Goal: Task Accomplishment & Management: Manage account settings

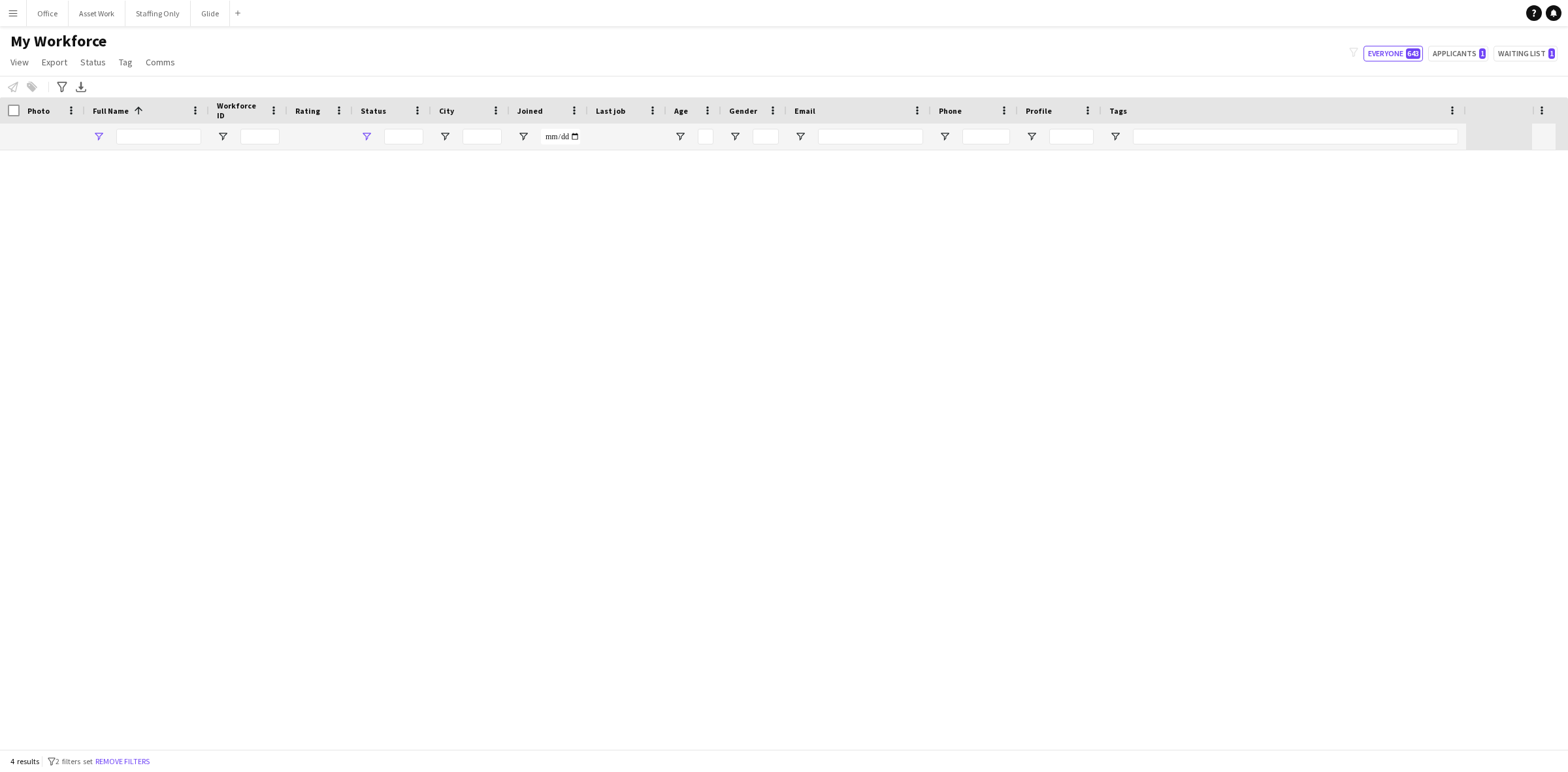
type input "*****"
type input "**********"
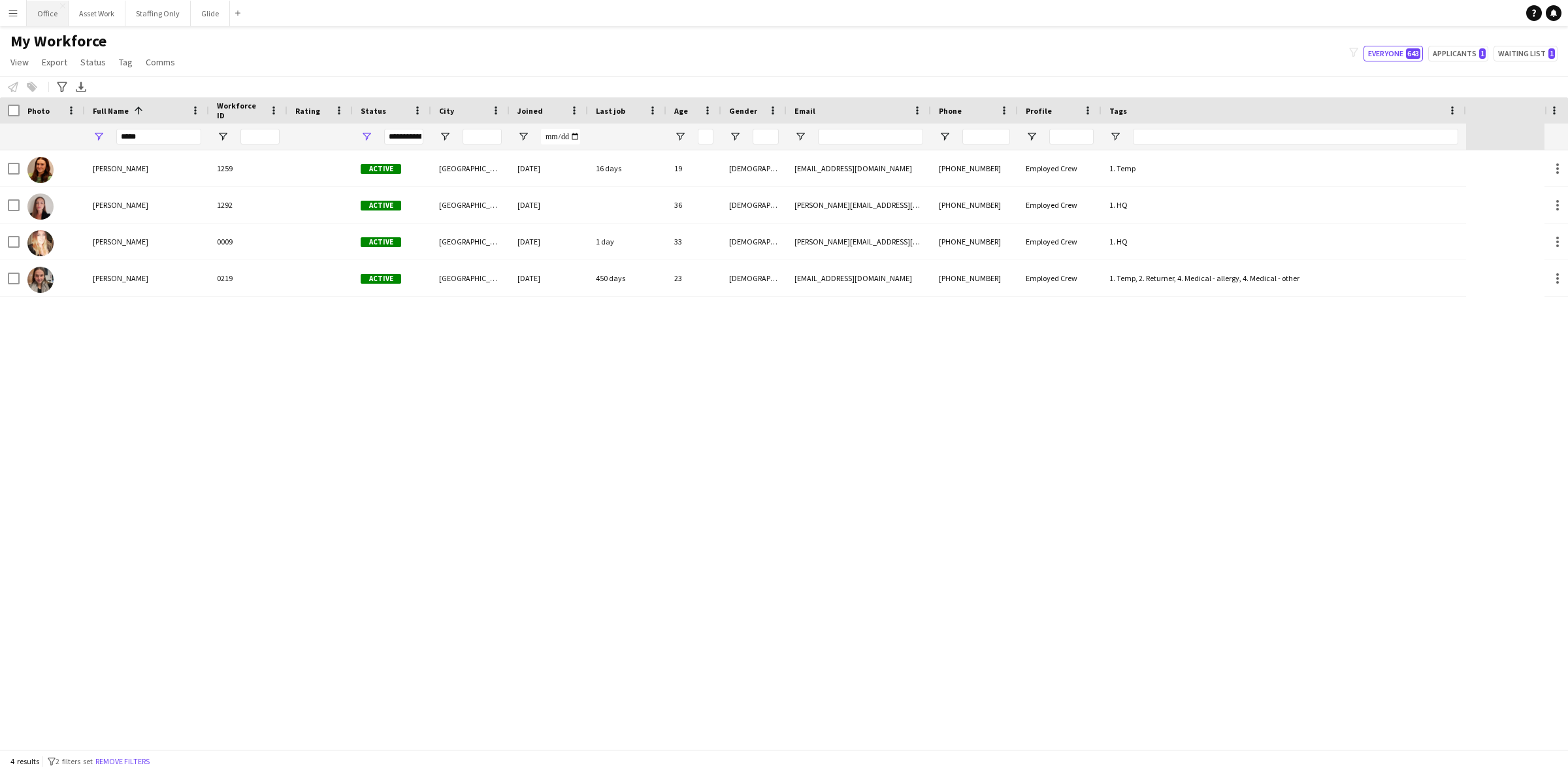
click at [44, 20] on button "Office Close" at bounding box center [47, 13] width 42 height 25
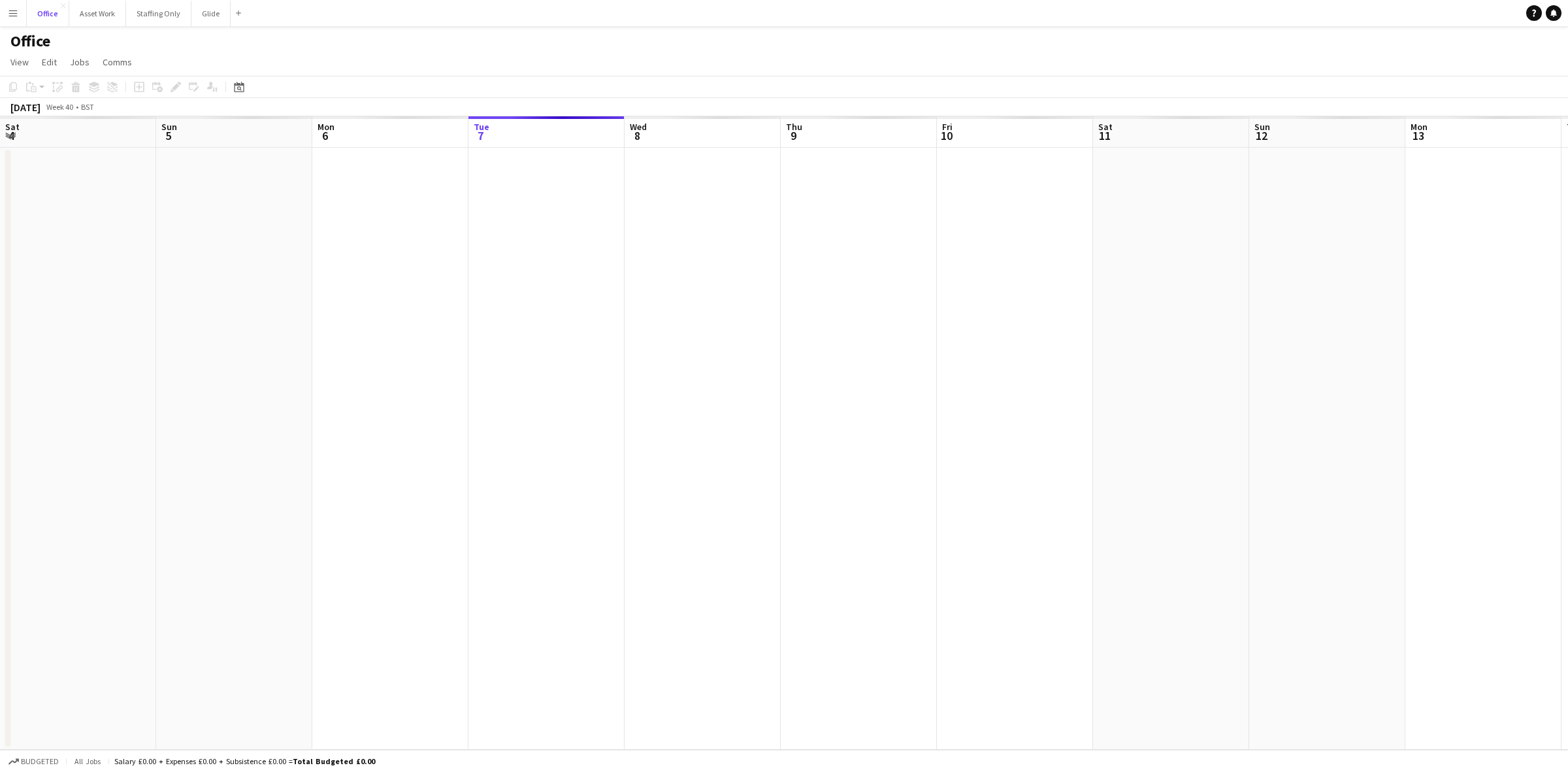
scroll to position [0, 312]
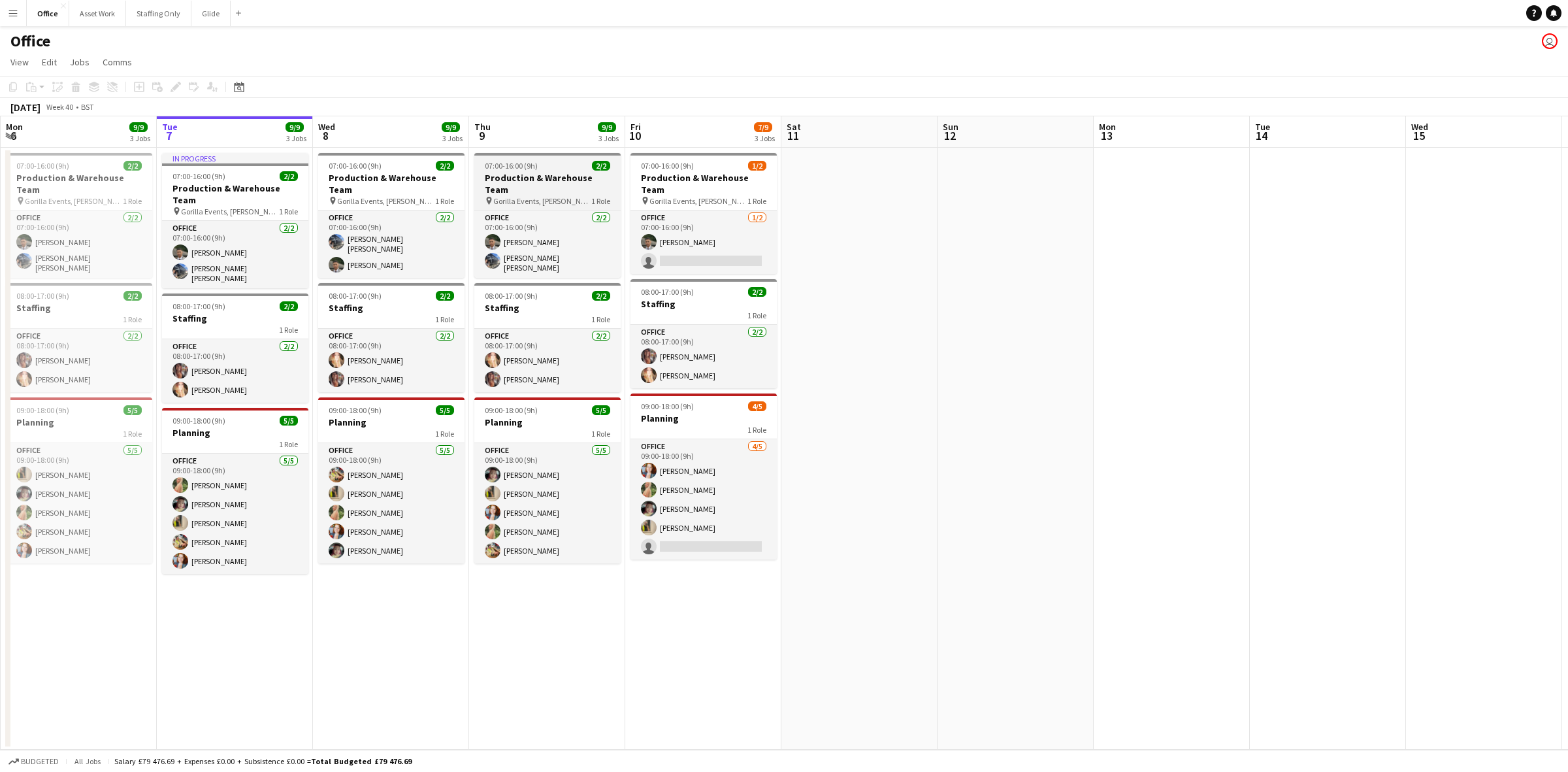
click at [543, 172] on h3 "Production & Warehouse Team" at bounding box center [547, 184] width 147 height 23
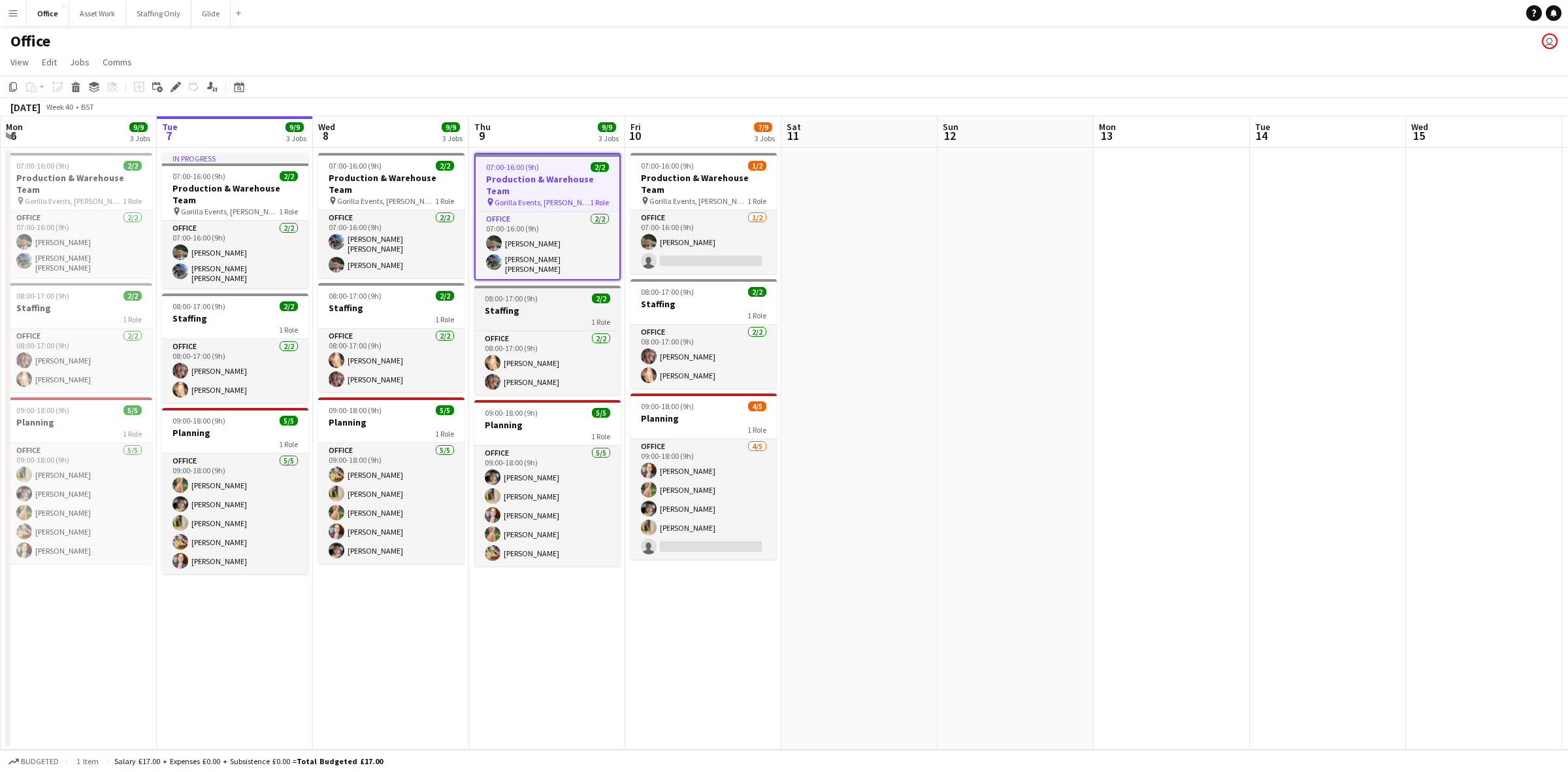
click at [521, 304] on h3 "Staffing" at bounding box center [547, 310] width 147 height 12
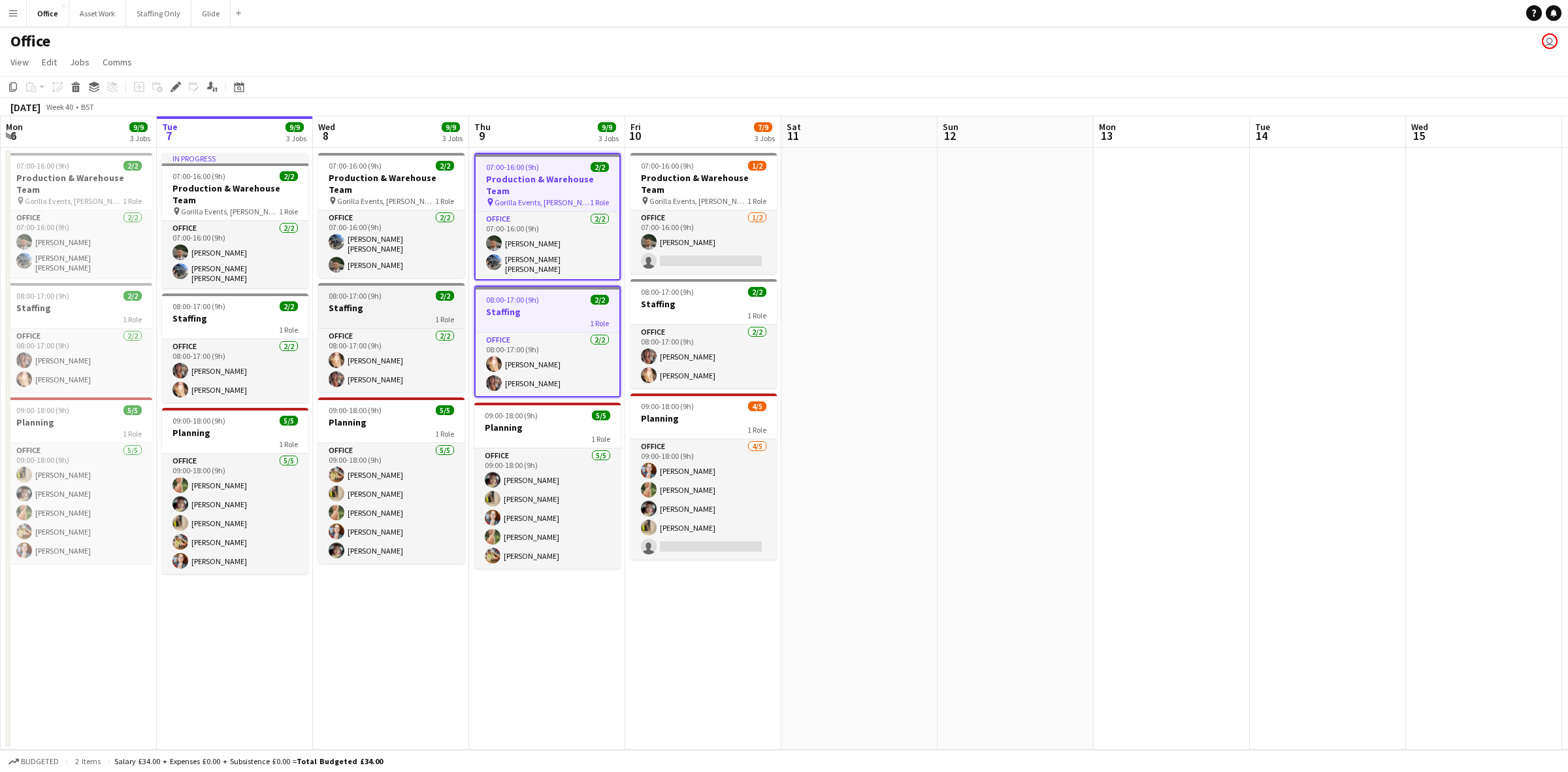
drag, startPoint x: 525, startPoint y: 419, endPoint x: 357, endPoint y: 312, distance: 199.2
click at [526, 433] on div "1 Role" at bounding box center [547, 438] width 147 height 10
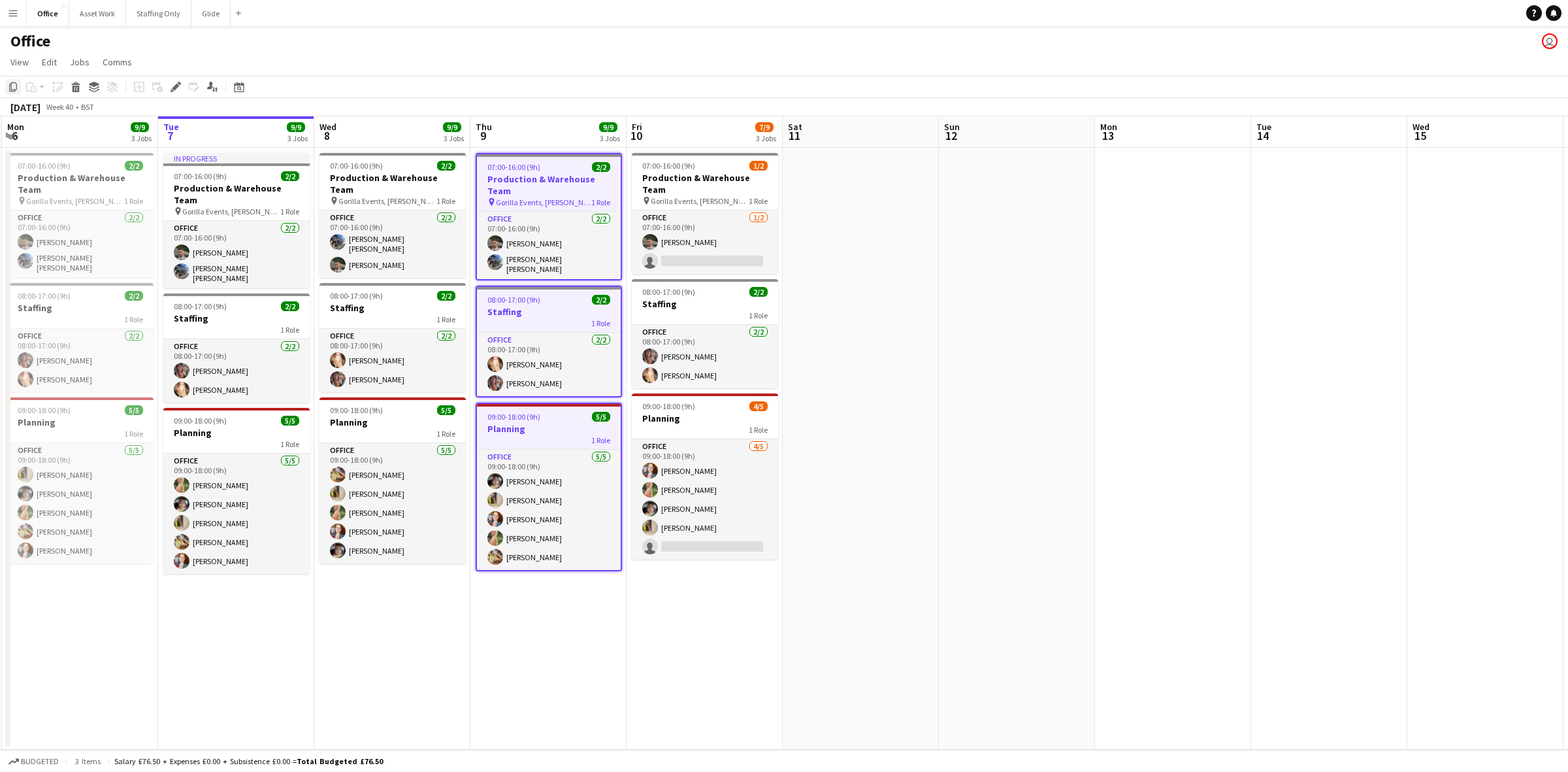
click at [12, 85] on icon "Copy" at bounding box center [12, 87] width 10 height 10
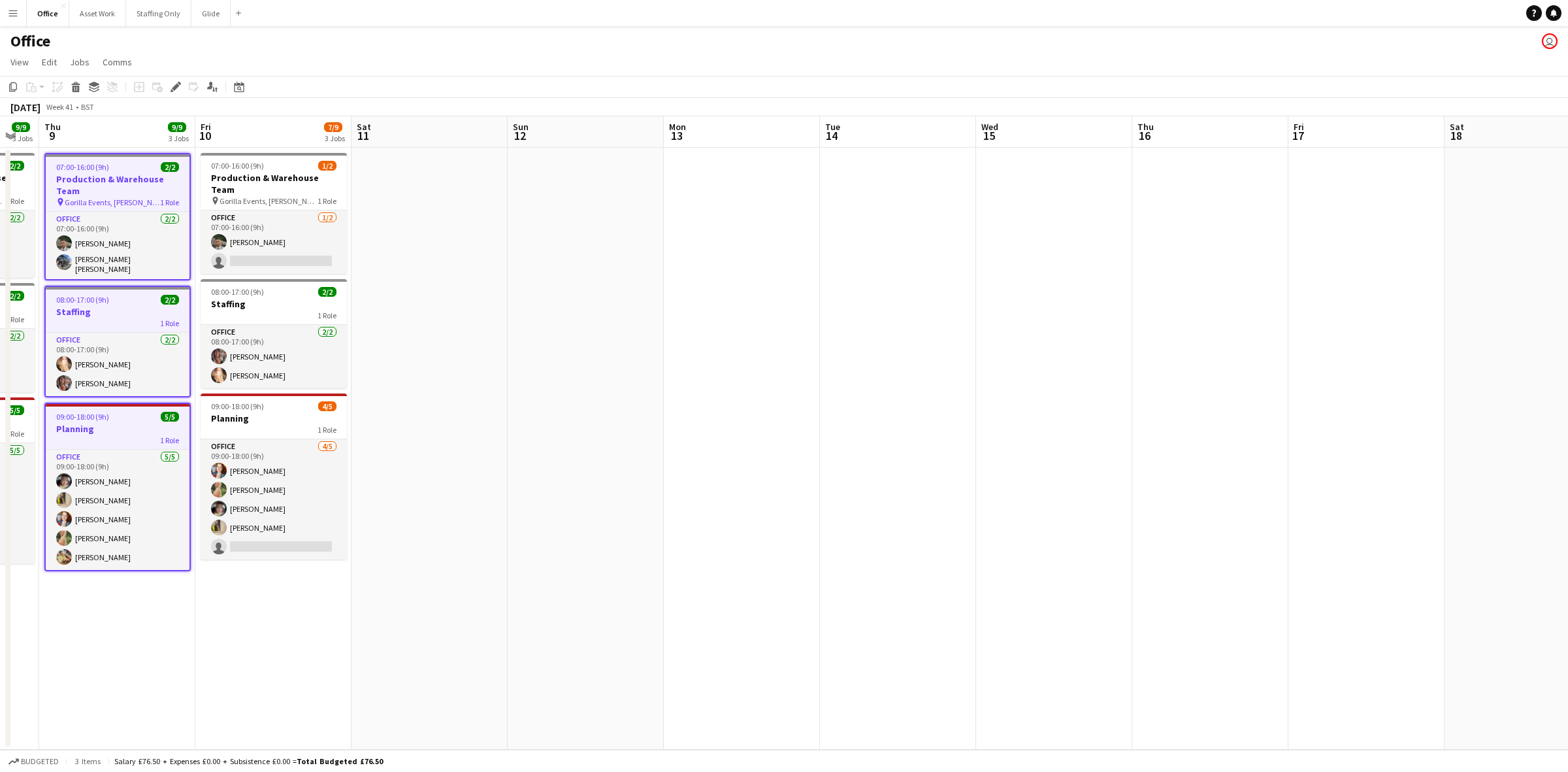
scroll to position [0, 393]
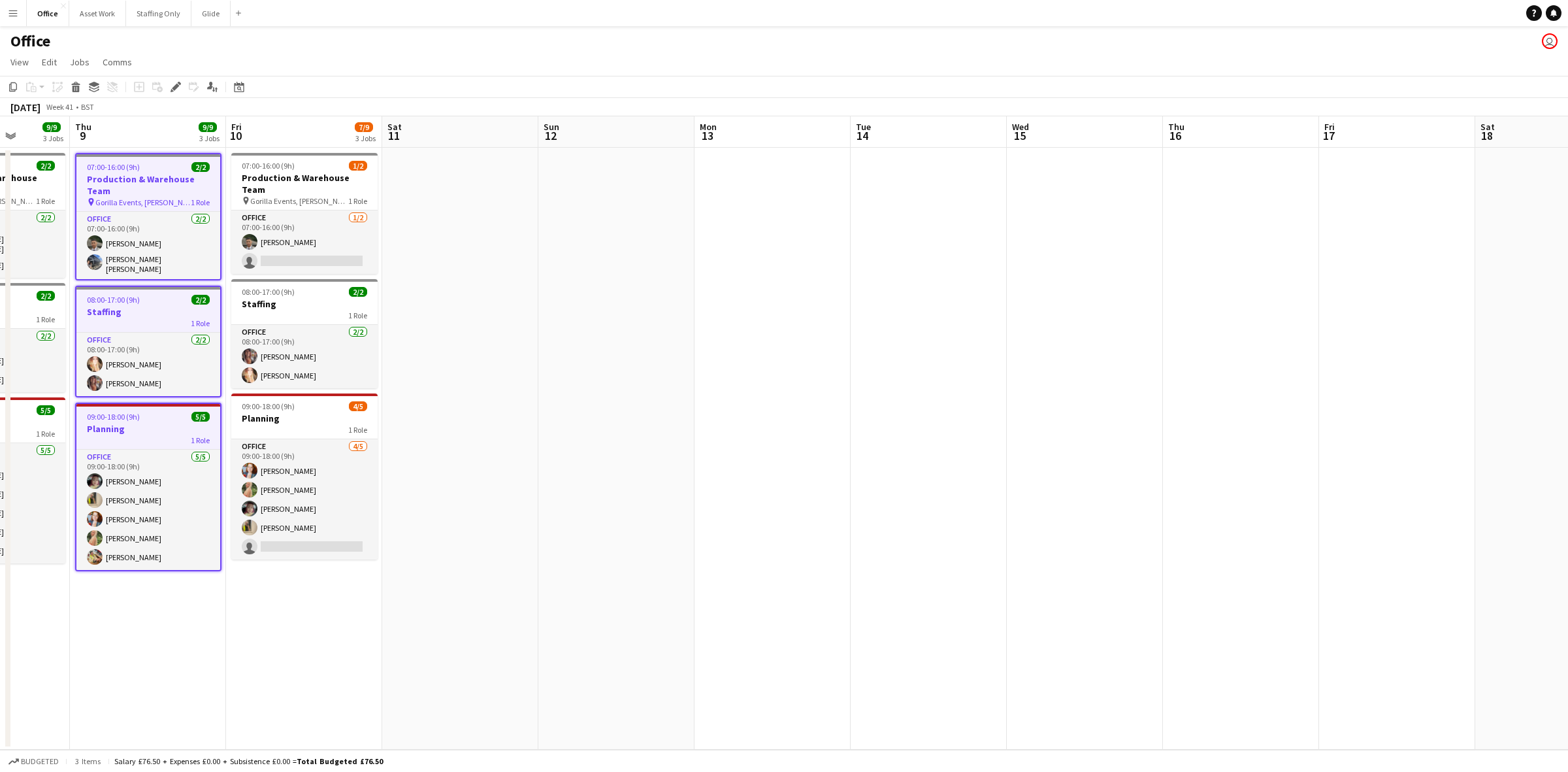
drag, startPoint x: 1000, startPoint y: 223, endPoint x: 449, endPoint y: 220, distance: 551.0
click at [449, 220] on app-calendar-viewport "Mon 6 9/9 3 Jobs Tue 7 9/9 3 Jobs Wed 8 9/9 3 Jobs Thu 9 9/9 3 Jobs Fri 10 7/9 …" at bounding box center [784, 433] width 1568 height 633
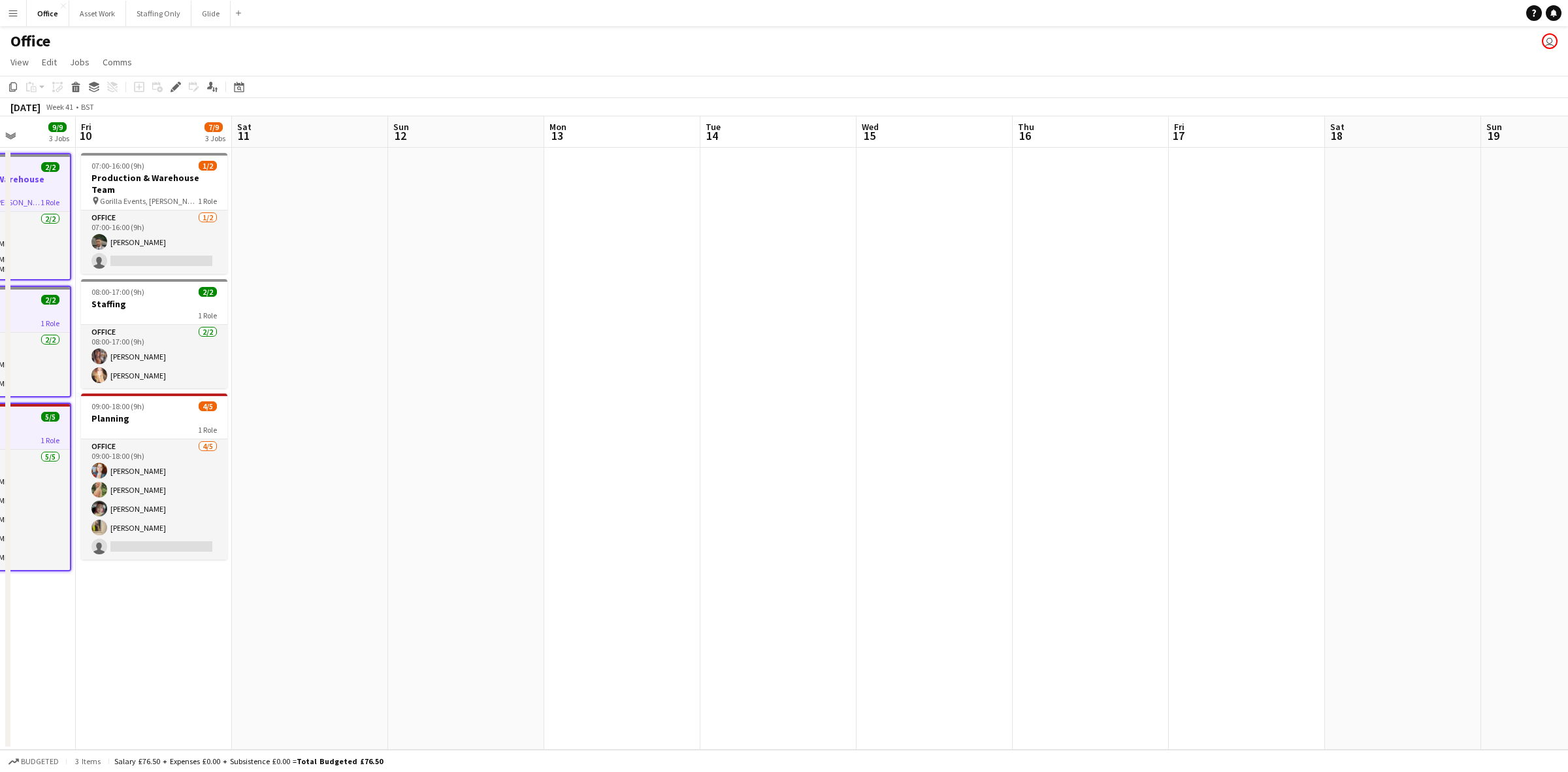
click at [625, 197] on app-date-cell at bounding box center [622, 448] width 156 height 602
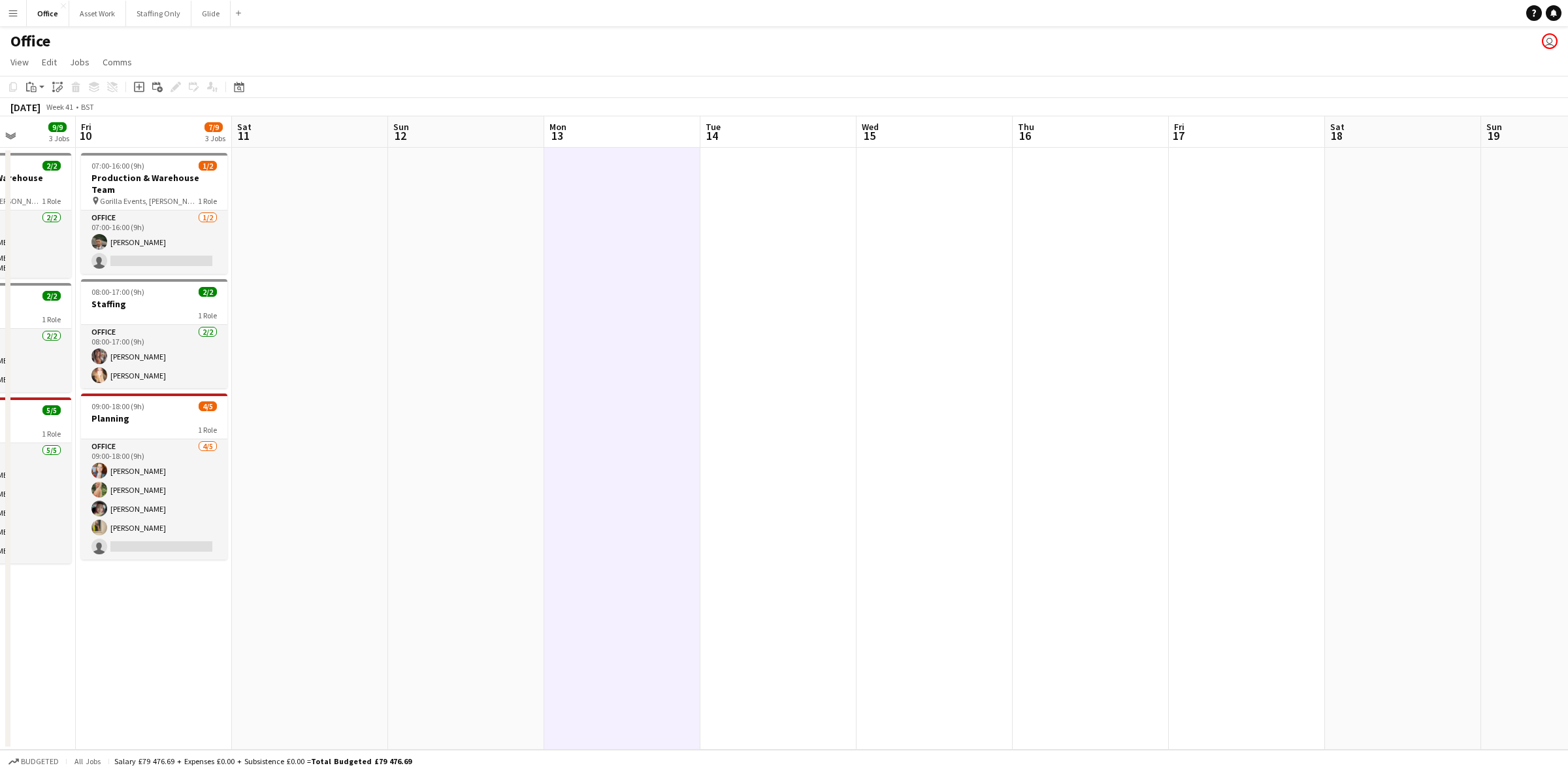
click at [726, 197] on app-date-cell at bounding box center [779, 448] width 156 height 602
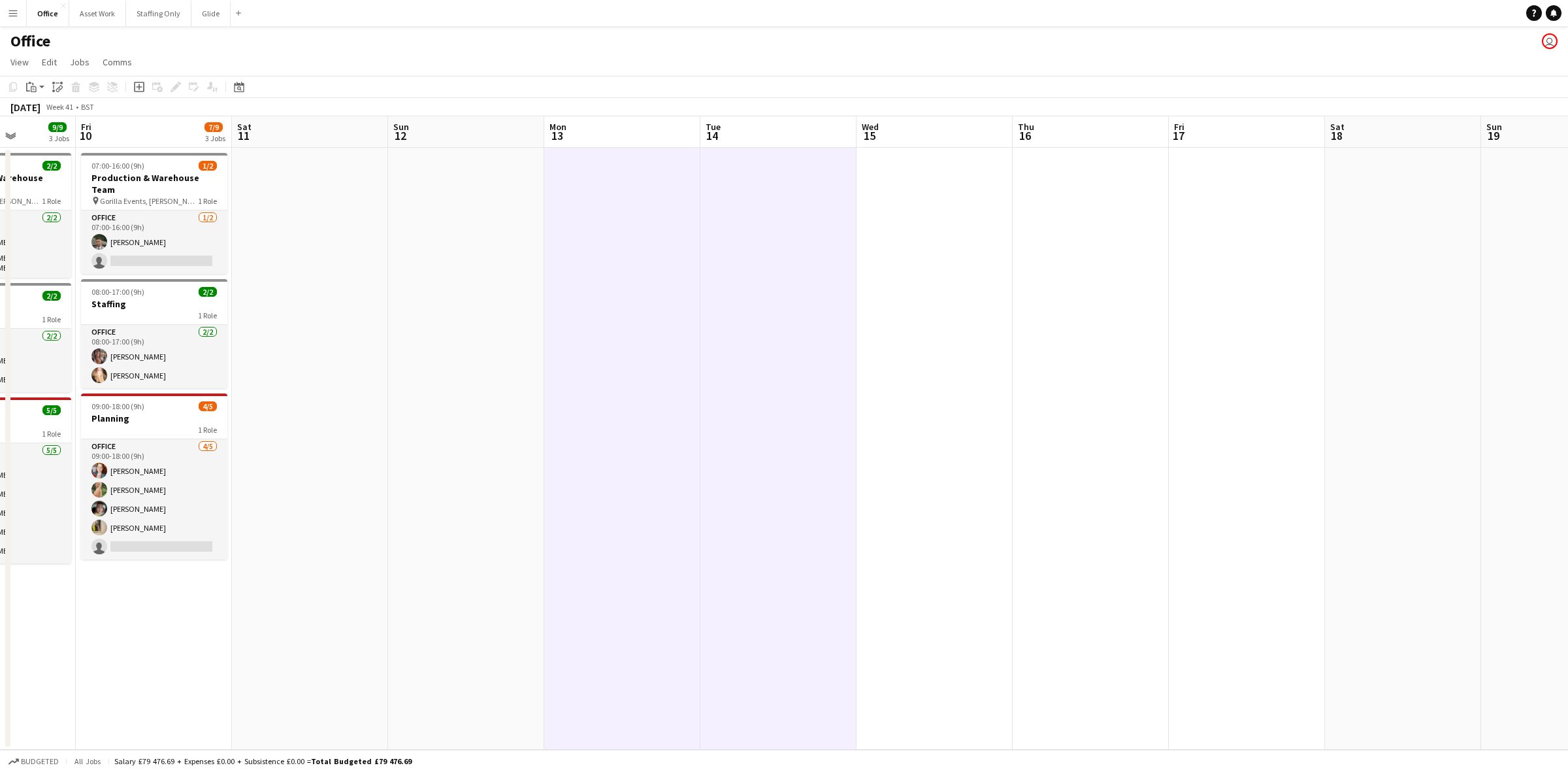
click at [892, 197] on app-date-cell at bounding box center [934, 448] width 156 height 602
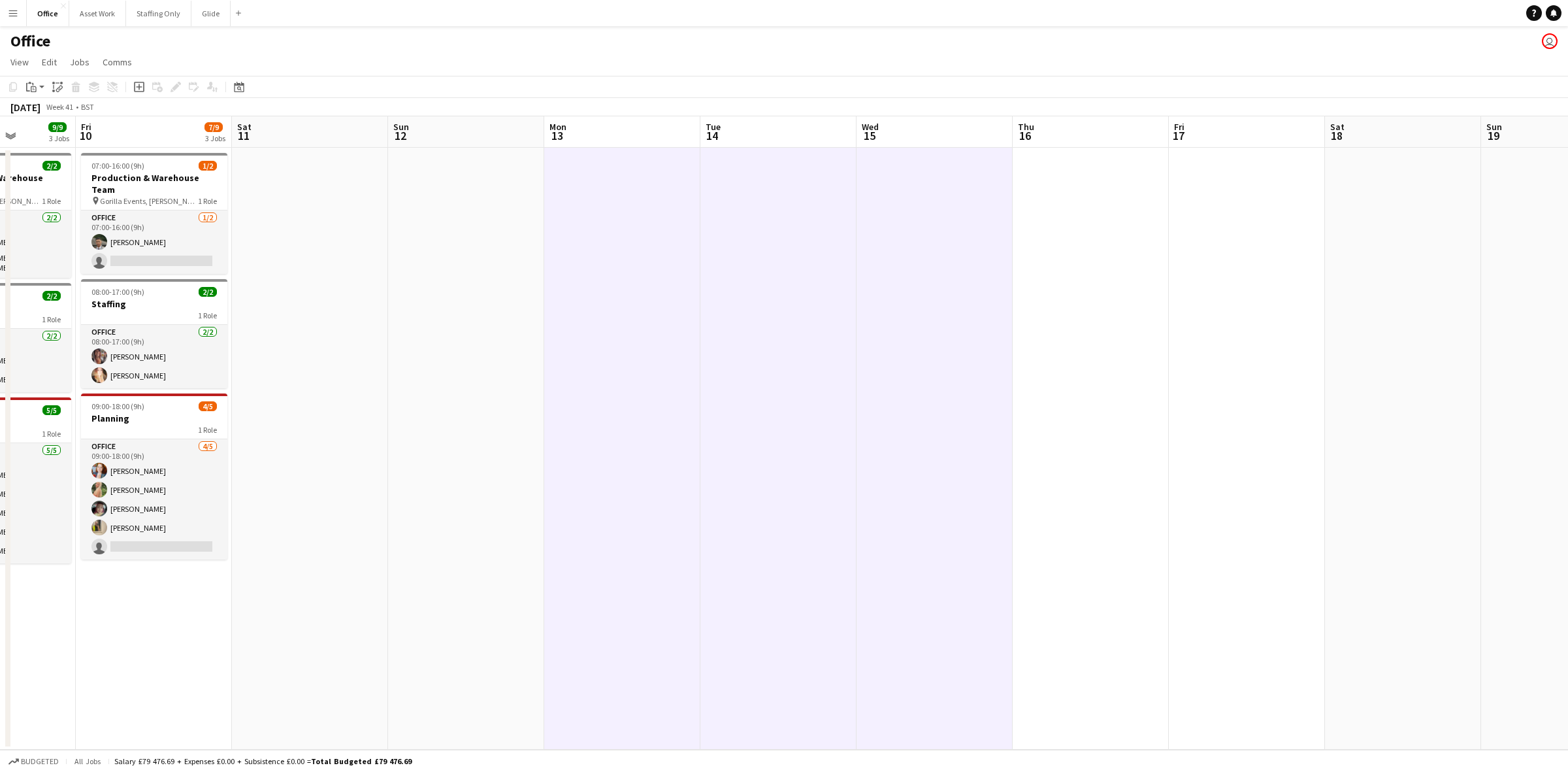
click at [1038, 193] on app-date-cell at bounding box center [1090, 448] width 156 height 602
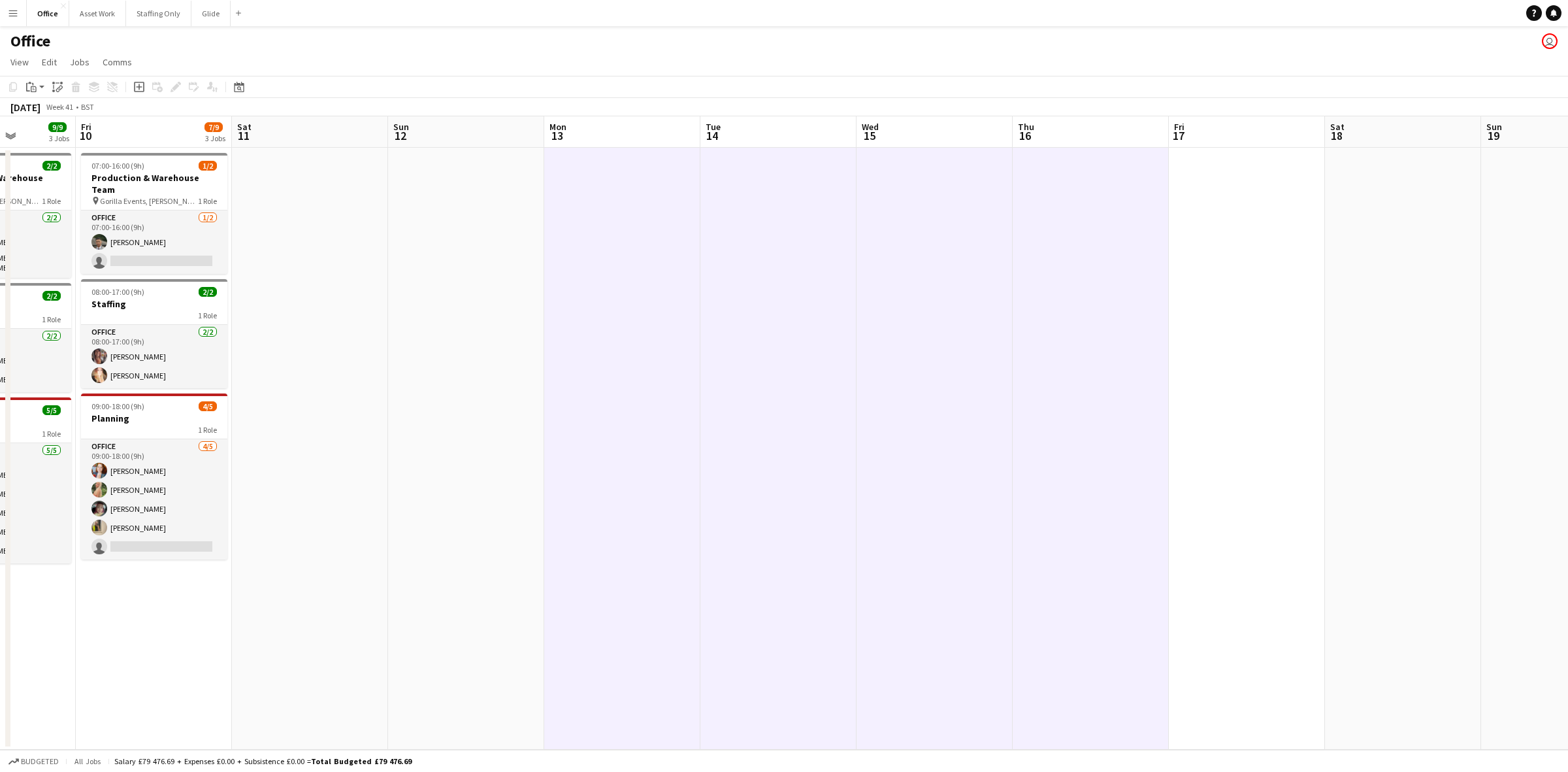
click at [1045, 177] on app-date-cell at bounding box center [1247, 448] width 156 height 602
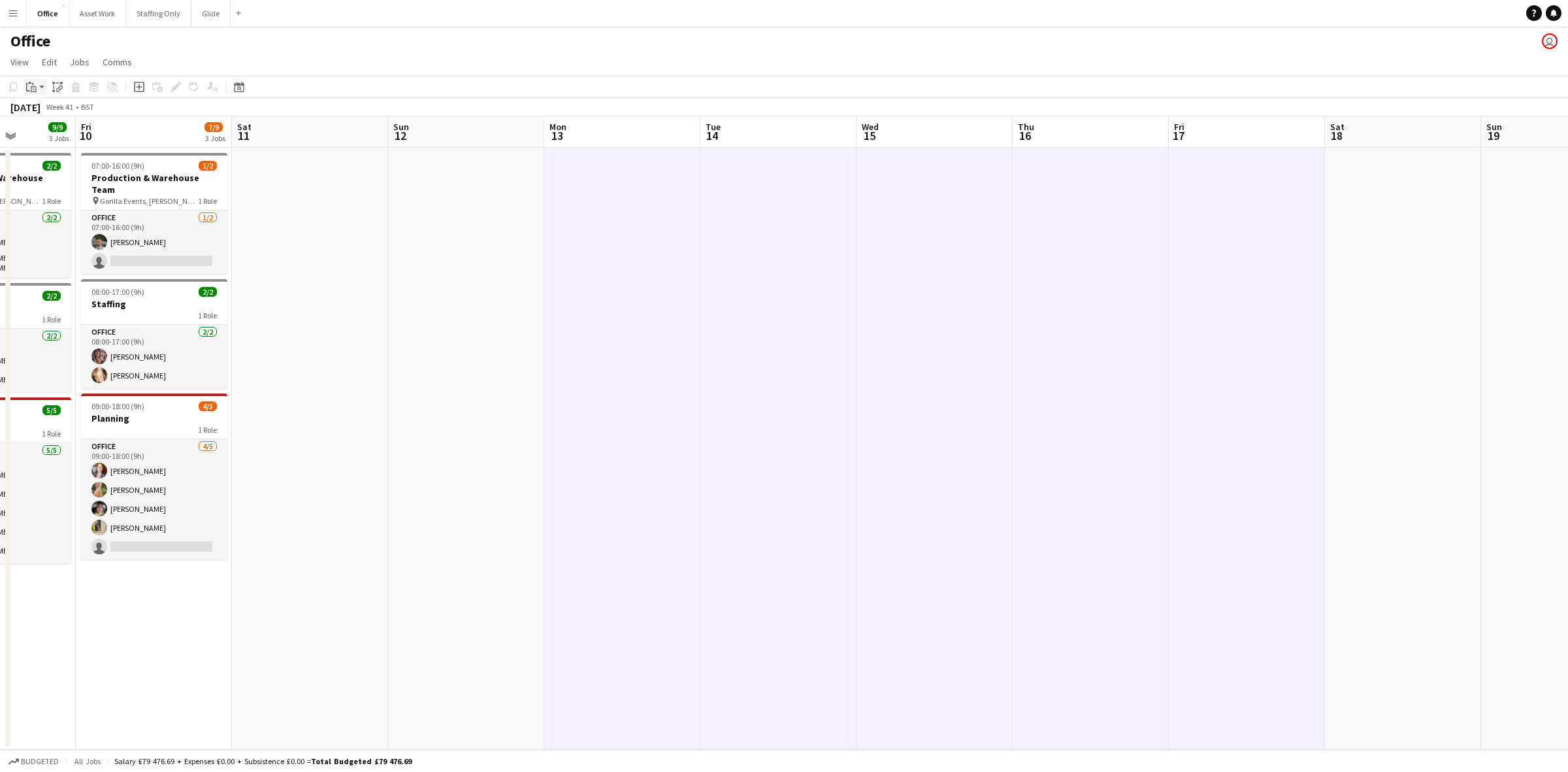
click at [33, 88] on icon at bounding box center [33, 87] width 2 height 1
click at [46, 138] on link "Paste with crew Ctrl+Shift+V" at bounding box center [96, 134] width 123 height 12
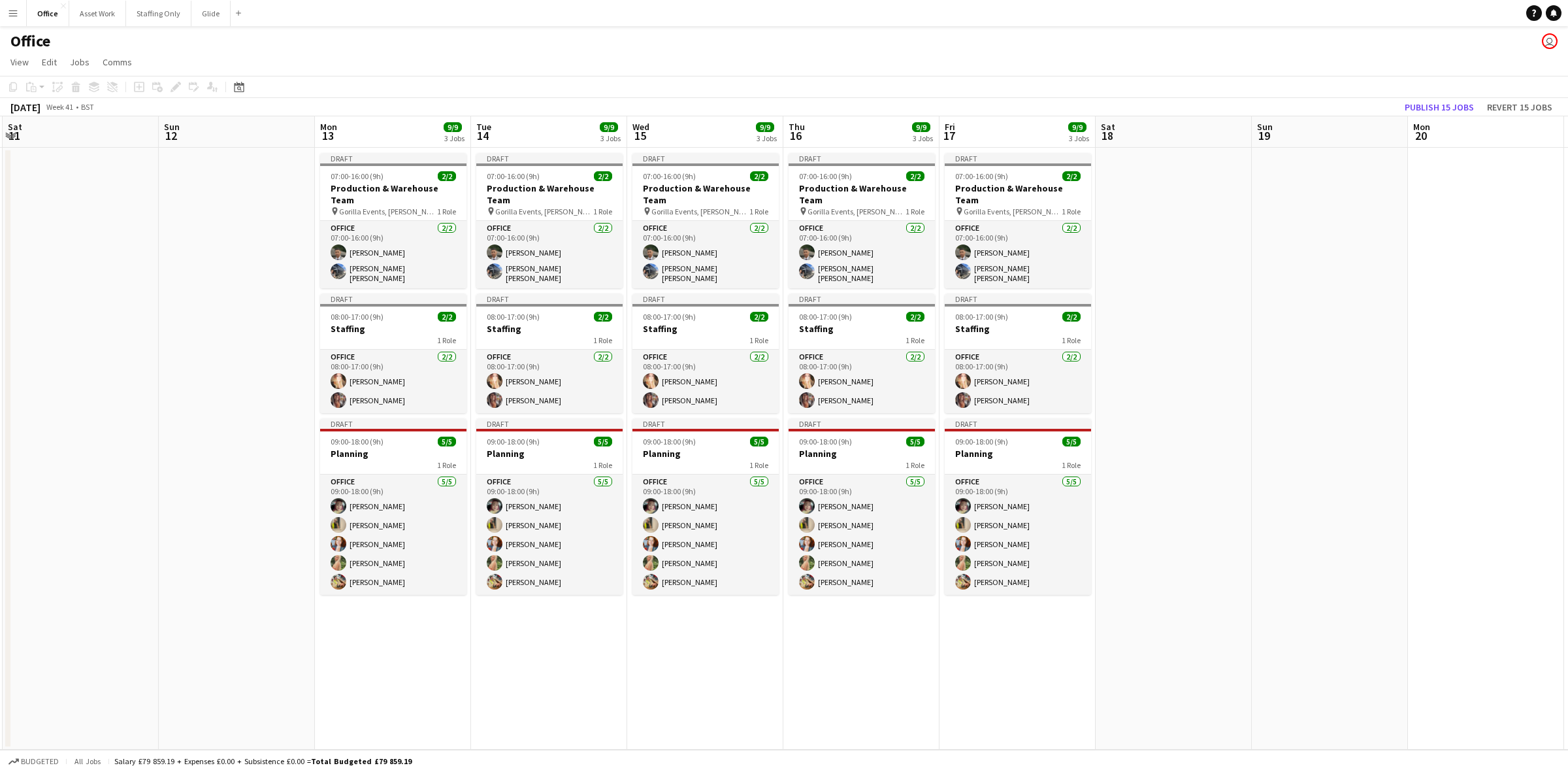
scroll to position [0, 476]
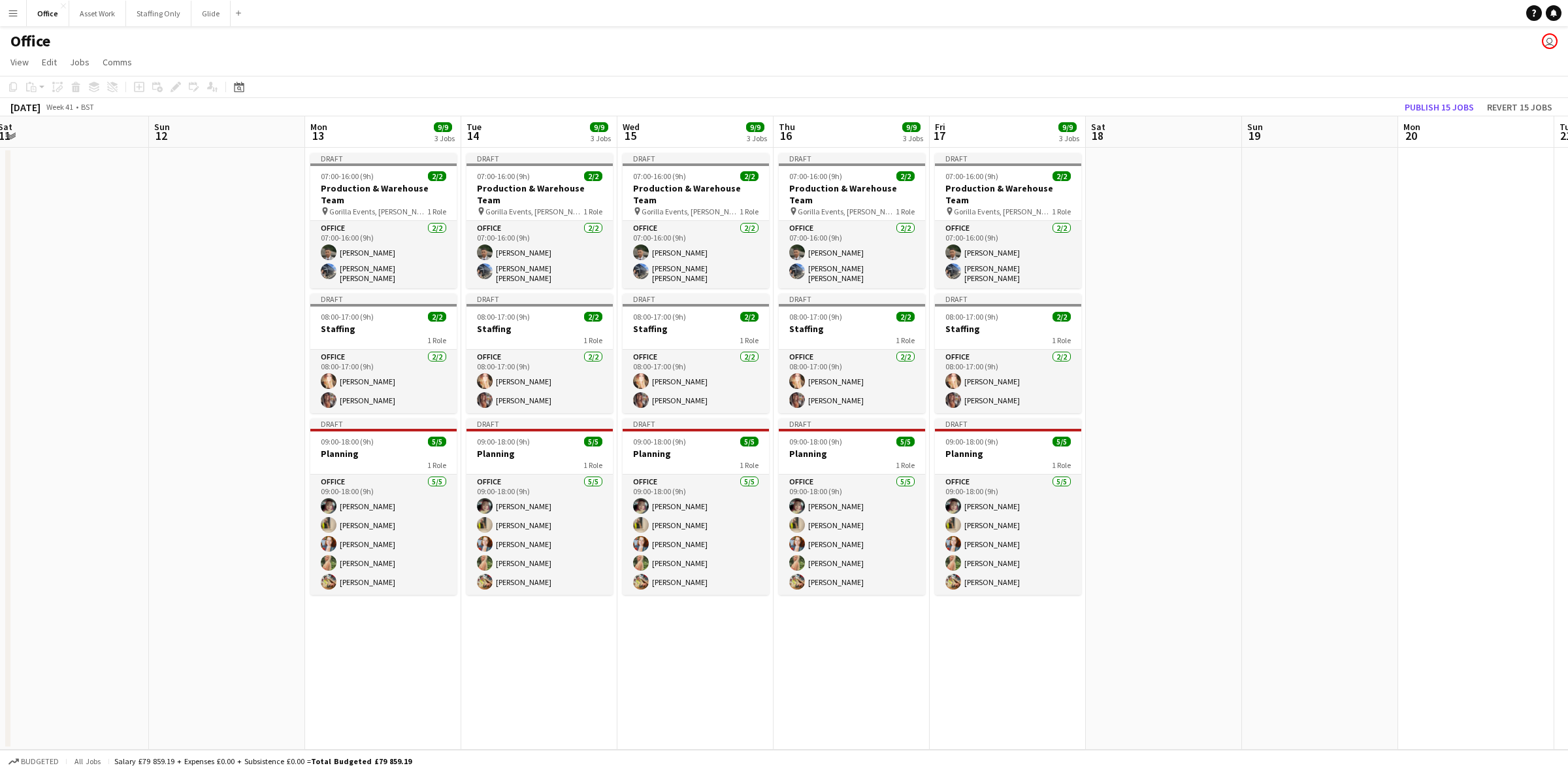
drag, startPoint x: 456, startPoint y: 321, endPoint x: 216, endPoint y: 306, distance: 240.5
click at [216, 306] on app-calendar-viewport "Wed 8 9/9 3 Jobs Thu 9 9/9 3 Jobs Fri 10 7/9 3 Jobs Sat 11 Sun 12 Mon 13 9/9 3 …" at bounding box center [784, 433] width 1568 height 633
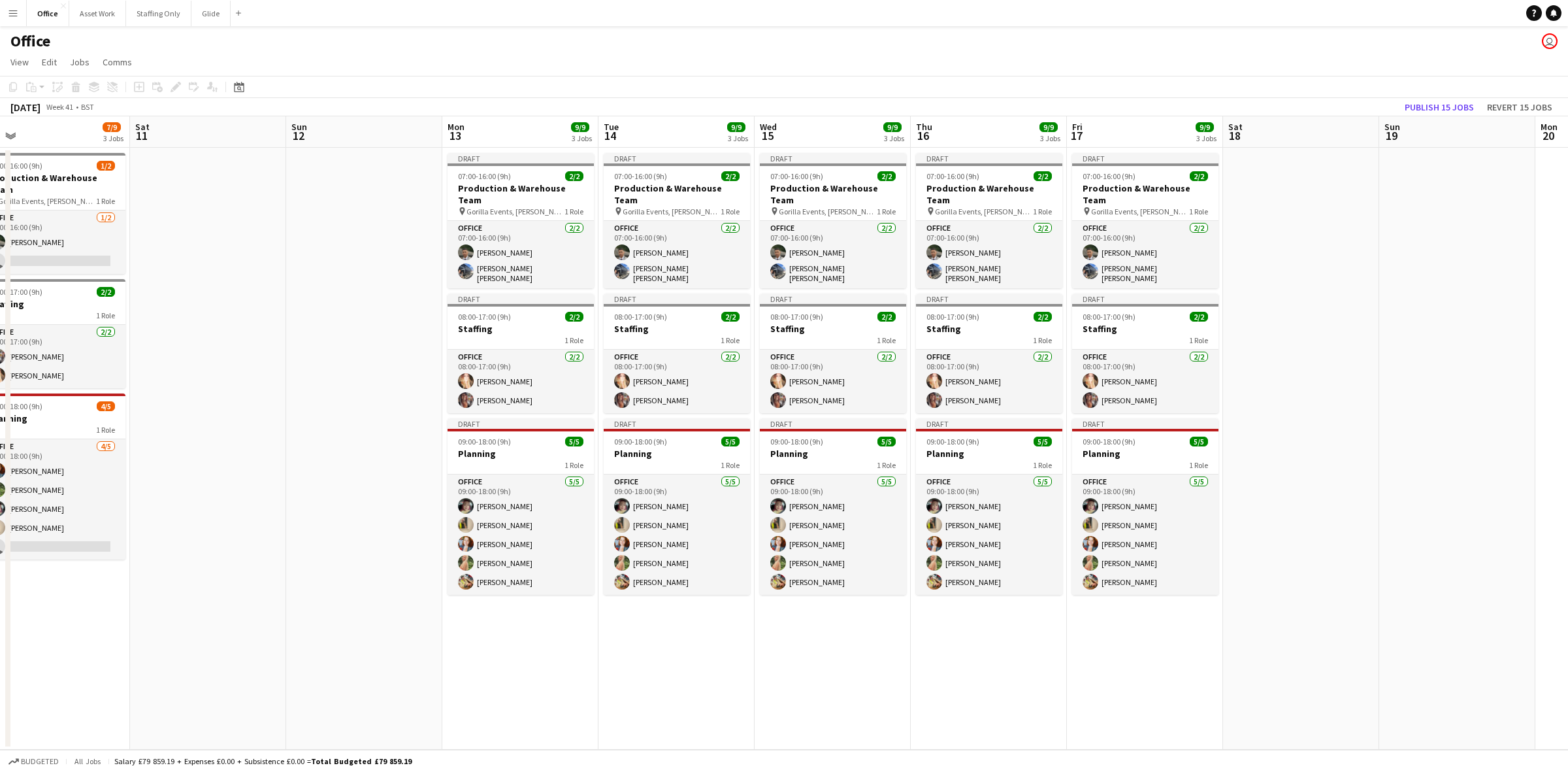
scroll to position [0, 319]
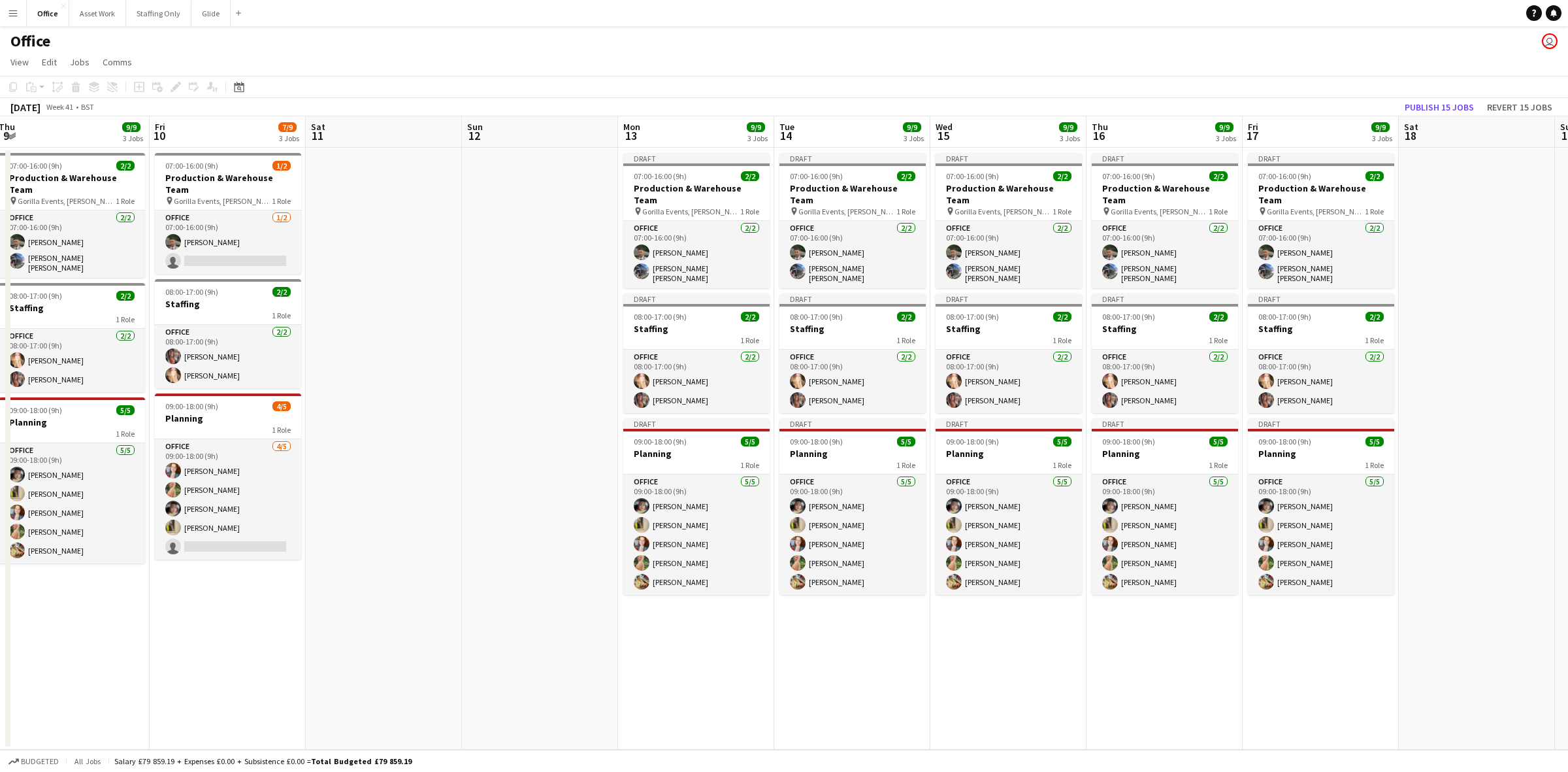
drag, startPoint x: 285, startPoint y: 308, endPoint x: 533, endPoint y: 285, distance: 249.1
click at [533, 285] on app-calendar-viewport "Tue 7 9/9 3 Jobs Wed 8 9/9 3 Jobs Thu 9 9/9 3 Jobs Fri 10 7/9 3 Jobs Sat 11 Sun…" at bounding box center [784, 433] width 1568 height 633
click at [1004, 246] on app-card-role "Office [DATE] 07:00-16:00 (9h) [PERSON_NAME] [PERSON_NAME] [PERSON_NAME]" at bounding box center [1008, 255] width 147 height 68
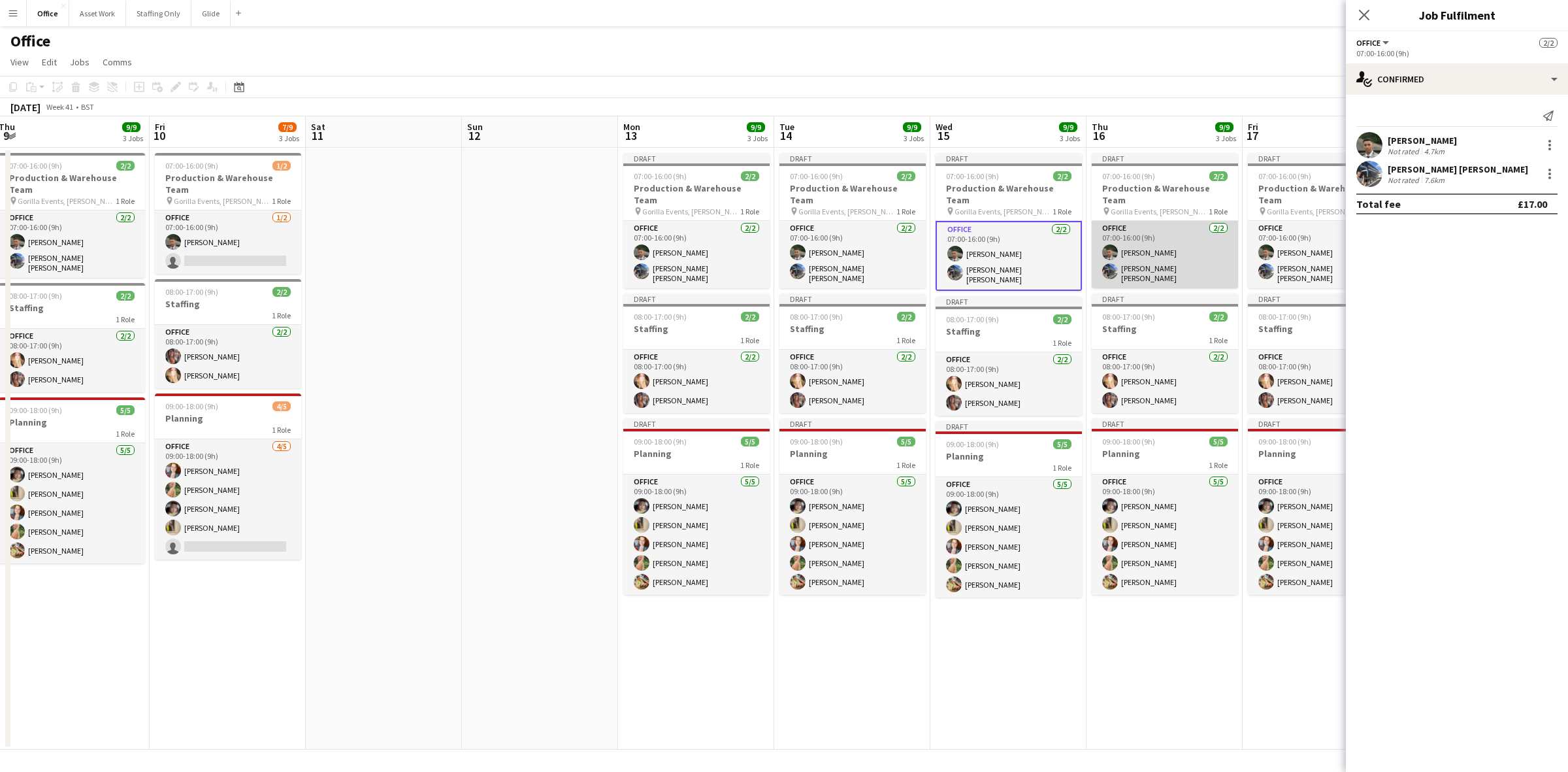
click at [1045, 249] on app-card-role "Office [DATE] 07:00-16:00 (9h) [PERSON_NAME] [PERSON_NAME] [PERSON_NAME]" at bounding box center [1165, 255] width 147 height 68
click at [1045, 246] on app-date-cell "Draft 07:00-16:00 (9h) 2/2 Production & Warehouse Team pin Gorilla Events, [PER…" at bounding box center [1320, 448] width 156 height 602
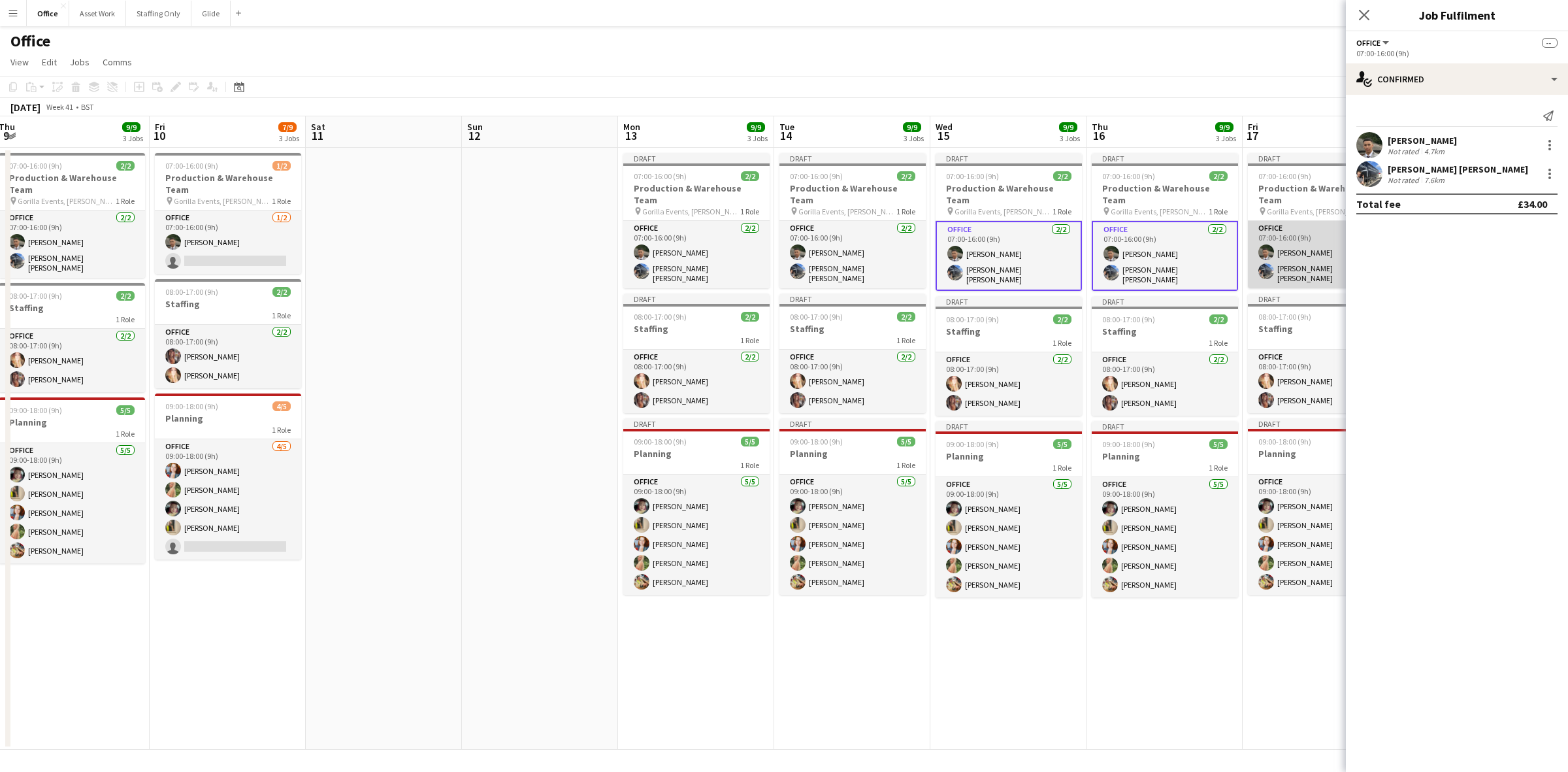
click at [1045, 246] on app-card-role "Office [DATE] 07:00-16:00 (9h) [PERSON_NAME] [PERSON_NAME] [PERSON_NAME]" at bounding box center [1321, 255] width 147 height 68
click at [1045, 147] on div at bounding box center [1550, 145] width 16 height 16
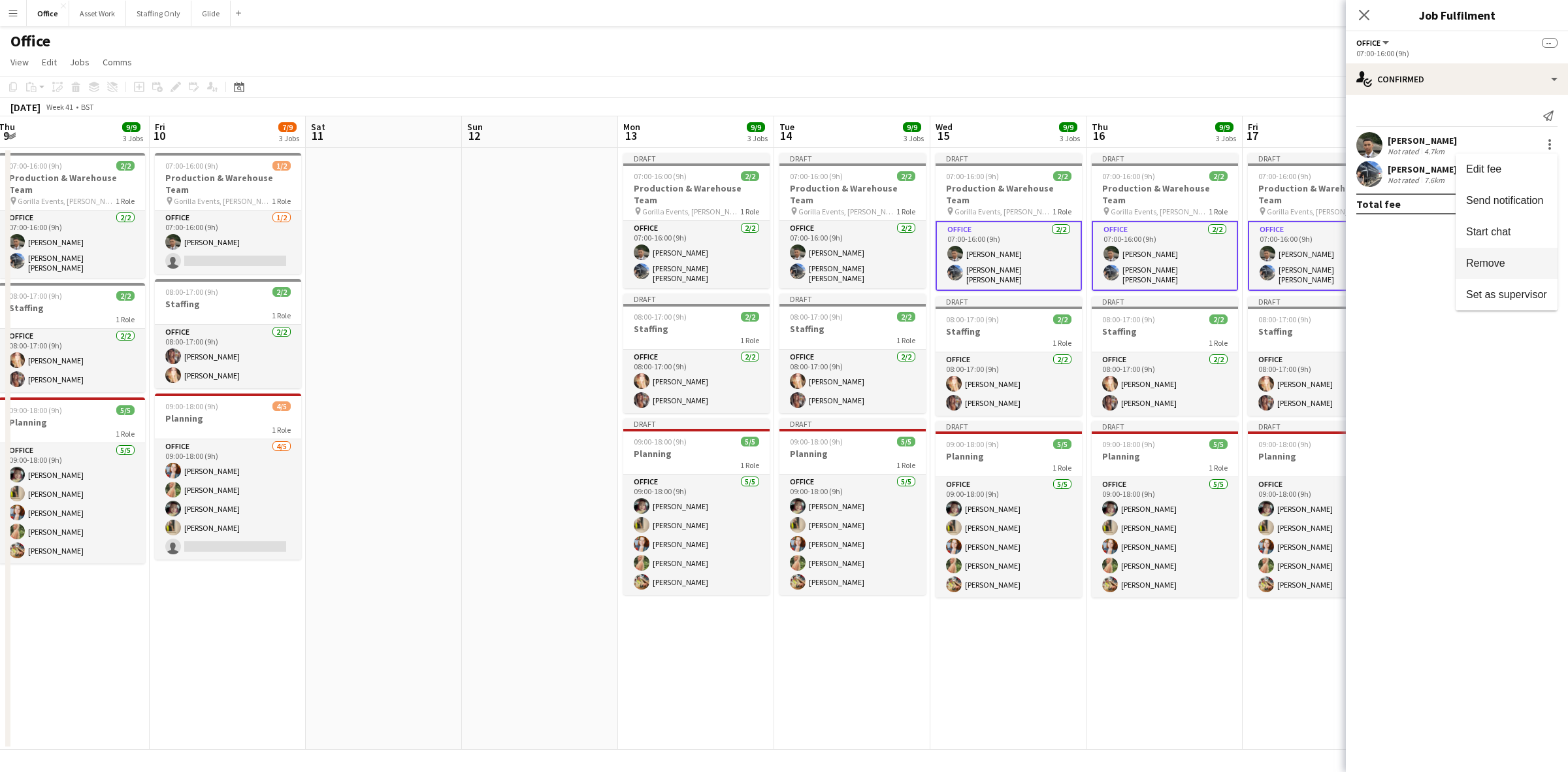
click at [1045, 255] on button "Remove" at bounding box center [1507, 263] width 102 height 31
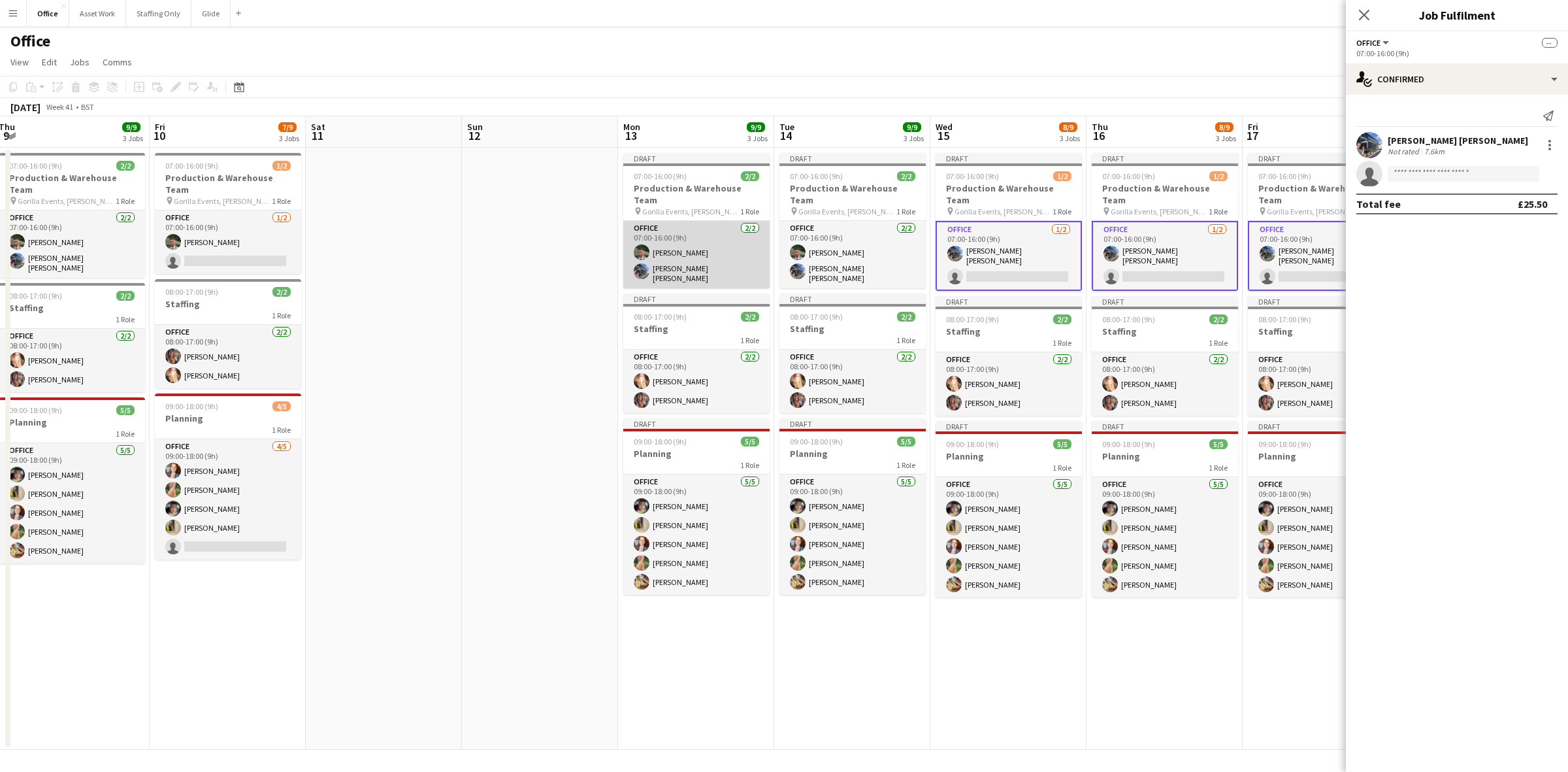
click at [700, 224] on app-card-role "Office [DATE] 07:00-16:00 (9h) [PERSON_NAME] [PERSON_NAME] [PERSON_NAME]" at bounding box center [697, 255] width 147 height 68
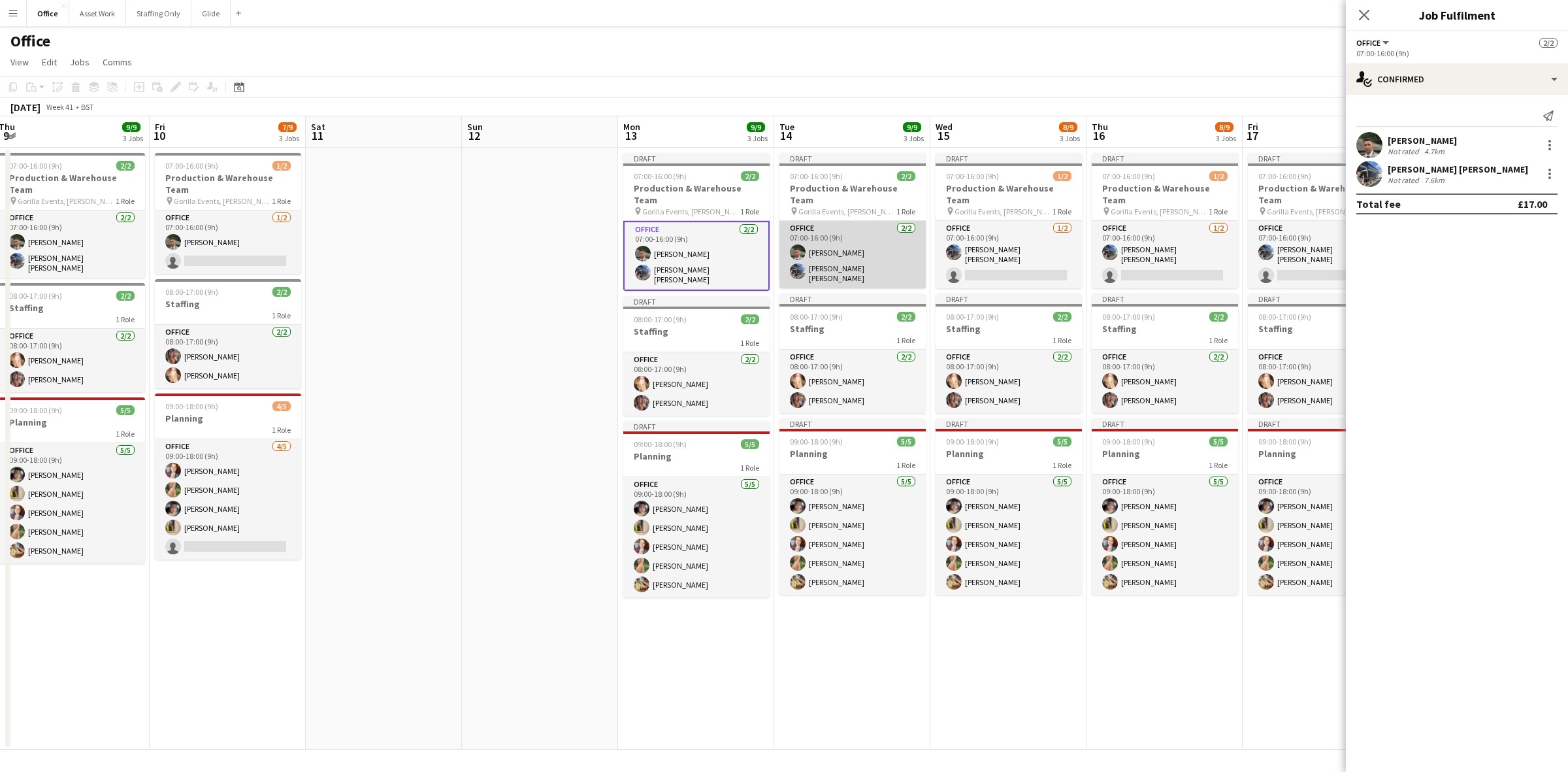
click at [824, 236] on app-card-role "Office [DATE] 07:00-16:00 (9h) [PERSON_NAME] [PERSON_NAME] [PERSON_NAME]" at bounding box center [852, 255] width 147 height 68
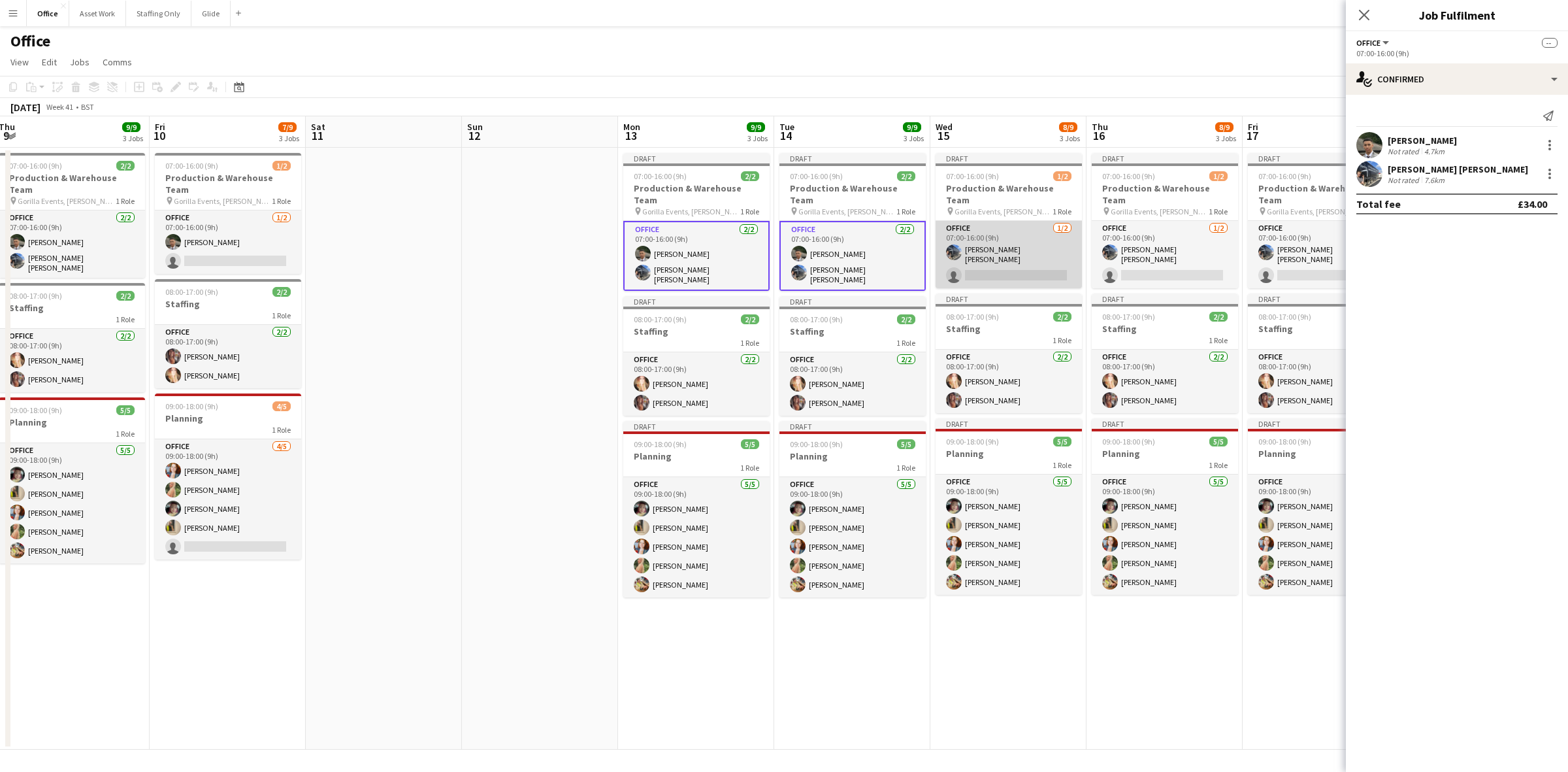
click at [1003, 242] on app-card-role "Office [DATE] 07:00-16:00 (9h) [PERSON_NAME] [PERSON_NAME] single-neutral-actio…" at bounding box center [1008, 255] width 147 height 68
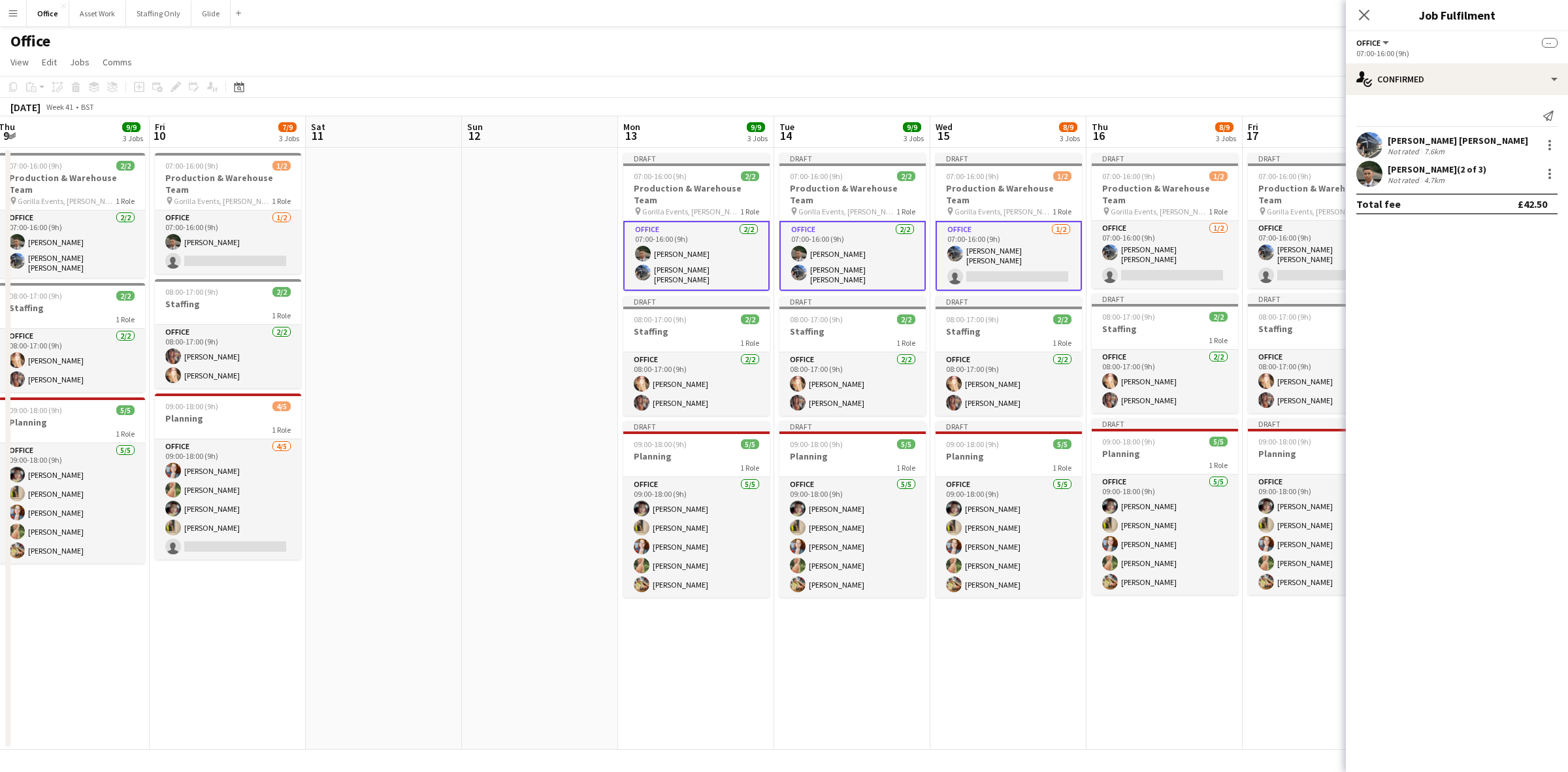
click at [1045, 242] on app-card-role "Office [DATE] 07:00-16:00 (9h) [PERSON_NAME] [PERSON_NAME] single-neutral-actio…" at bounding box center [1165, 255] width 147 height 68
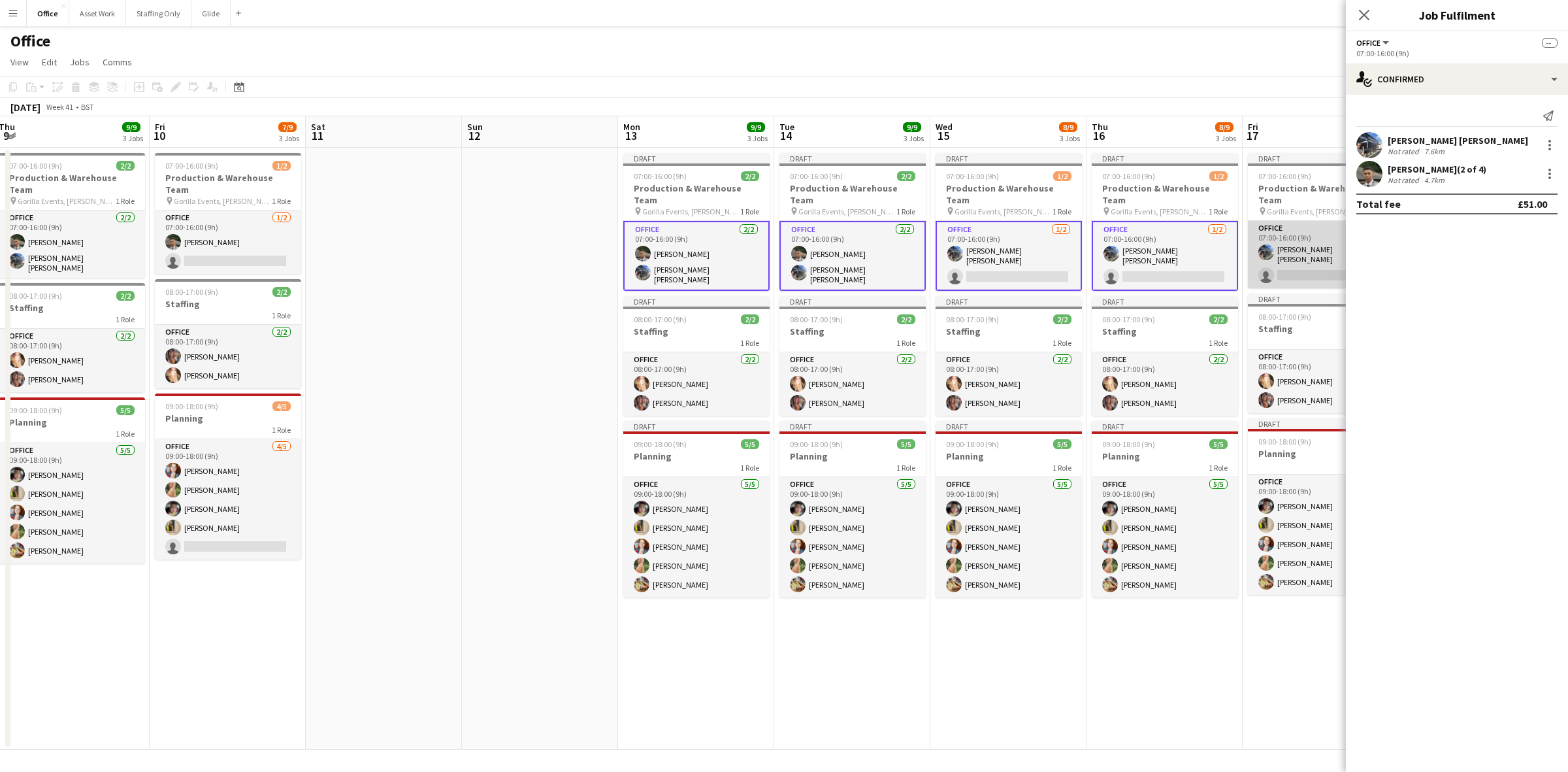
click at [1045, 242] on app-card-role "Office [DATE] 07:00-16:00 (9h) [PERSON_NAME] [PERSON_NAME] single-neutral-actio…" at bounding box center [1321, 255] width 147 height 68
click at [1045, 148] on div at bounding box center [1550, 145] width 16 height 16
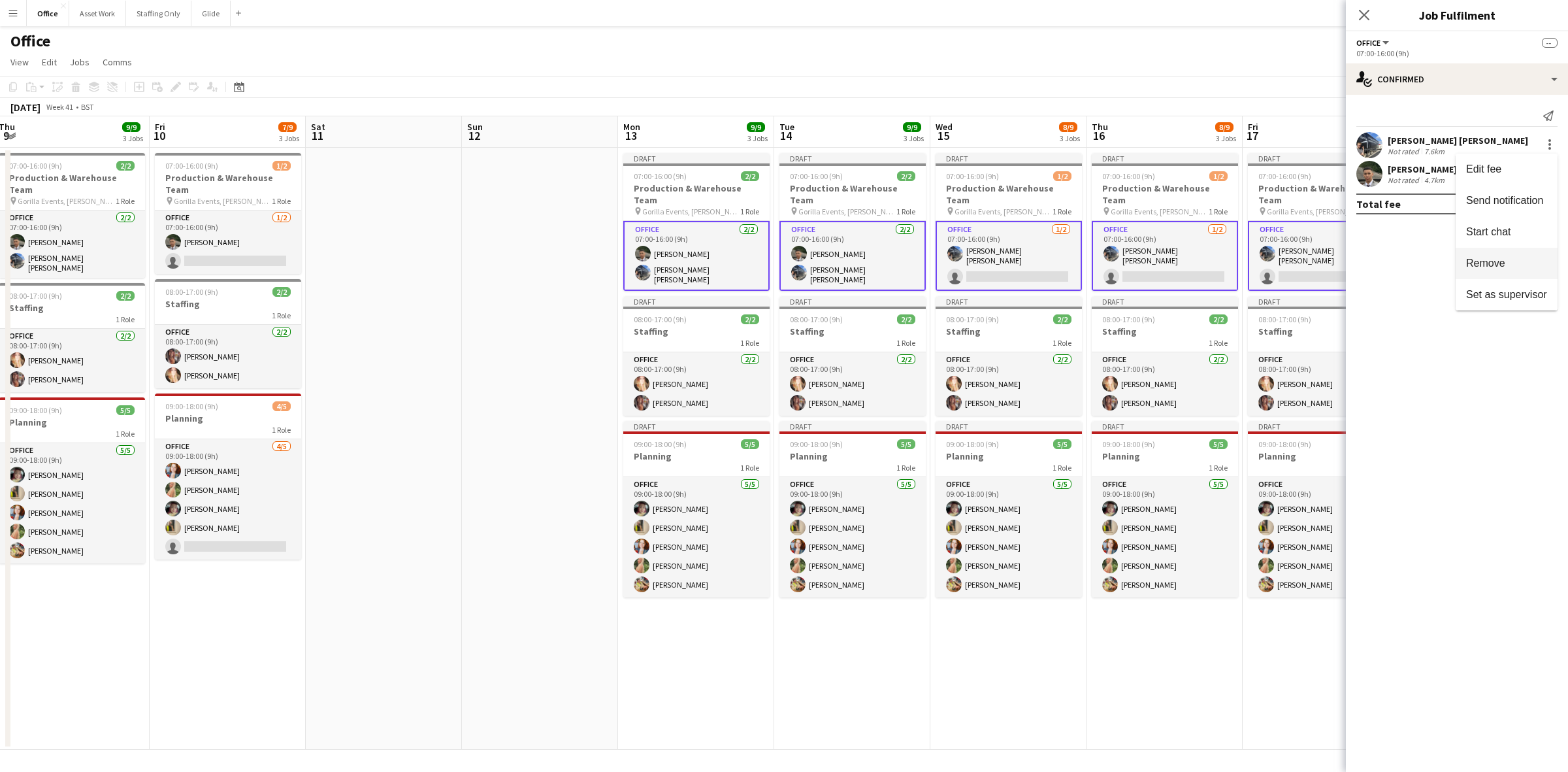
click at [1045, 261] on span "Remove" at bounding box center [1507, 263] width 81 height 12
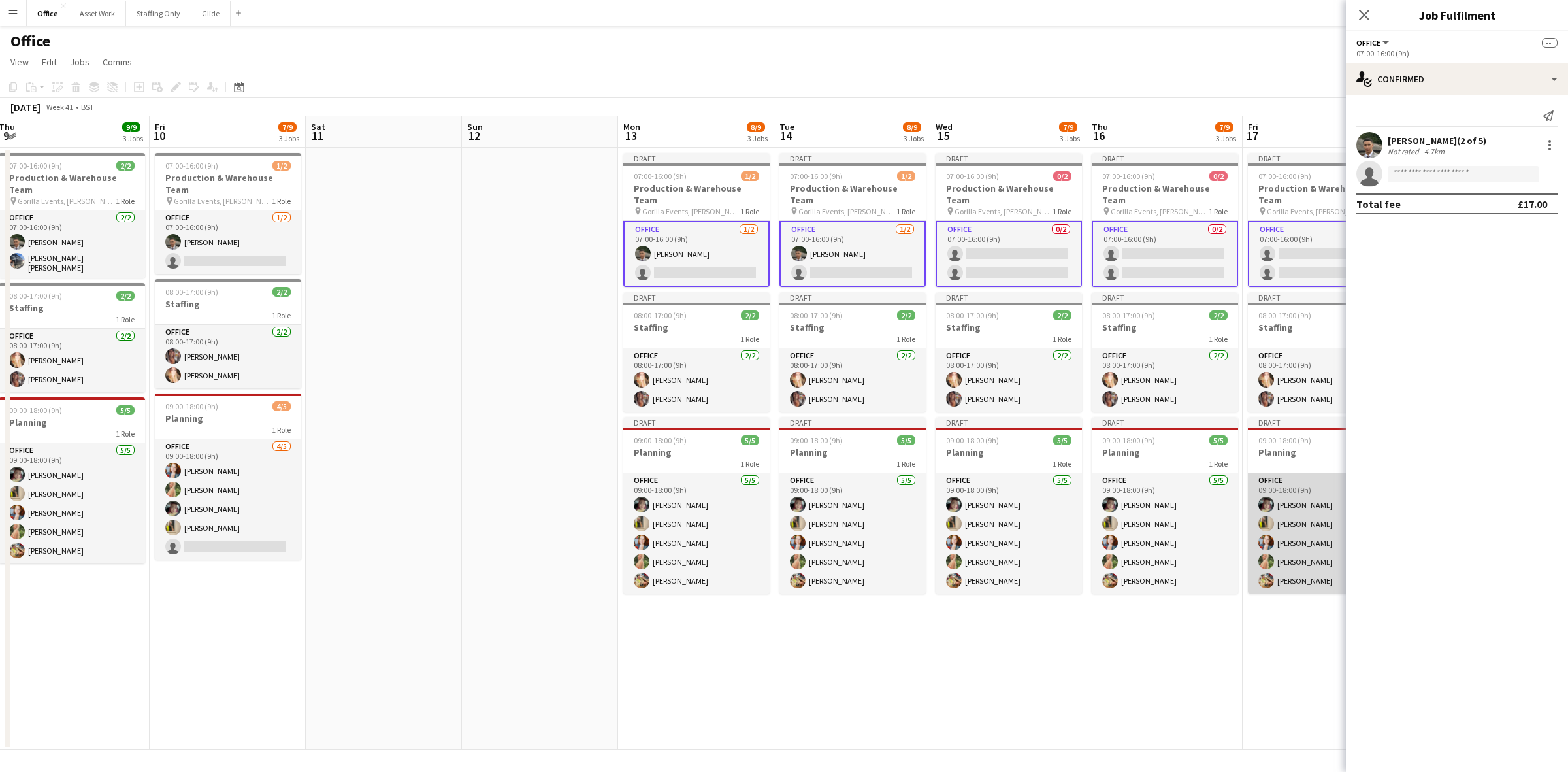
click at [1045, 481] on app-card-role "Office [DATE] 09:00-18:00 (9h) [PERSON_NAME] [PERSON_NAME] [PERSON_NAME] [PERSO…" at bounding box center [1321, 533] width 147 height 120
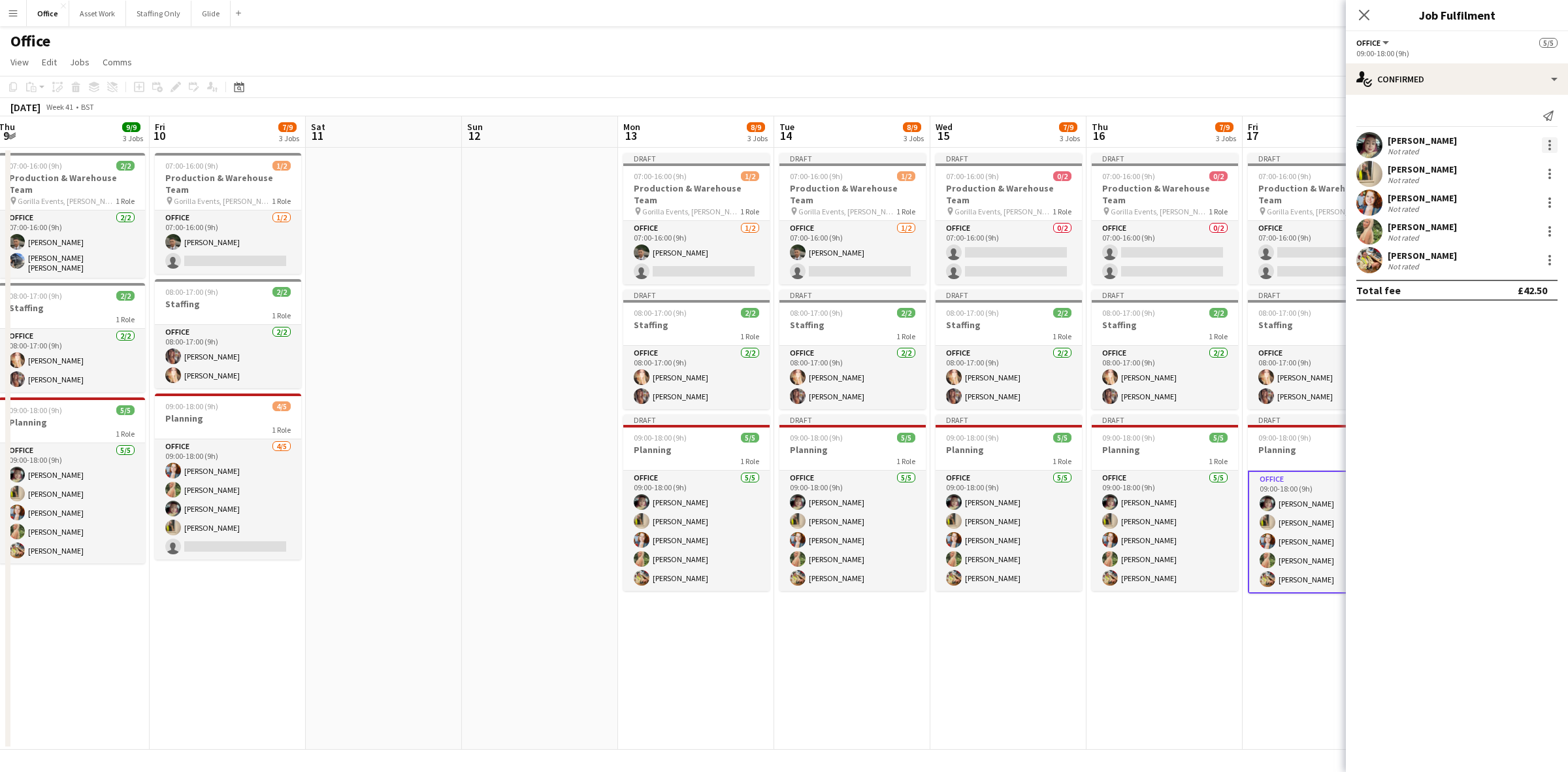
click at [1045, 139] on div at bounding box center [1550, 145] width 16 height 16
click at [1045, 291] on span "Remove" at bounding box center [1485, 294] width 39 height 11
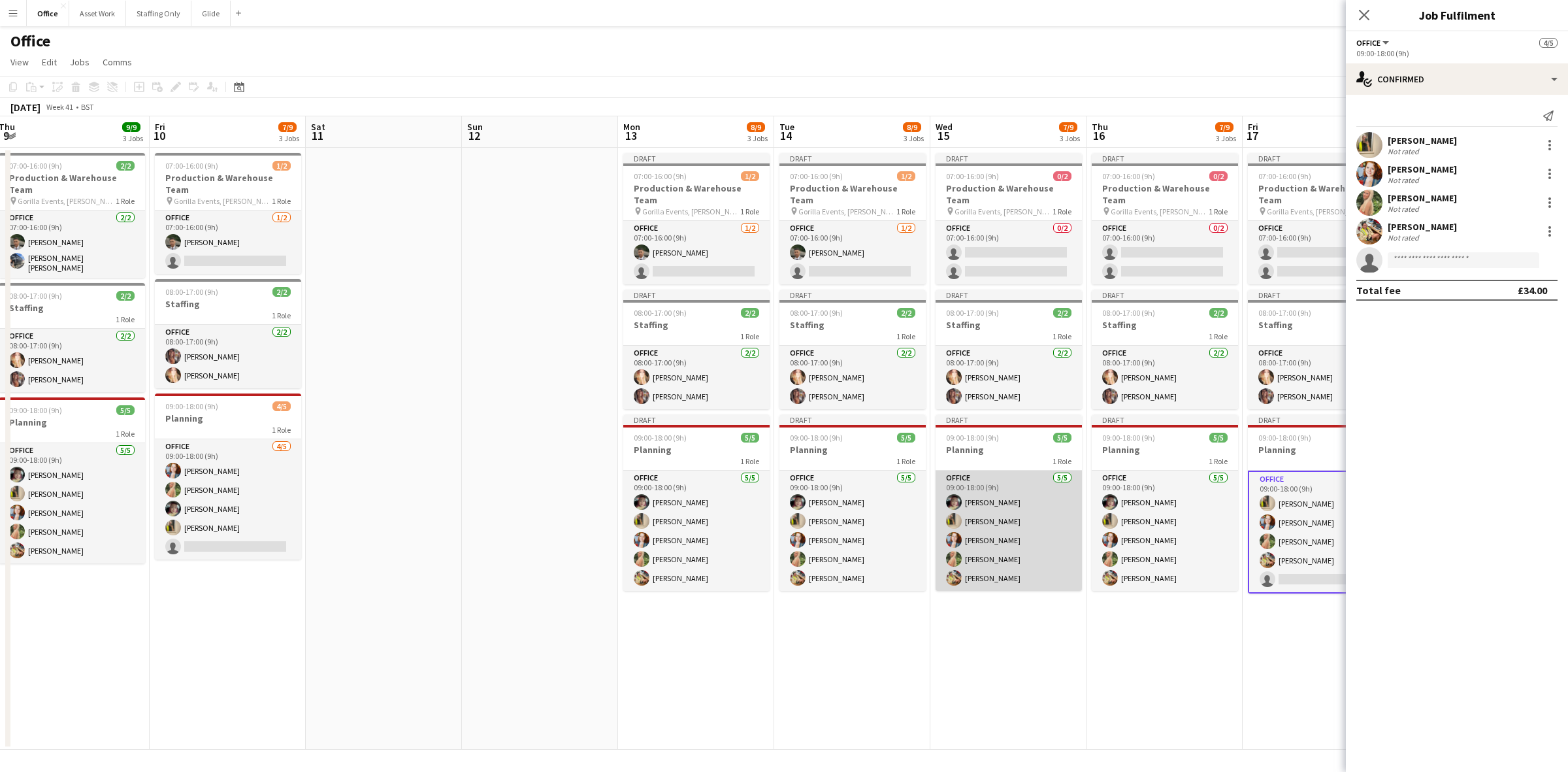
click at [1045, 511] on app-card-role "Office [DATE] 09:00-18:00 (9h) [PERSON_NAME] [PERSON_NAME] [PERSON_NAME] [PERSO…" at bounding box center [1008, 531] width 147 height 120
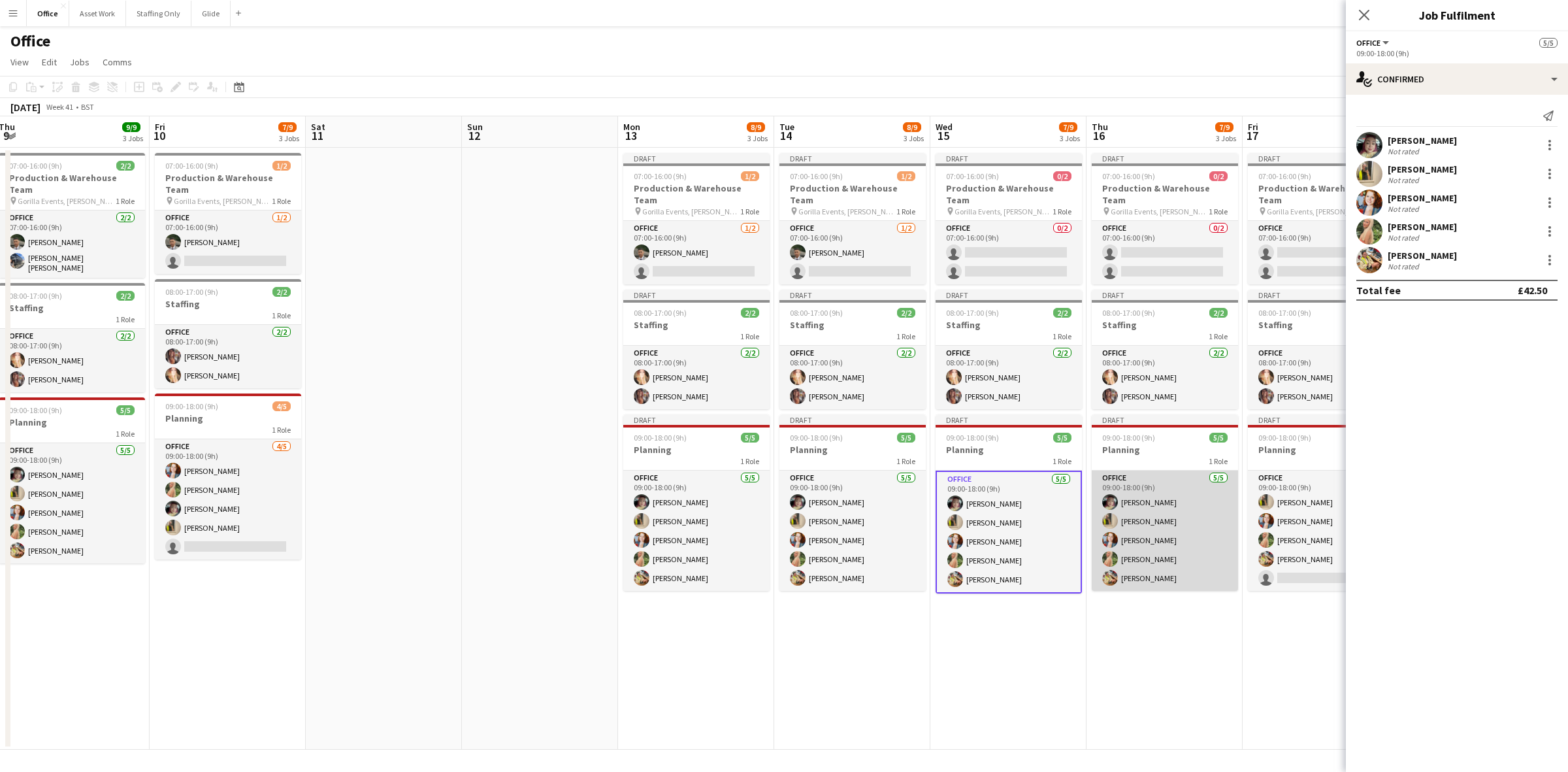
click at [1045, 506] on app-card-role "Office [DATE] 09:00-18:00 (9h) [PERSON_NAME] [PERSON_NAME] [PERSON_NAME] [PERSO…" at bounding box center [1165, 531] width 147 height 120
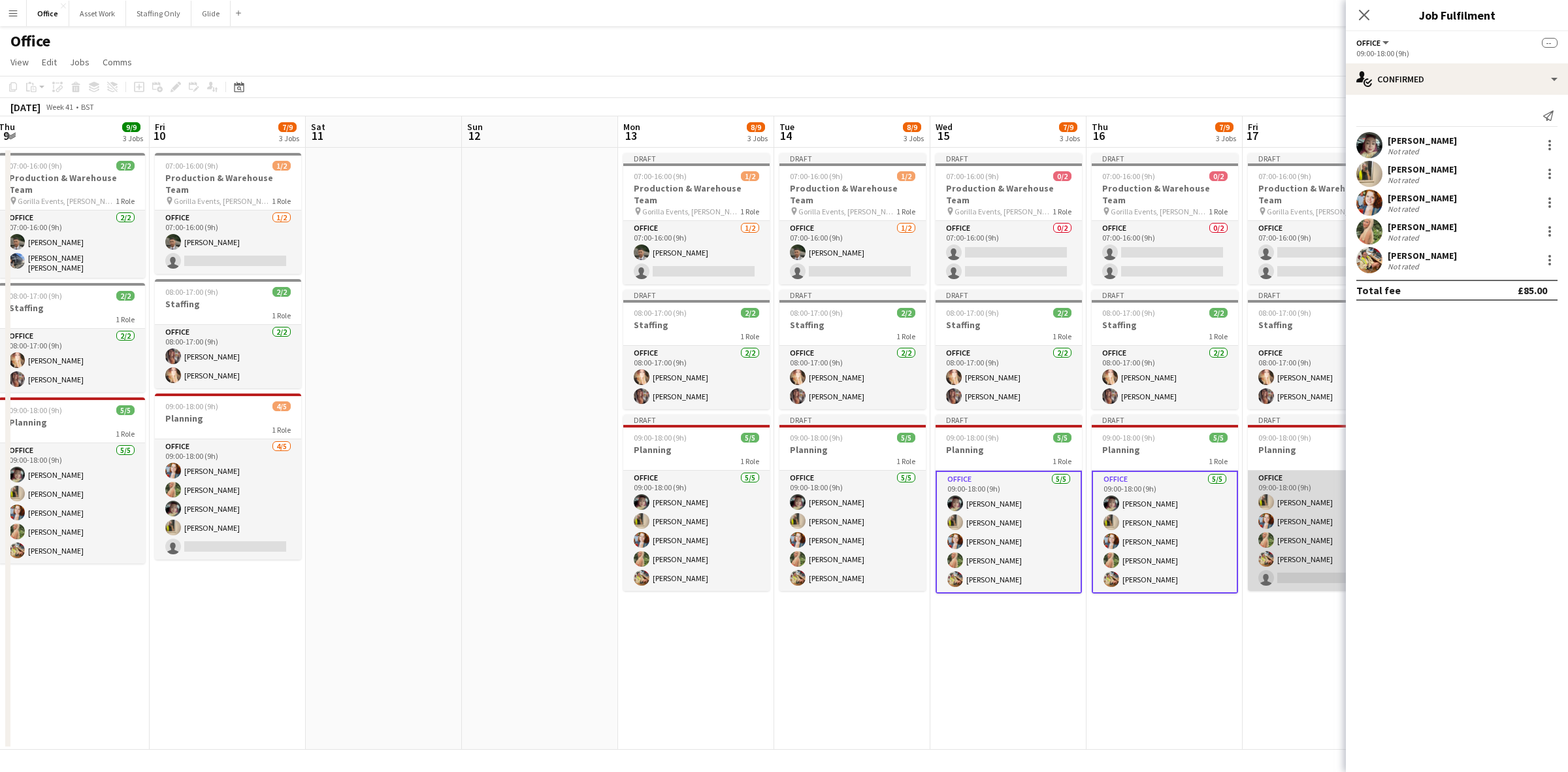
click at [1045, 495] on app-card-role "Office [DATE] 09:00-18:00 (9h) [PERSON_NAME] [PERSON_NAME] [PERSON_NAME] [PERSO…" at bounding box center [1321, 531] width 147 height 120
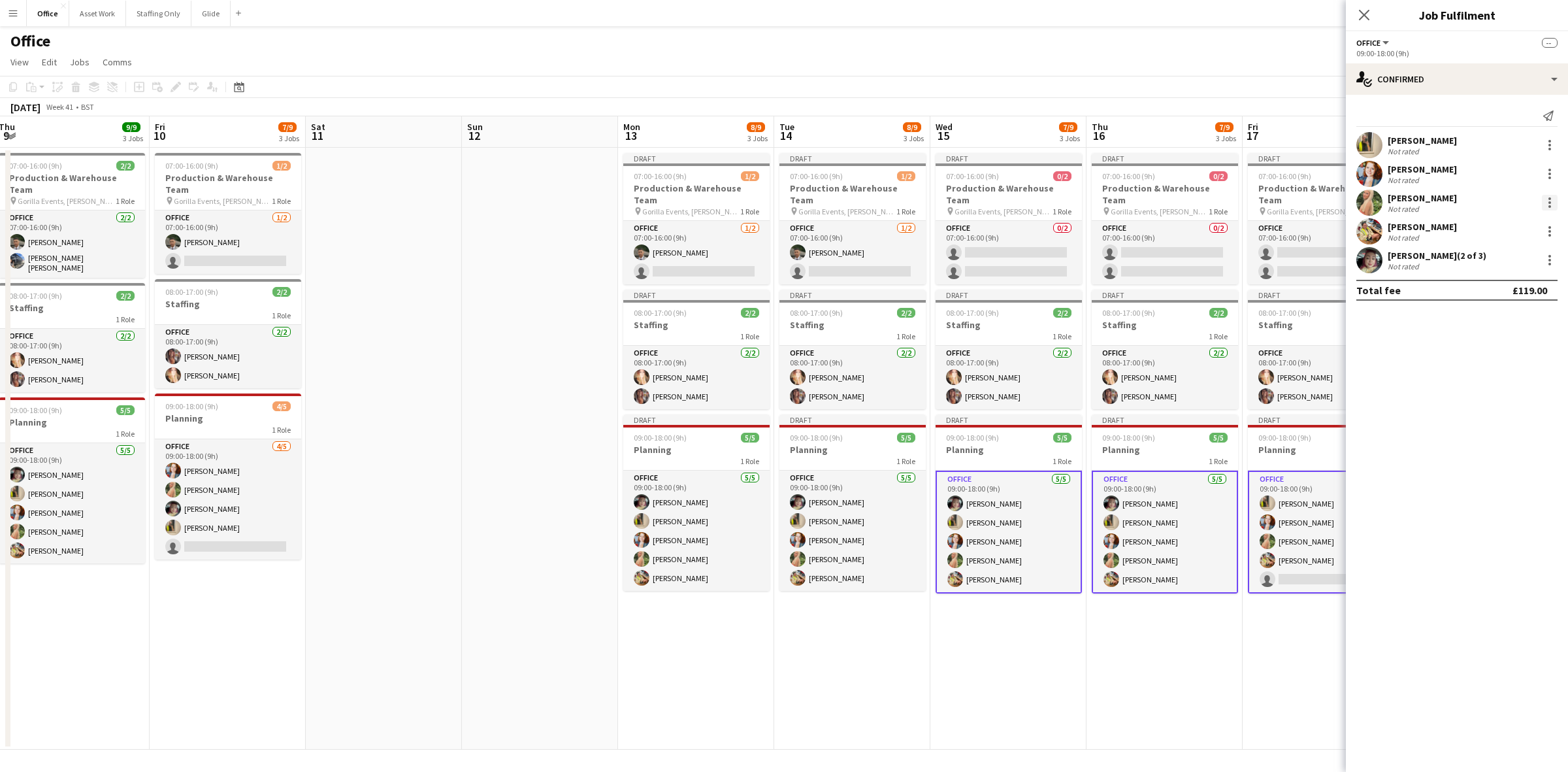
click at [1045, 203] on div at bounding box center [1550, 202] width 16 height 16
click at [1045, 329] on button "Remove" at bounding box center [1507, 321] width 102 height 31
click at [1045, 174] on div at bounding box center [1550, 174] width 3 height 3
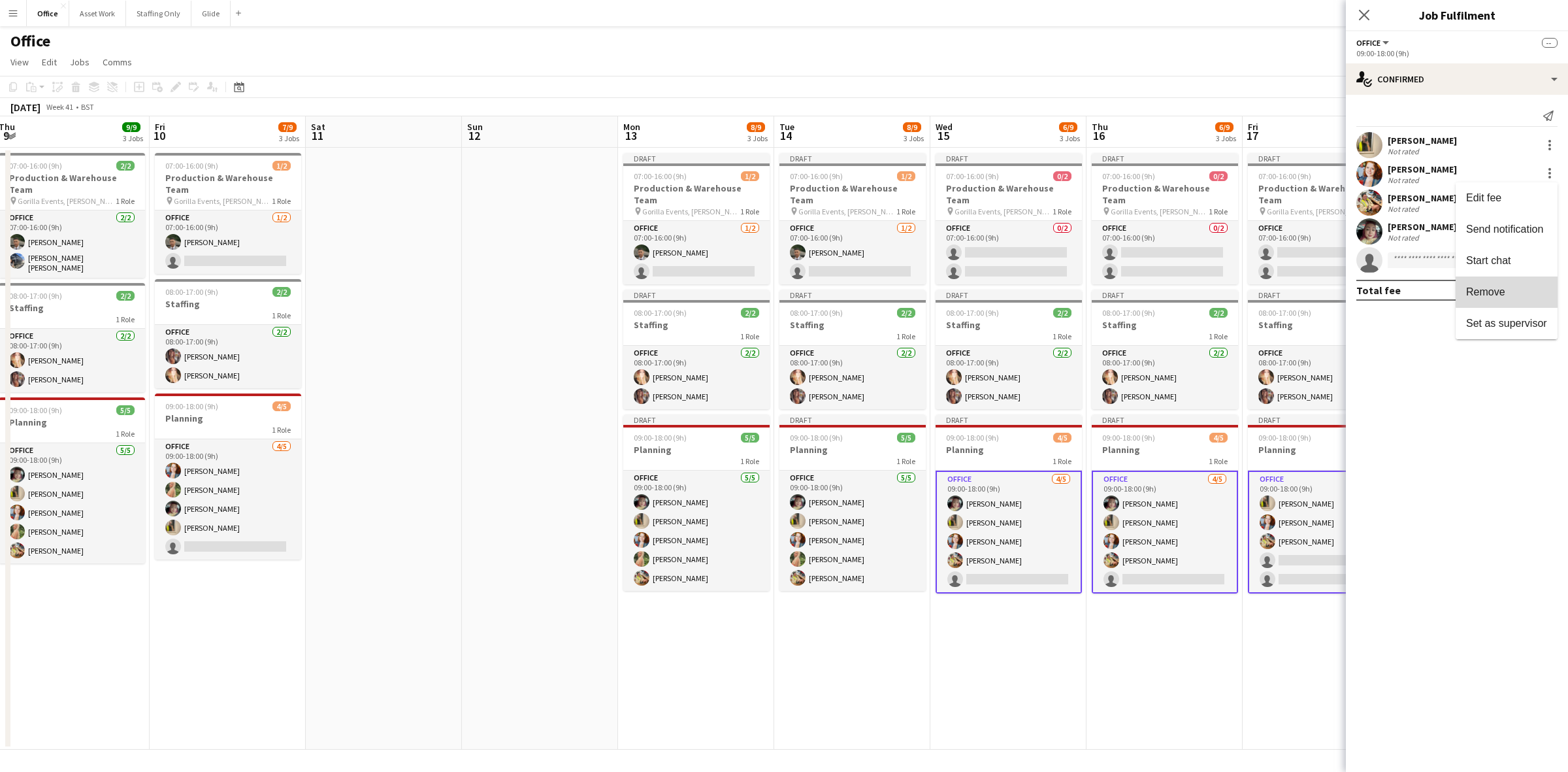
click at [1045, 285] on button "Remove" at bounding box center [1507, 292] width 102 height 31
click at [1045, 501] on app-card-role "Office [DATE] 09:00-18:00 (9h) [PERSON_NAME] [PERSON_NAME] single-neutral-actio…" at bounding box center [1321, 532] width 147 height 123
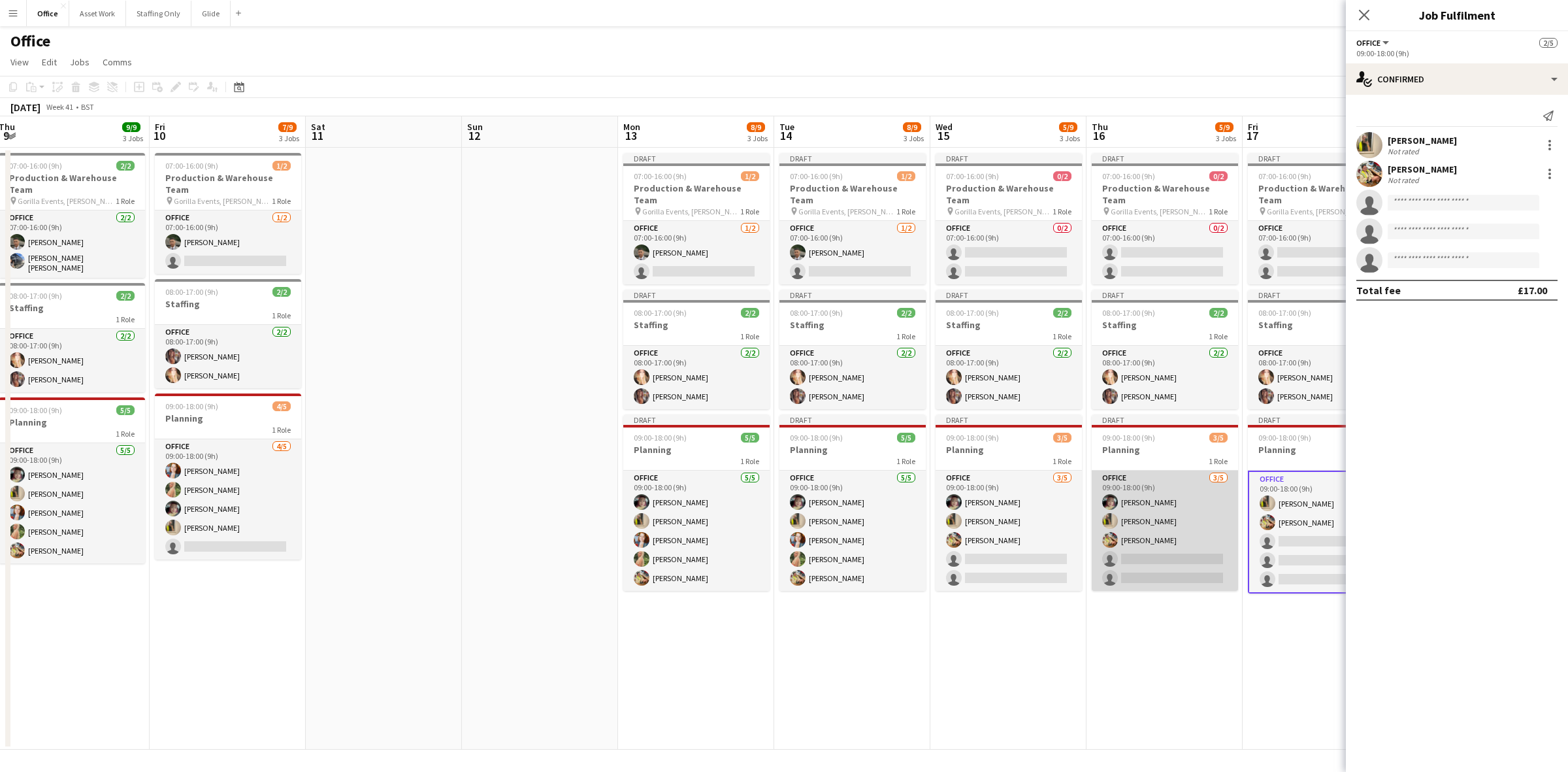
click at [1045, 508] on app-card-role "Office [DATE] 09:00-18:00 (9h) [PERSON_NAME] [PERSON_NAME] [PERSON_NAME] single…" at bounding box center [1165, 531] width 147 height 120
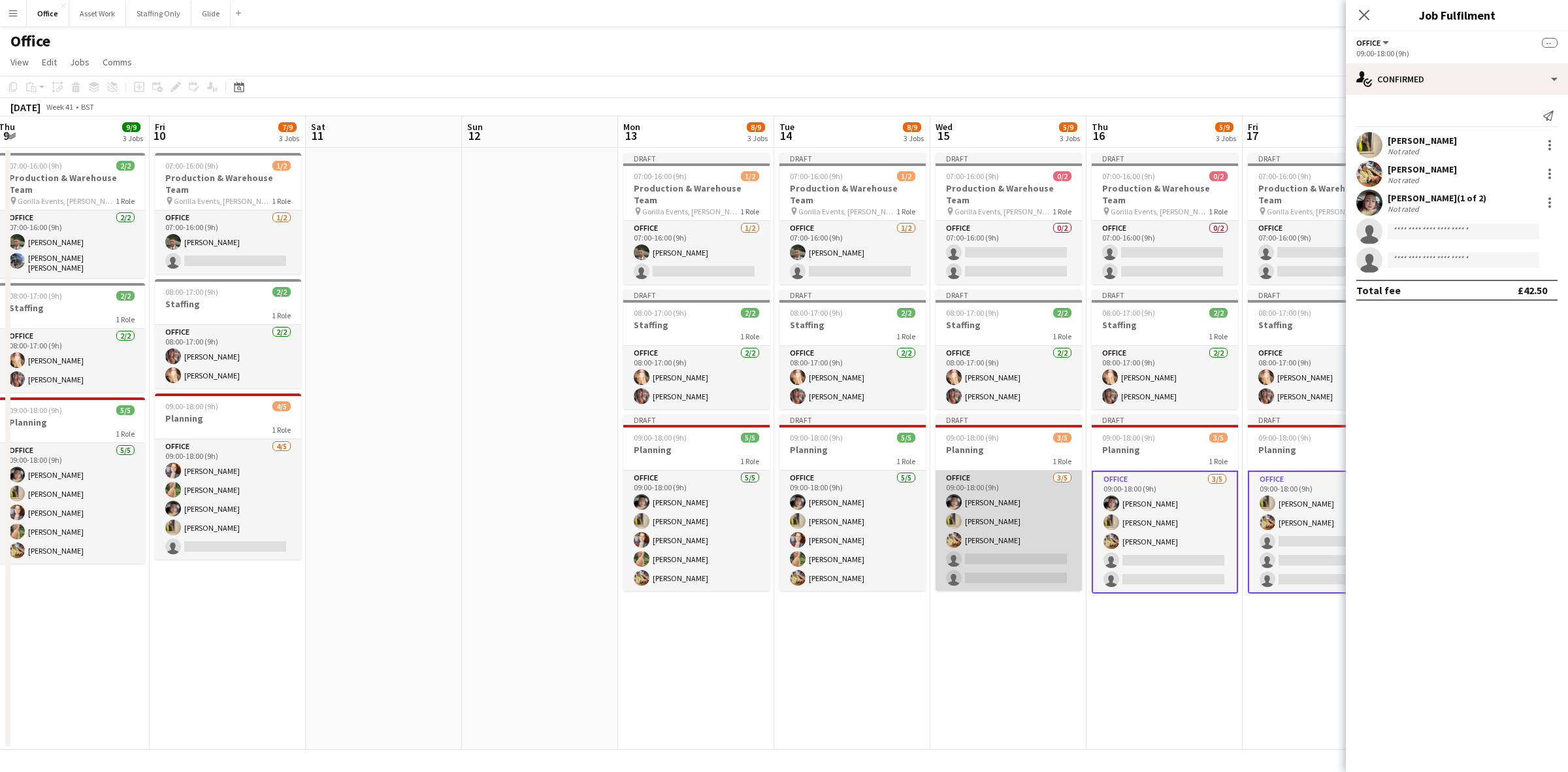
click at [964, 509] on app-card-role "Office [DATE] 09:00-18:00 (9h) [PERSON_NAME] [PERSON_NAME] [PERSON_NAME] single…" at bounding box center [1008, 531] width 147 height 120
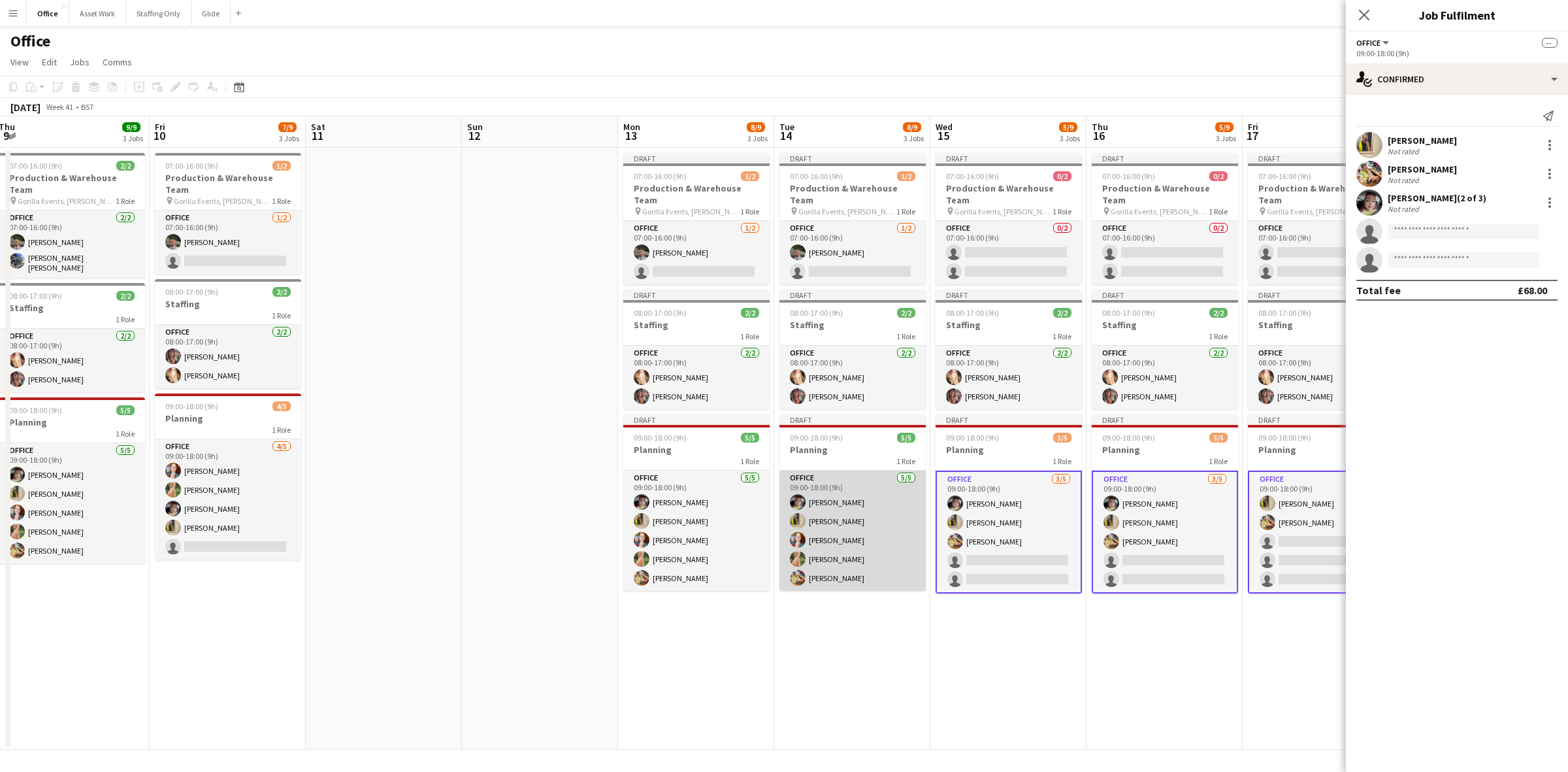
click at [804, 513] on app-user-avatar at bounding box center [798, 521] width 16 height 16
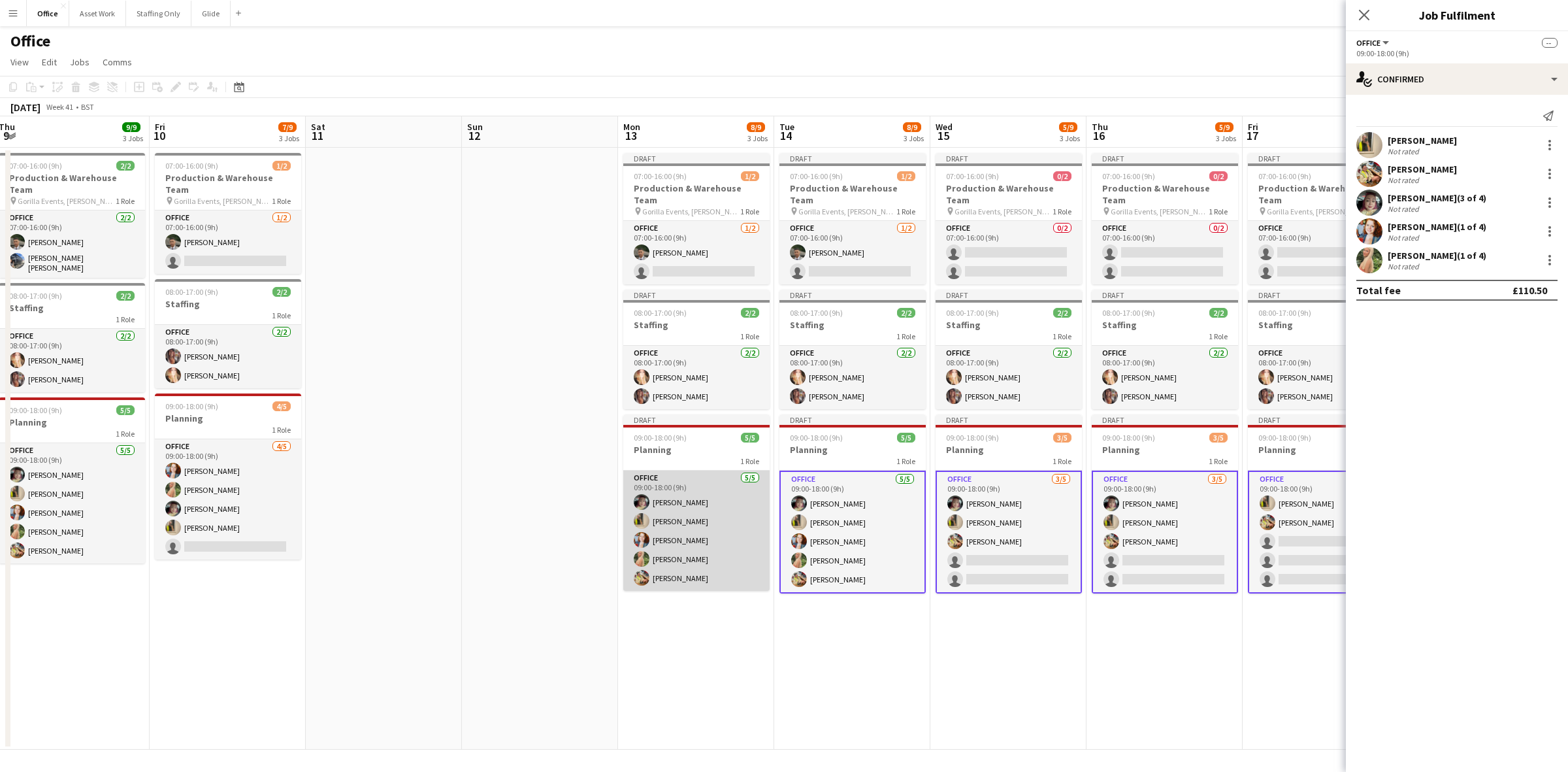
click at [698, 504] on app-card-role "Office [DATE] 09:00-18:00 (9h) [PERSON_NAME] [PERSON_NAME] [PERSON_NAME] [PERSO…" at bounding box center [697, 531] width 147 height 120
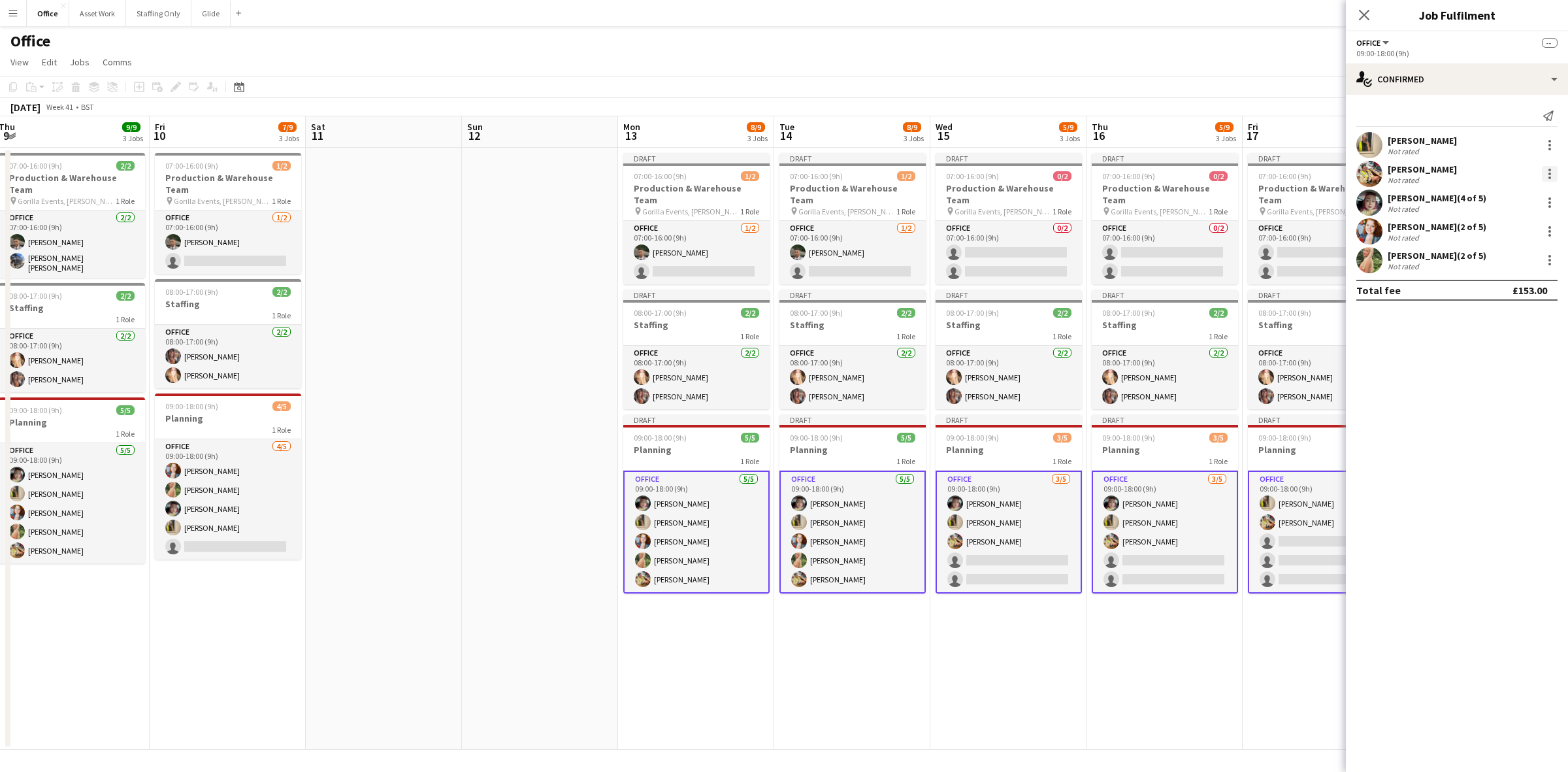
click at [1045, 177] on div at bounding box center [1550, 178] width 3 height 3
click at [1045, 292] on span "Remove" at bounding box center [1507, 291] width 81 height 12
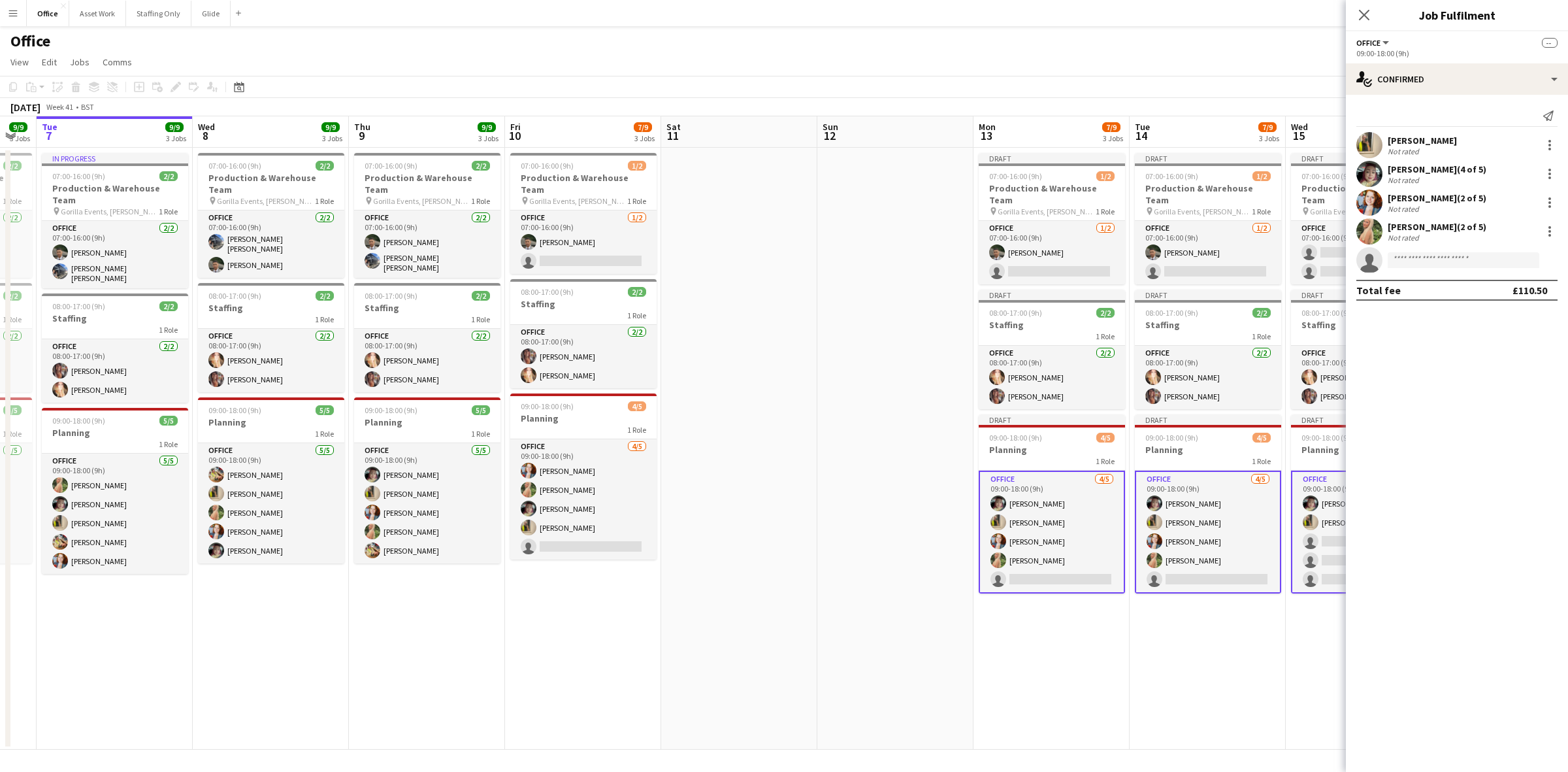
drag, startPoint x: 519, startPoint y: 485, endPoint x: 872, endPoint y: 431, distance: 357.1
click at [872, 431] on app-calendar-viewport "Sun 5 Mon 6 9/9 3 Jobs Tue 7 9/9 3 Jobs Wed 8 9/9 3 Jobs Thu 9 9/9 3 Jobs Fri 1…" at bounding box center [784, 433] width 1568 height 633
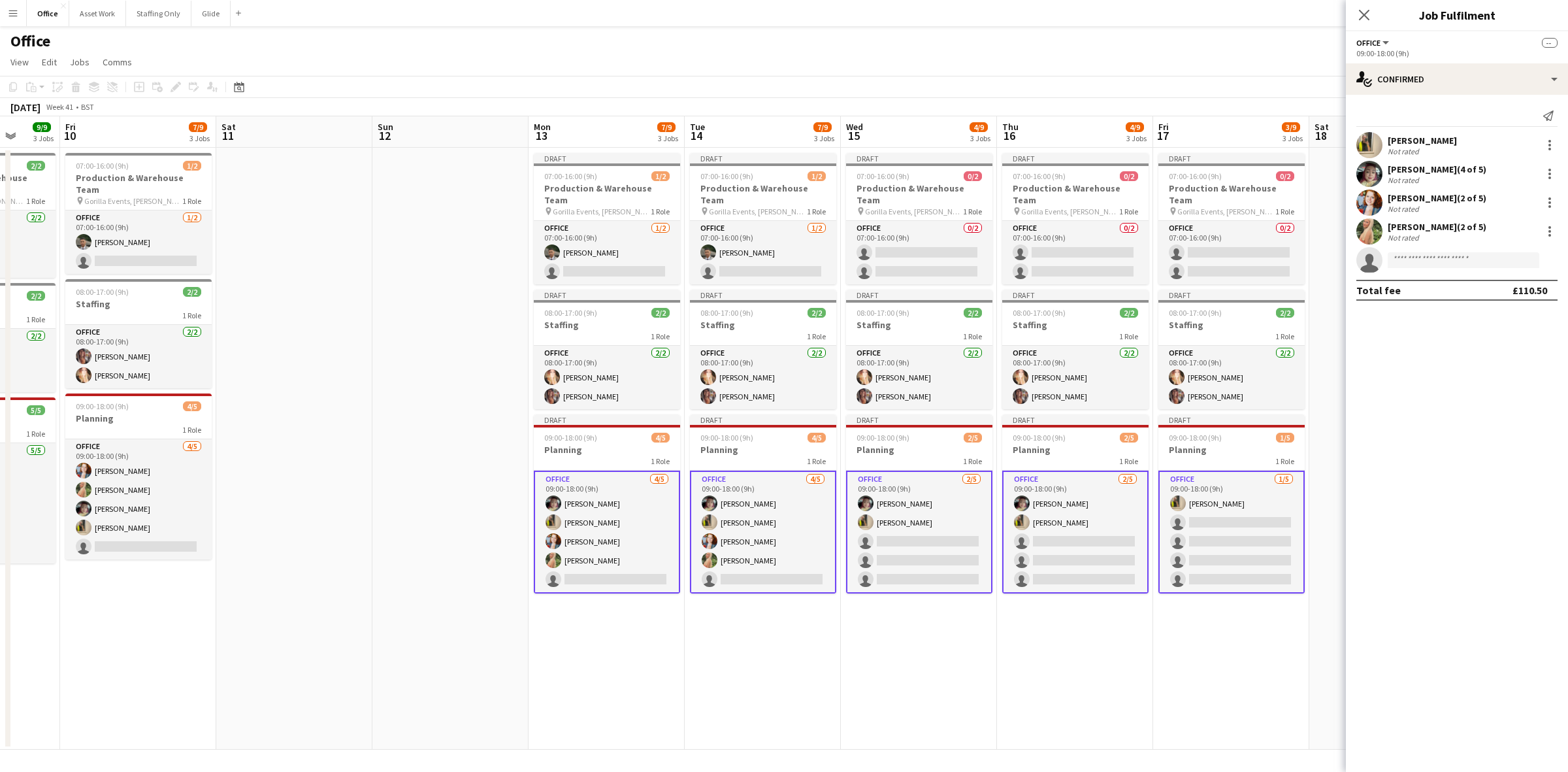
drag, startPoint x: 789, startPoint y: 338, endPoint x: 116, endPoint y: 338, distance: 673.0
click at [117, 338] on app-calendar-viewport "Tue 7 9/9 3 Jobs Wed 8 9/9 3 Jobs Thu 9 9/9 3 Jobs Fri 10 7/9 3 Jobs Sat 11 Sun…" at bounding box center [784, 433] width 1568 height 633
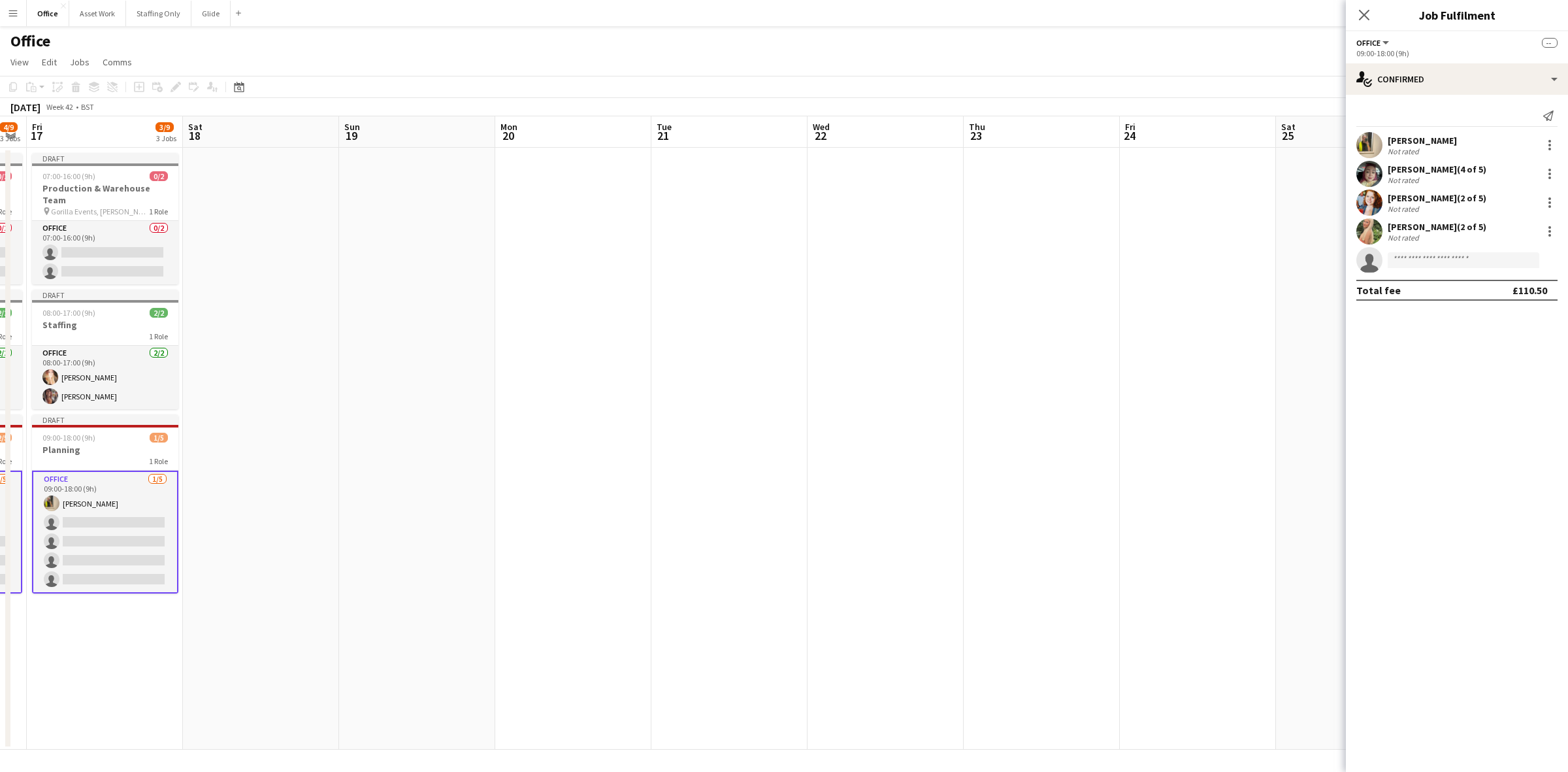
scroll to position [0, 480]
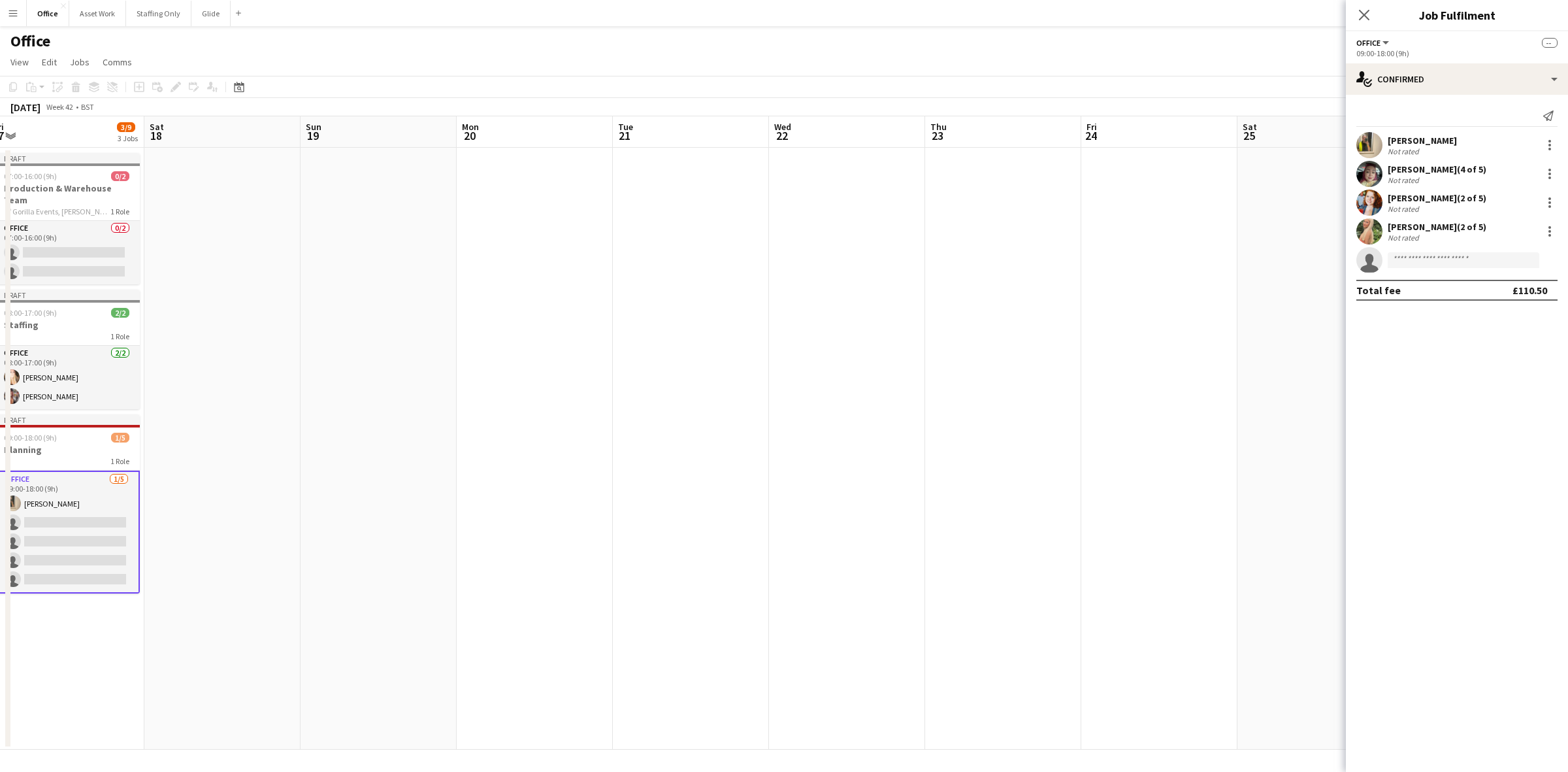
drag, startPoint x: 1142, startPoint y: 371, endPoint x: 204, endPoint y: 371, distance: 938.0
click at [204, 371] on app-calendar-viewport "Tue 14 7/9 3 Jobs Wed 15 4/9 3 Jobs Thu 16 4/9 3 Jobs Fri 17 3/9 3 Jobs Sat 18 …" at bounding box center [784, 433] width 1568 height 633
click at [545, 235] on app-date-cell at bounding box center [534, 448] width 156 height 602
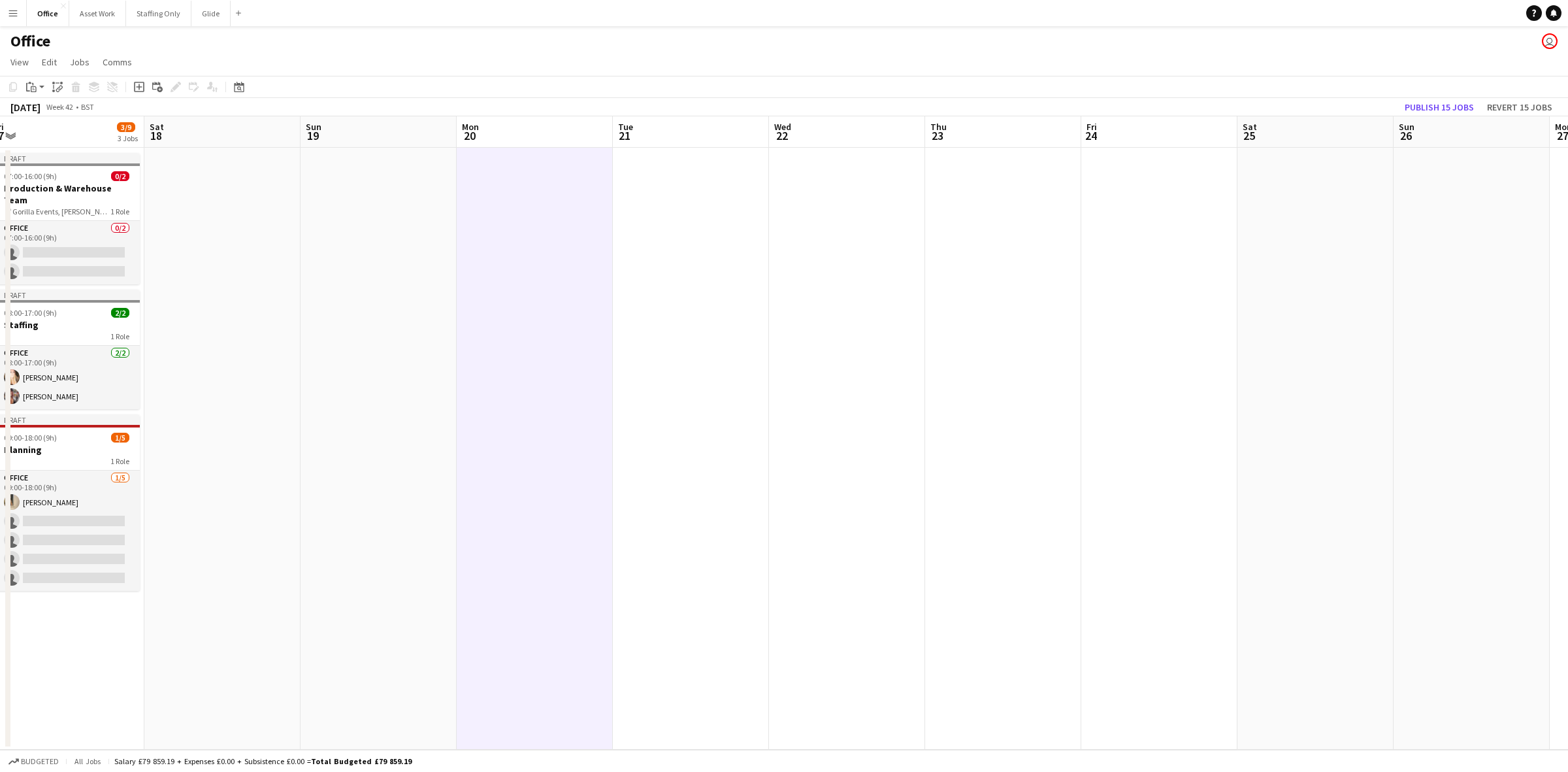
click at [665, 216] on app-date-cell at bounding box center [691, 448] width 156 height 602
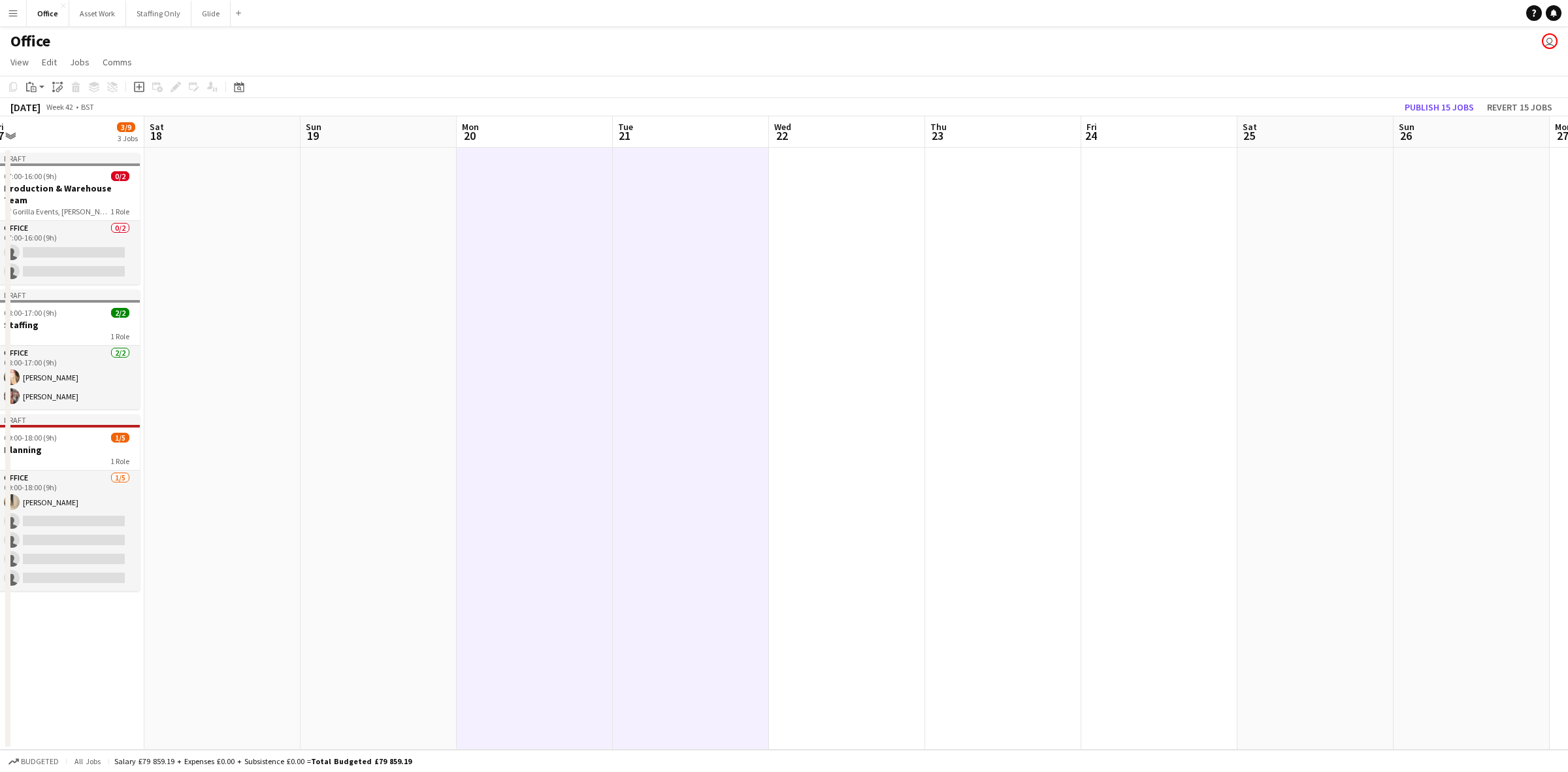
click at [828, 217] on app-date-cell at bounding box center [847, 448] width 156 height 602
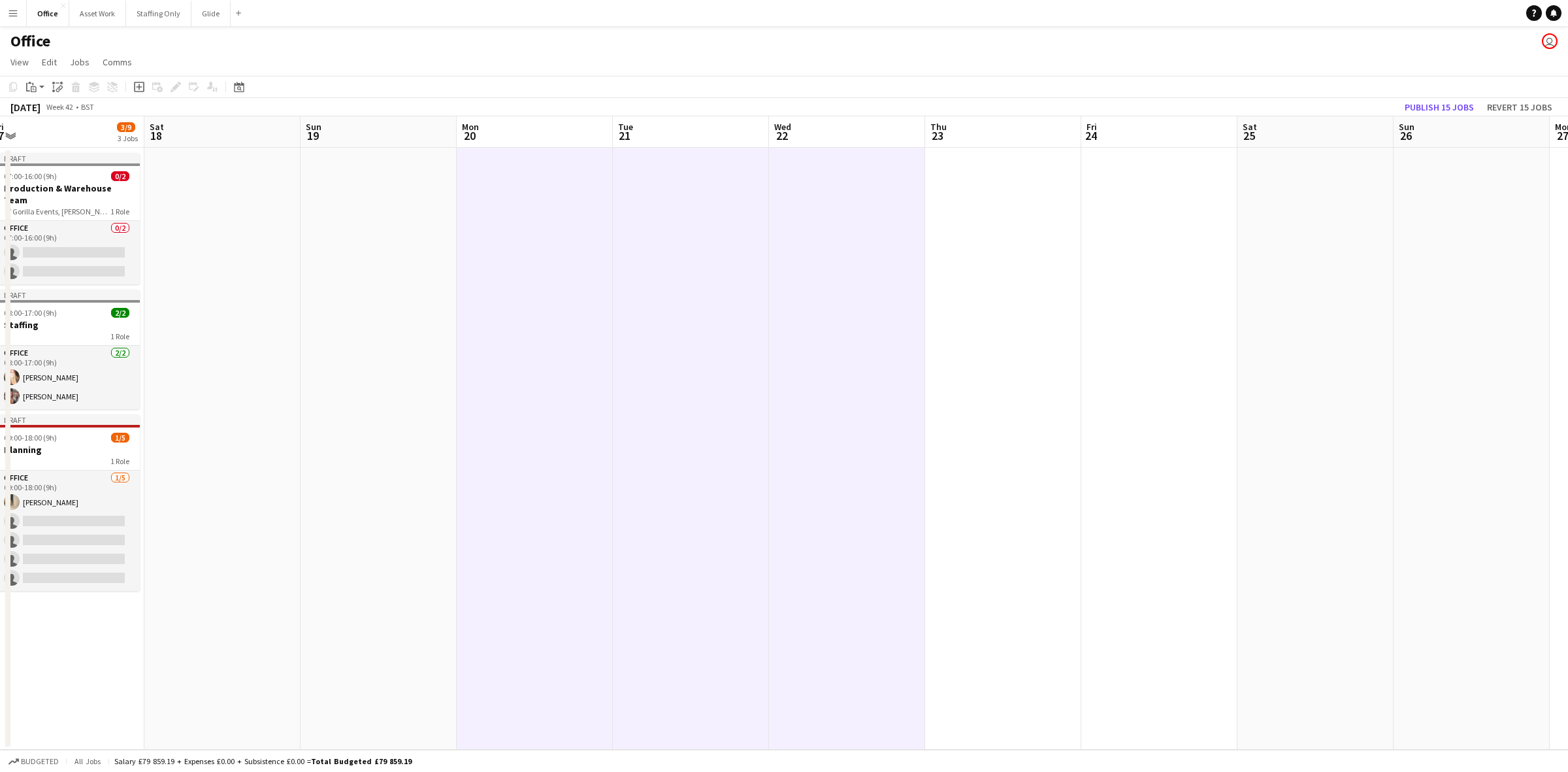
click at [984, 203] on app-date-cell at bounding box center [1003, 448] width 156 height 602
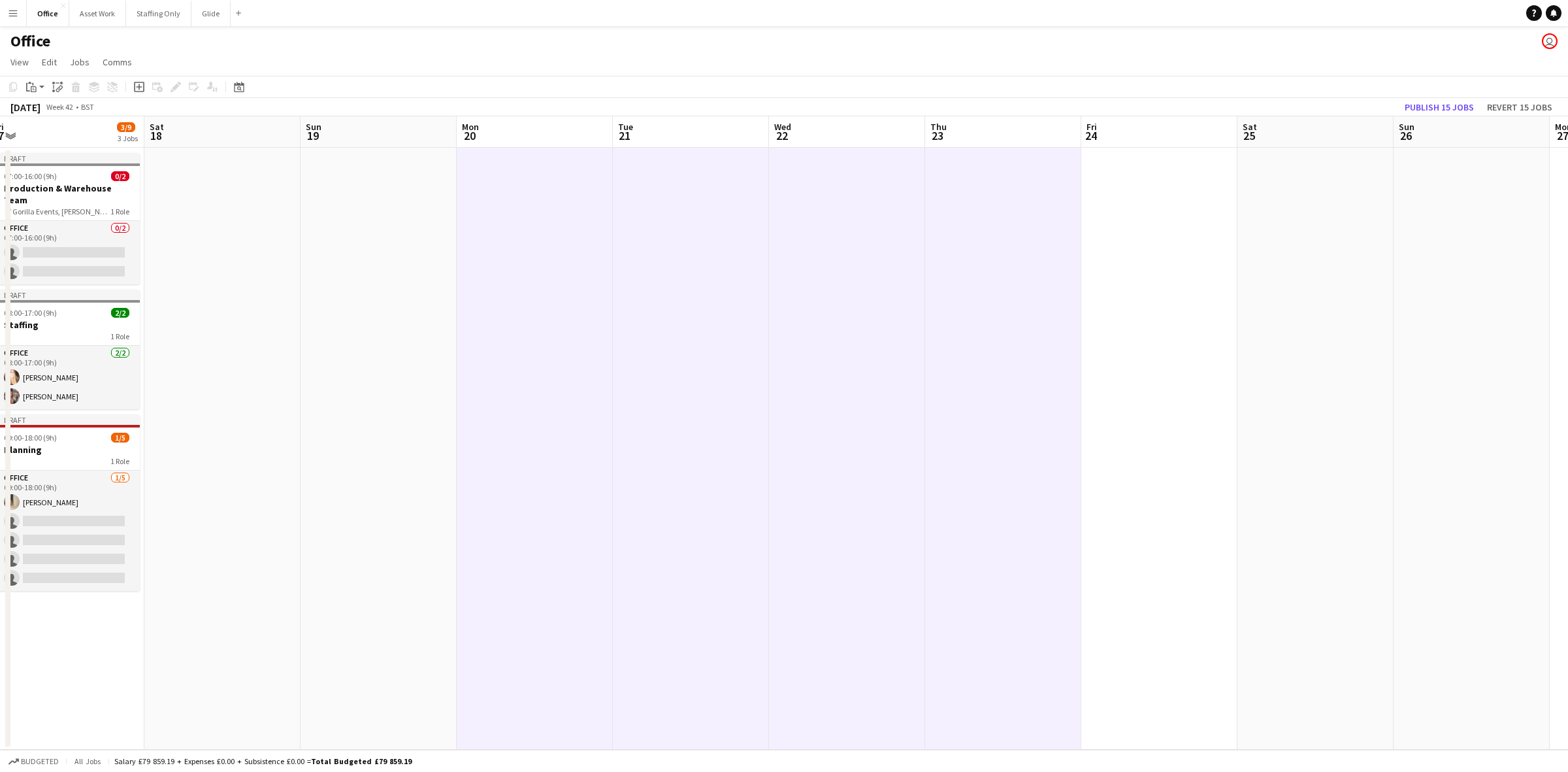
scroll to position [0, 478]
click at [1045, 195] on app-date-cell at bounding box center [1161, 448] width 156 height 602
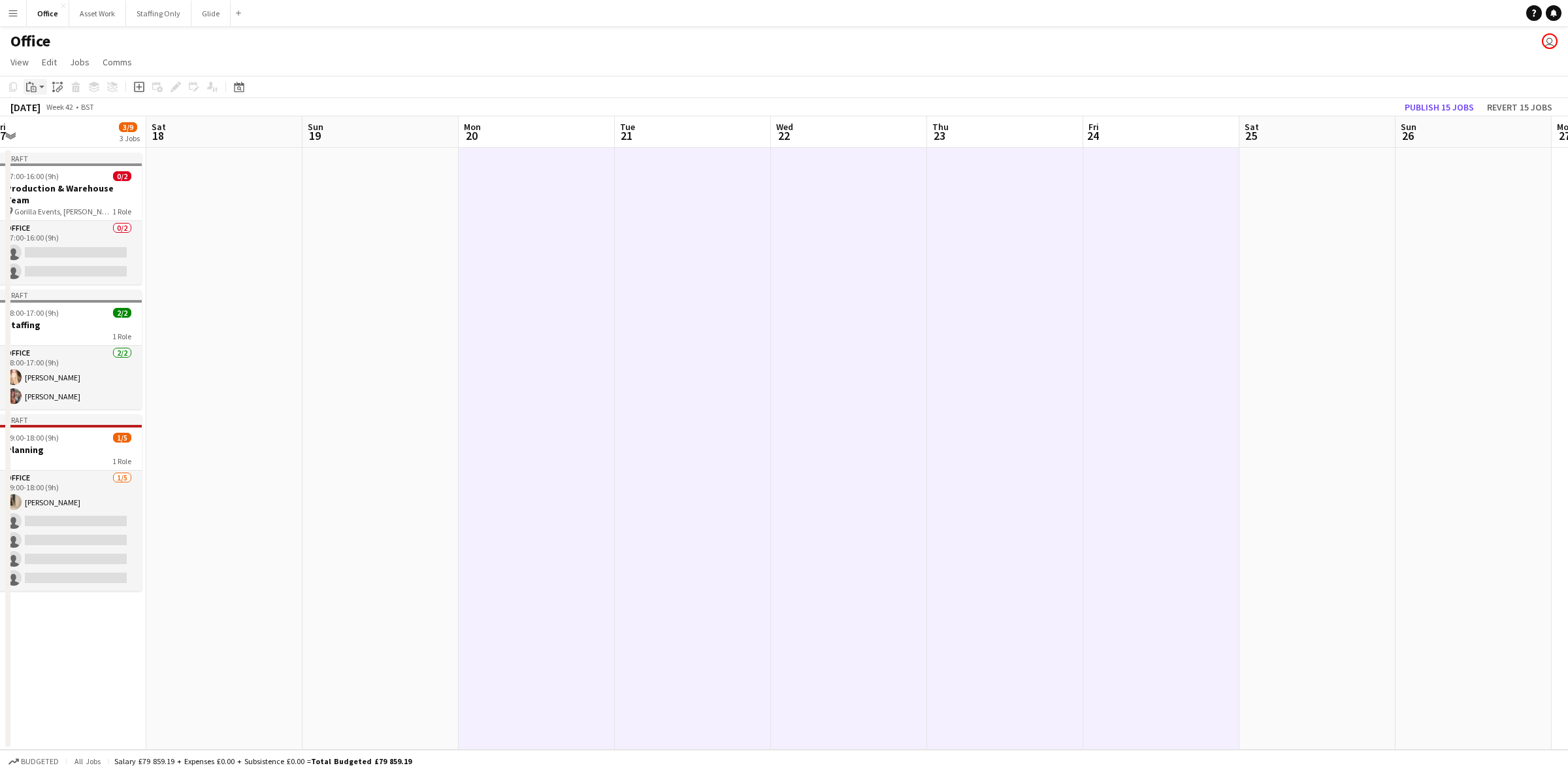
click at [34, 86] on icon at bounding box center [33, 89] width 6 height 6
click at [54, 131] on link "Paste with crew Ctrl+Shift+V" at bounding box center [96, 134] width 123 height 12
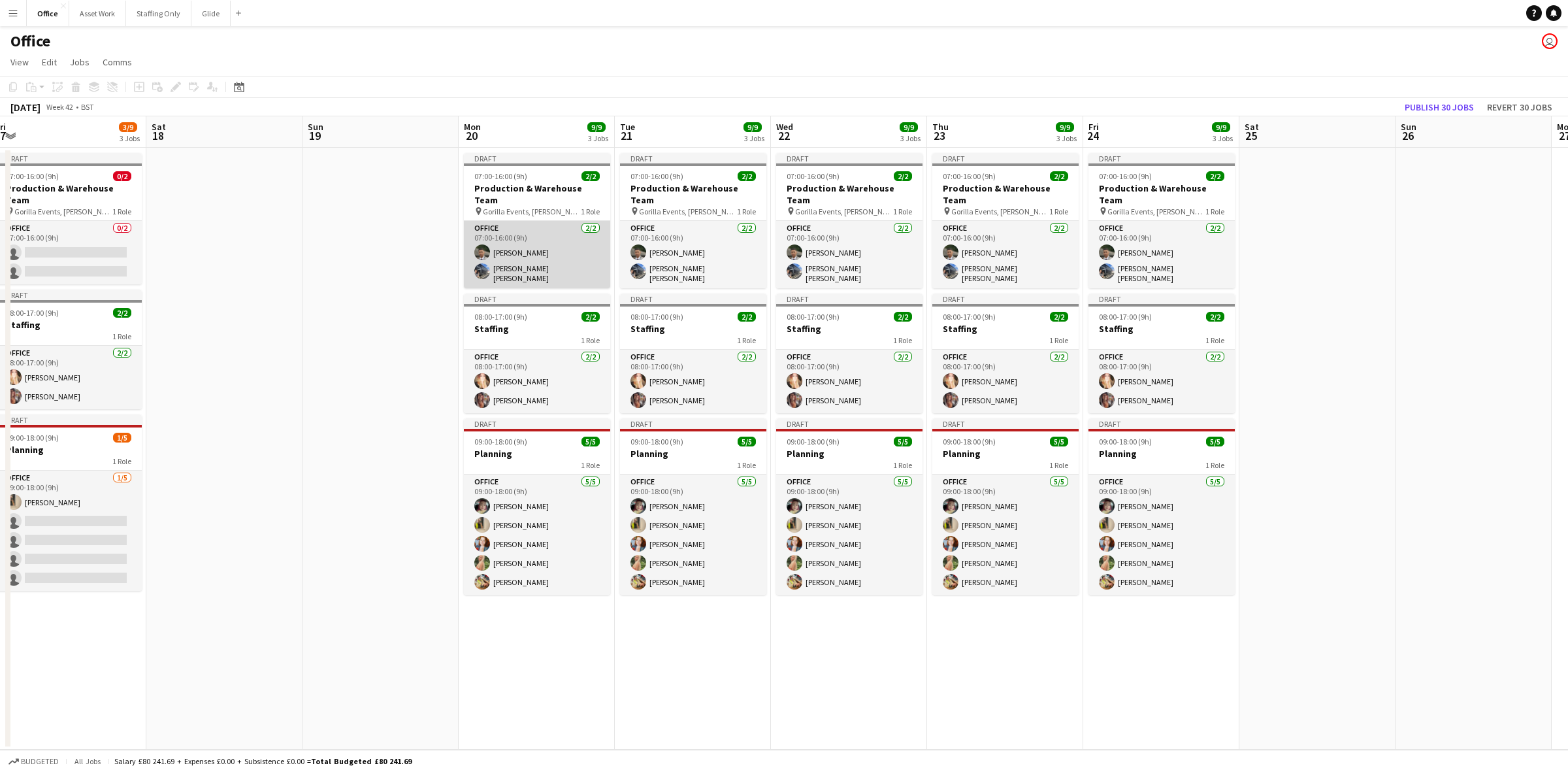
click at [540, 253] on app-card-role "Office [DATE] 07:00-16:00 (9h) [PERSON_NAME] [PERSON_NAME] [PERSON_NAME]" at bounding box center [537, 255] width 147 height 68
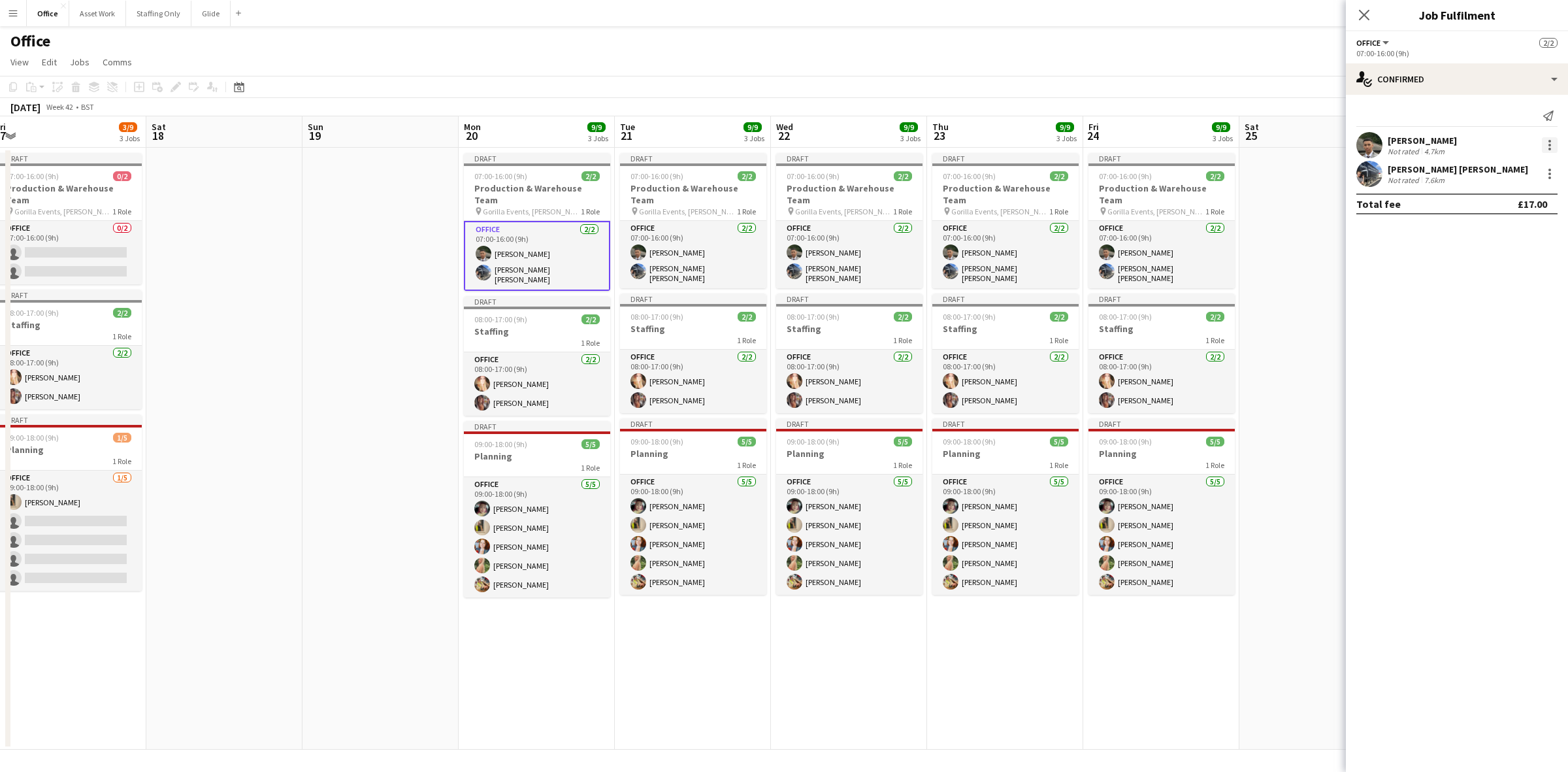
click at [1045, 146] on div at bounding box center [1550, 145] width 16 height 16
click at [1045, 292] on span "Remove" at bounding box center [1485, 294] width 39 height 11
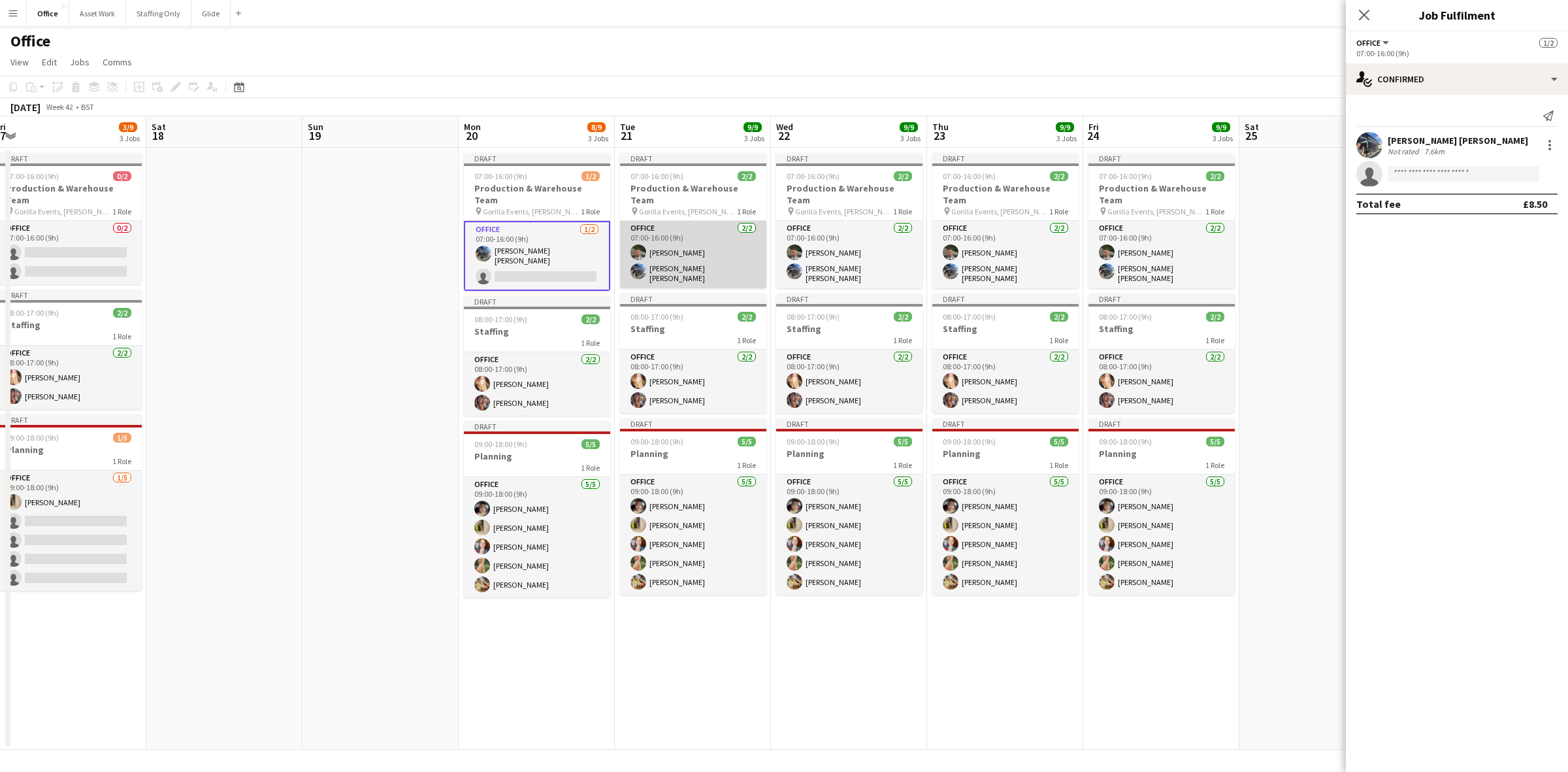
click at [693, 234] on app-card-role "Office [DATE] 07:00-16:00 (9h) [PERSON_NAME] [PERSON_NAME] [PERSON_NAME]" at bounding box center [693, 255] width 147 height 68
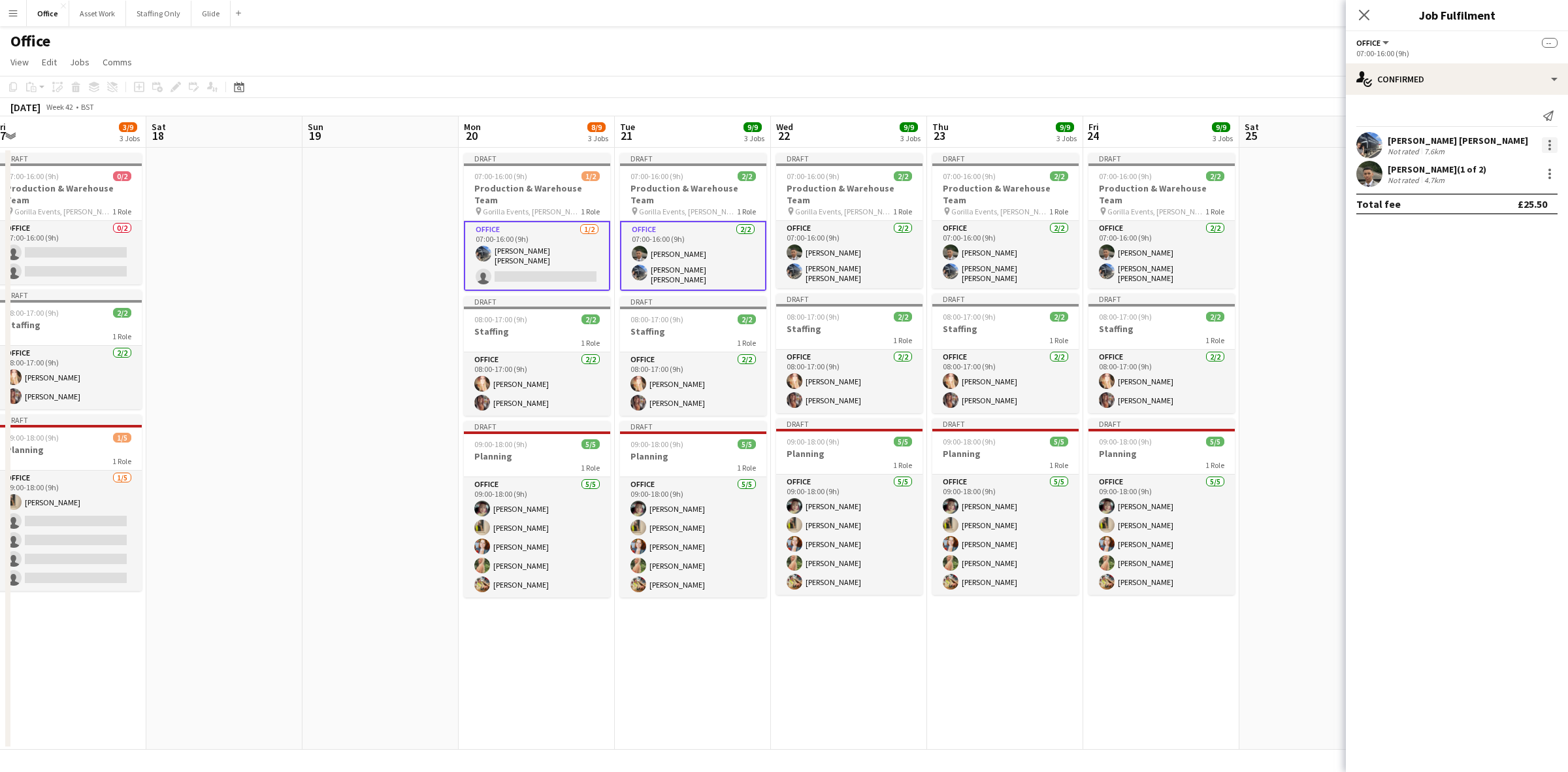
click at [1045, 145] on div at bounding box center [1550, 145] width 16 height 16
click at [1045, 261] on span "Remove" at bounding box center [1485, 263] width 39 height 11
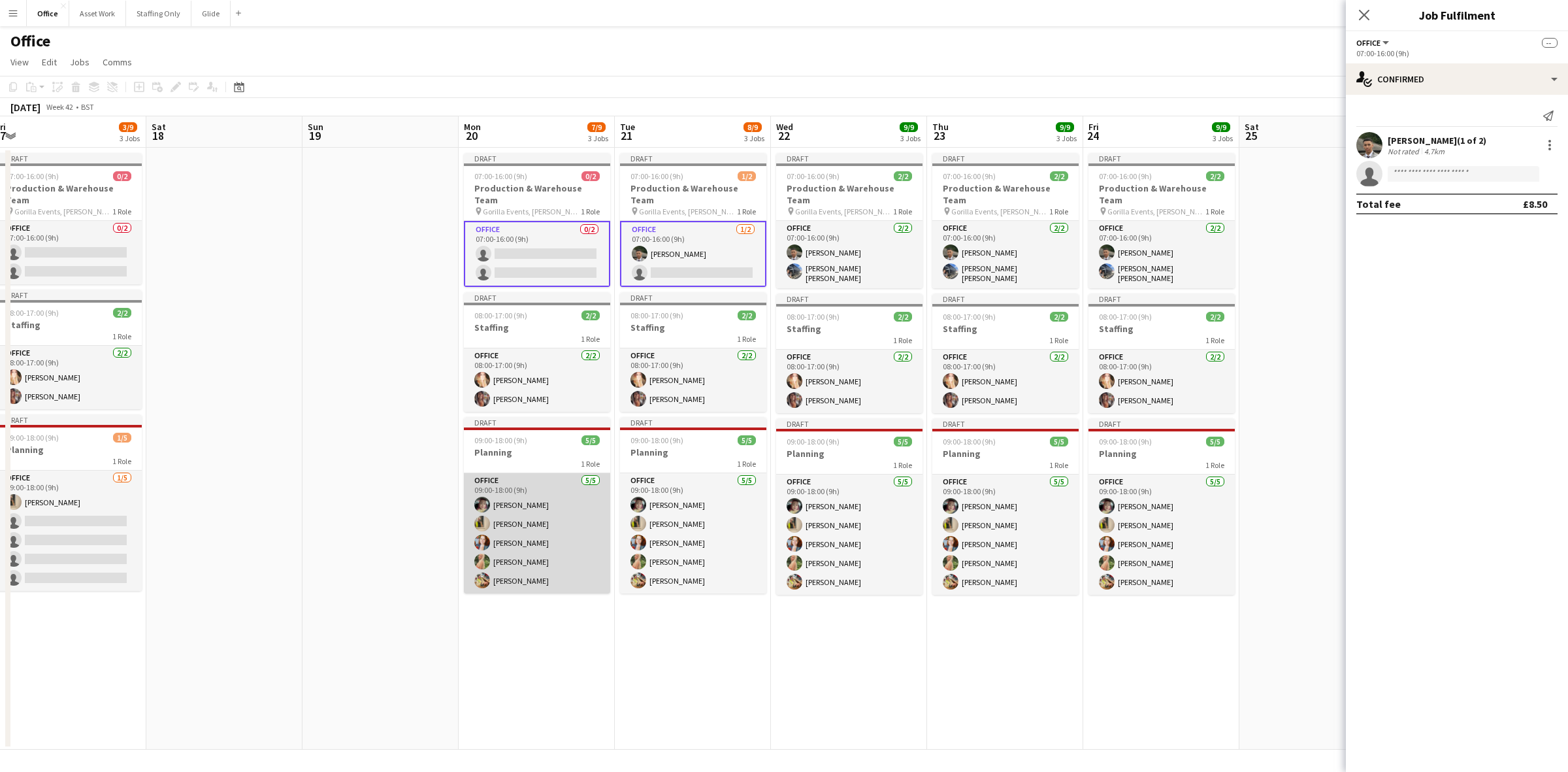
click at [594, 520] on app-card-role "Office [DATE] 09:00-18:00 (9h) [PERSON_NAME] [PERSON_NAME] [PERSON_NAME] [PERSO…" at bounding box center [537, 533] width 147 height 120
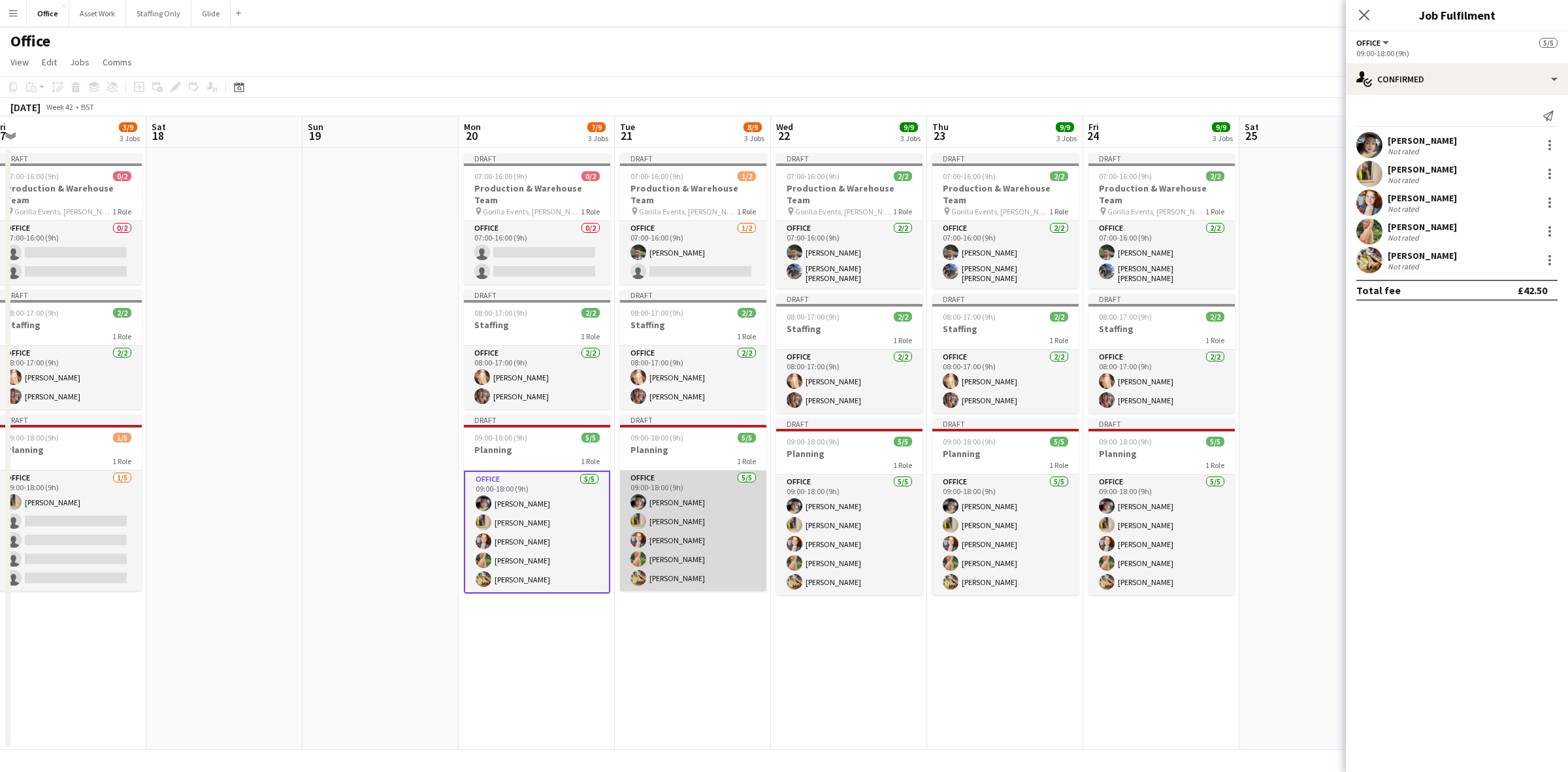
click at [676, 517] on app-card-role "Office [DATE] 09:00-18:00 (9h) [PERSON_NAME] [PERSON_NAME] [PERSON_NAME] [PERSO…" at bounding box center [693, 531] width 147 height 120
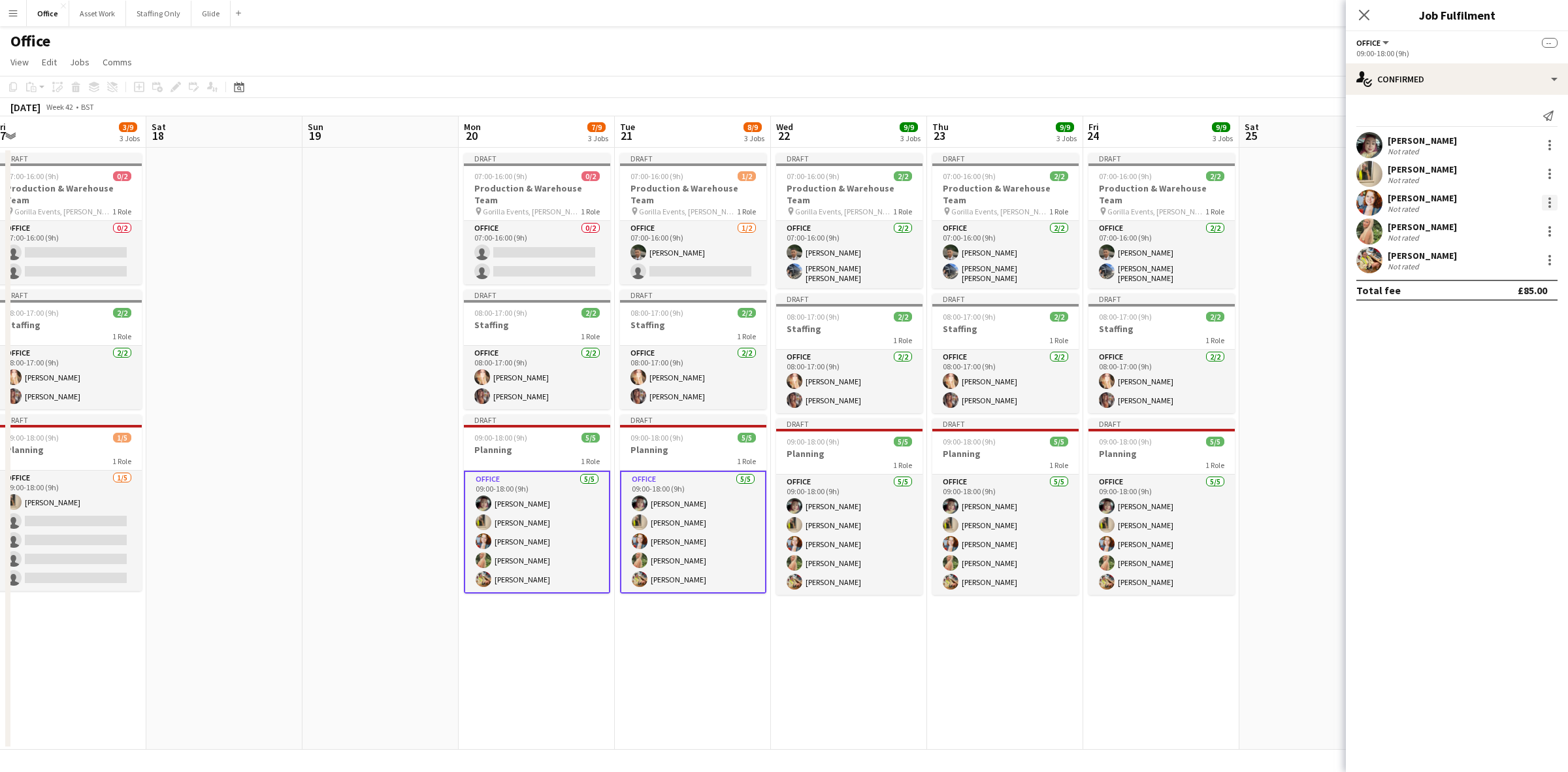
click at [1045, 203] on div at bounding box center [1550, 203] width 3 height 3
click at [1045, 319] on span "Remove" at bounding box center [1507, 321] width 81 height 12
click at [545, 496] on app-card-role "Office [DATE] 09:00-18:00 (9h) [PERSON_NAME] [PERSON_NAME] [PERSON_NAME] [PERSO…" at bounding box center [537, 532] width 147 height 123
click at [1045, 236] on div at bounding box center [1550, 231] width 16 height 16
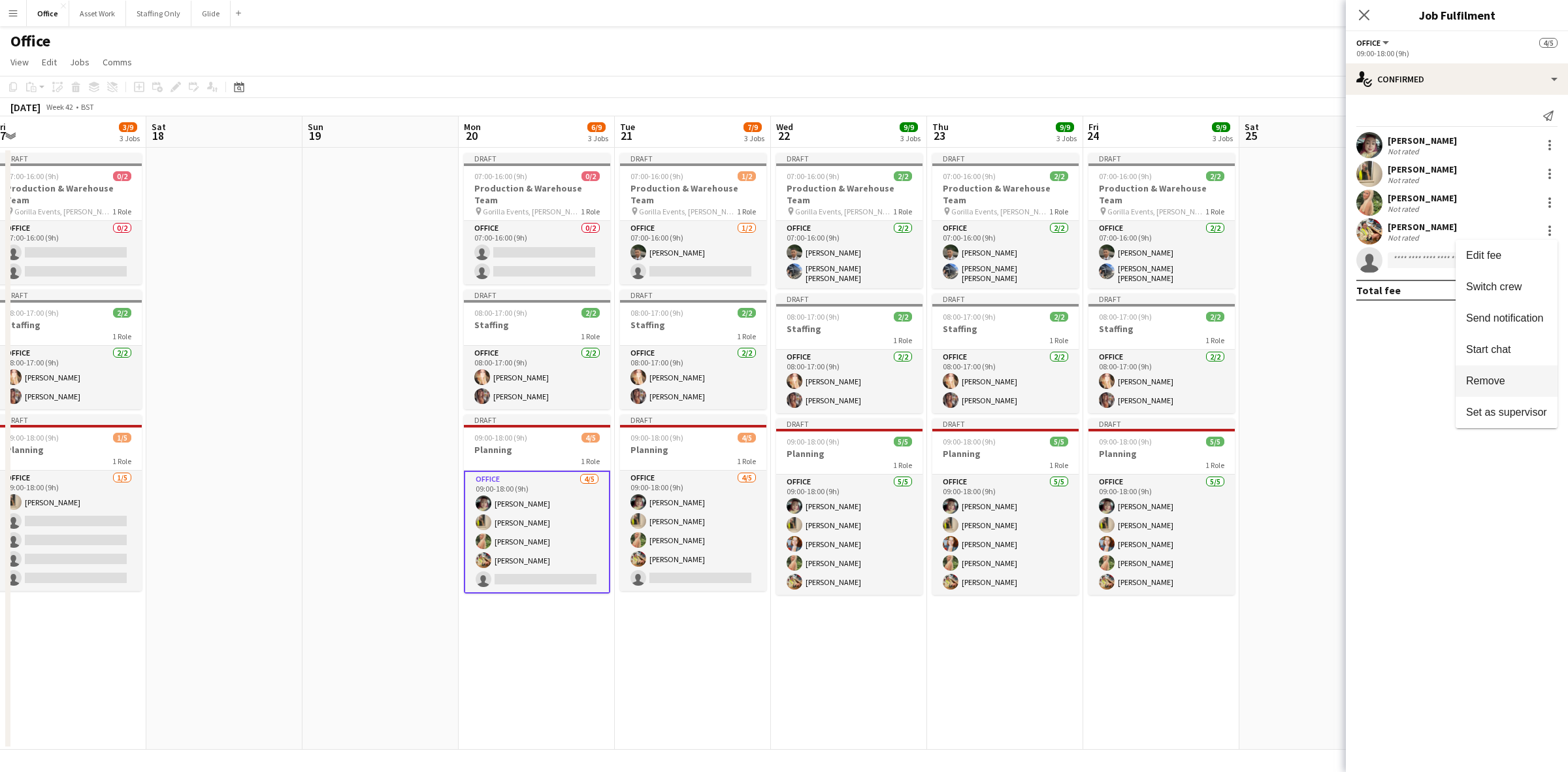
click at [1045, 382] on span "Remove" at bounding box center [1485, 381] width 39 height 11
click at [845, 543] on app-date-cell "Draft 07:00-16:00 (9h) 2/2 Production & Warehouse Team pin Gorilla Events, [PER…" at bounding box center [849, 448] width 156 height 602
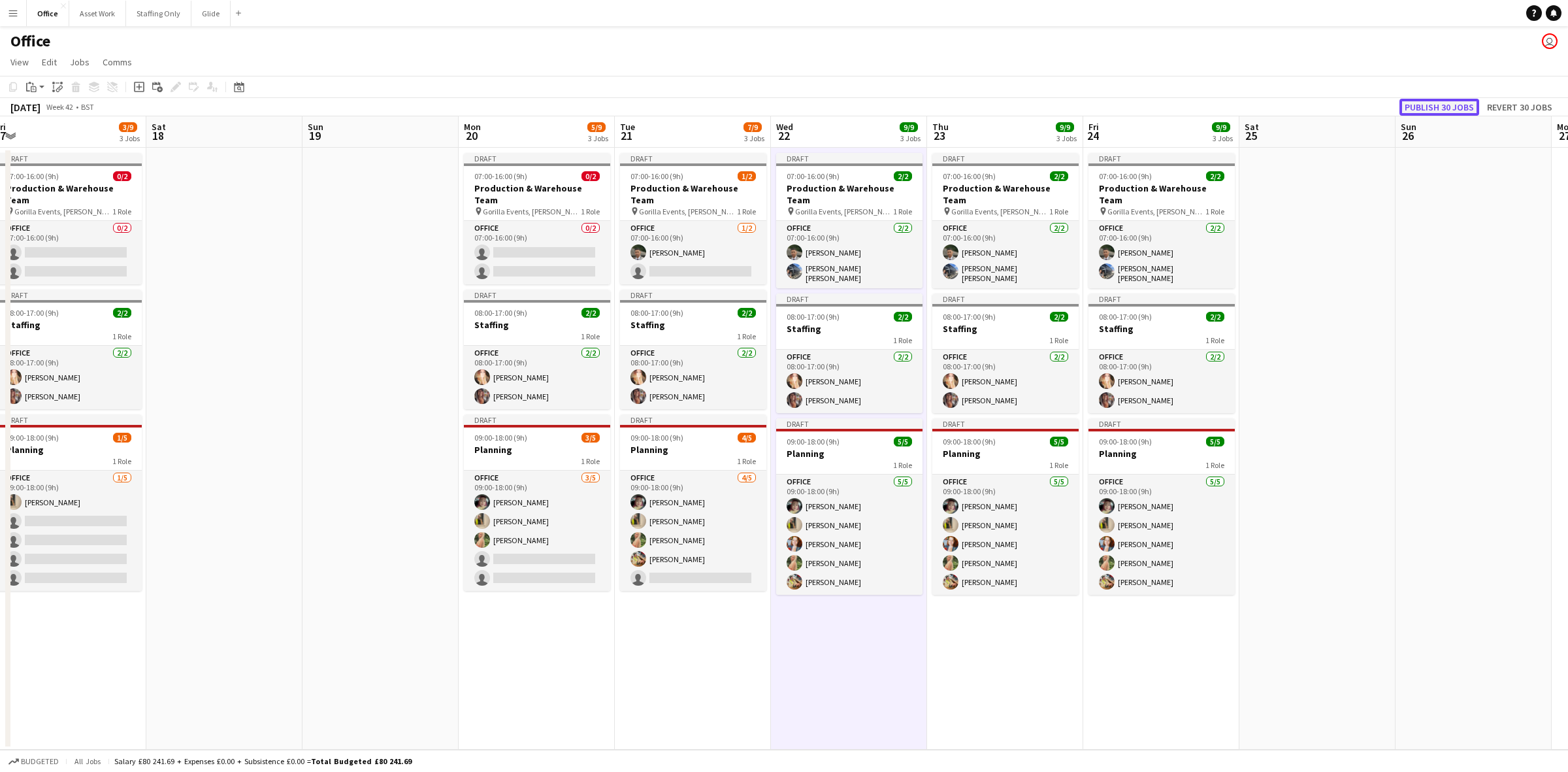
click at [1045, 105] on button "Publish 30 jobs" at bounding box center [1439, 107] width 80 height 17
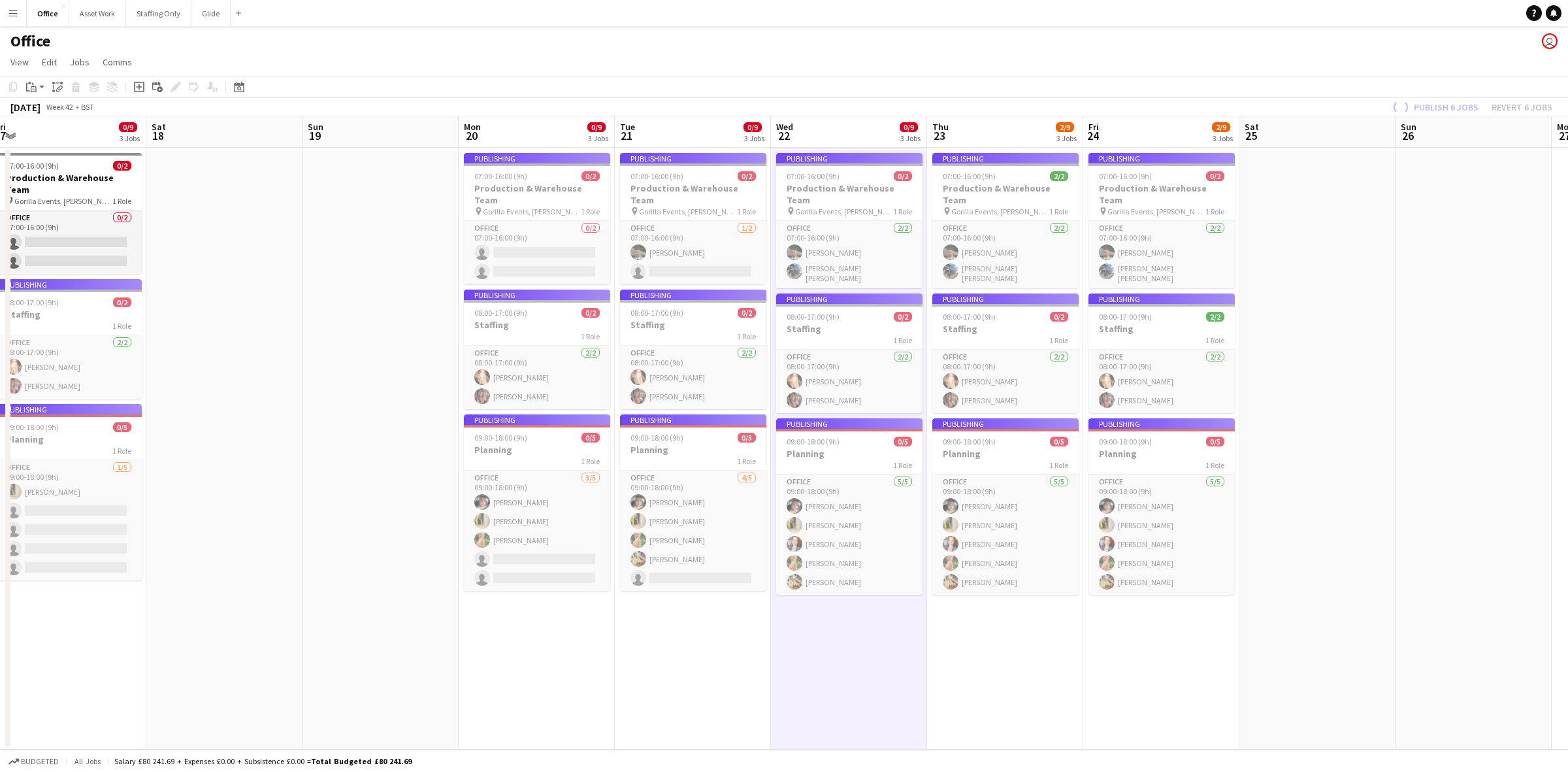
click at [10, 12] on app-icon "Menu" at bounding box center [12, 12] width 10 height 10
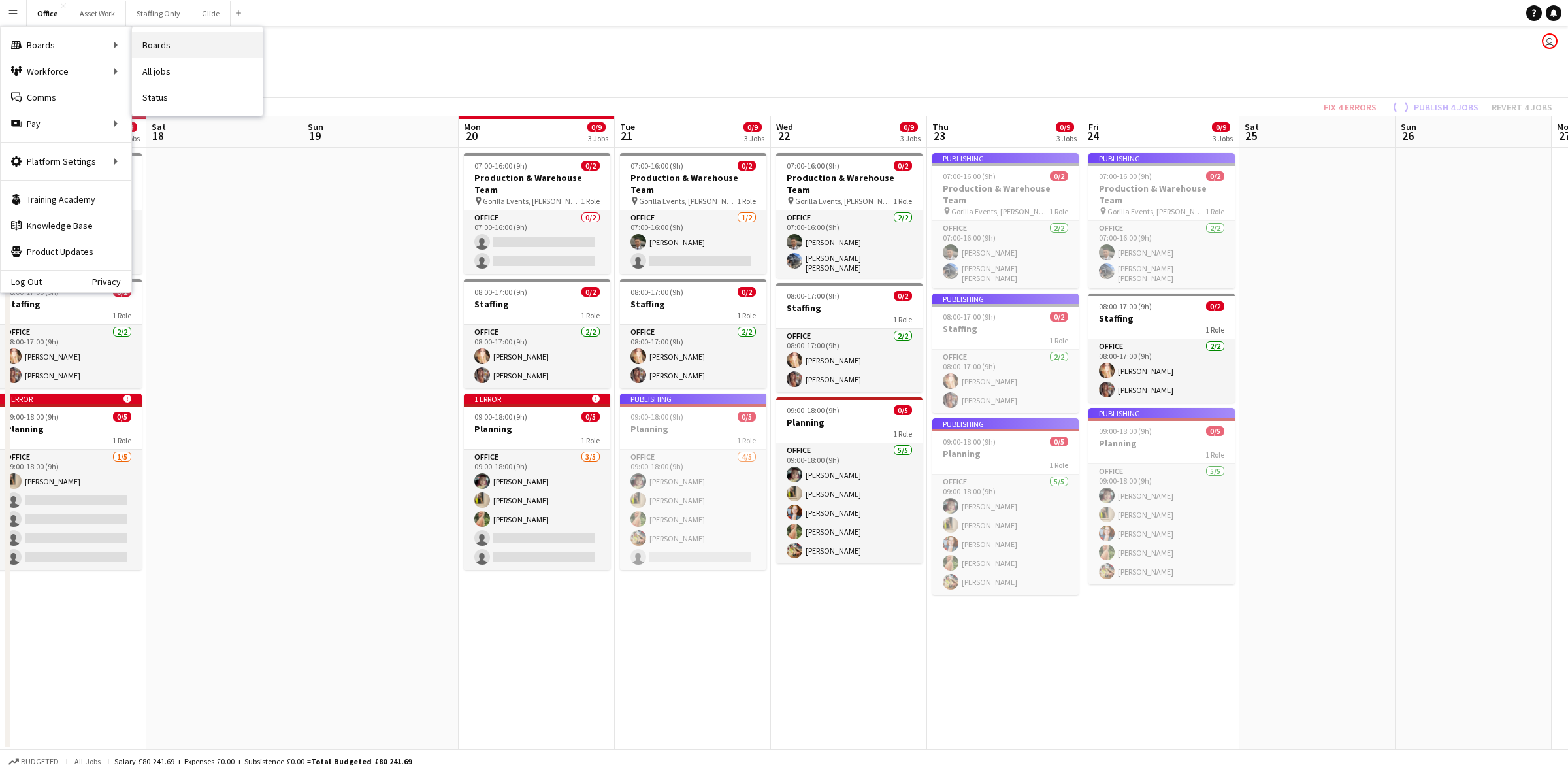
click at [172, 53] on link "Boards" at bounding box center [197, 45] width 131 height 26
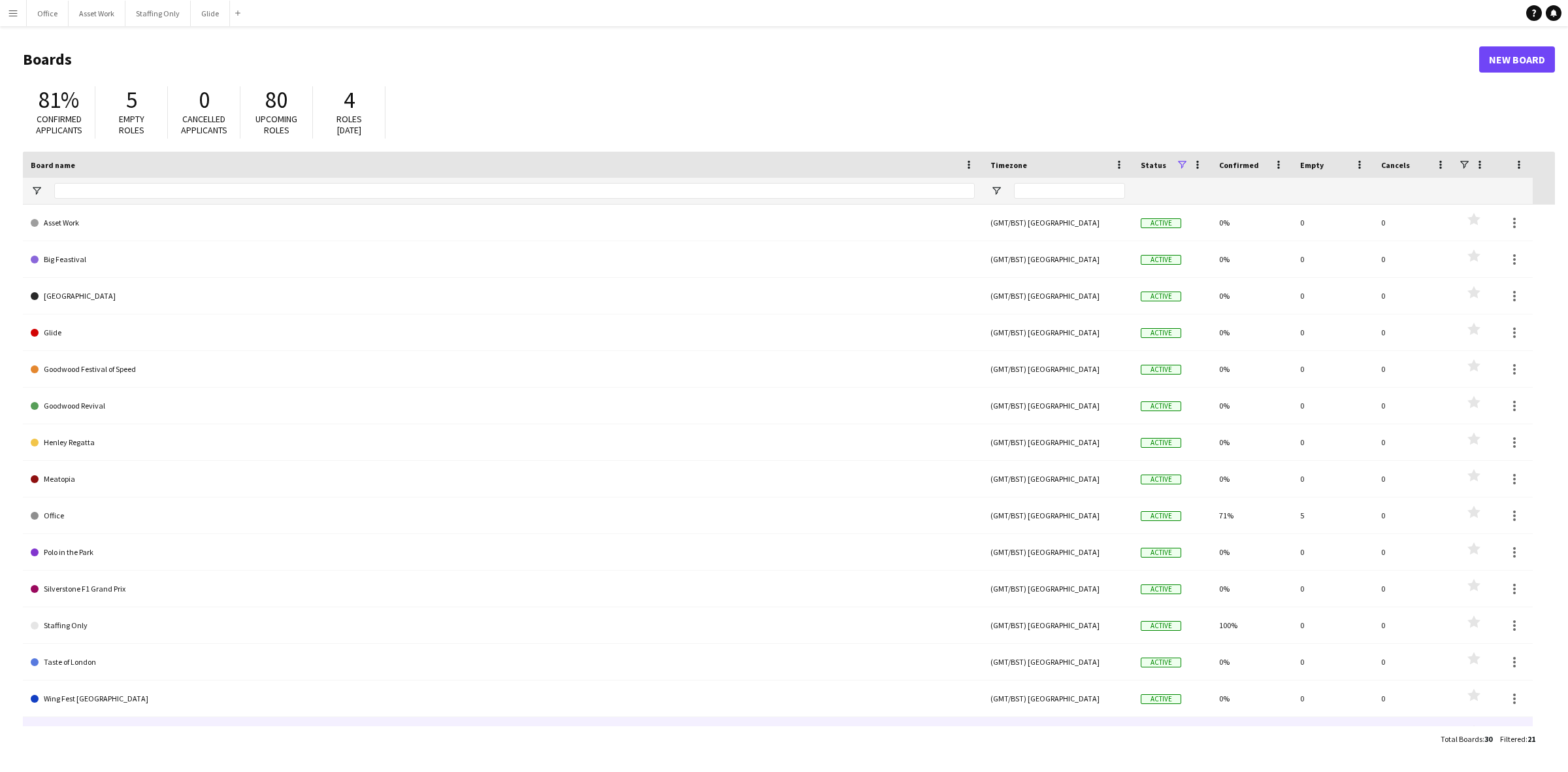
scroll to position [246, 0]
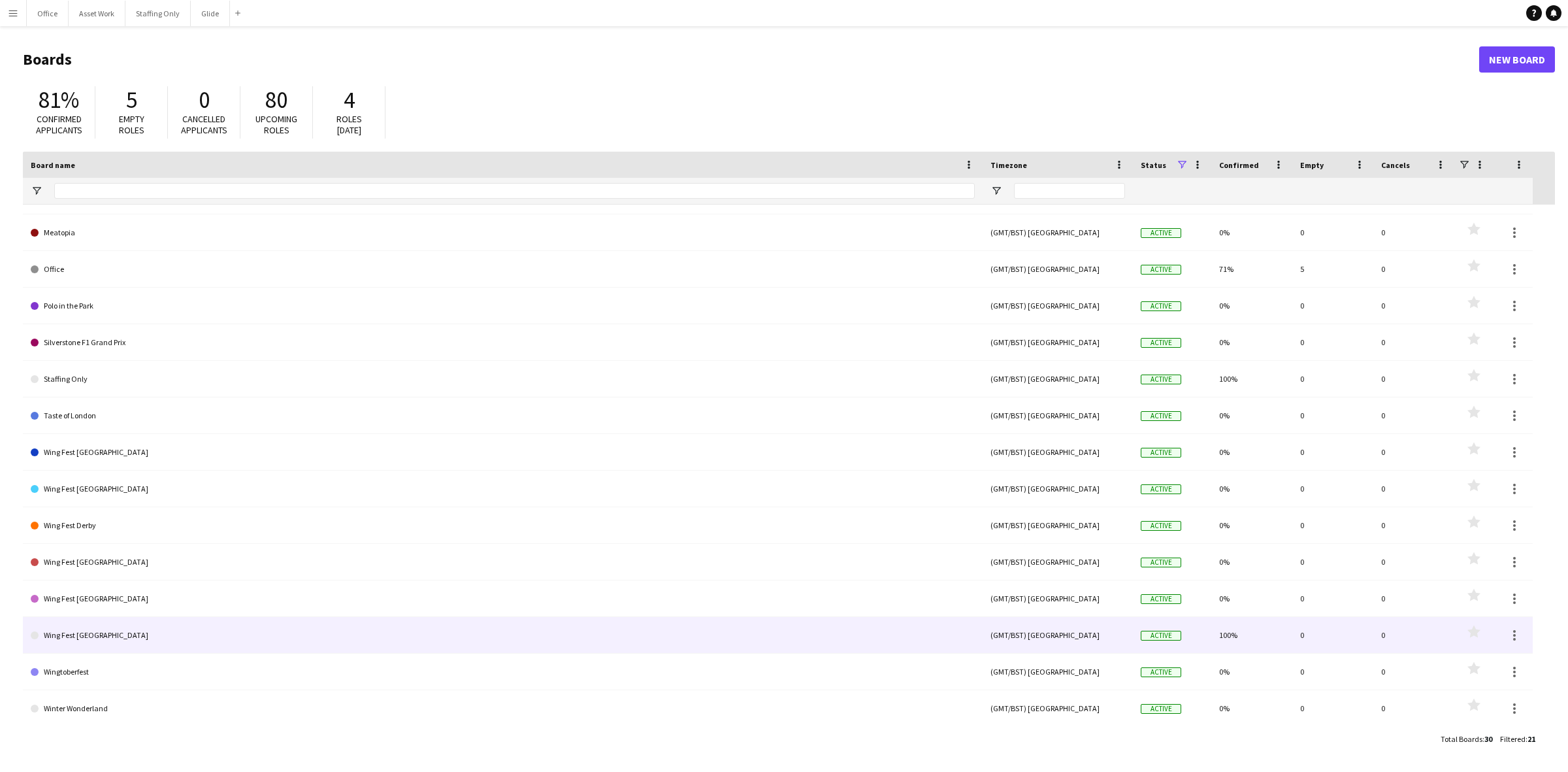
click at [137, 543] on link "Wing Fest [GEOGRAPHIC_DATA]" at bounding box center [503, 635] width 944 height 37
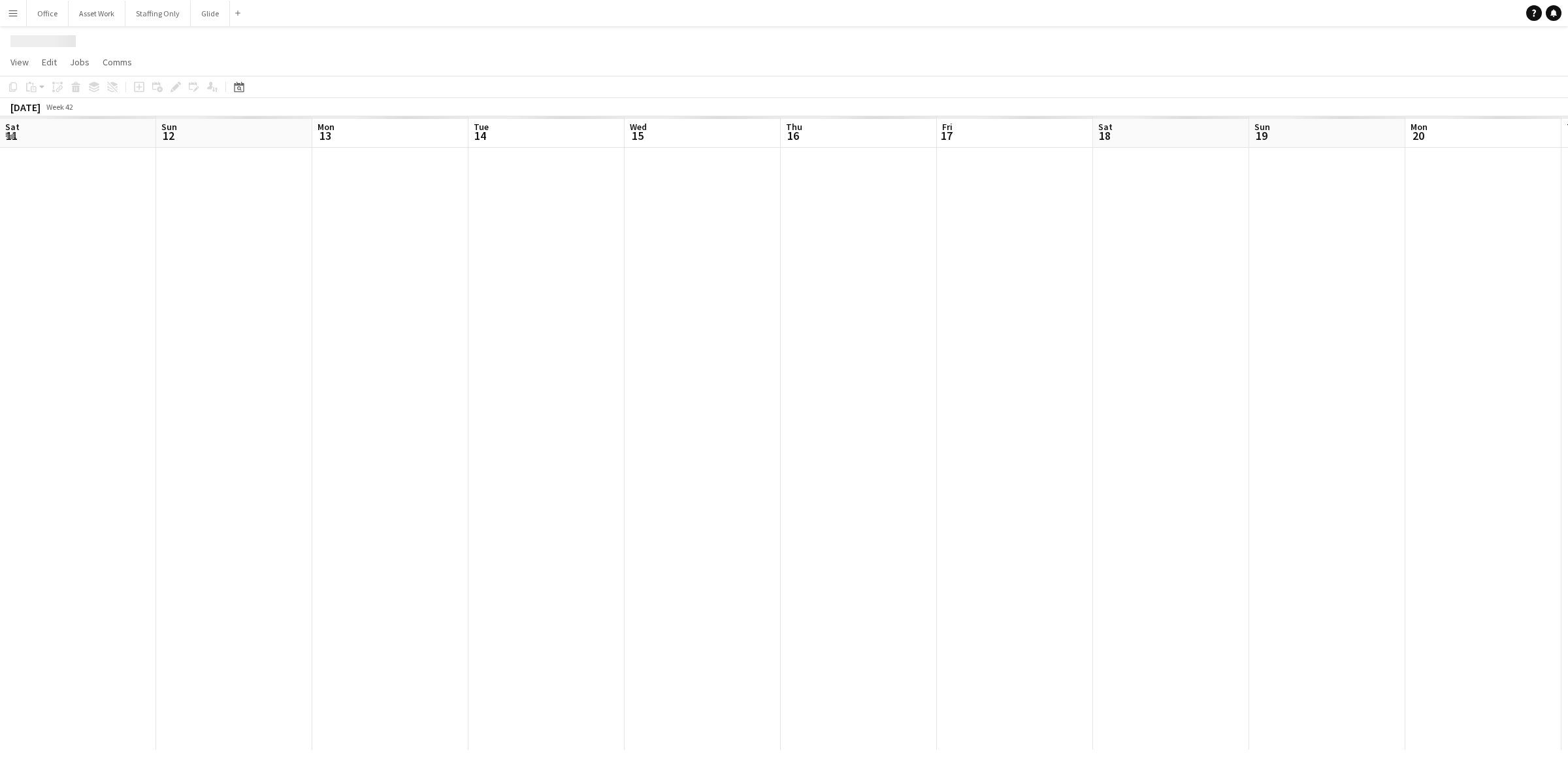
scroll to position [0, 450]
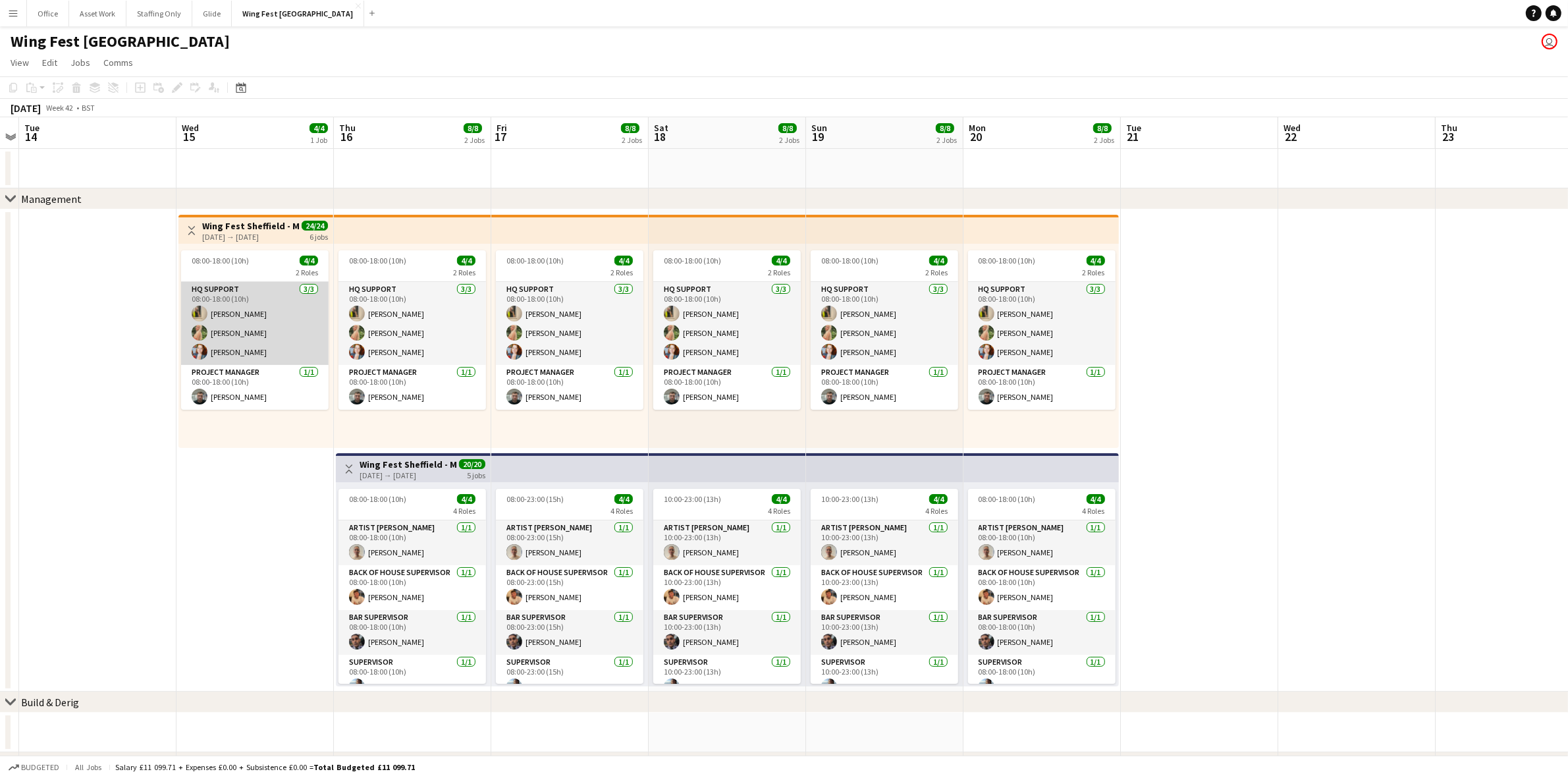
click at [237, 341] on app-card-role "HQ Support [DATE] 08:00-18:00 (10h) [PERSON_NAME] [PERSON_NAME] [PERSON_NAME]" at bounding box center [254, 323] width 148 height 83
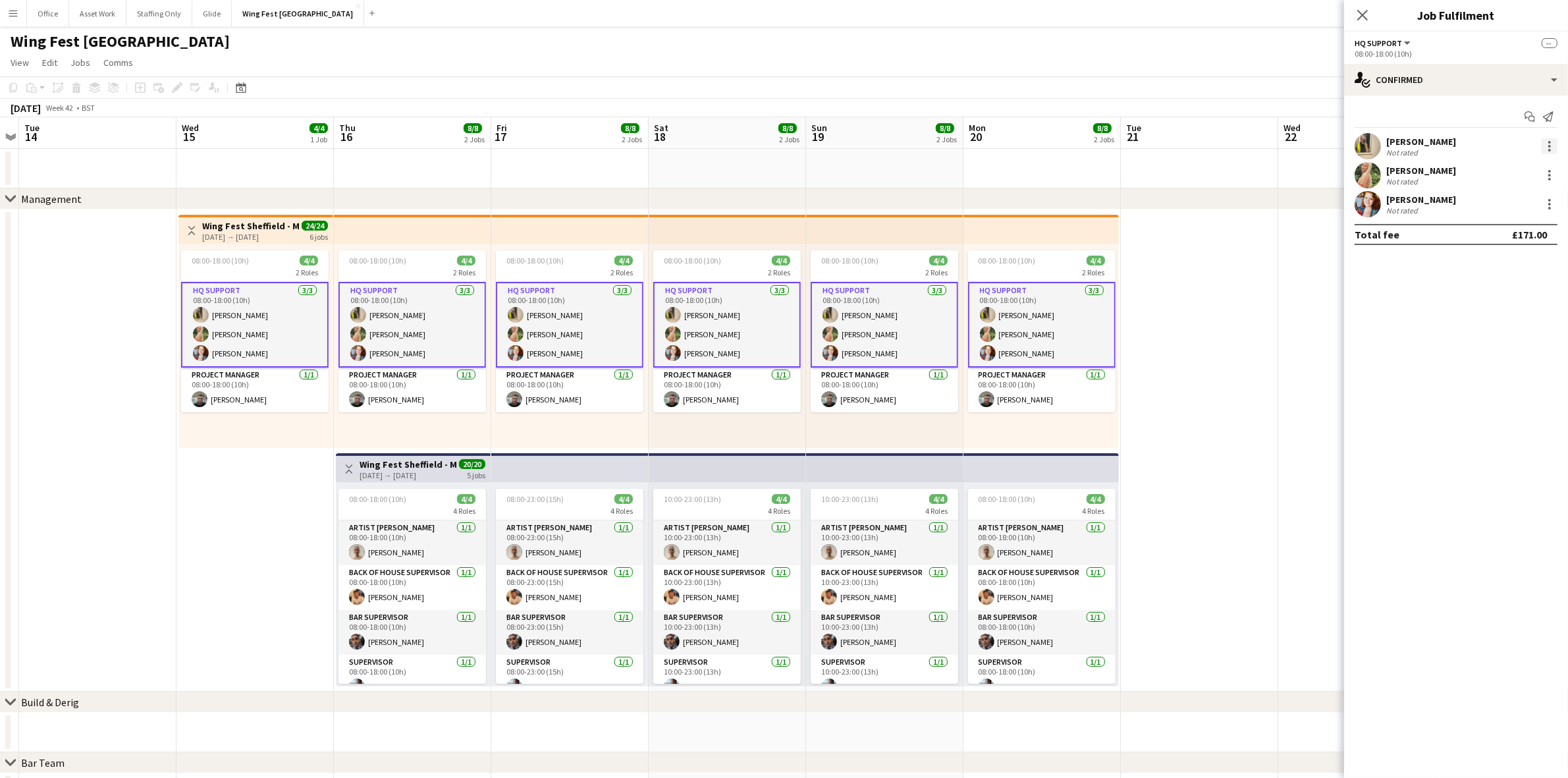
click at [1053, 146] on div at bounding box center [1549, 146] width 16 height 16
click at [1053, 261] on span "Remove" at bounding box center [1507, 265] width 82 height 12
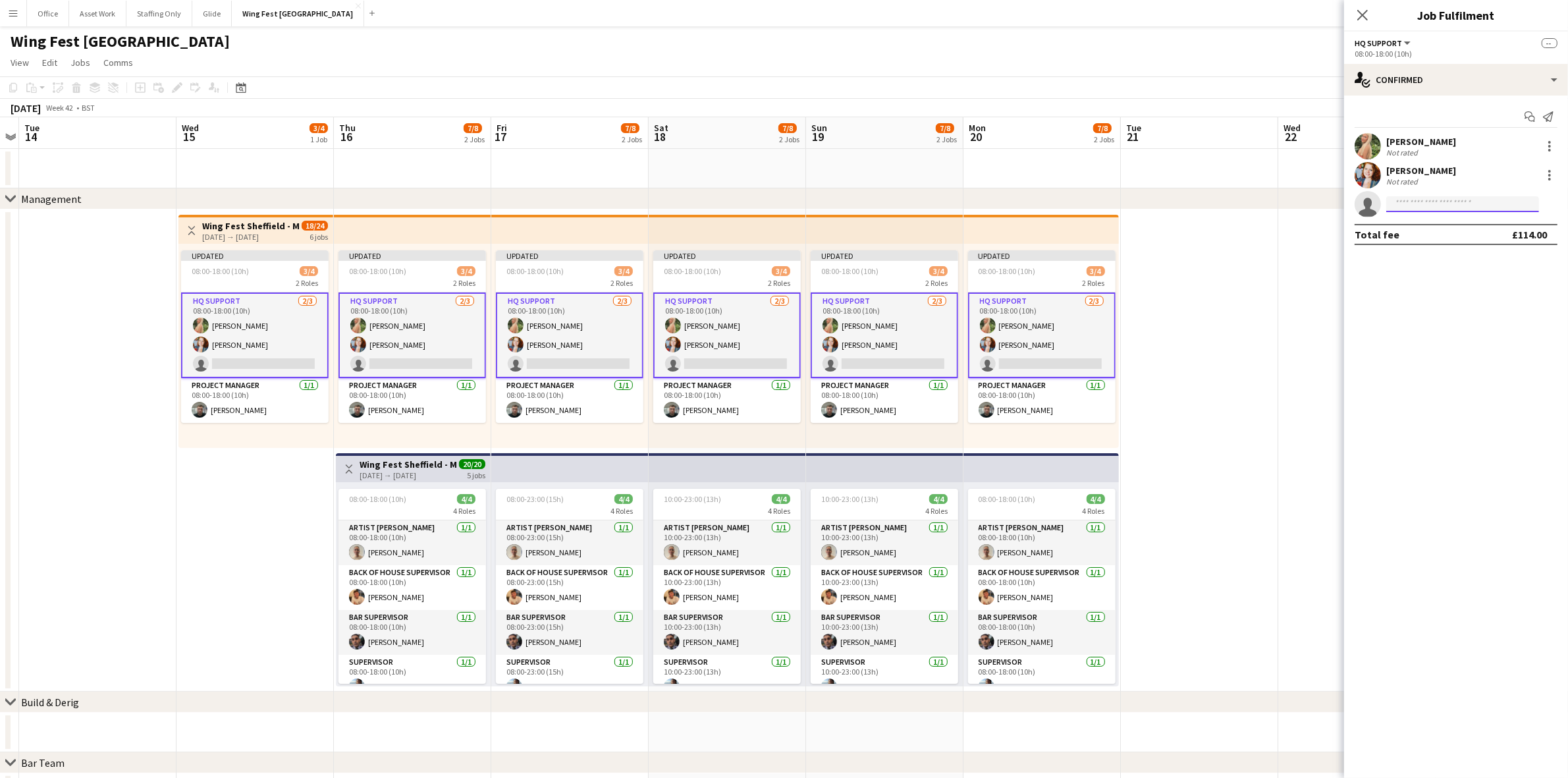
click at [1053, 202] on input at bounding box center [1463, 204] width 153 height 16
type input "*****"
click at [1053, 235] on span "[EMAIL_ADDRESS][DOMAIN_NAME]" at bounding box center [1463, 233] width 132 height 10
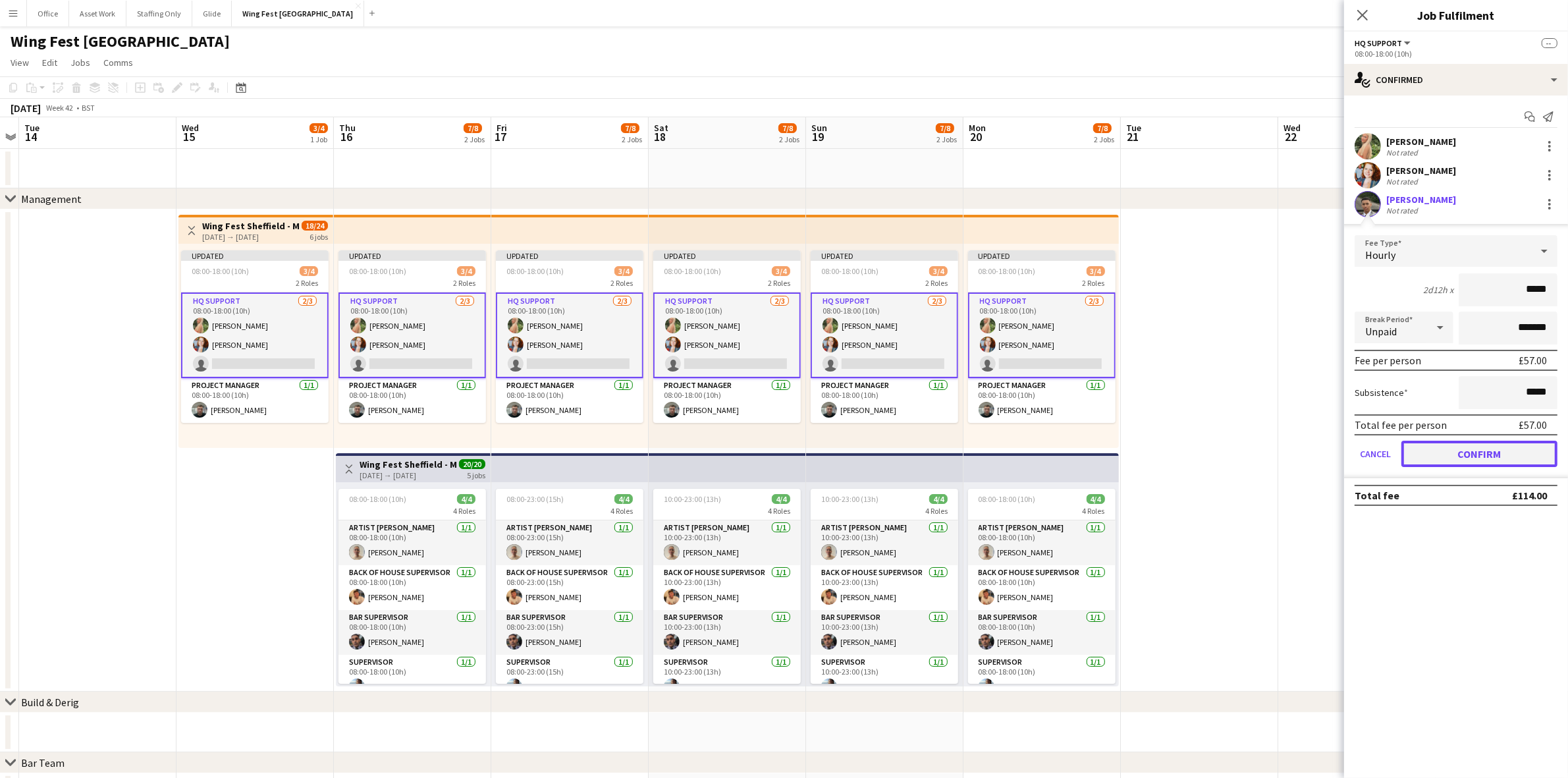
click at [1053, 453] on button "Confirm" at bounding box center [1479, 454] width 156 height 26
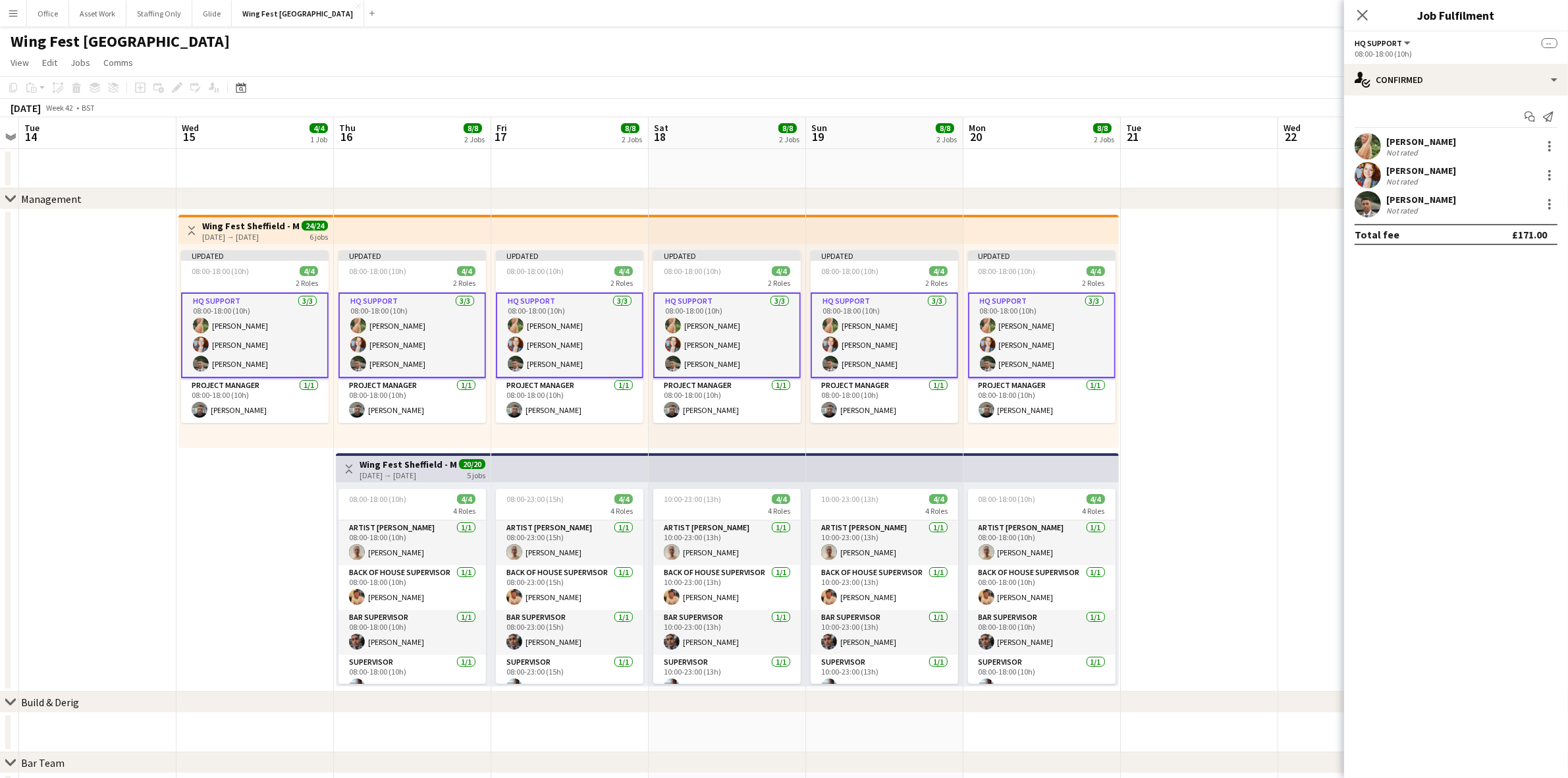
click at [1053, 331] on app-date-cell at bounding box center [1199, 451] width 157 height 482
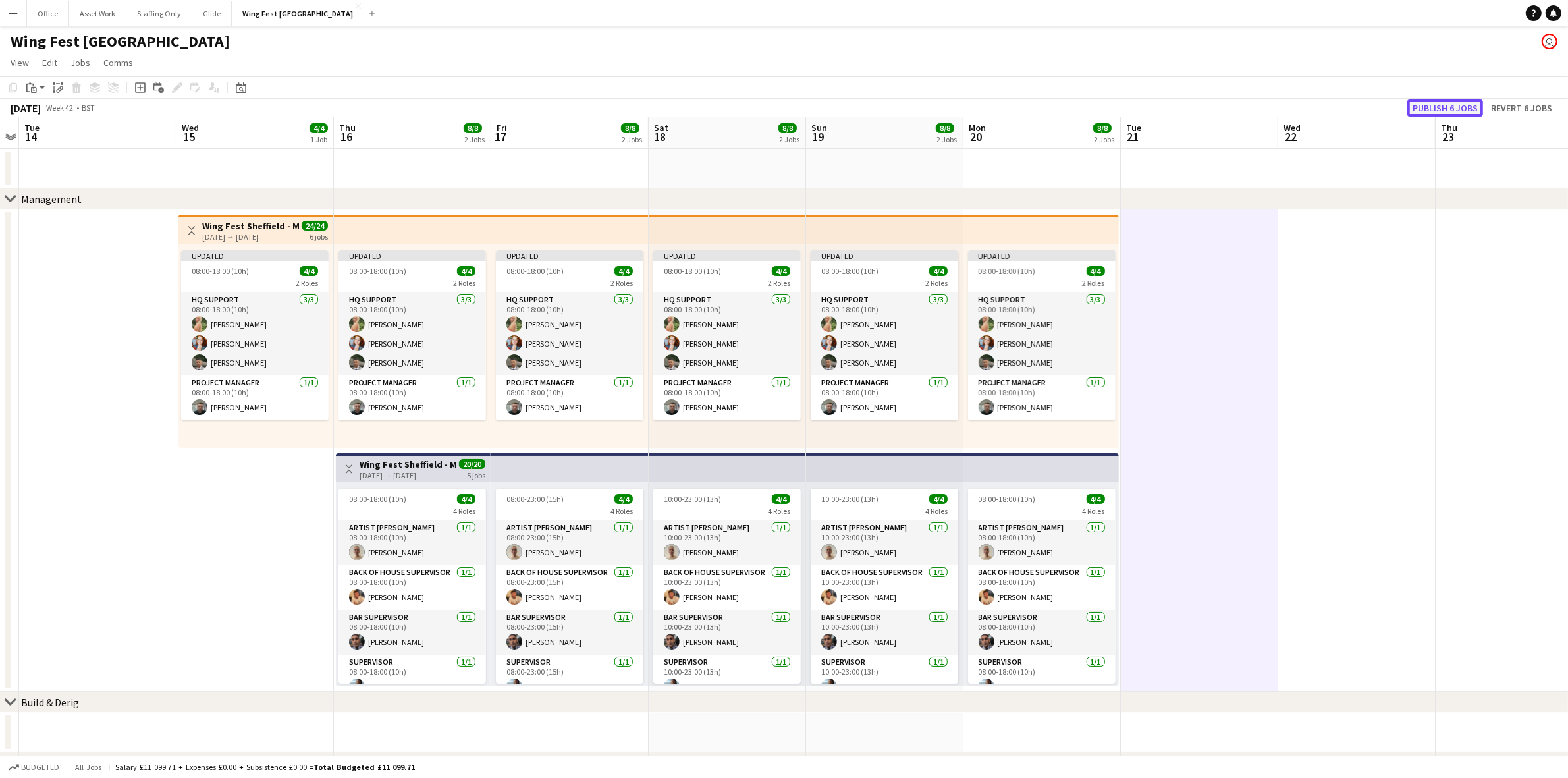
click at [1053, 105] on button "Publish 6 jobs" at bounding box center [1446, 108] width 76 height 17
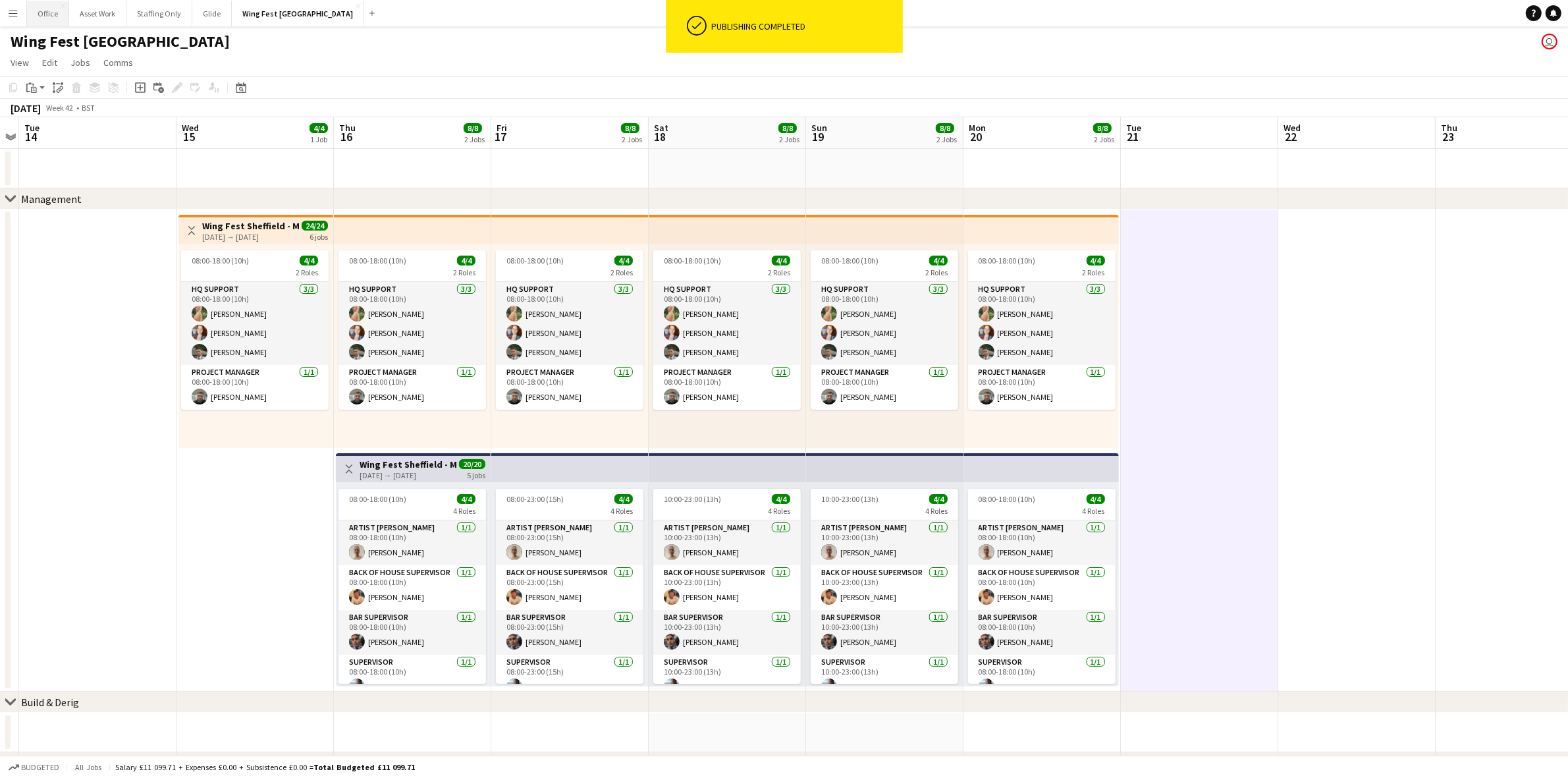
click at [43, 19] on button "Office Close" at bounding box center [47, 13] width 42 height 25
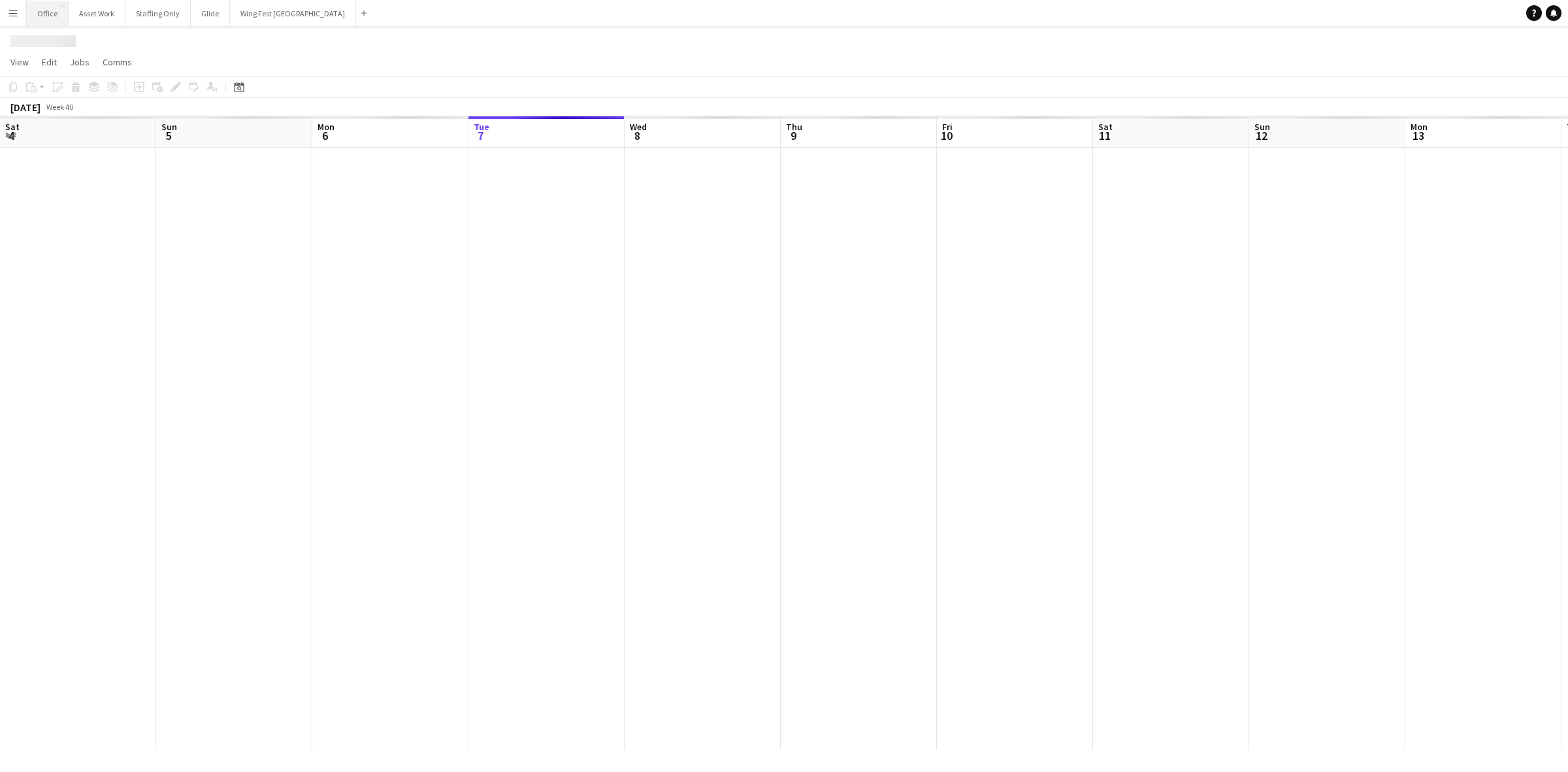
scroll to position [0, 312]
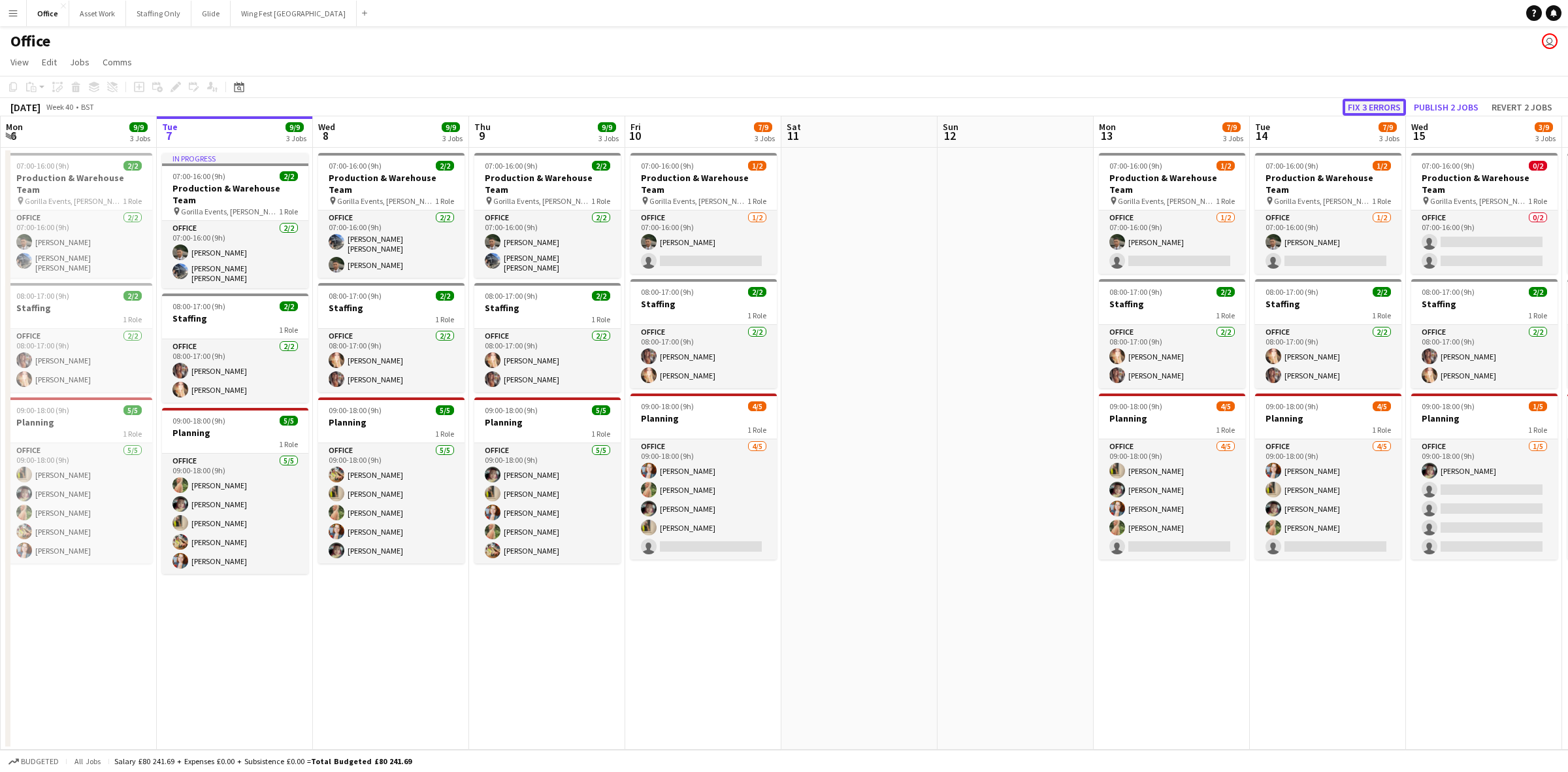
click at [1045, 105] on button "Fix 3 errors" at bounding box center [1374, 107] width 63 height 17
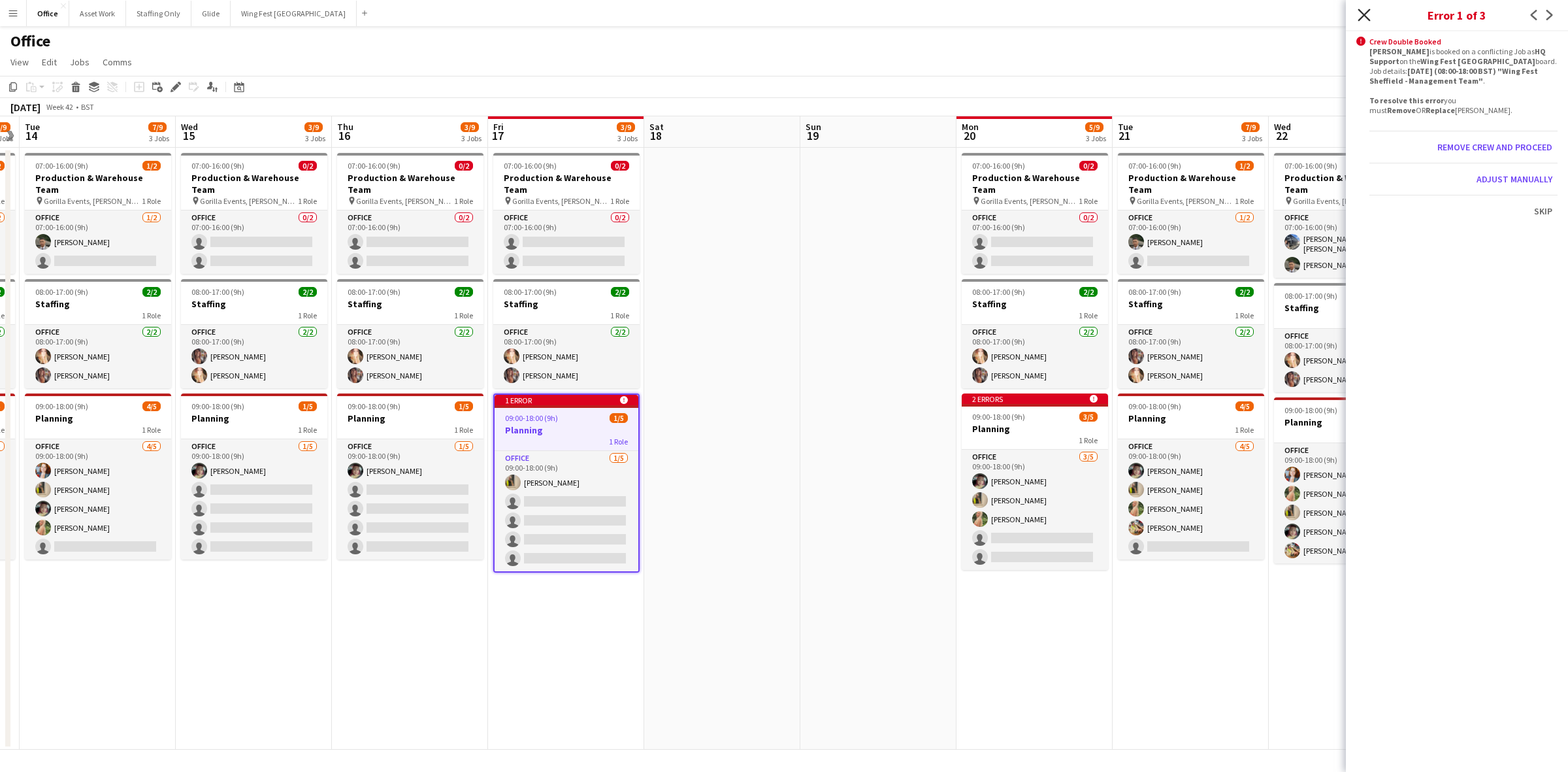
click at [1045, 13] on icon "Close pop-in" at bounding box center [1364, 14] width 12 height 12
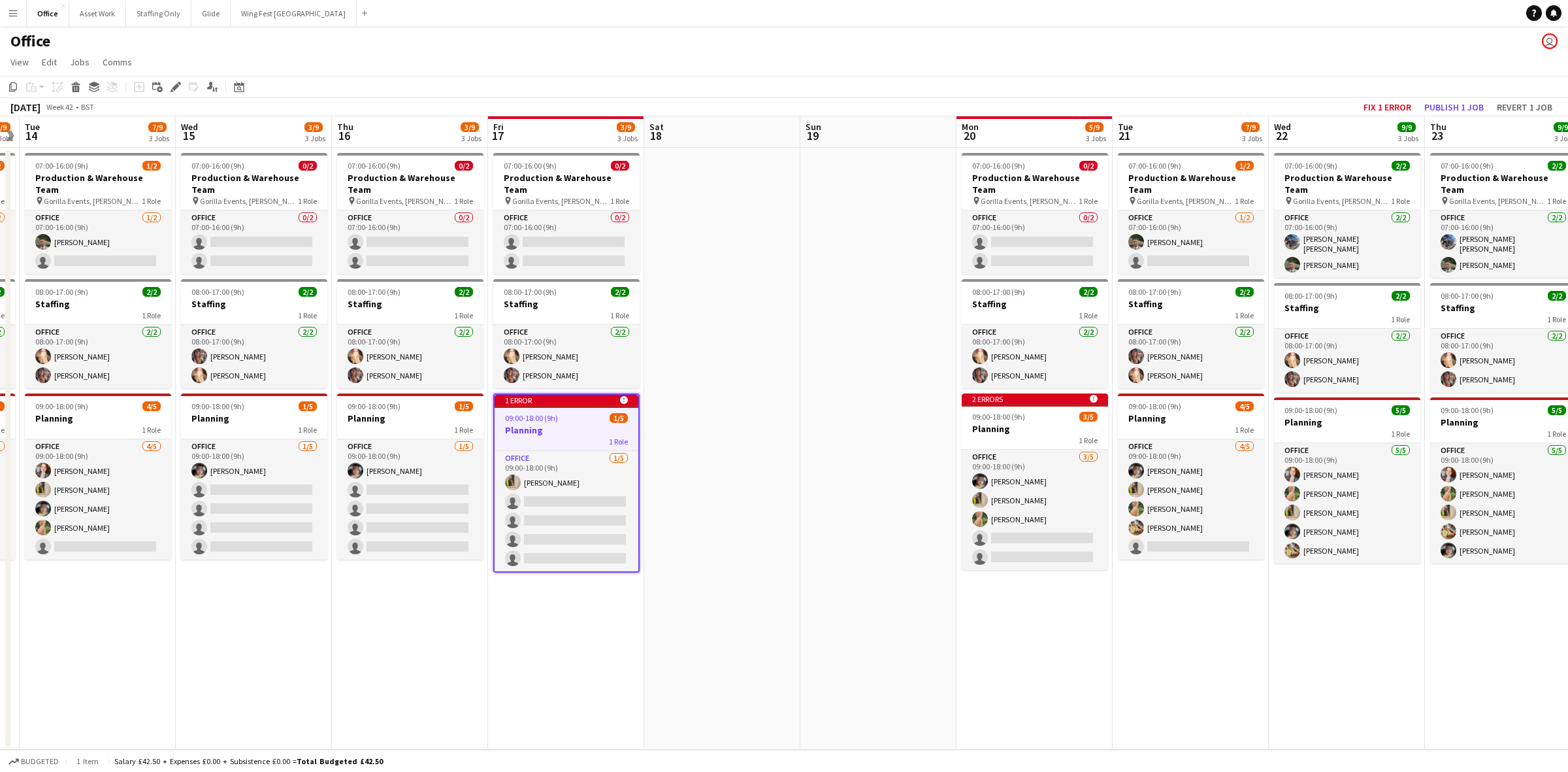
click at [873, 230] on app-date-cell at bounding box center [878, 448] width 156 height 602
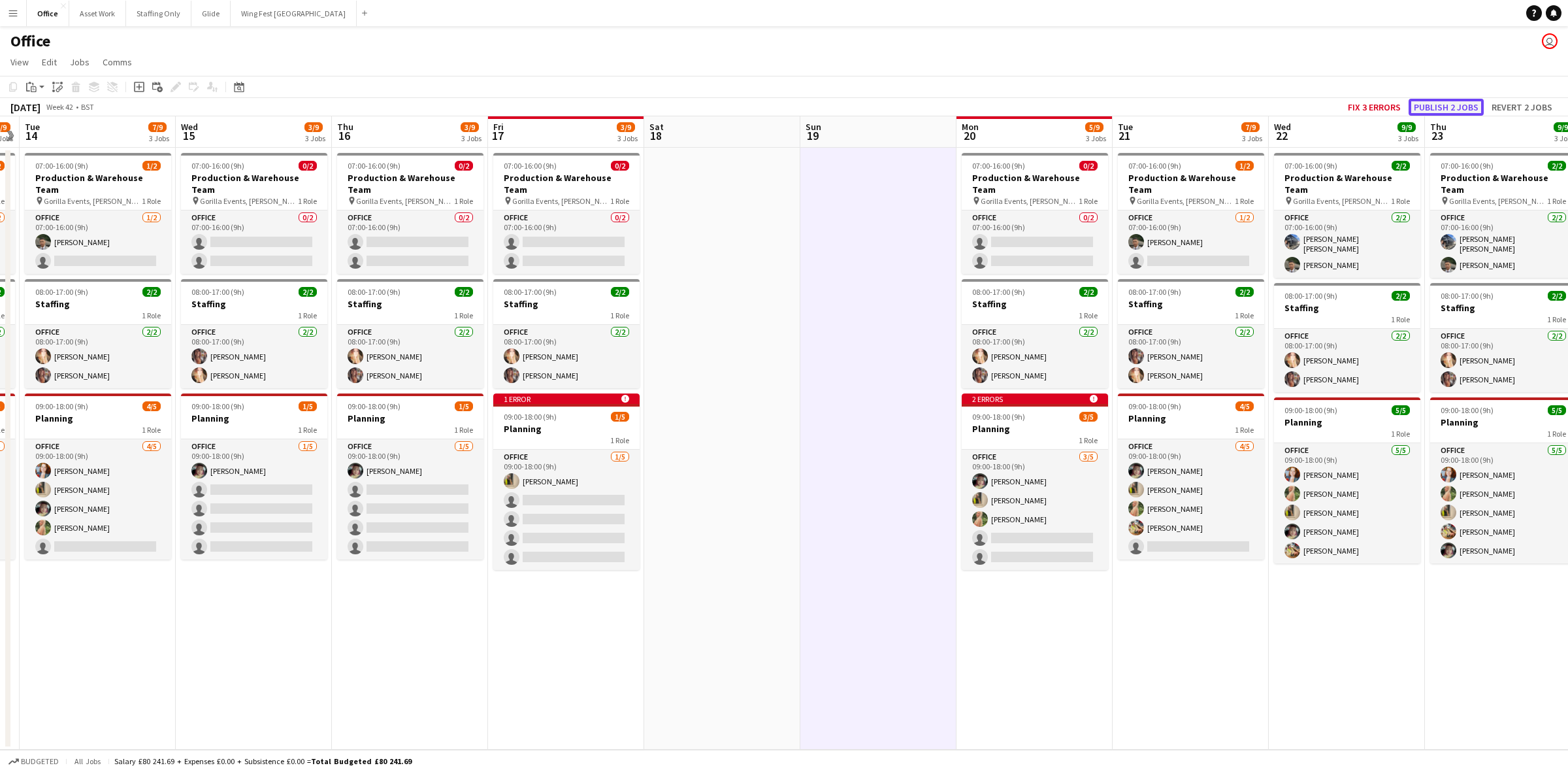
click at [1045, 106] on button "Publish 2 jobs" at bounding box center [1447, 107] width 75 height 17
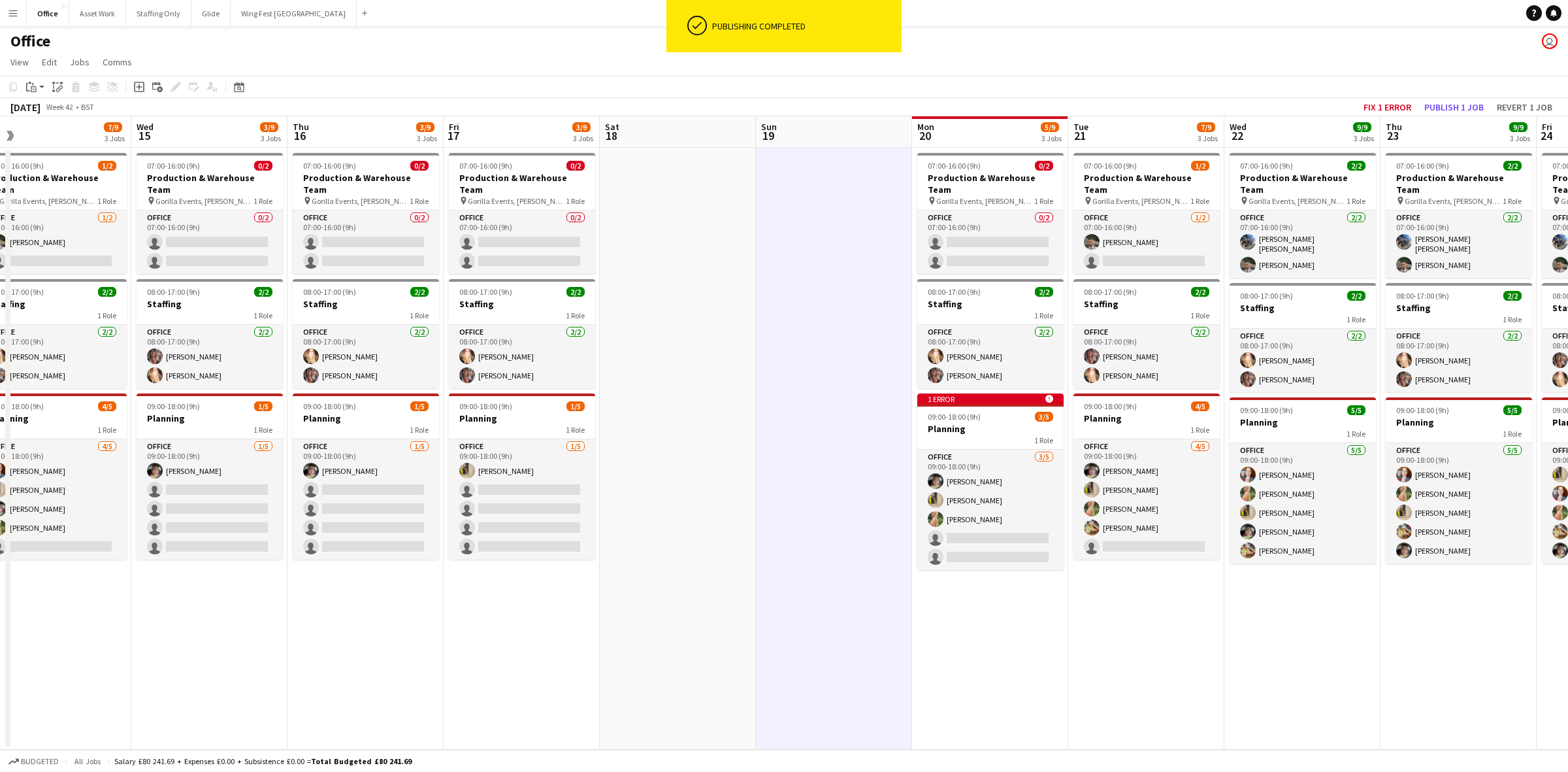
drag, startPoint x: 1109, startPoint y: 672, endPoint x: 949, endPoint y: 659, distance: 160.5
click at [957, 543] on app-calendar-viewport "Sat 11 Sun 12 Mon 13 7/9 3 Jobs Tue 14 7/9 3 Jobs Wed 15 3/9 3 Jobs Thu 16 3/9 …" at bounding box center [784, 433] width 1568 height 633
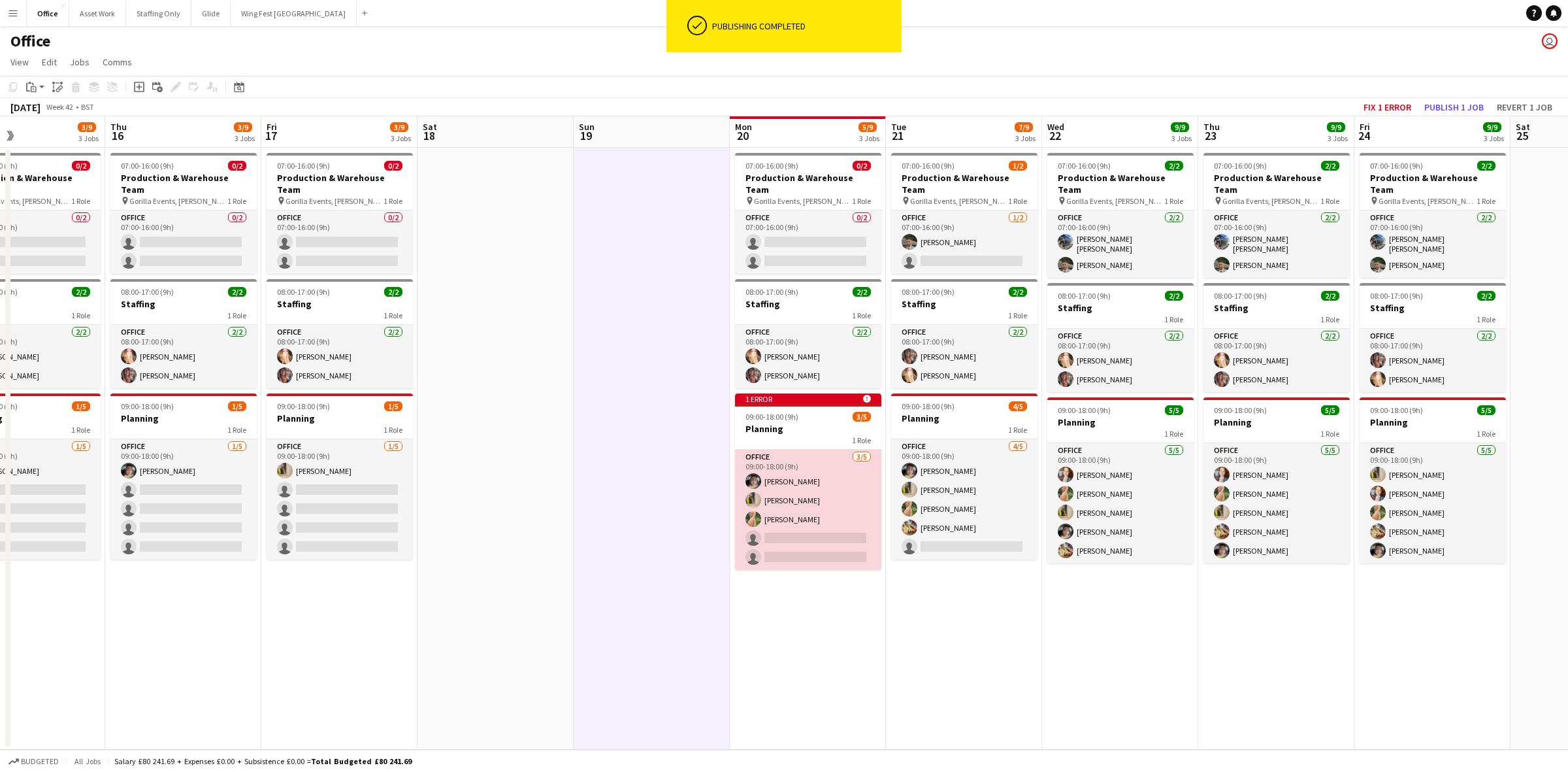
click at [810, 490] on app-card-role "Office [DATE] 09:00-18:00 (9h) [PERSON_NAME] [PERSON_NAME] [PERSON_NAME] single…" at bounding box center [808, 510] width 147 height 120
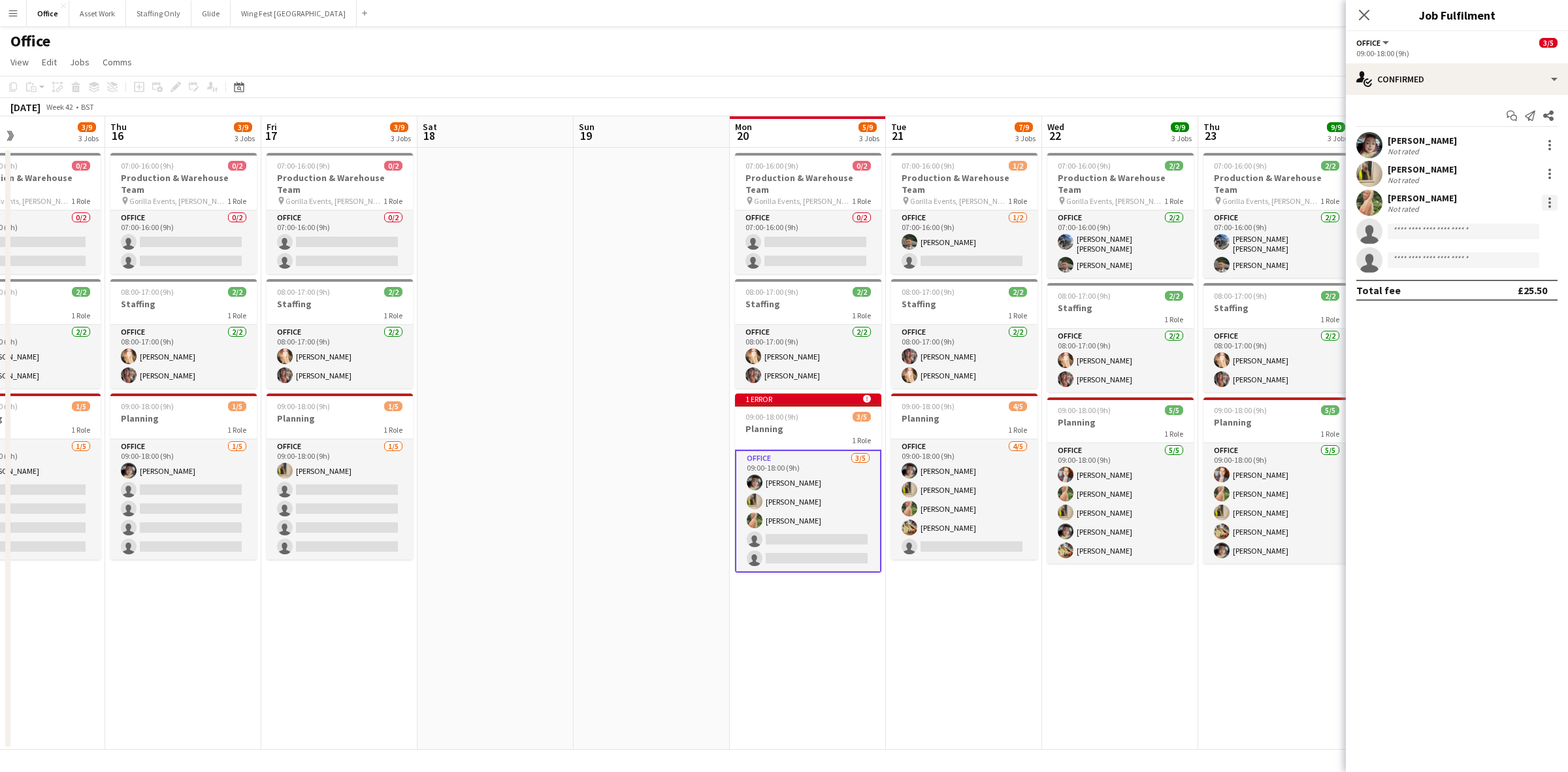
click at [1045, 197] on div at bounding box center [1550, 199] width 3 height 3
click at [1045, 353] on span "Remove" at bounding box center [1485, 352] width 39 height 11
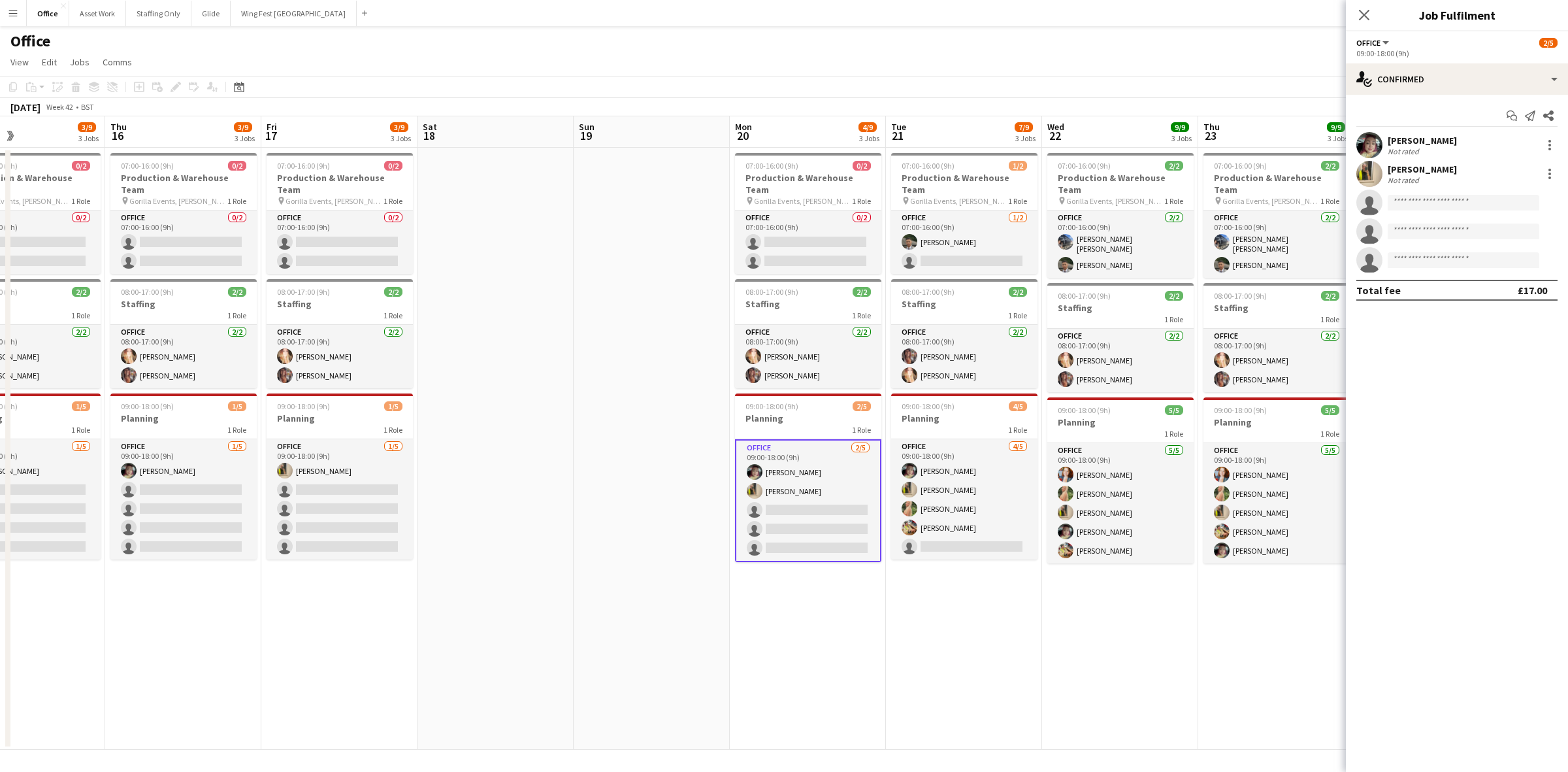
click at [977, 543] on app-date-cell "07:00-16:00 (9h) 1/2 Production & Warehouse Team pin Gorilla Events, [PERSON_NA…" at bounding box center [964, 448] width 156 height 602
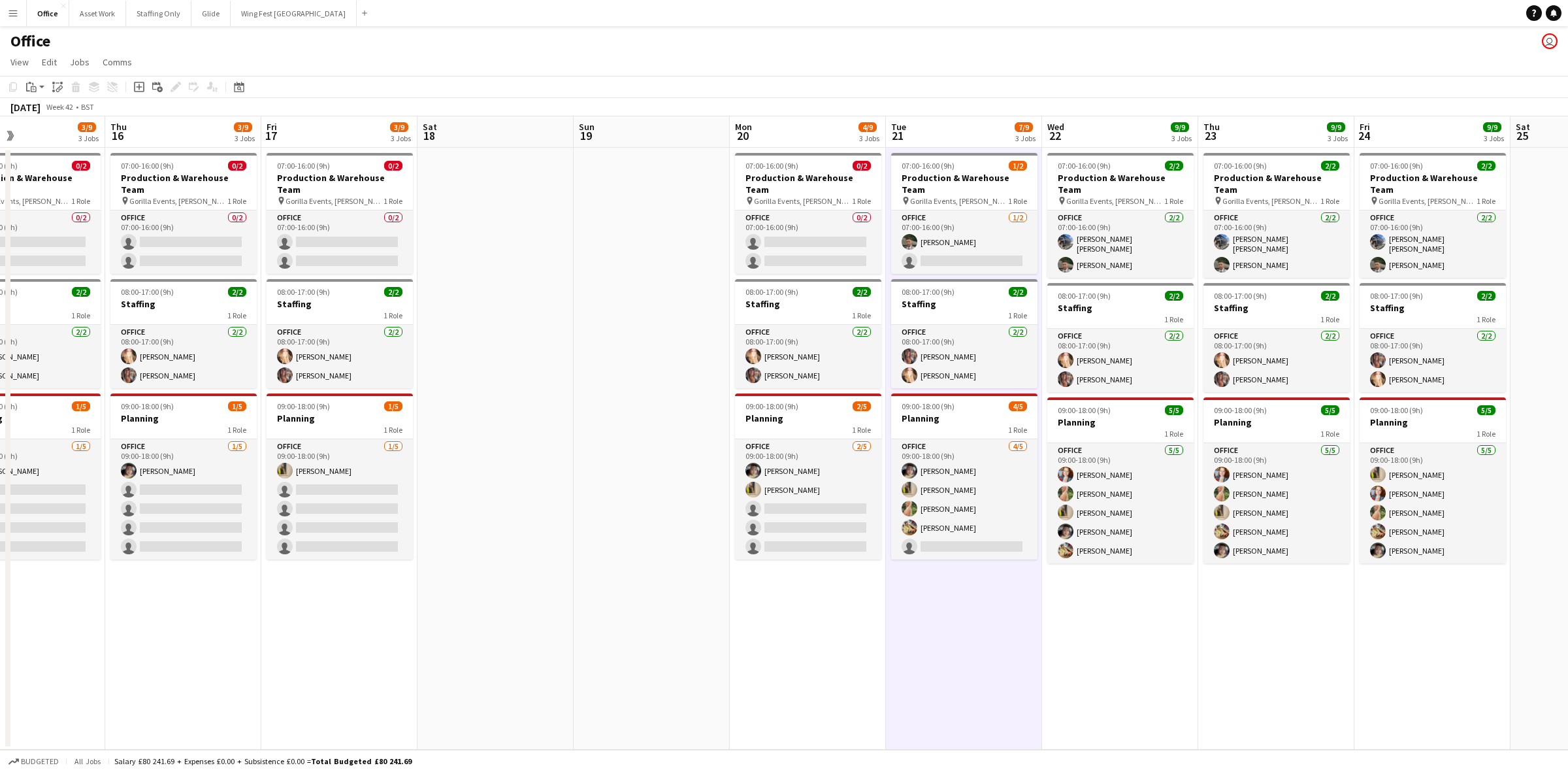
click at [1041, 543] on app-date-cell "07:00-16:00 (9h) 1/2 Production & Warehouse Team pin Gorilla Events, [PERSON_NA…" at bounding box center [964, 448] width 156 height 602
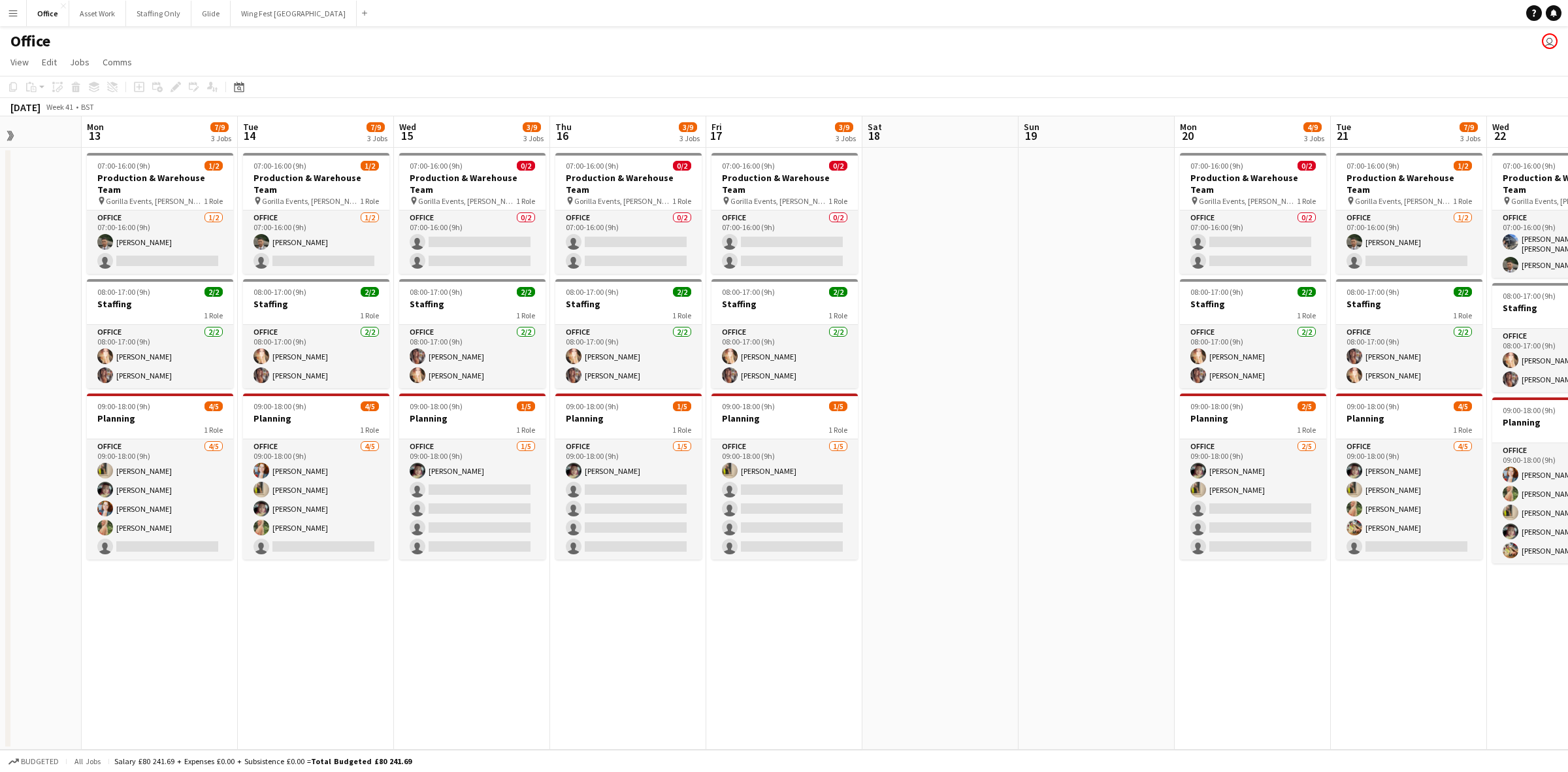
scroll to position [0, 366]
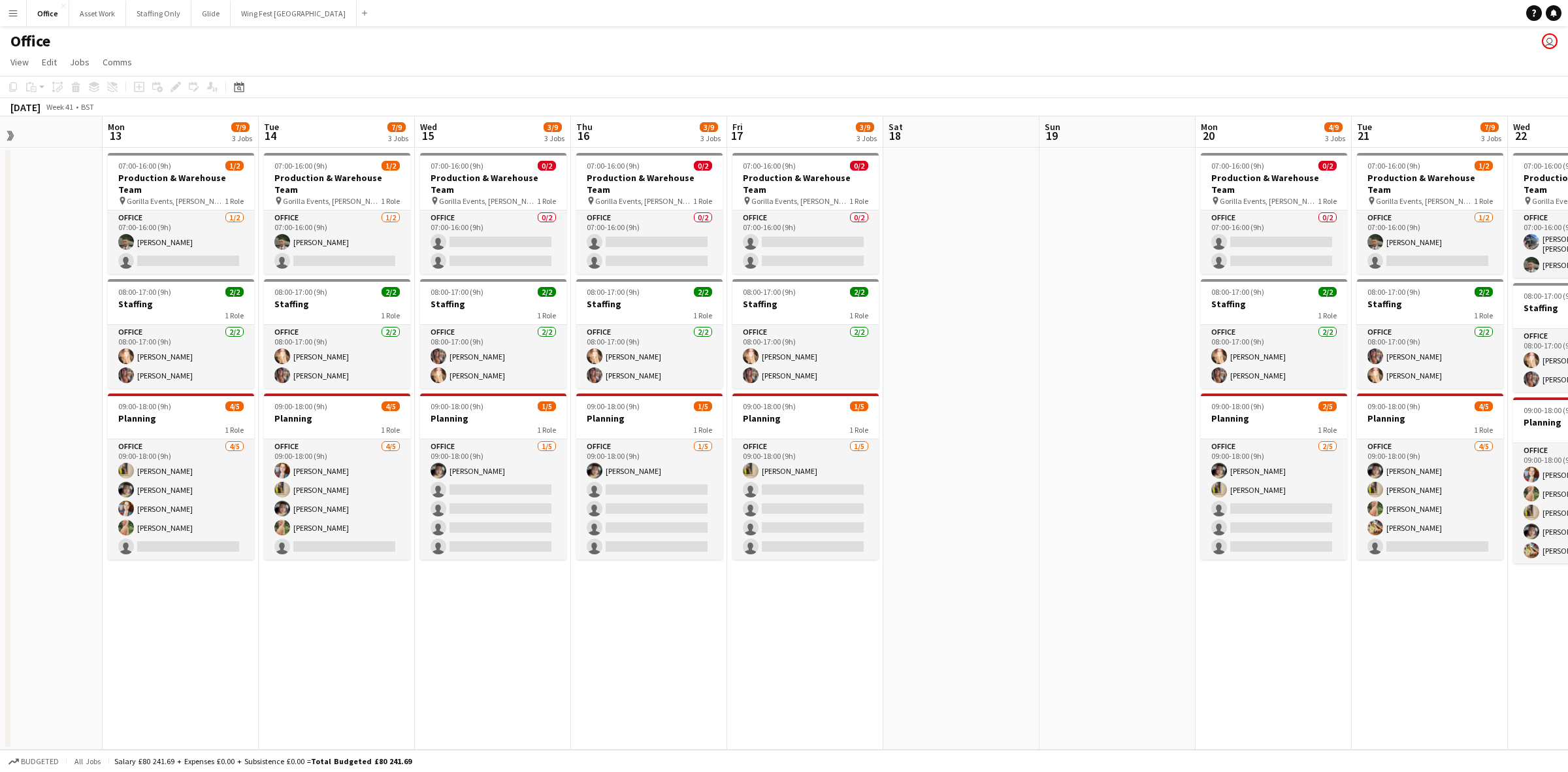
drag, startPoint x: 626, startPoint y: 305, endPoint x: 1092, endPoint y: 250, distance: 469.2
click at [1045, 250] on app-calendar-viewport "Fri 10 7/9 3 Jobs Sat 11 Sun 12 Mon 13 7/9 3 Jobs Tue 14 7/9 3 Jobs Wed 15 3/9 …" at bounding box center [784, 433] width 1568 height 633
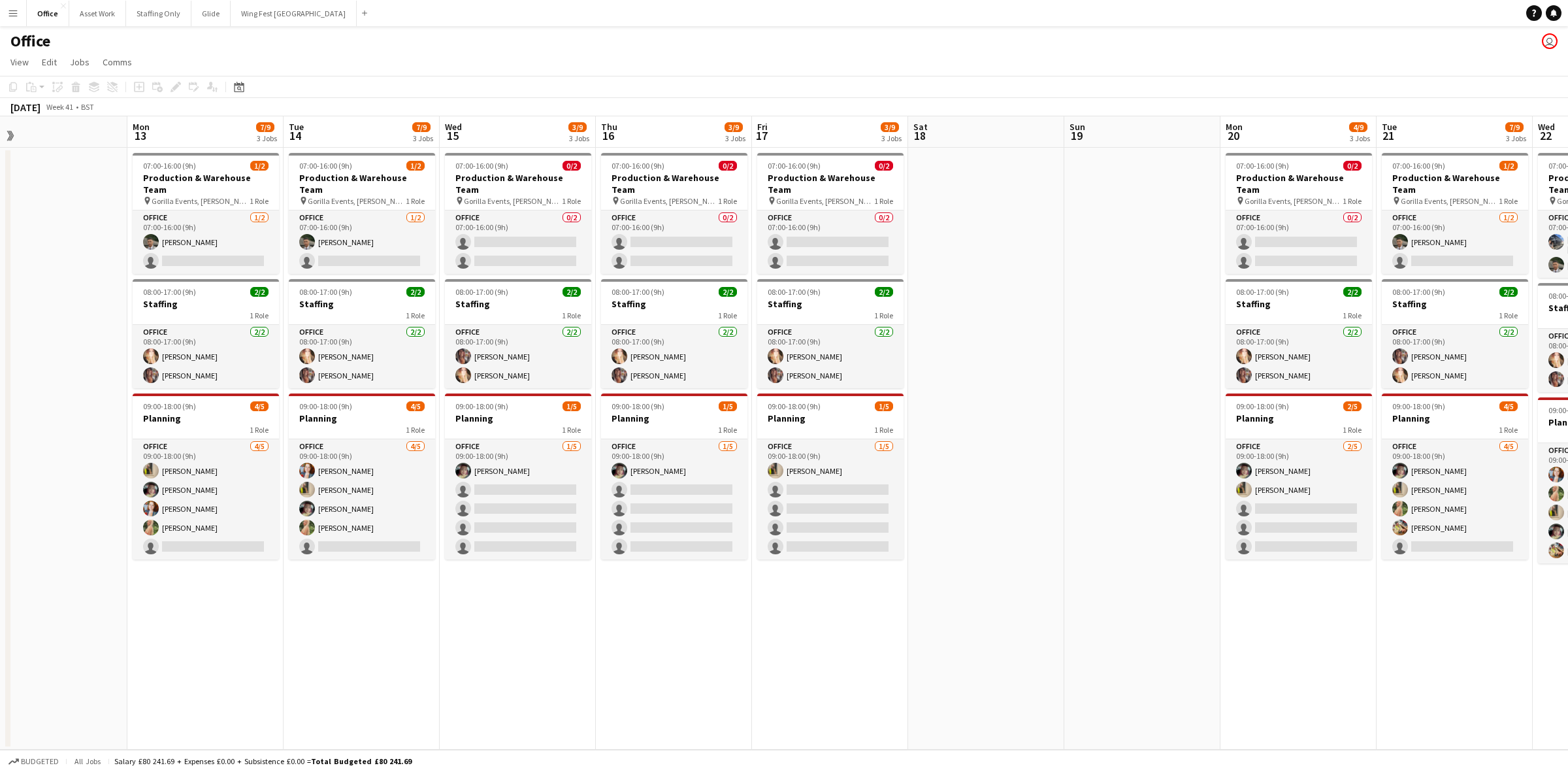
scroll to position [0, 338]
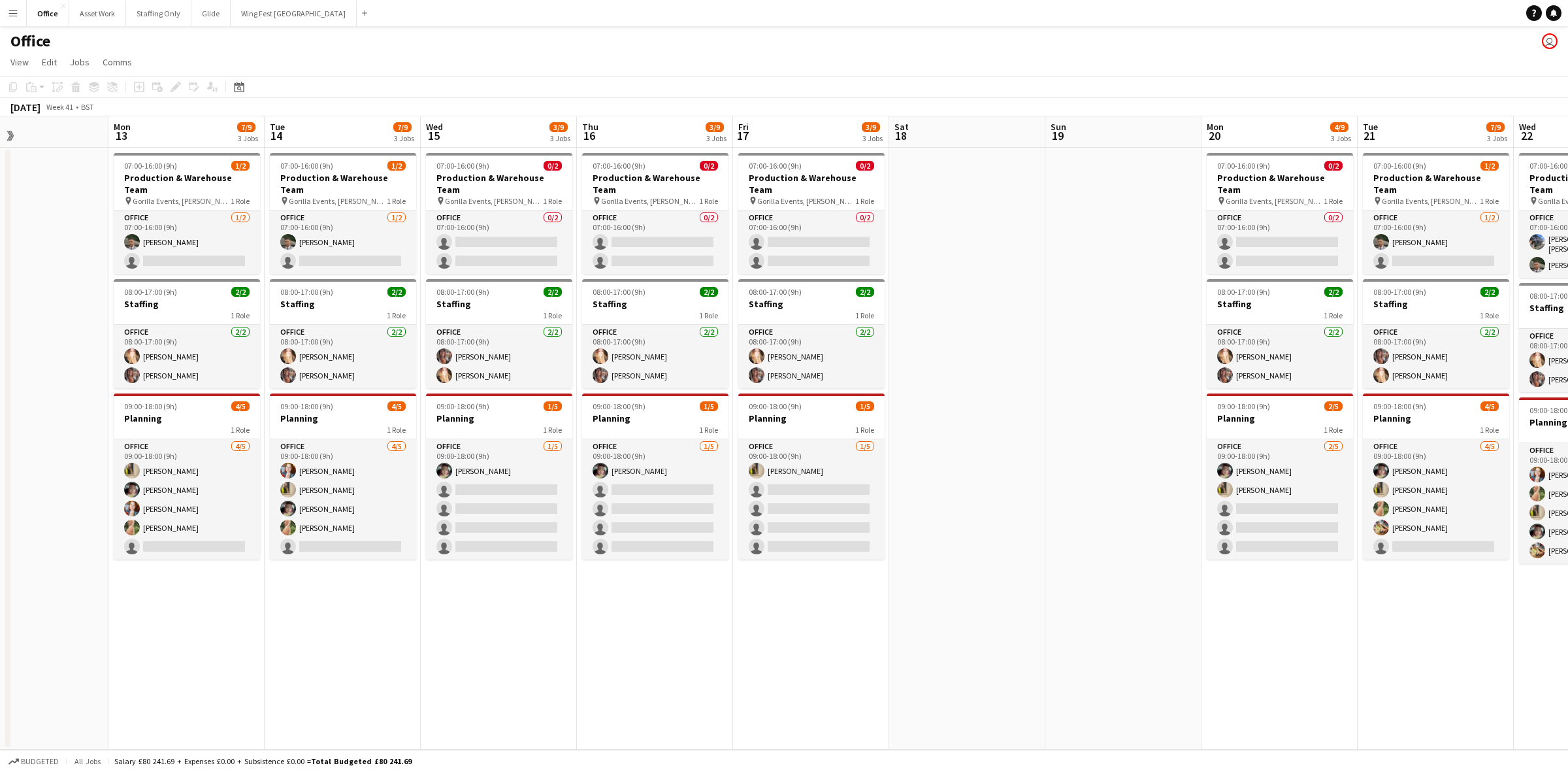
drag, startPoint x: 1051, startPoint y: 298, endPoint x: 1213, endPoint y: 291, distance: 162.2
click at [1045, 291] on app-calendar-viewport "Fri 10 7/9 3 Jobs Sat 11 Sun 12 Mon 13 7/9 3 Jobs Tue 14 7/9 3 Jobs Wed 15 3/9 …" at bounding box center [784, 433] width 1568 height 633
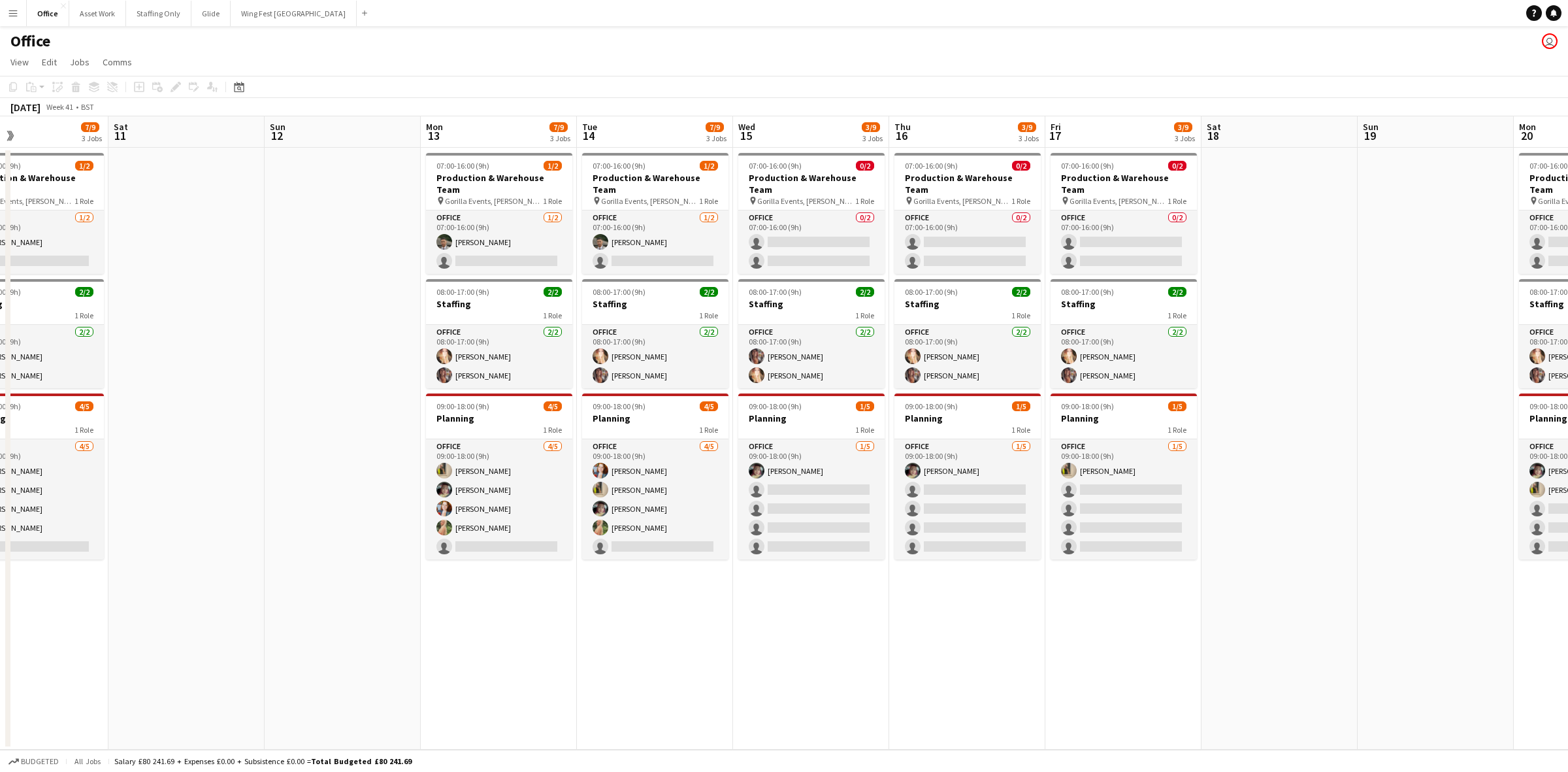
drag, startPoint x: 747, startPoint y: 633, endPoint x: 723, endPoint y: 642, distance: 25.6
click at [813, 543] on app-calendar-viewport "Wed 8 9/9 3 Jobs Thu 9 9/9 3 Jobs Fri 10 7/9 3 Jobs Sat 11 Sun 12 Mon 13 7/9 3 …" at bounding box center [784, 433] width 1568 height 633
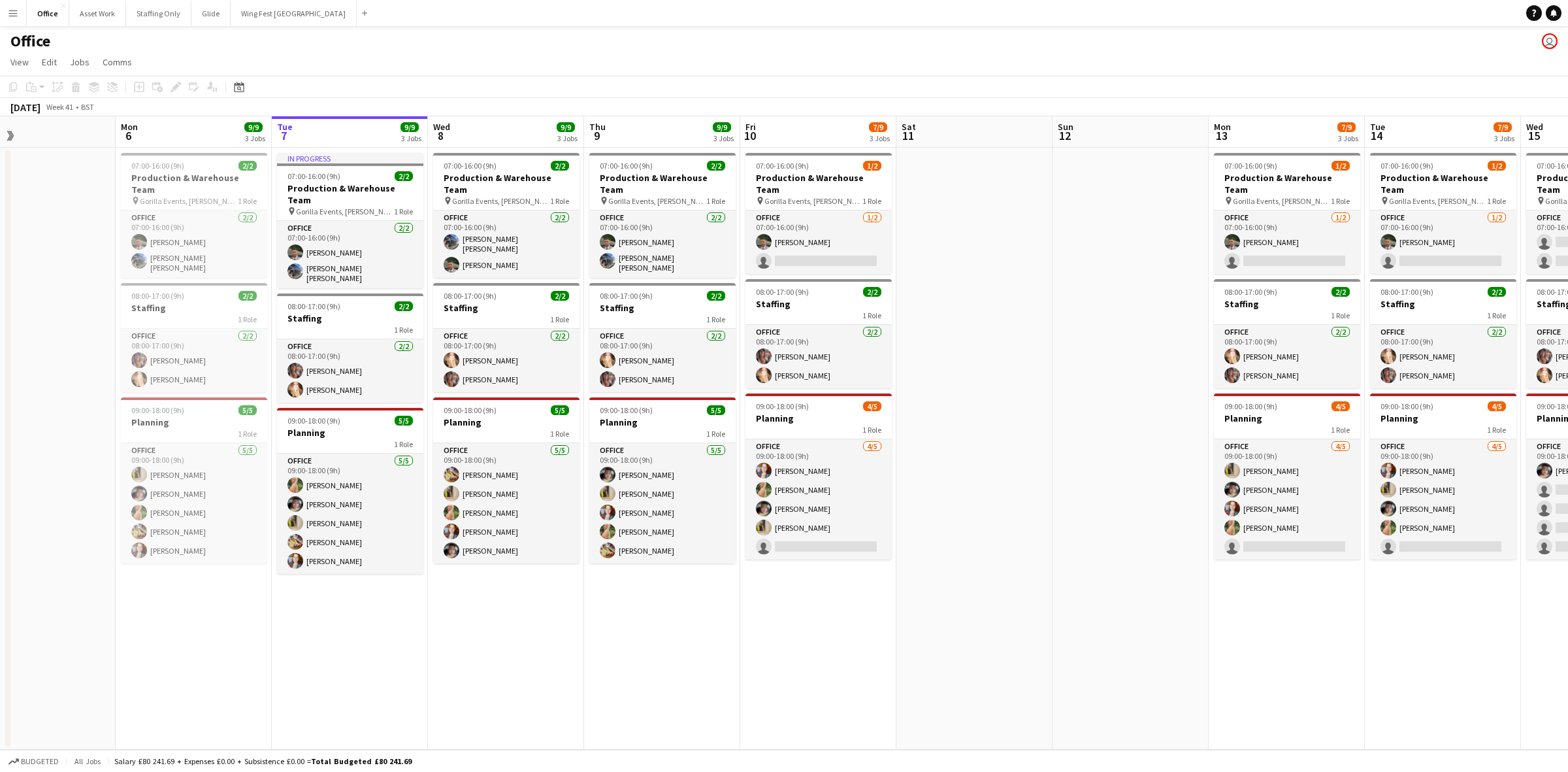
scroll to position [0, 348]
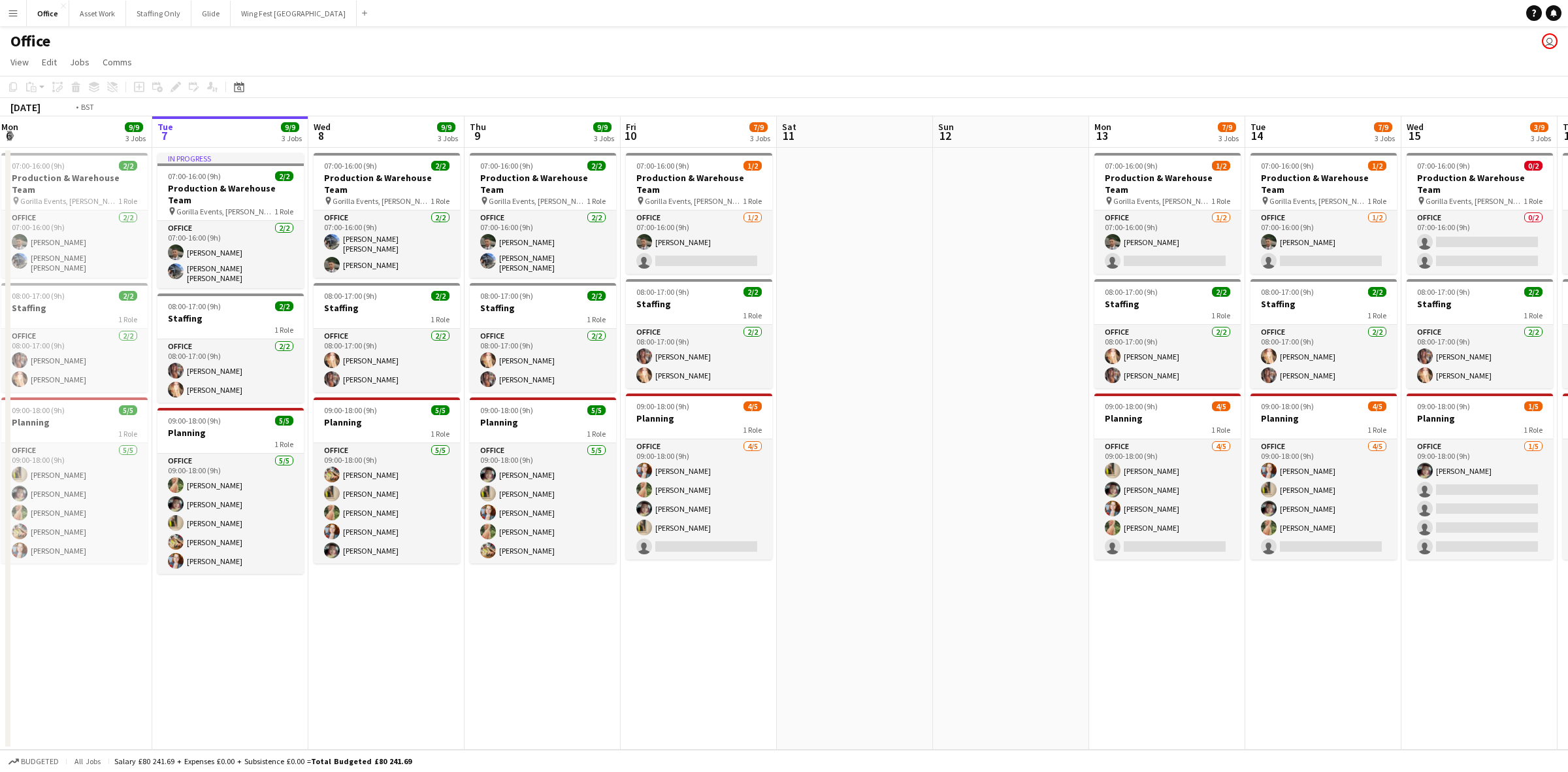
drag, startPoint x: 582, startPoint y: 649, endPoint x: 743, endPoint y: 628, distance: 162.4
click at [725, 543] on app-calendar-viewport "Fri 3 8/8 3 Jobs Sat 4 Sun 5 Mon 6 9/9 3 Jobs Tue 7 9/9 3 Jobs Wed 8 9/9 3 Jobs…" at bounding box center [784, 433] width 1568 height 633
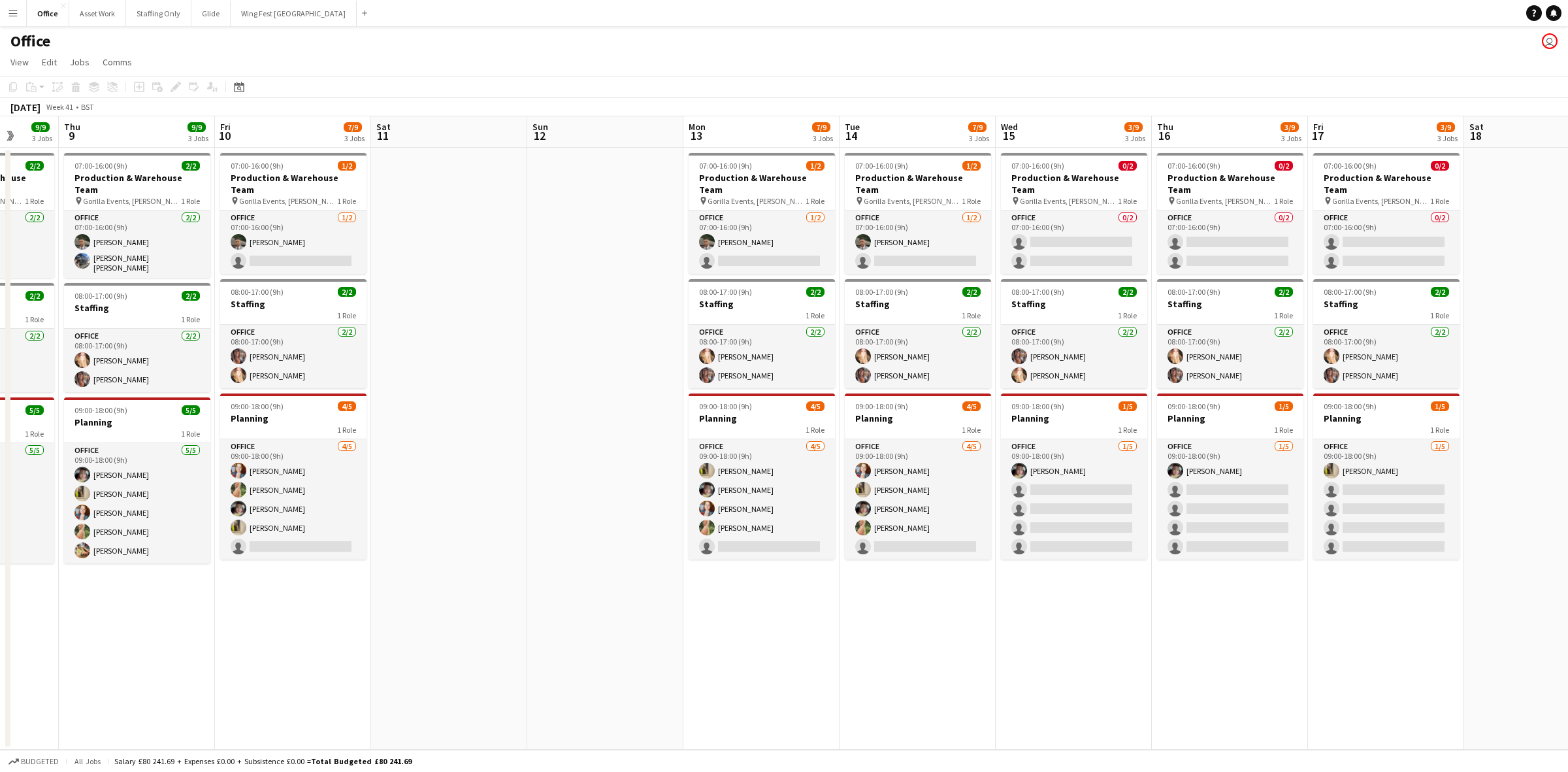
drag, startPoint x: 1089, startPoint y: 629, endPoint x: 704, endPoint y: 621, distance: 385.1
click at [691, 543] on app-calendar-viewport "Sun 5 Mon 6 9/9 3 Jobs Tue 7 9/9 3 Jobs Wed 8 9/9 3 Jobs Thu 9 9/9 3 Jobs Fri 1…" at bounding box center [784, 433] width 1568 height 633
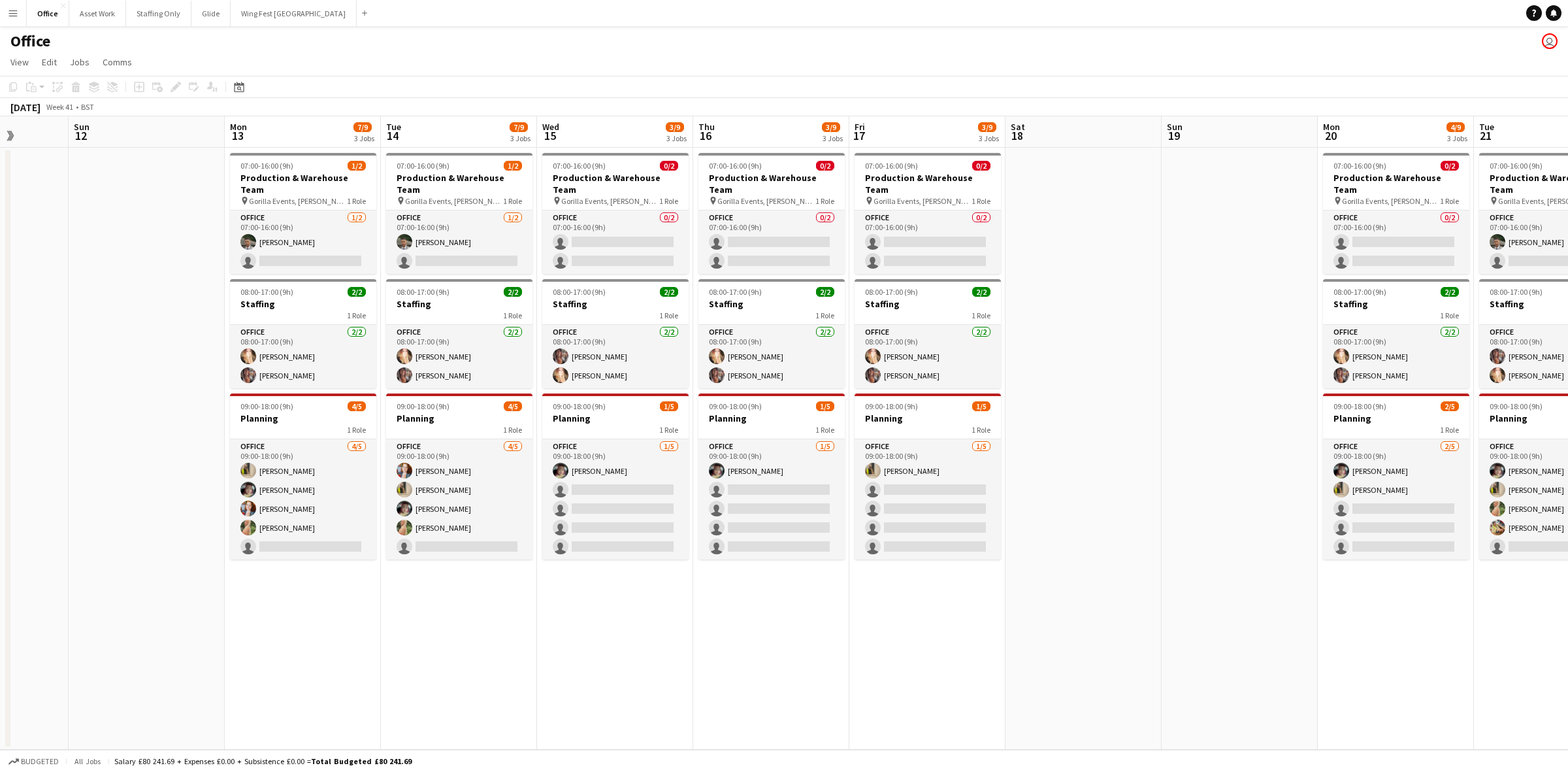
drag, startPoint x: 1020, startPoint y: 614, endPoint x: 1075, endPoint y: 623, distance: 55.7
click at [739, 543] on app-calendar-viewport "Thu 9 9/9 3 Jobs Fri 10 7/9 3 Jobs Sat 11 Sun 12 Mon 13 7/9 3 Jobs Tue 14 7/9 3…" at bounding box center [784, 433] width 1568 height 633
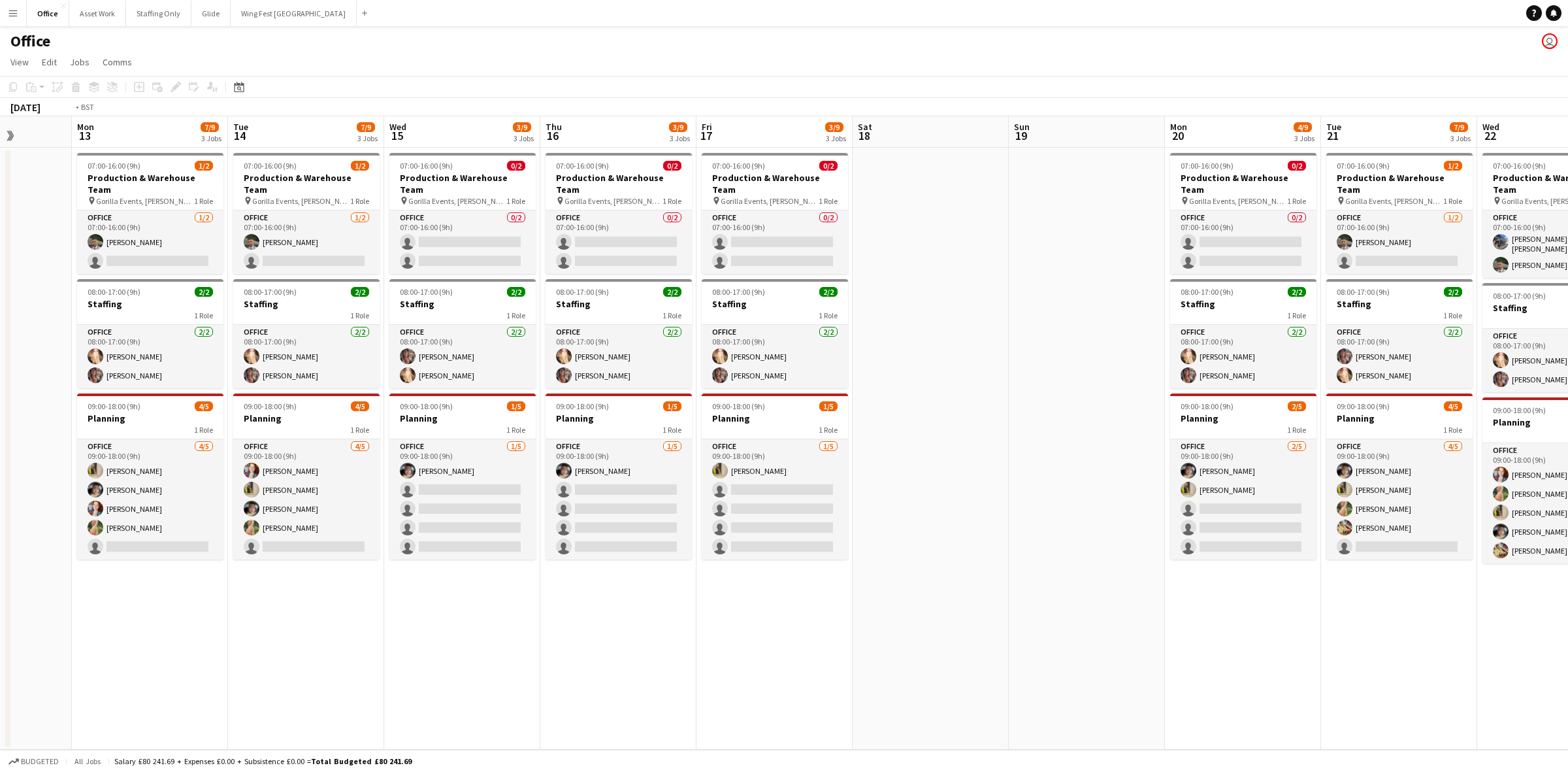
drag, startPoint x: 1097, startPoint y: 623, endPoint x: 789, endPoint y: 625, distance: 308.0
click at [789, 543] on app-calendar-viewport "Fri 10 7/9 3 Jobs Sat 11 Sun 12 Mon 13 7/9 3 Jobs Tue 14 7/9 3 Jobs Wed 15 3/9 …" at bounding box center [784, 433] width 1568 height 633
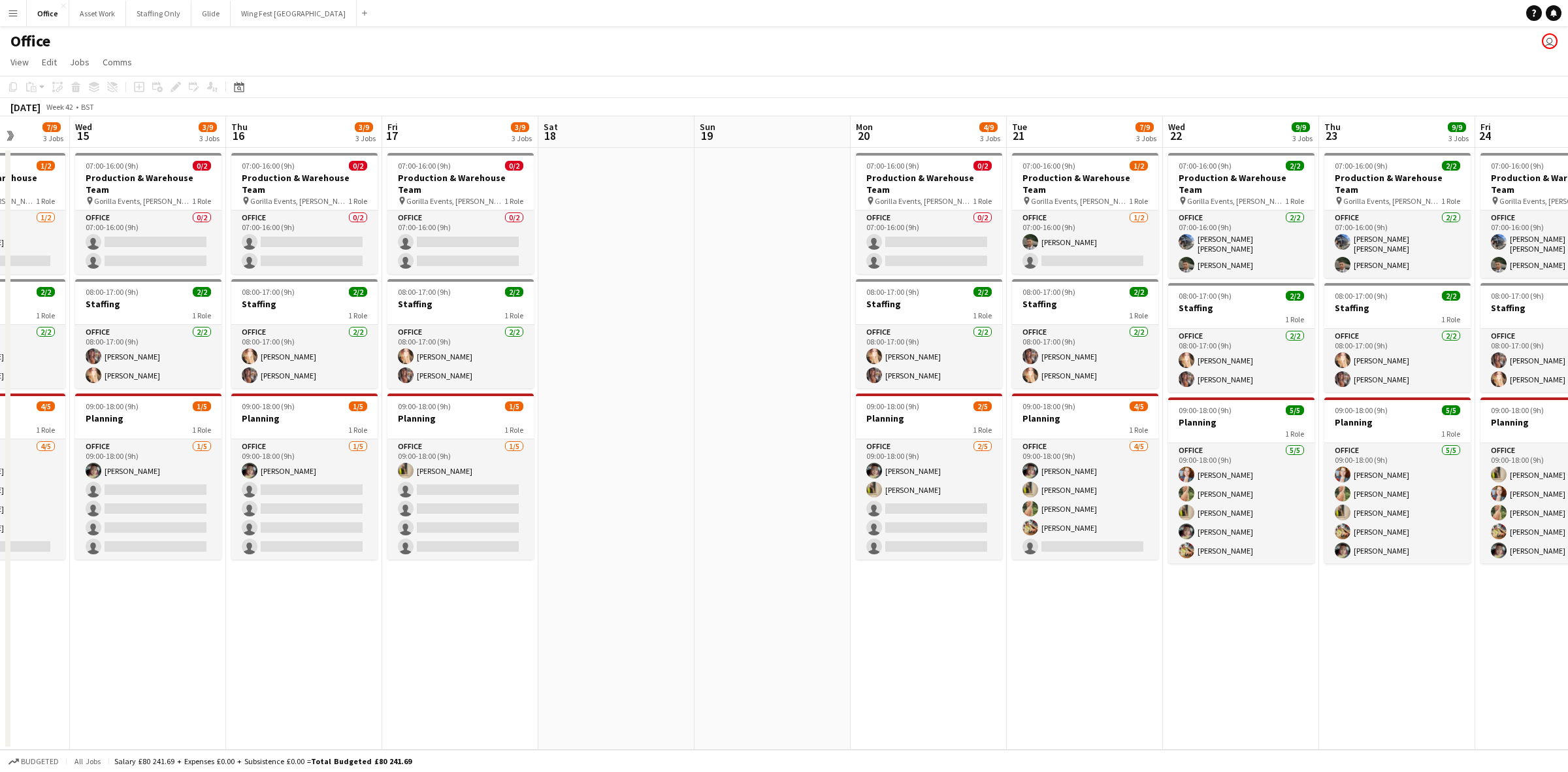
scroll to position [0, 347]
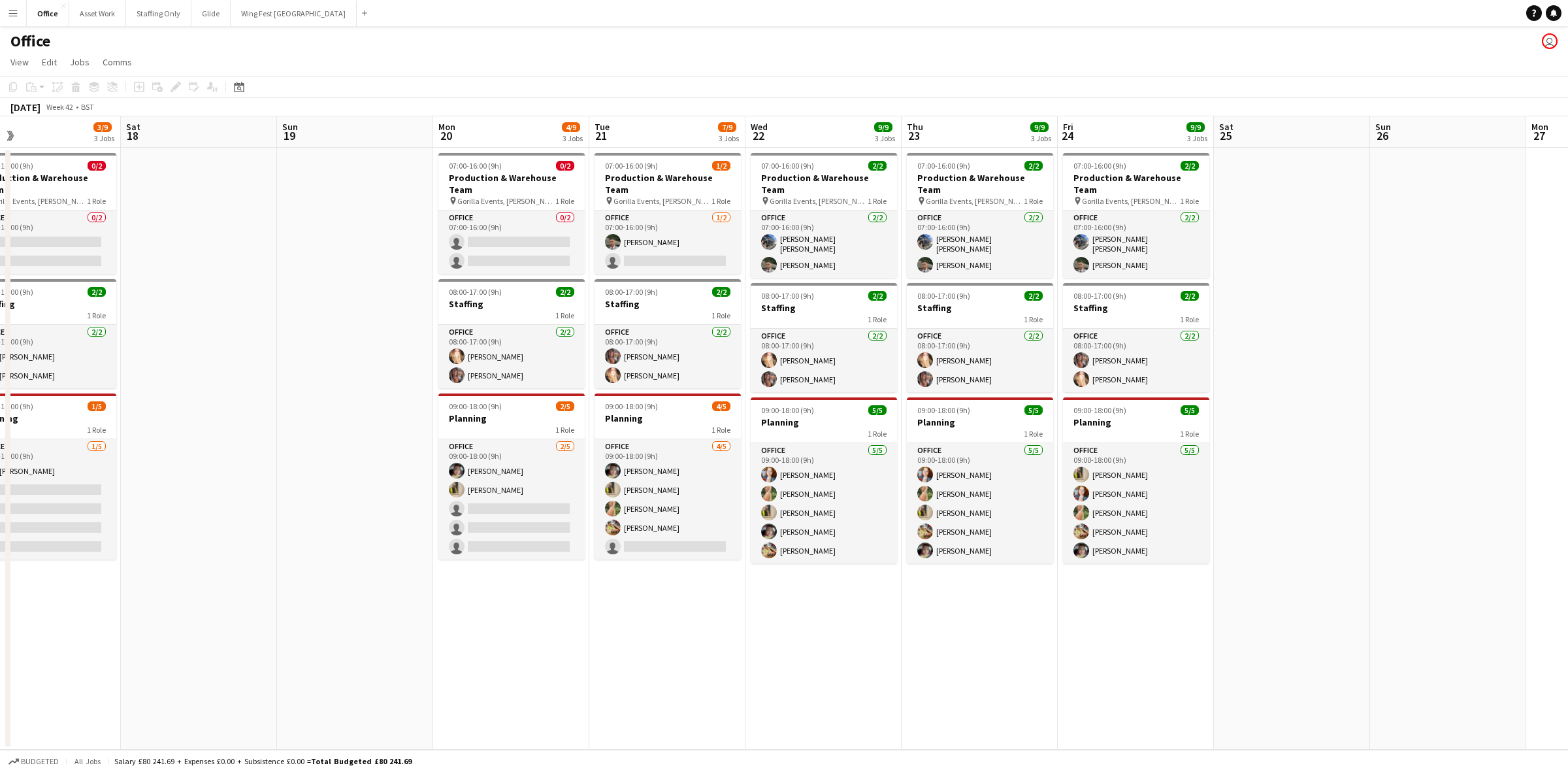
drag, startPoint x: 1145, startPoint y: 633, endPoint x: 755, endPoint y: 641, distance: 390.1
click at [755, 543] on app-calendar-viewport "Wed 15 3/9 3 Jobs Thu 16 3/9 3 Jobs Fri 17 3/9 3 Jobs Sat 18 Sun 19 Mon 20 4/9 …" at bounding box center [784, 433] width 1568 height 633
drag, startPoint x: 1311, startPoint y: 311, endPoint x: 1042, endPoint y: 317, distance: 269.1
click at [1043, 317] on app-calendar-viewport "Wed 15 3/9 3 Jobs Thu 16 3/9 3 Jobs Fri 17 3/9 3 Jobs Sat 18 Sun 19 Mon 20 4/9 …" at bounding box center [784, 433] width 1568 height 633
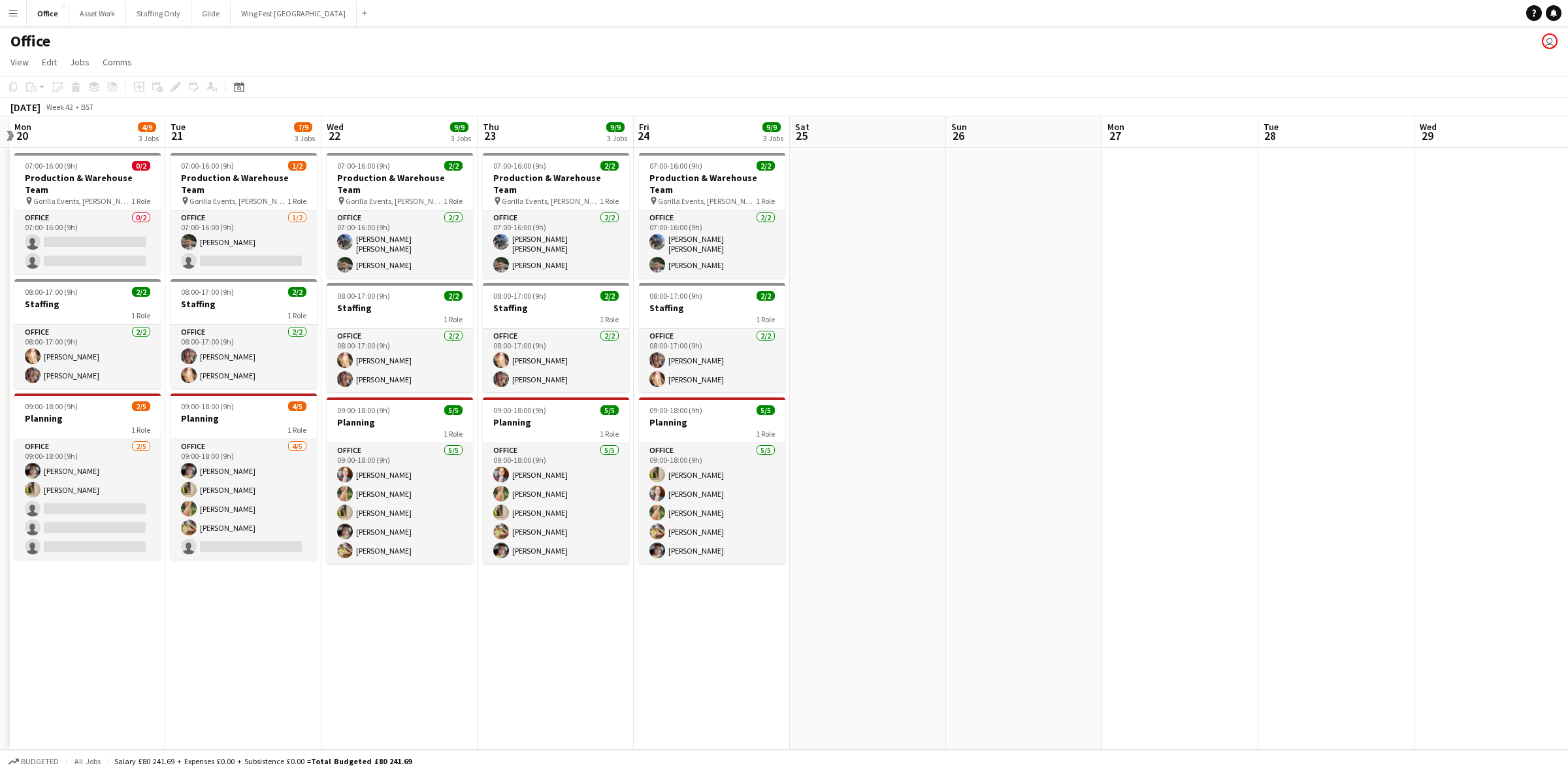
drag, startPoint x: 1268, startPoint y: 317, endPoint x: 1058, endPoint y: 317, distance: 210.0
click at [1045, 317] on app-calendar-viewport "Fri 17 3/9 3 Jobs Sat 18 Sun 19 Mon 20 4/9 3 Jobs Tue 21 7/9 3 Jobs Wed 22 9/9 …" at bounding box center [784, 433] width 1568 height 633
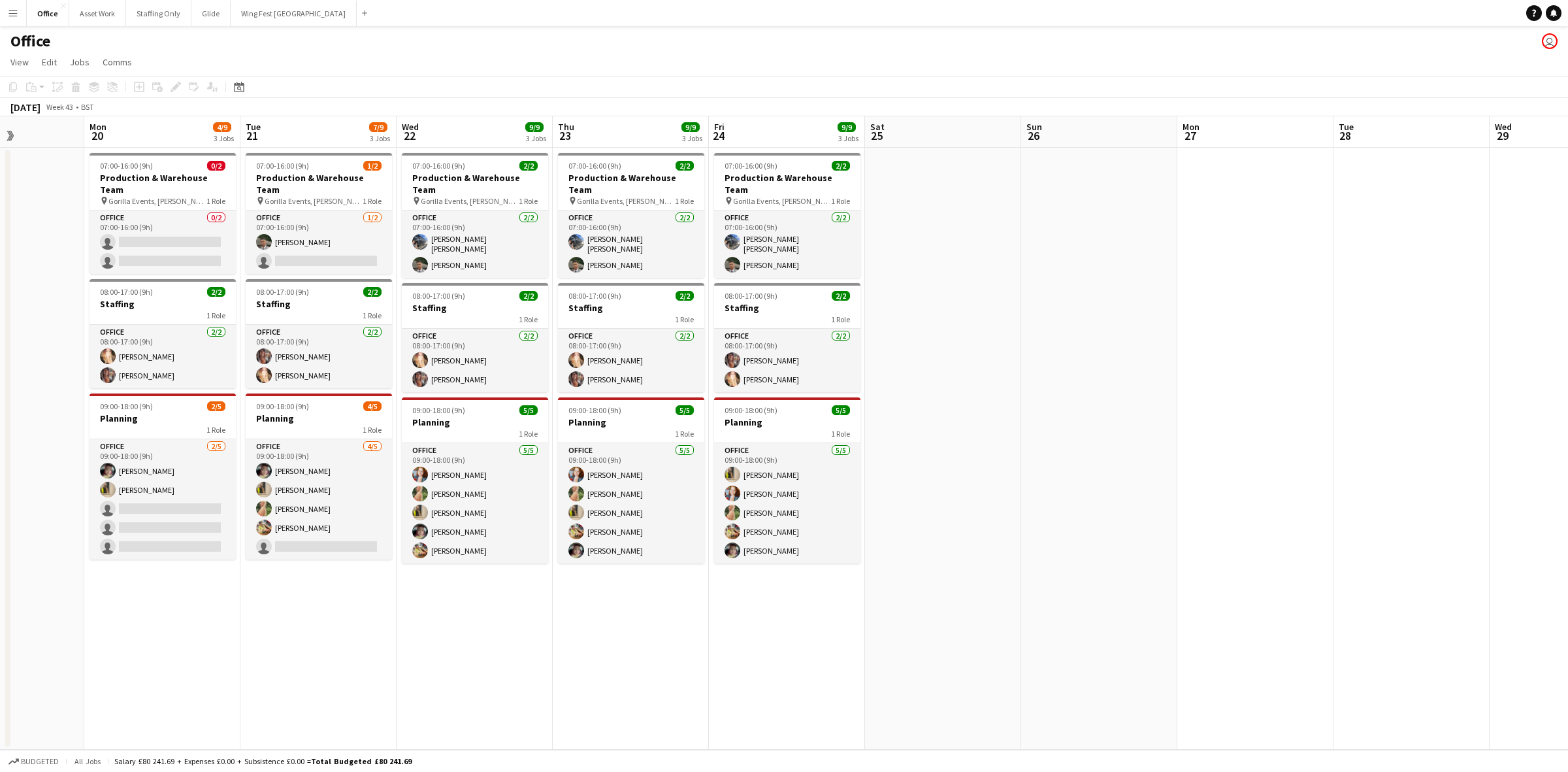
drag, startPoint x: 1240, startPoint y: 312, endPoint x: 1062, endPoint y: 311, distance: 178.0
click at [1045, 311] on app-calendar-viewport "Fri 17 3/9 3 Jobs Sat 18 Sun 19 Mon 20 4/9 3 Jobs Tue 21 7/9 3 Jobs Wed 22 9/9 …" at bounding box center [784, 433] width 1568 height 633
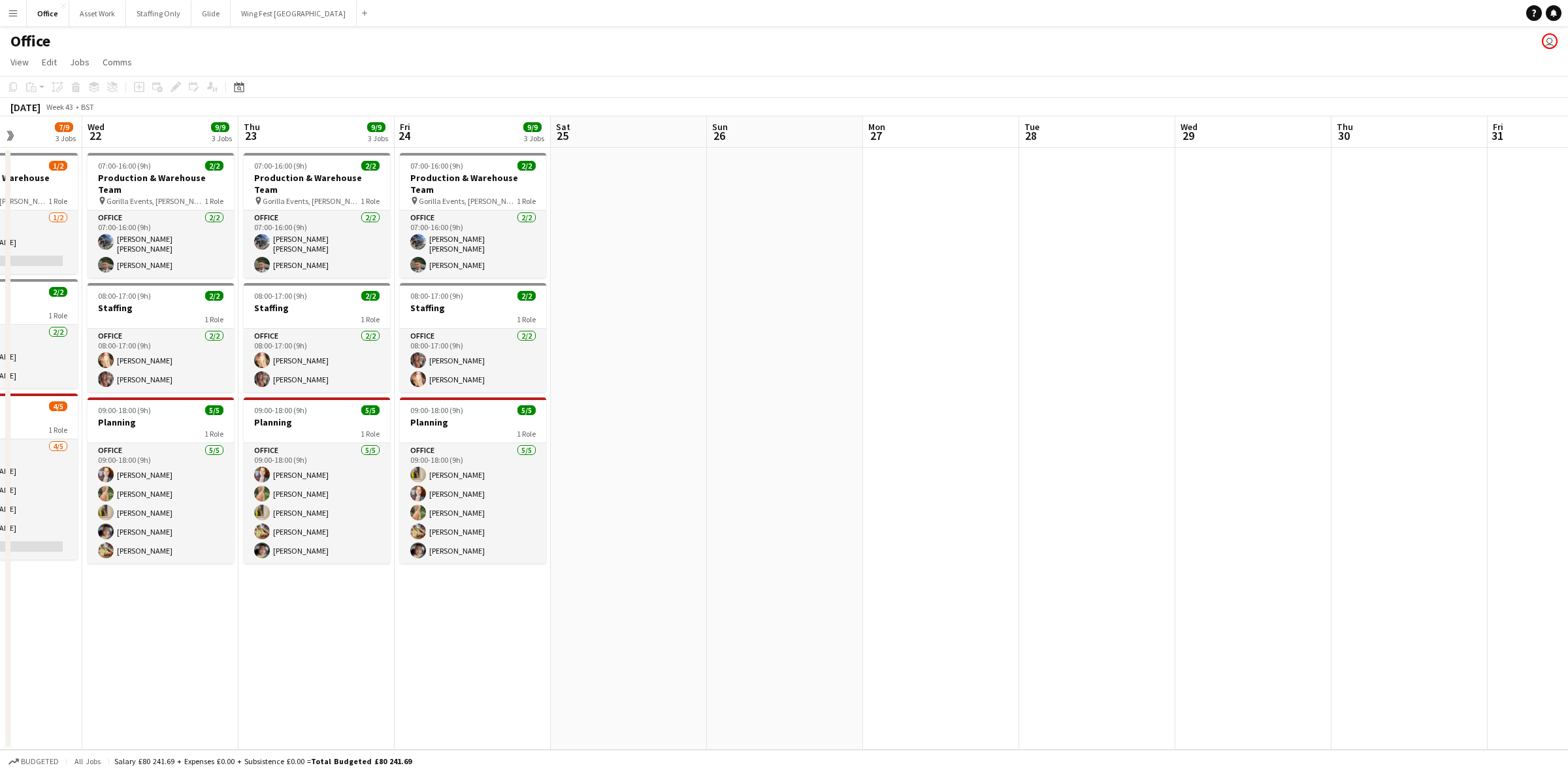
click at [1045, 311] on app-date-cell at bounding box center [1097, 448] width 156 height 602
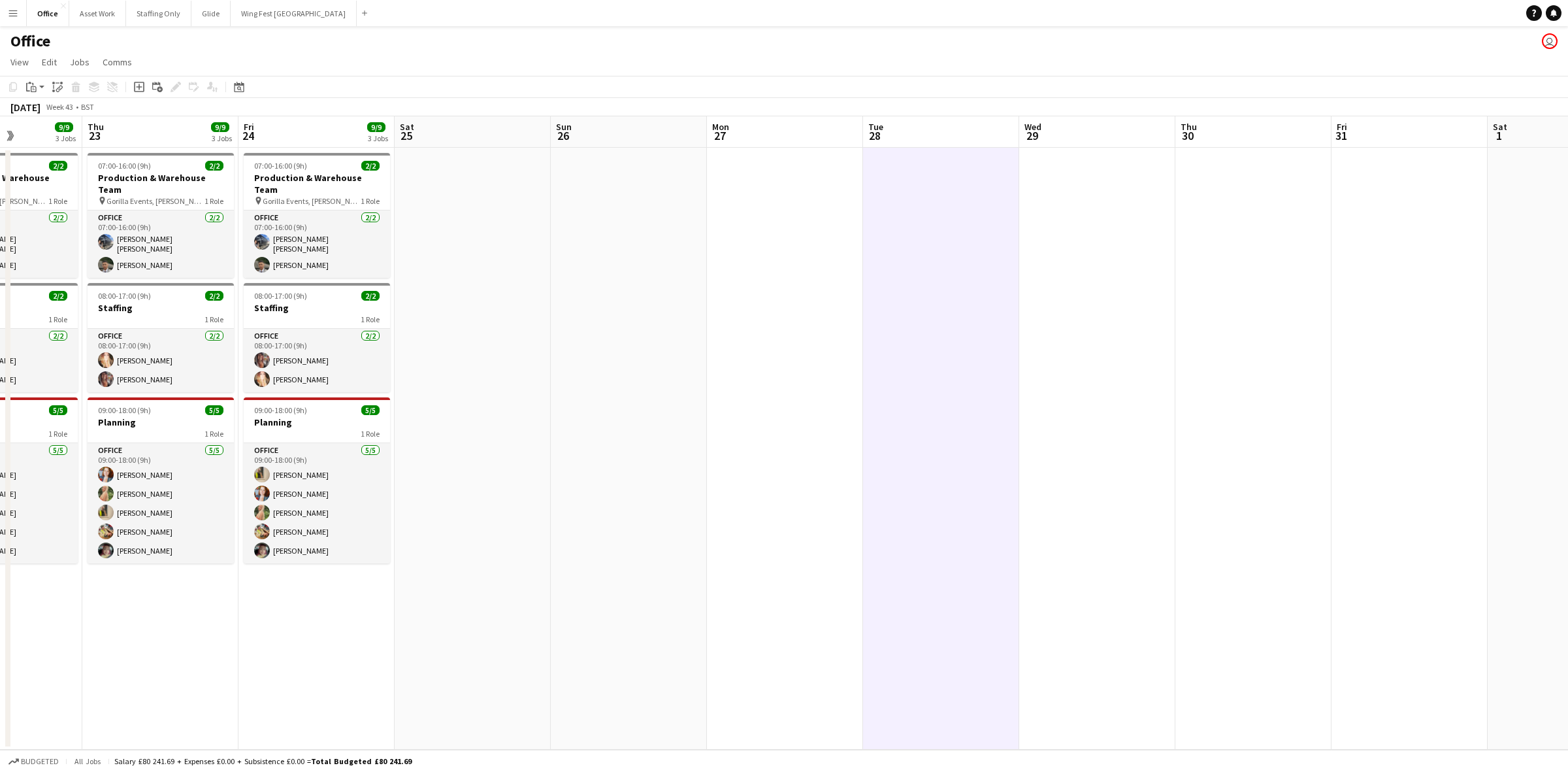
scroll to position [0, 471]
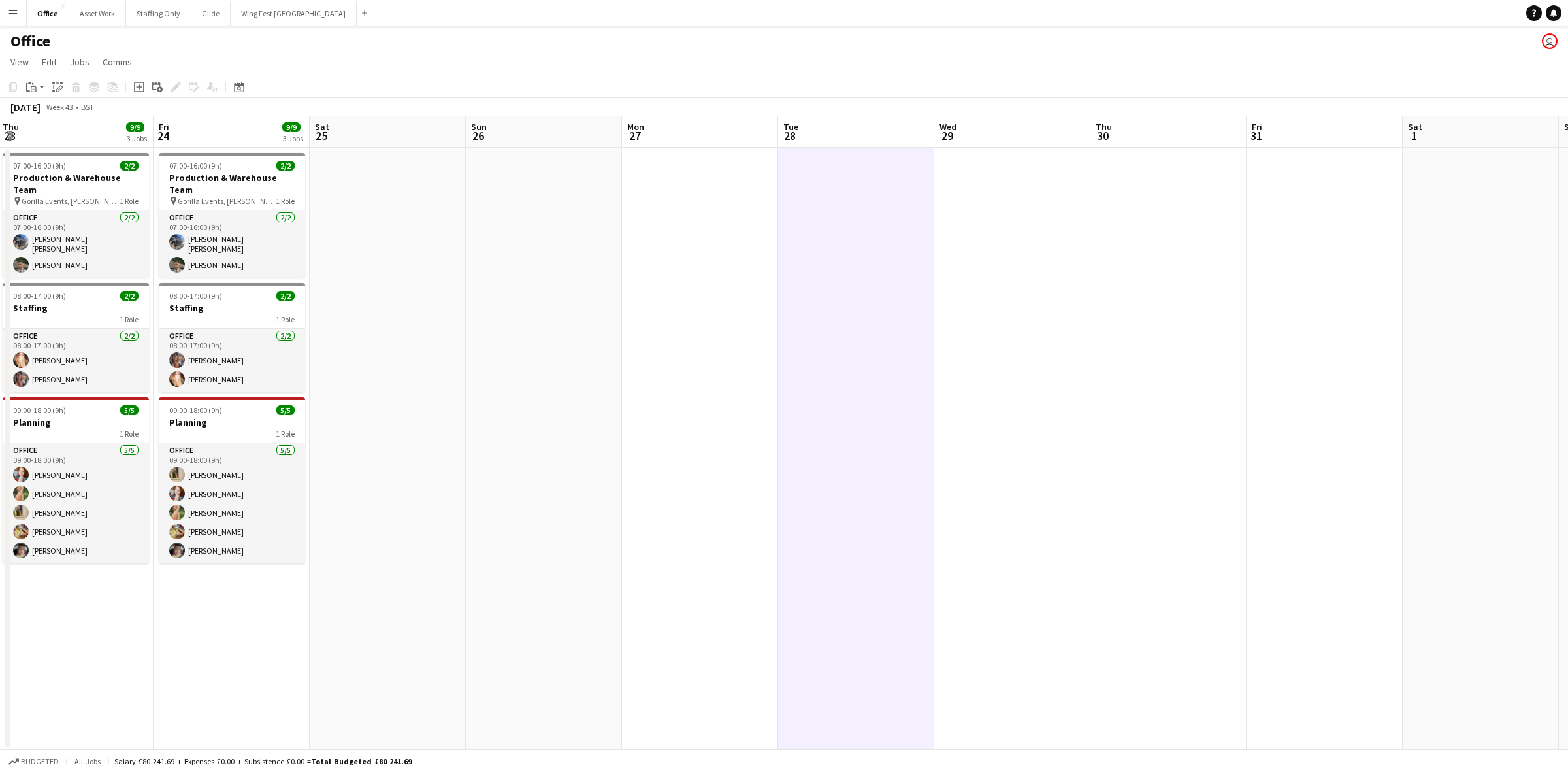
drag, startPoint x: 1170, startPoint y: 305, endPoint x: 929, endPoint y: 311, distance: 241.1
click at [929, 311] on app-calendar-viewport "Mon 20 4/9 3 Jobs Tue 21 7/9 3 Jobs Wed 22 9/9 3 Jobs Thu 23 9/9 3 Jobs Fri 24 …" at bounding box center [784, 433] width 1568 height 633
click at [674, 301] on app-date-cell at bounding box center [700, 448] width 156 height 602
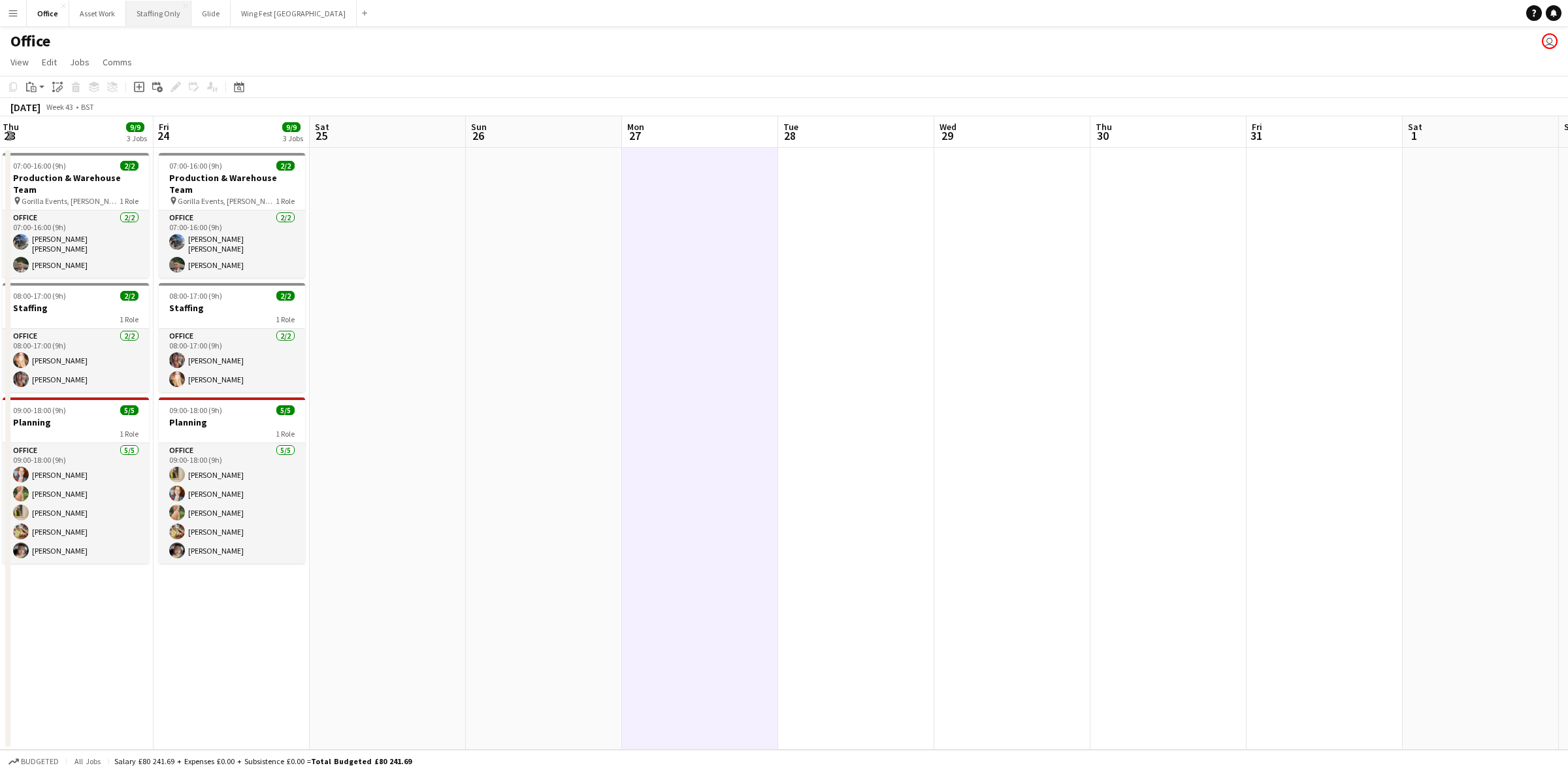
click at [151, 20] on button "Staffing Only Close" at bounding box center [159, 13] width 66 height 25
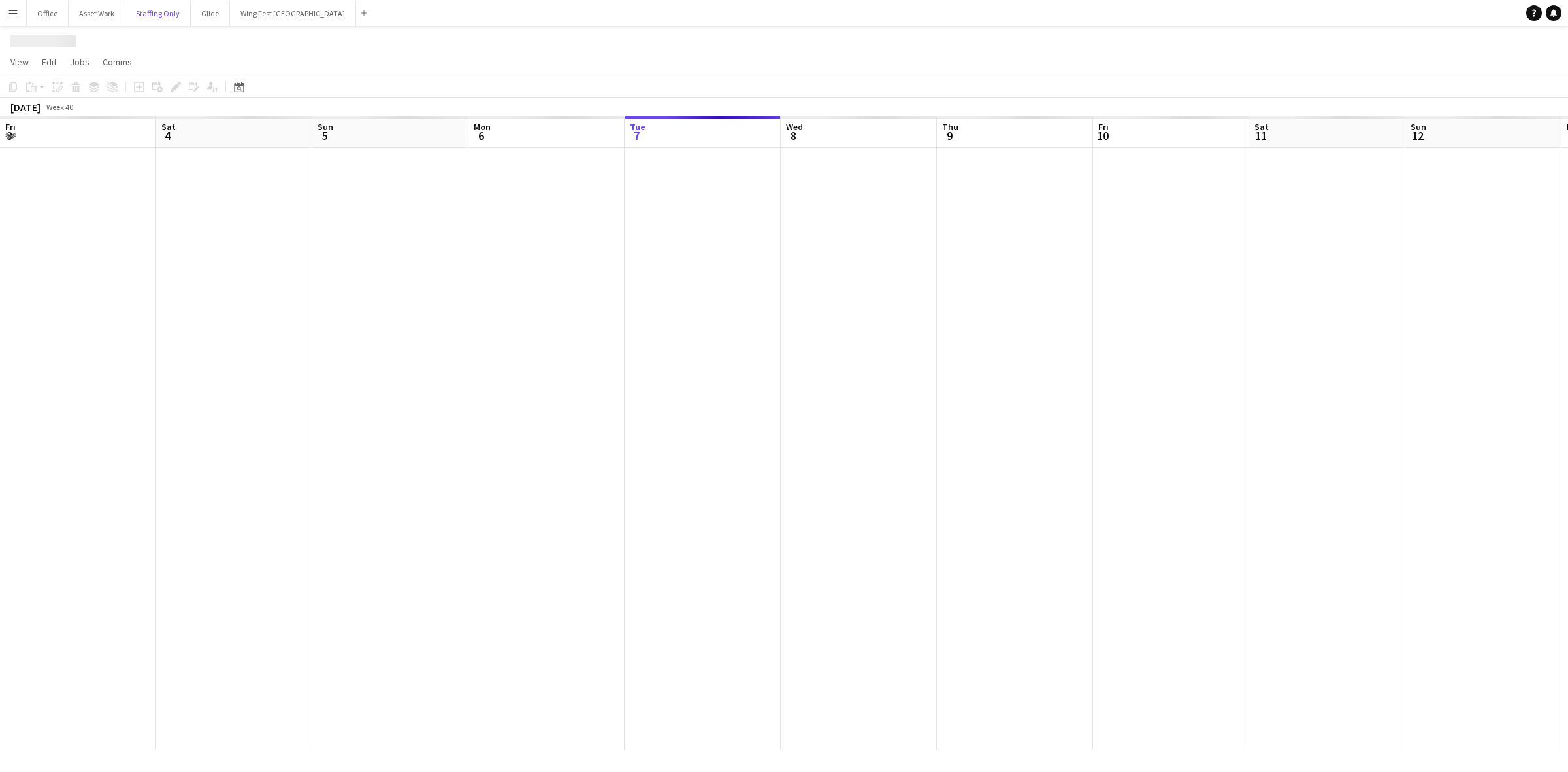
scroll to position [0, 386]
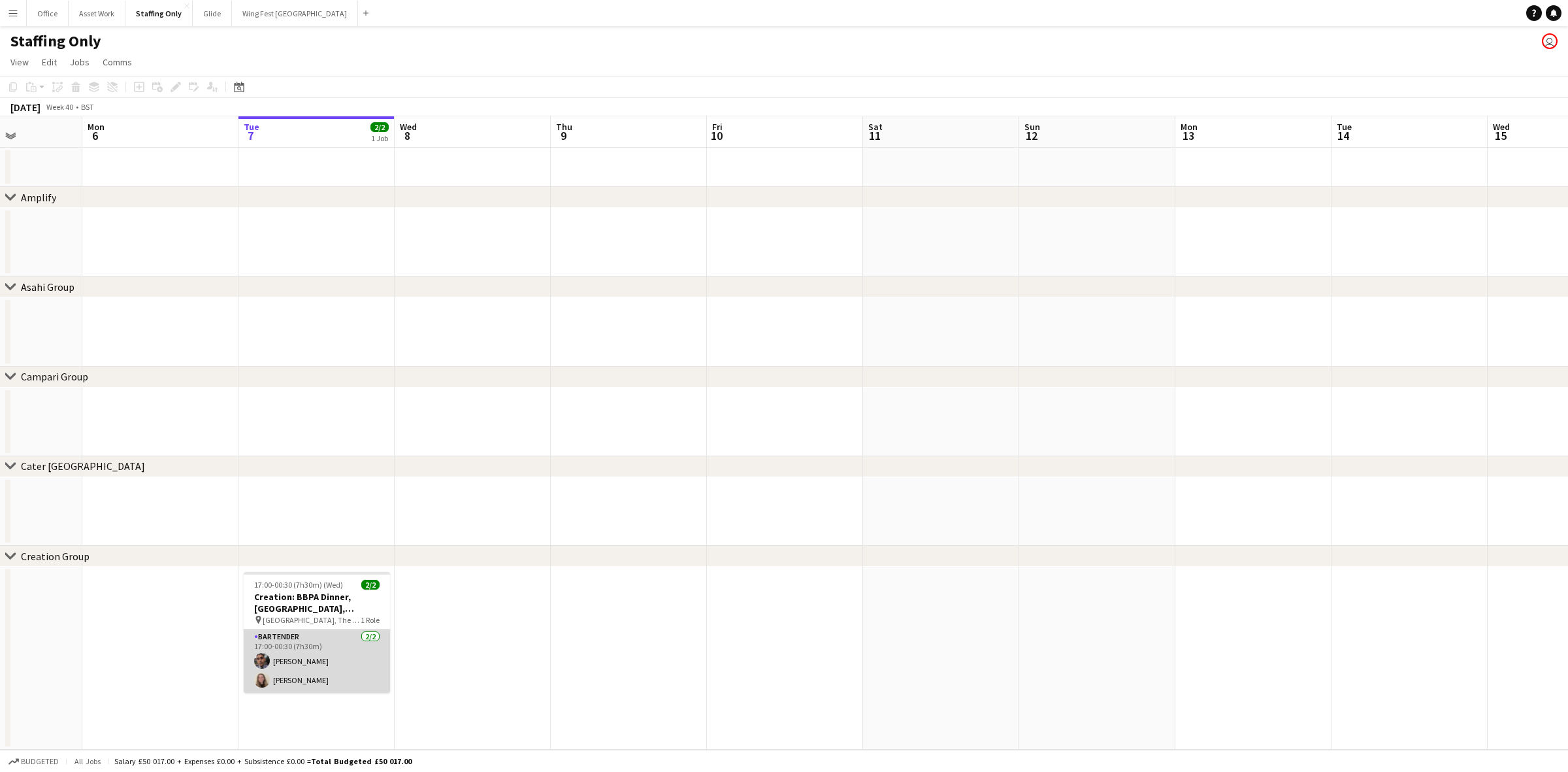
click at [298, 543] on app-card-role "Bartender [DATE] 17:00-00:30 (7h30m) [PERSON_NAME] [PERSON_NAME]" at bounding box center [317, 661] width 147 height 63
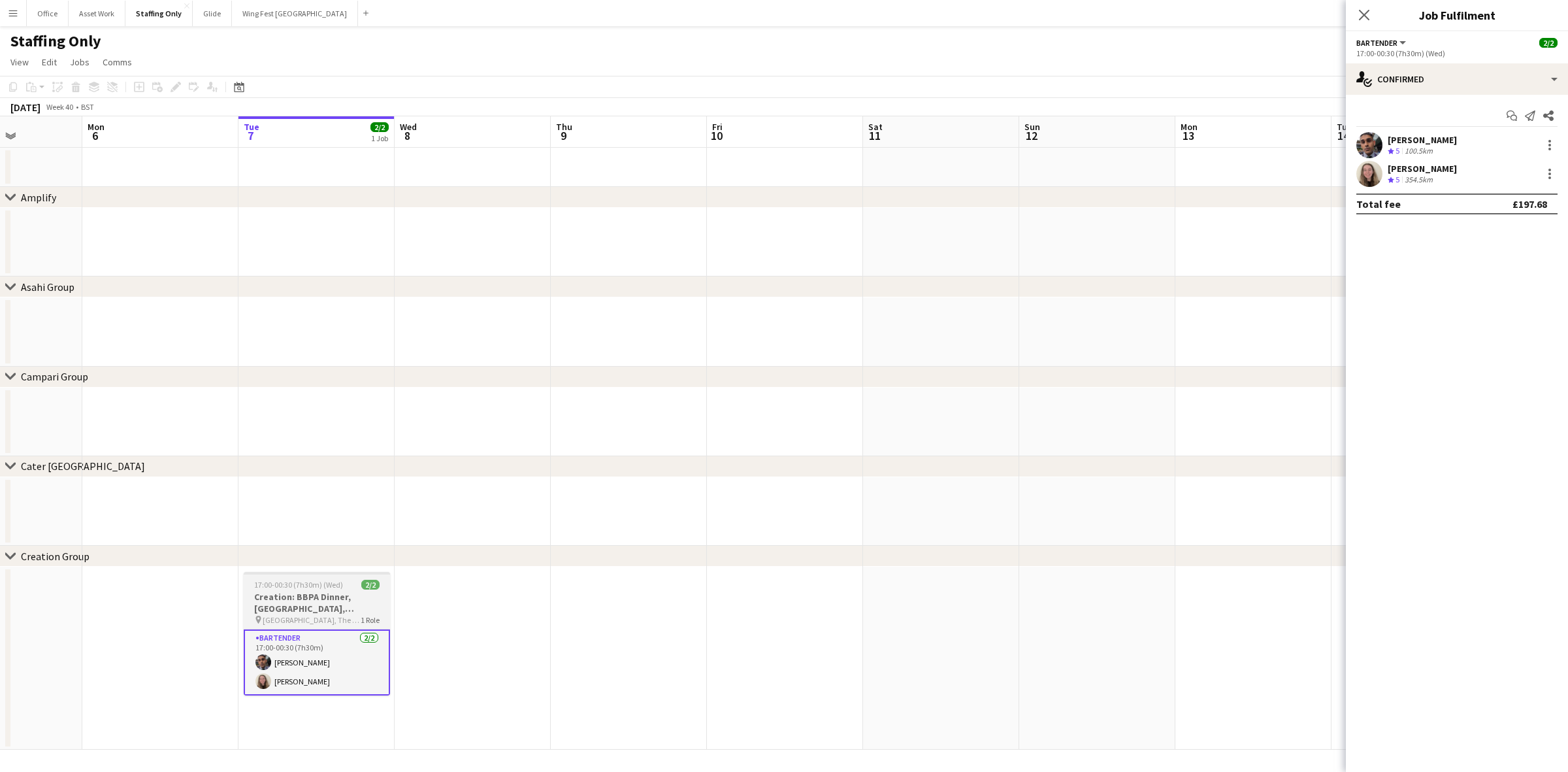
click at [304, 543] on h3 "Creation: BBPA Dinner, [GEOGRAPHIC_DATA], [GEOGRAPHIC_DATA]" at bounding box center [317, 603] width 147 height 23
click at [171, 87] on icon "Edit" at bounding box center [175, 87] width 10 height 10
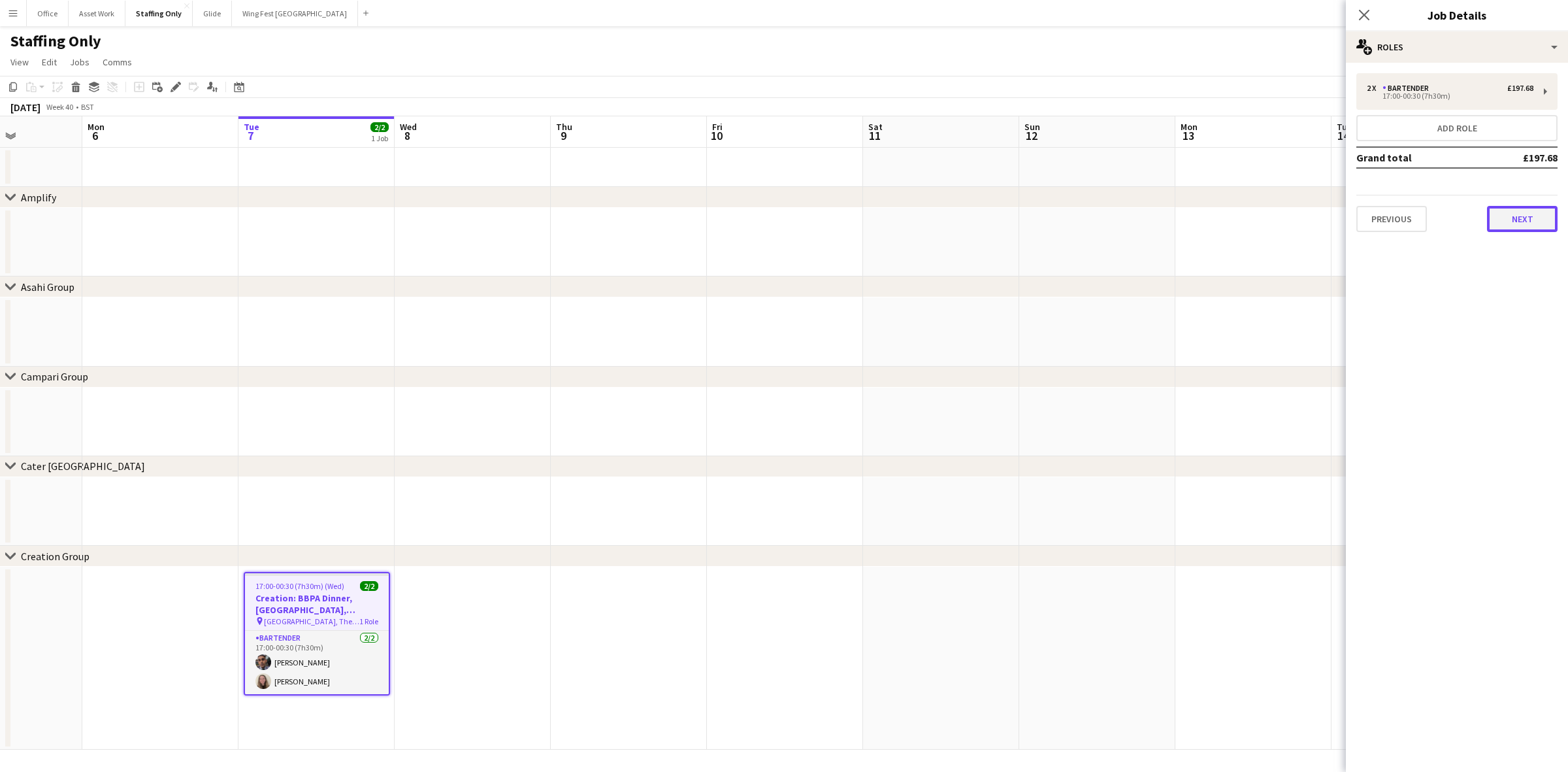
click at [1045, 220] on button "Next" at bounding box center [1522, 219] width 70 height 26
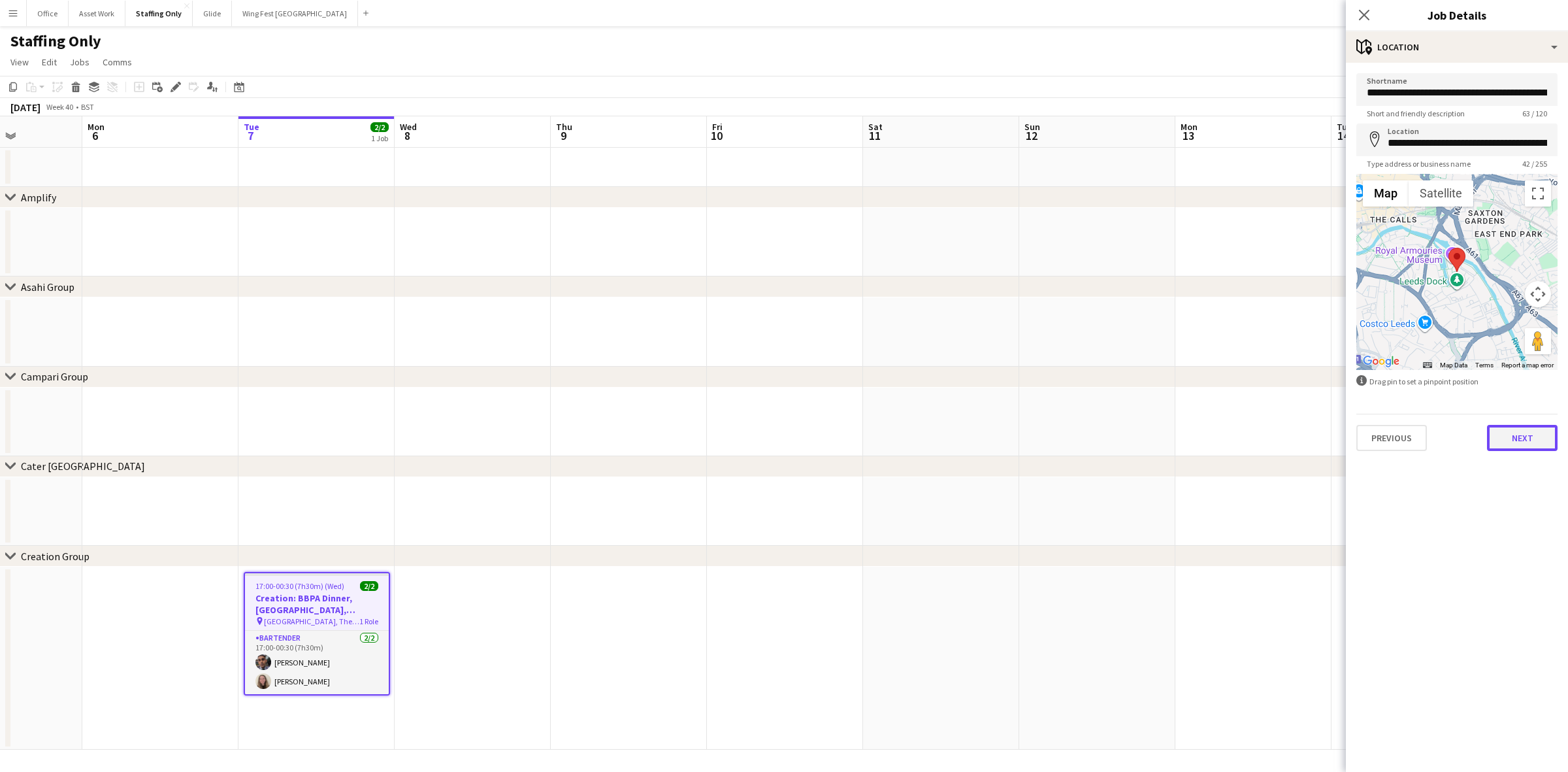
click at [1045, 442] on button "Next" at bounding box center [1522, 438] width 70 height 26
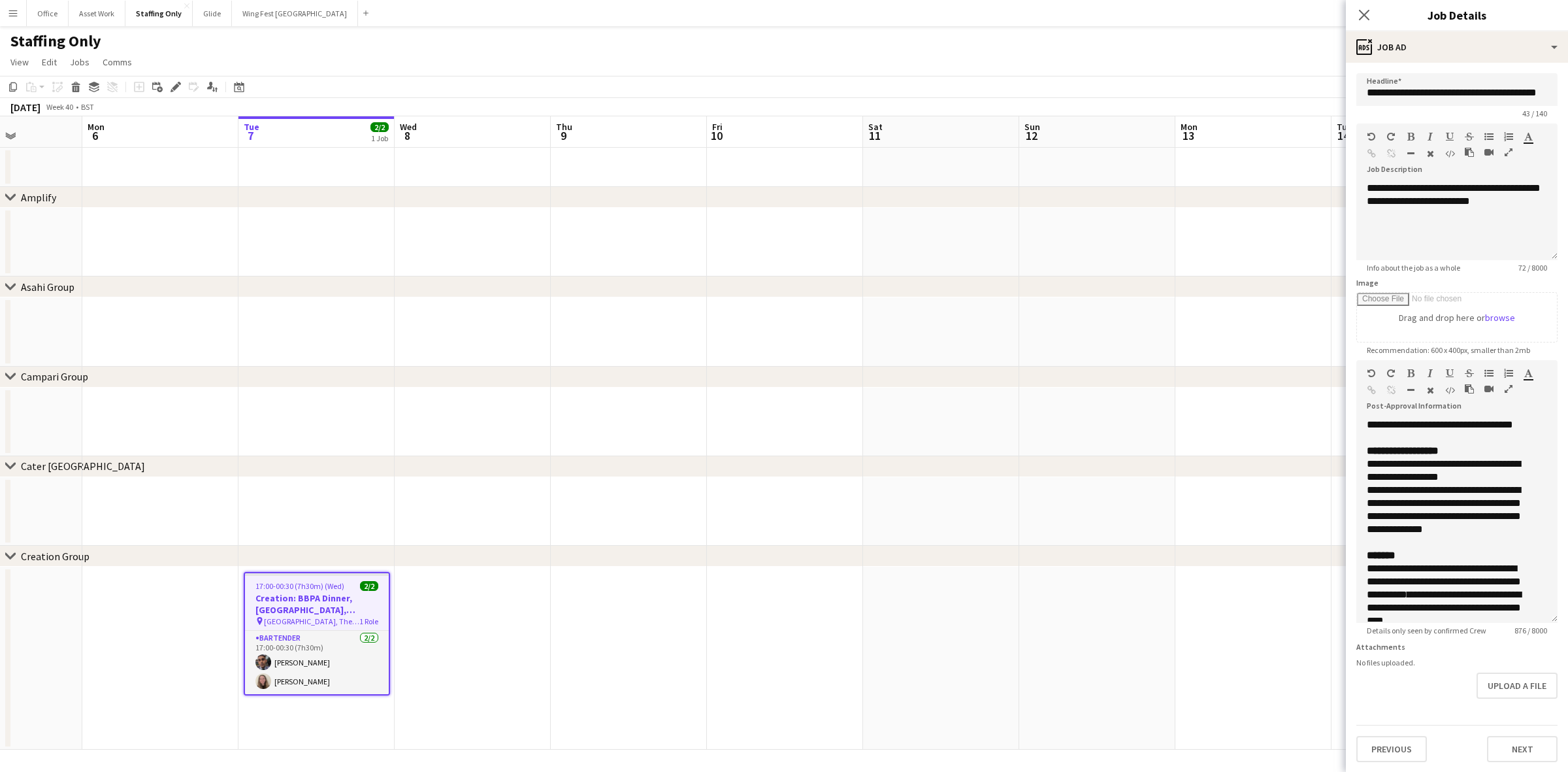
drag, startPoint x: 1555, startPoint y: 494, endPoint x: 1563, endPoint y: 621, distance: 127.3
click at [1045, 543] on form "**********" at bounding box center [1457, 417] width 222 height 689
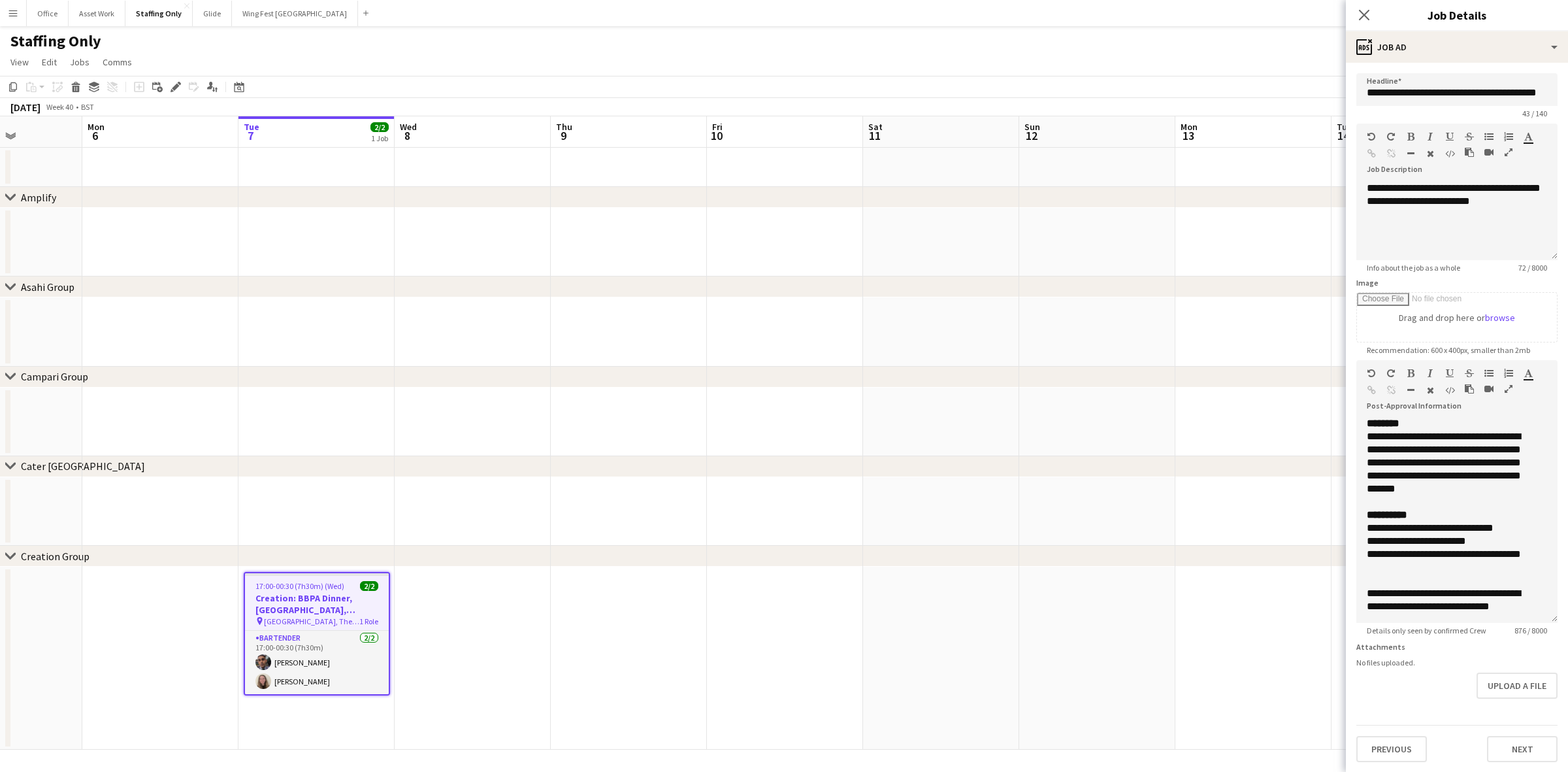
scroll to position [0, 0]
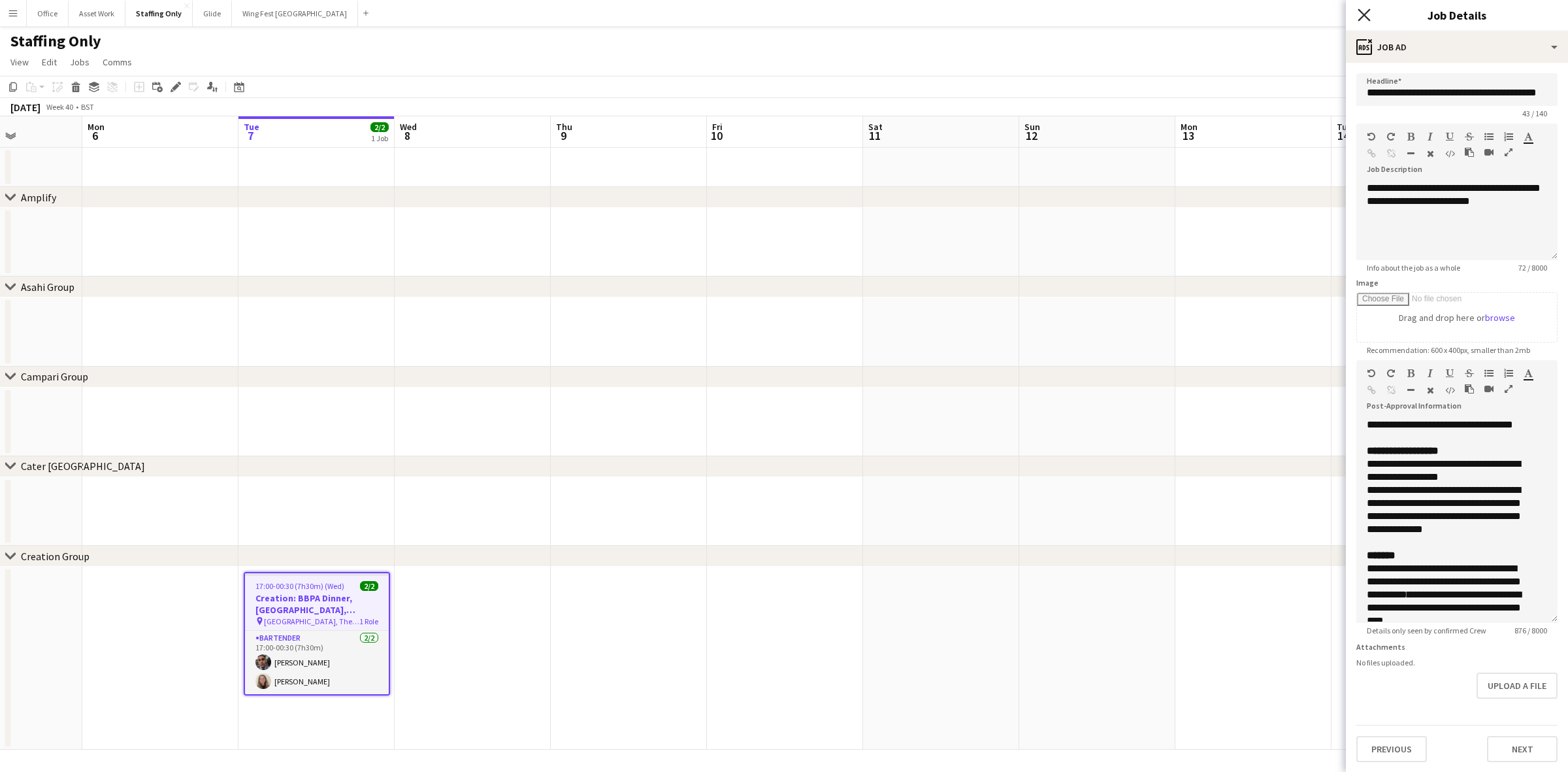
click at [1045, 14] on icon "Close pop-in" at bounding box center [1364, 14] width 12 height 12
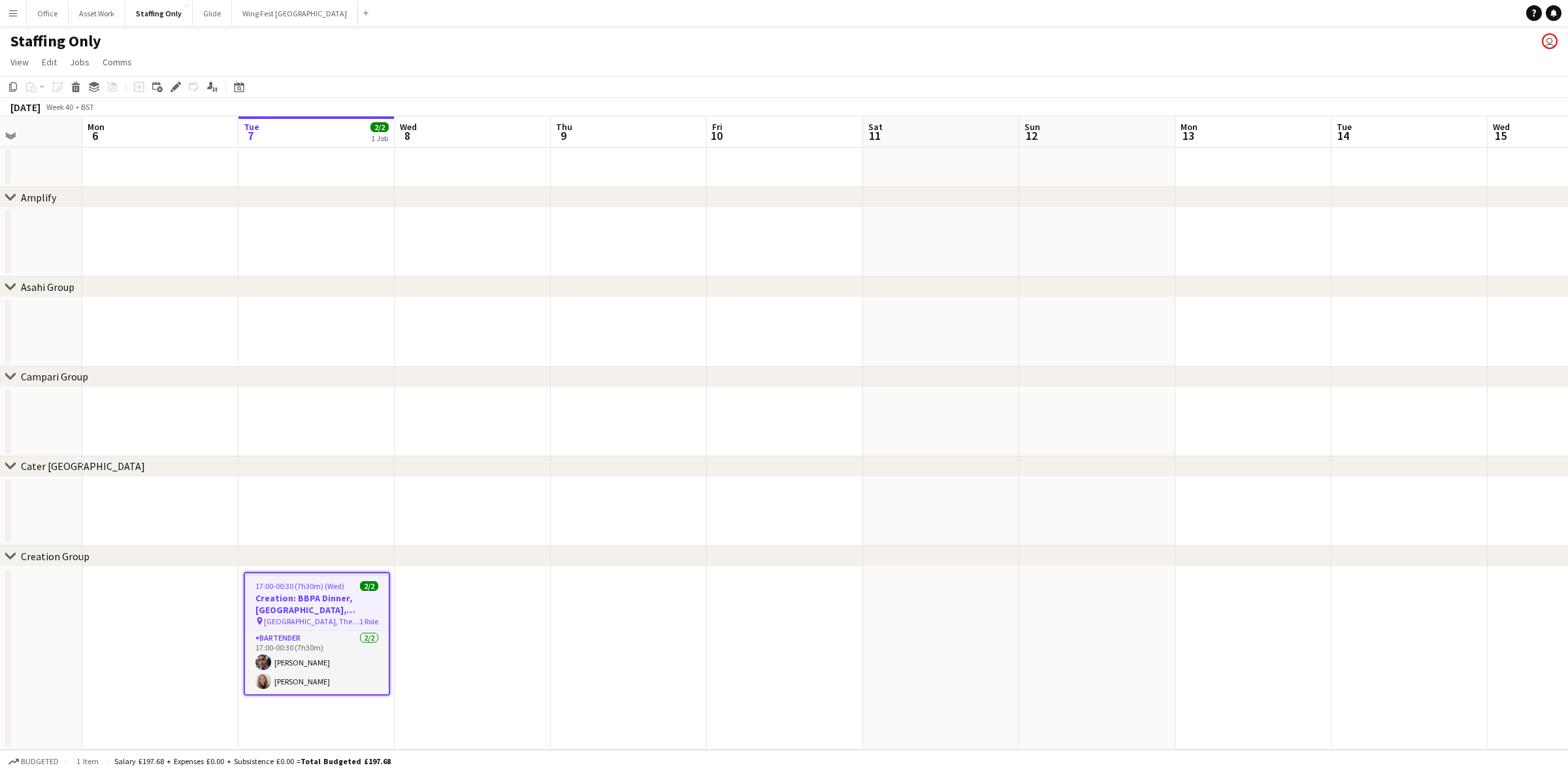
click at [557, 543] on app-date-cell at bounding box center [628, 658] width 156 height 183
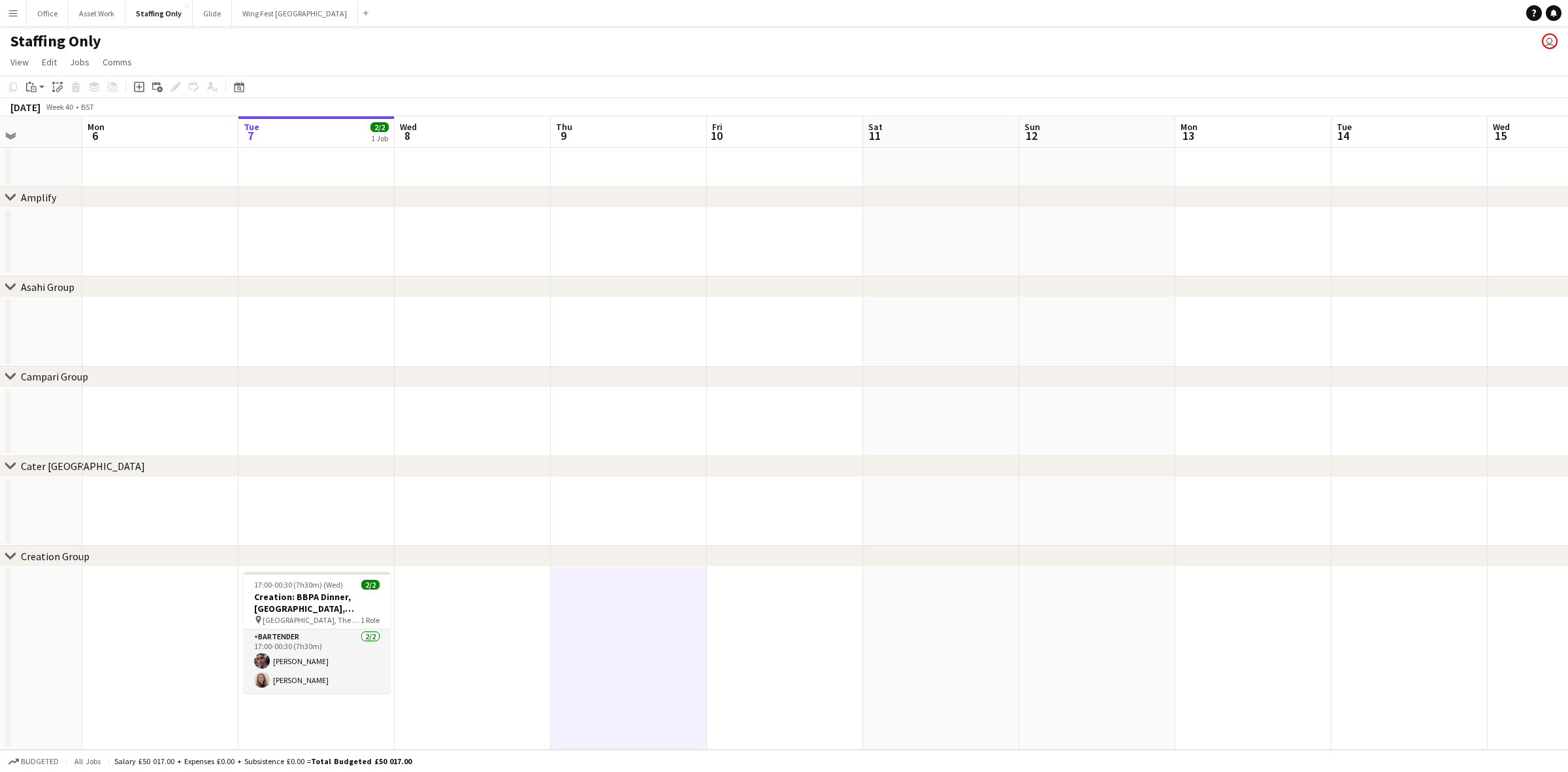
click at [18, 8] on button "Menu" at bounding box center [13, 13] width 26 height 26
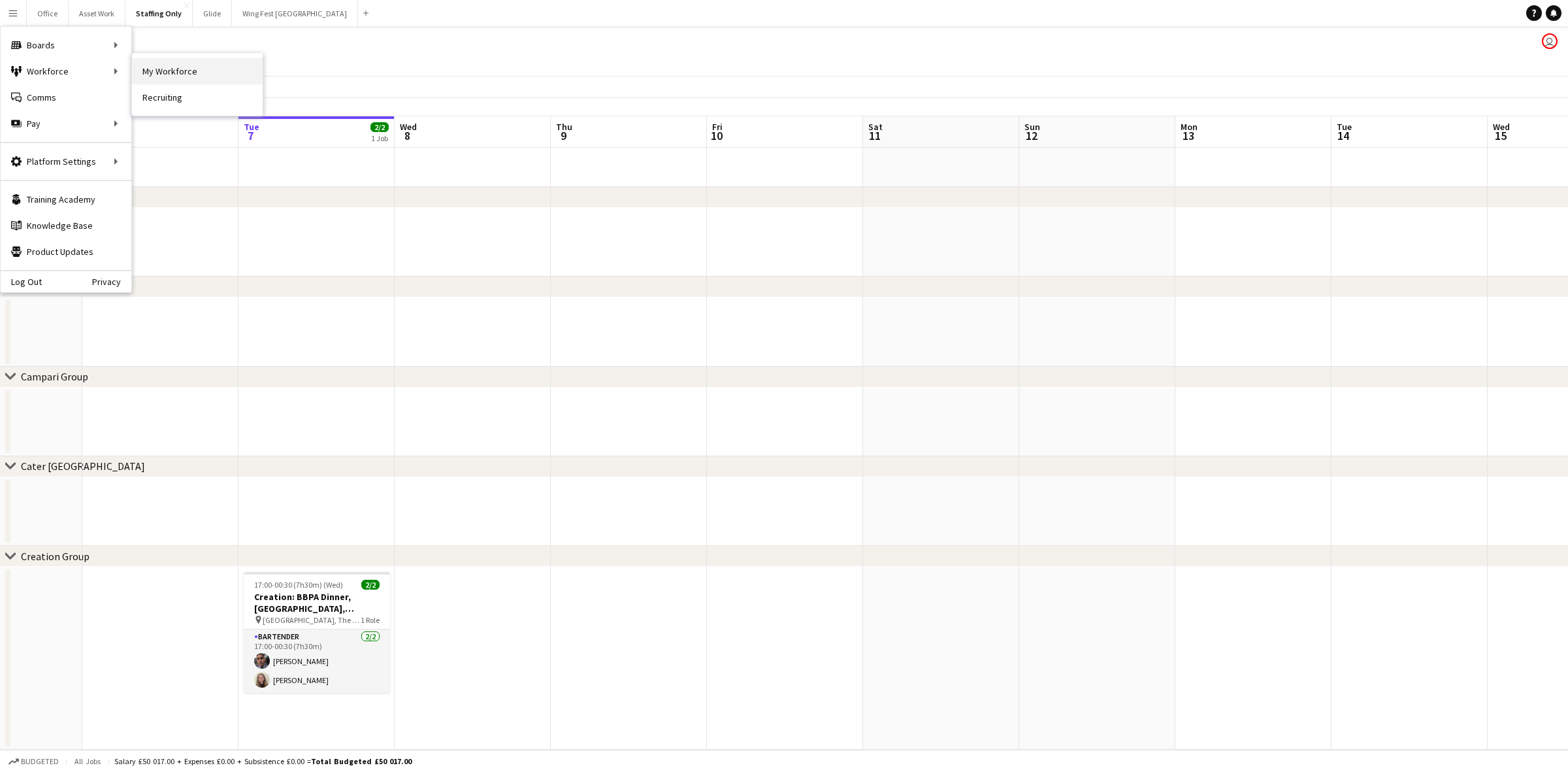
click at [207, 70] on link "My Workforce" at bounding box center [197, 71] width 131 height 26
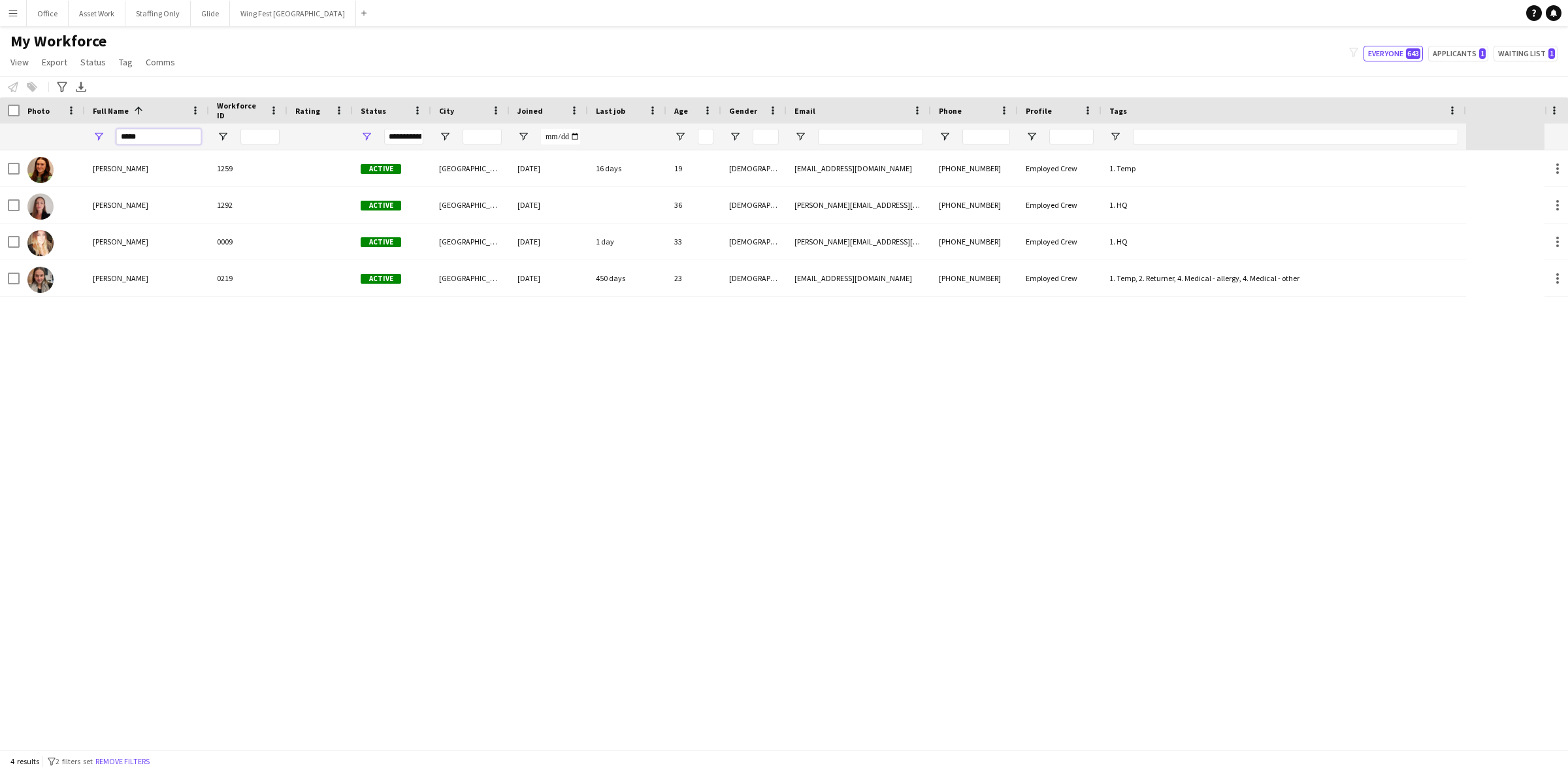
drag, startPoint x: 154, startPoint y: 132, endPoint x: 0, endPoint y: 126, distance: 154.1
click at [0, 126] on div "**********" at bounding box center [733, 137] width 1466 height 26
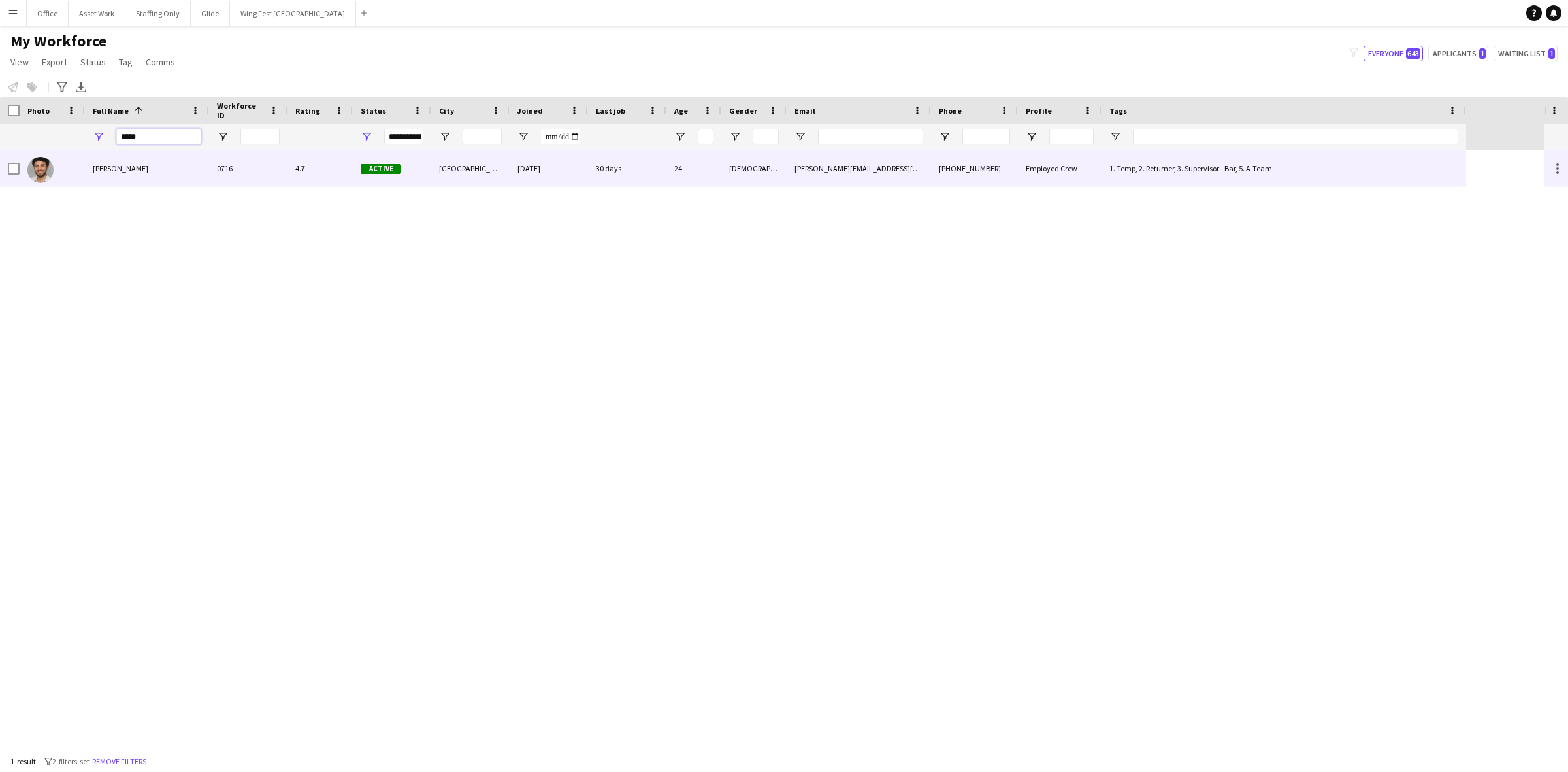
type input "*****"
click at [121, 165] on span "[PERSON_NAME]" at bounding box center [120, 168] width 55 height 10
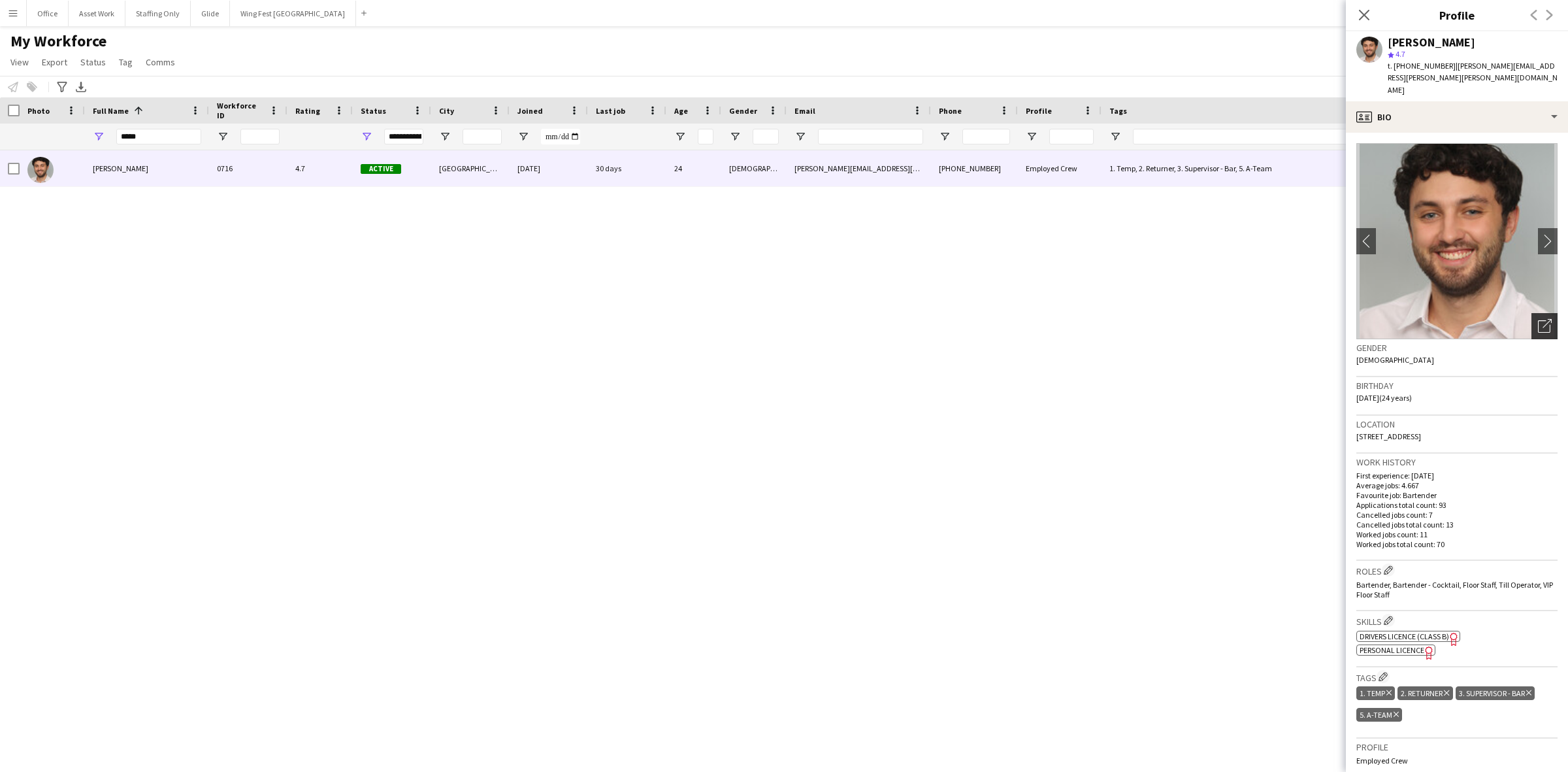
click at [1045, 319] on icon "Open photos pop-in" at bounding box center [1545, 326] width 14 height 14
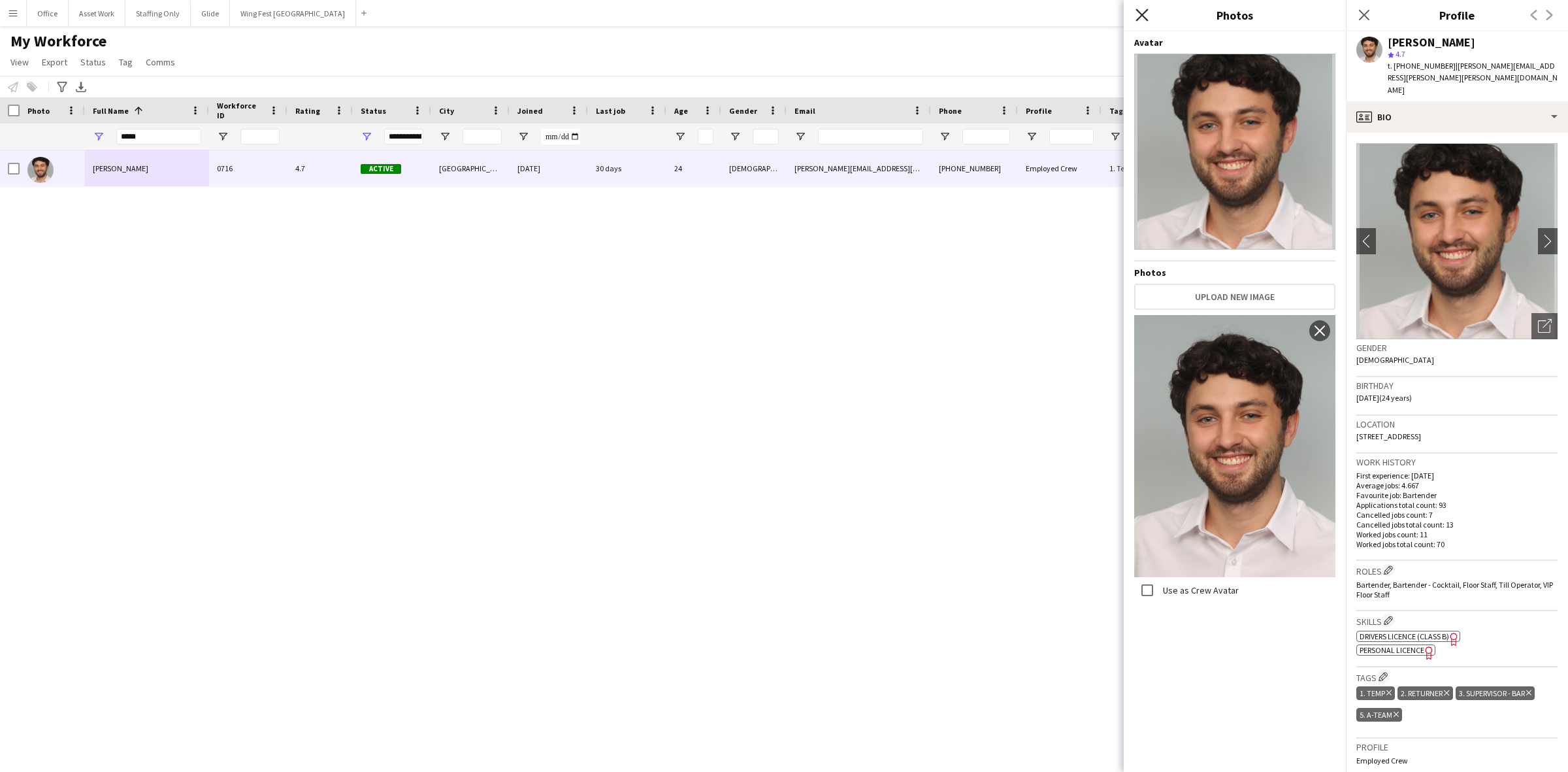
click at [1045, 14] on icon "Close pop-in" at bounding box center [1142, 14] width 12 height 12
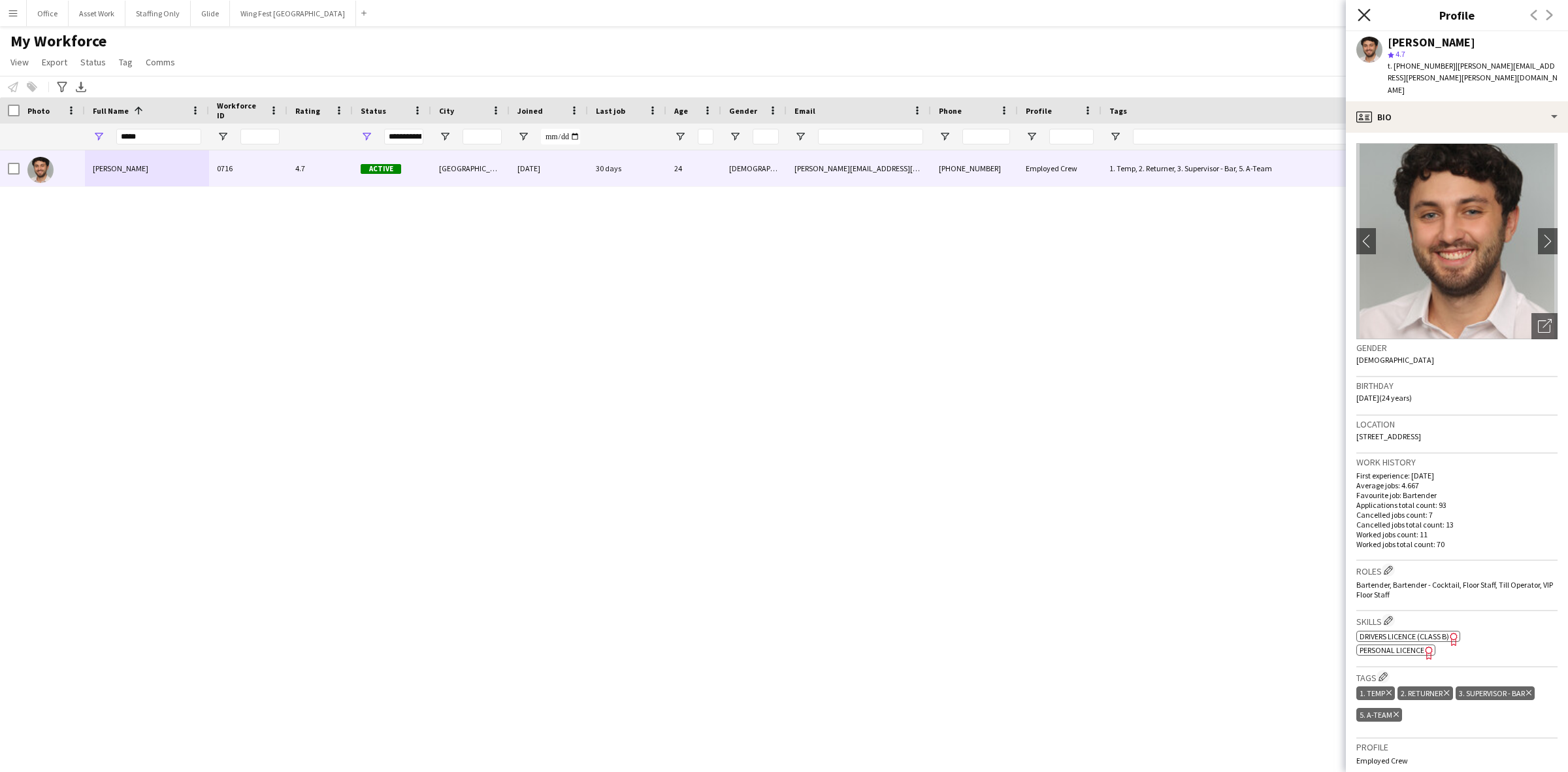
click at [1045, 12] on icon "Close pop-in" at bounding box center [1364, 14] width 12 height 12
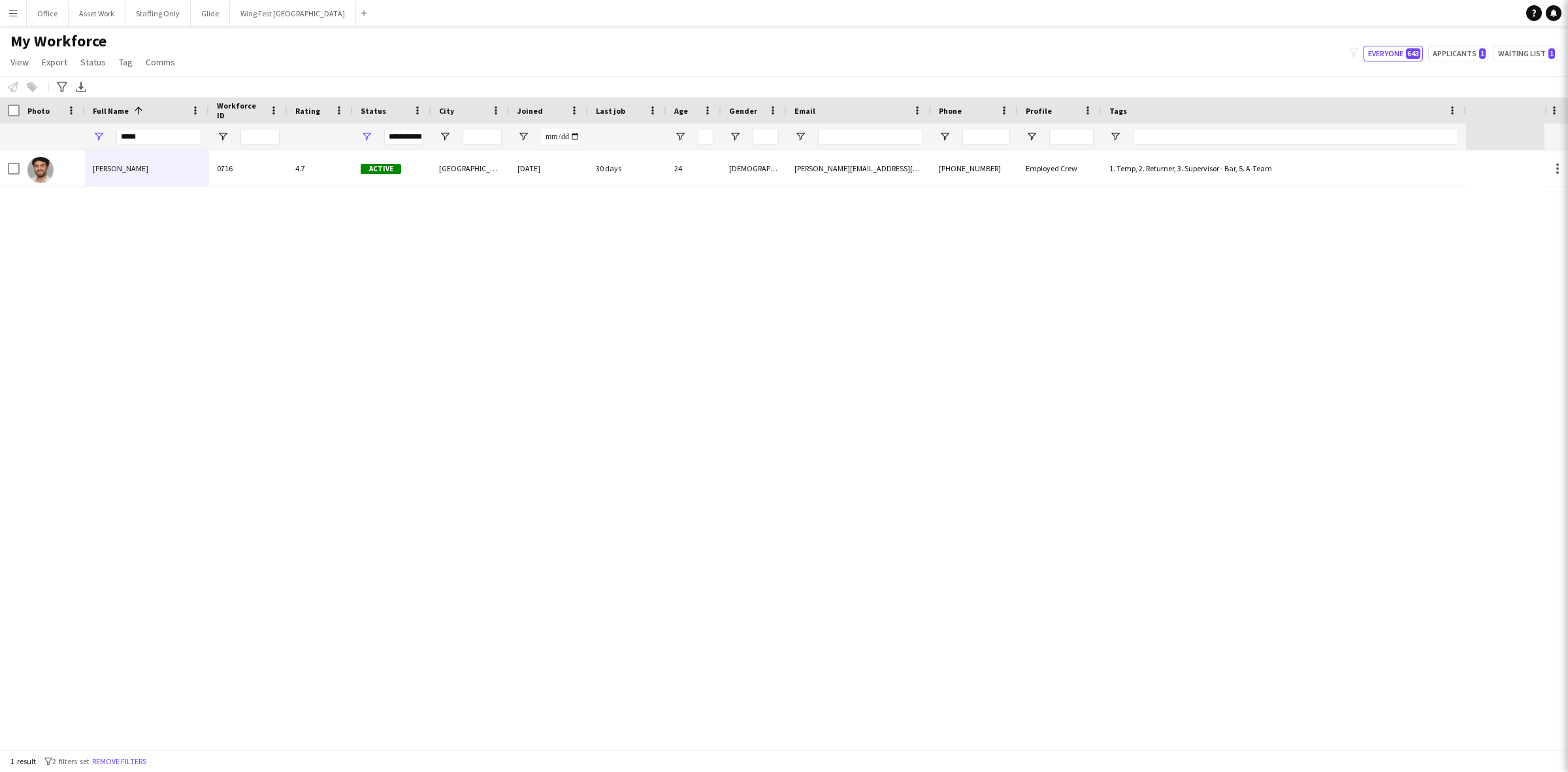
click at [738, 344] on div "[PERSON_NAME] 0716 4.7 Active [GEOGRAPHIC_DATA] [DATE] 30 days 24 [DEMOGRAPHIC_…" at bounding box center [772, 449] width 1545 height 599
click at [18, 108] on div "Workforce Details Photo Full Name 1" at bounding box center [733, 124] width 1466 height 53
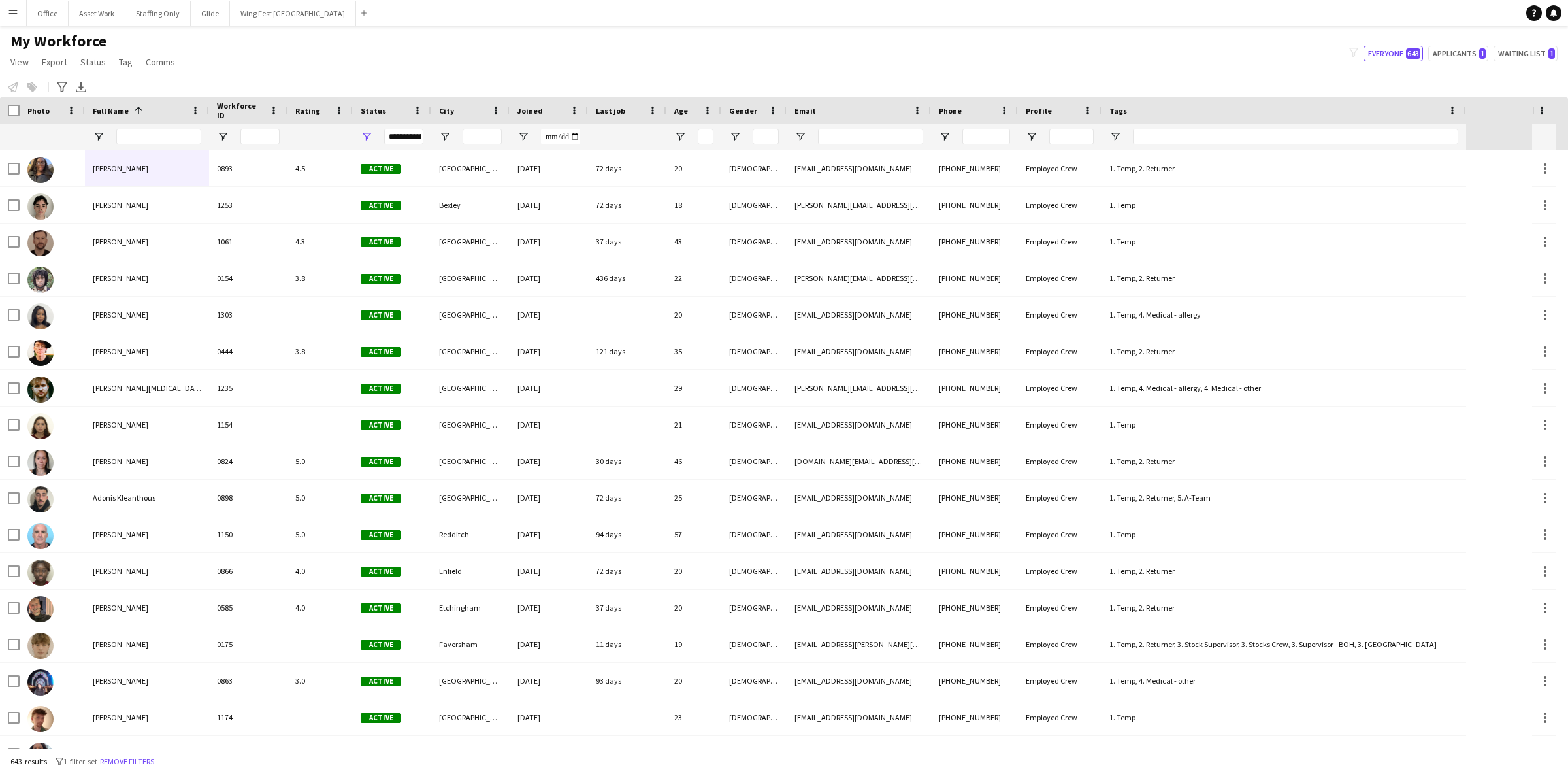
click at [293, 57] on div "My Workforce View Views Default view [PERSON_NAME] BD's Payroll New Starters Ne…" at bounding box center [784, 53] width 1568 height 44
click at [11, 13] on app-icon "Menu" at bounding box center [12, 12] width 10 height 10
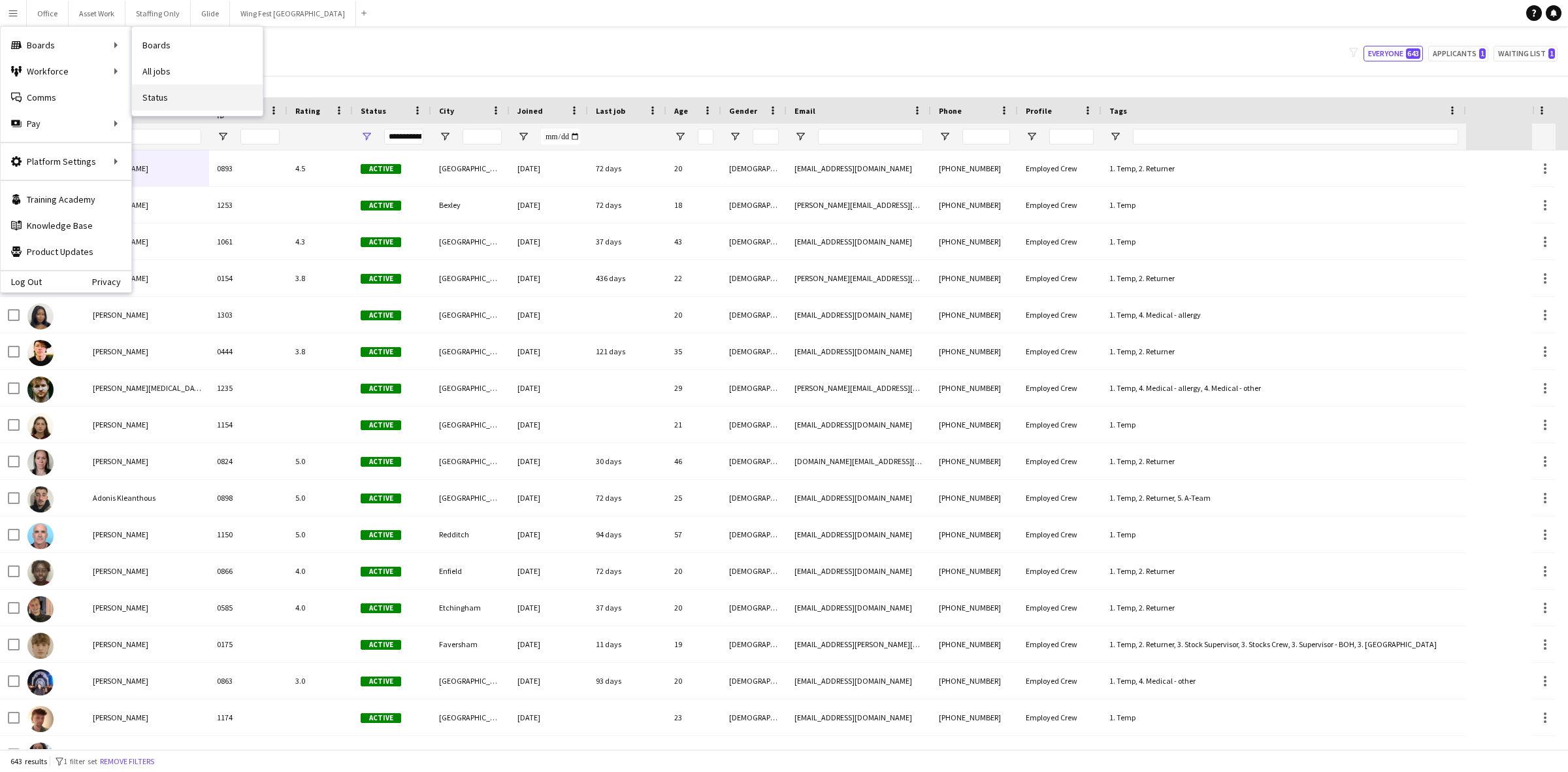
click at [171, 100] on link "Status" at bounding box center [197, 98] width 131 height 26
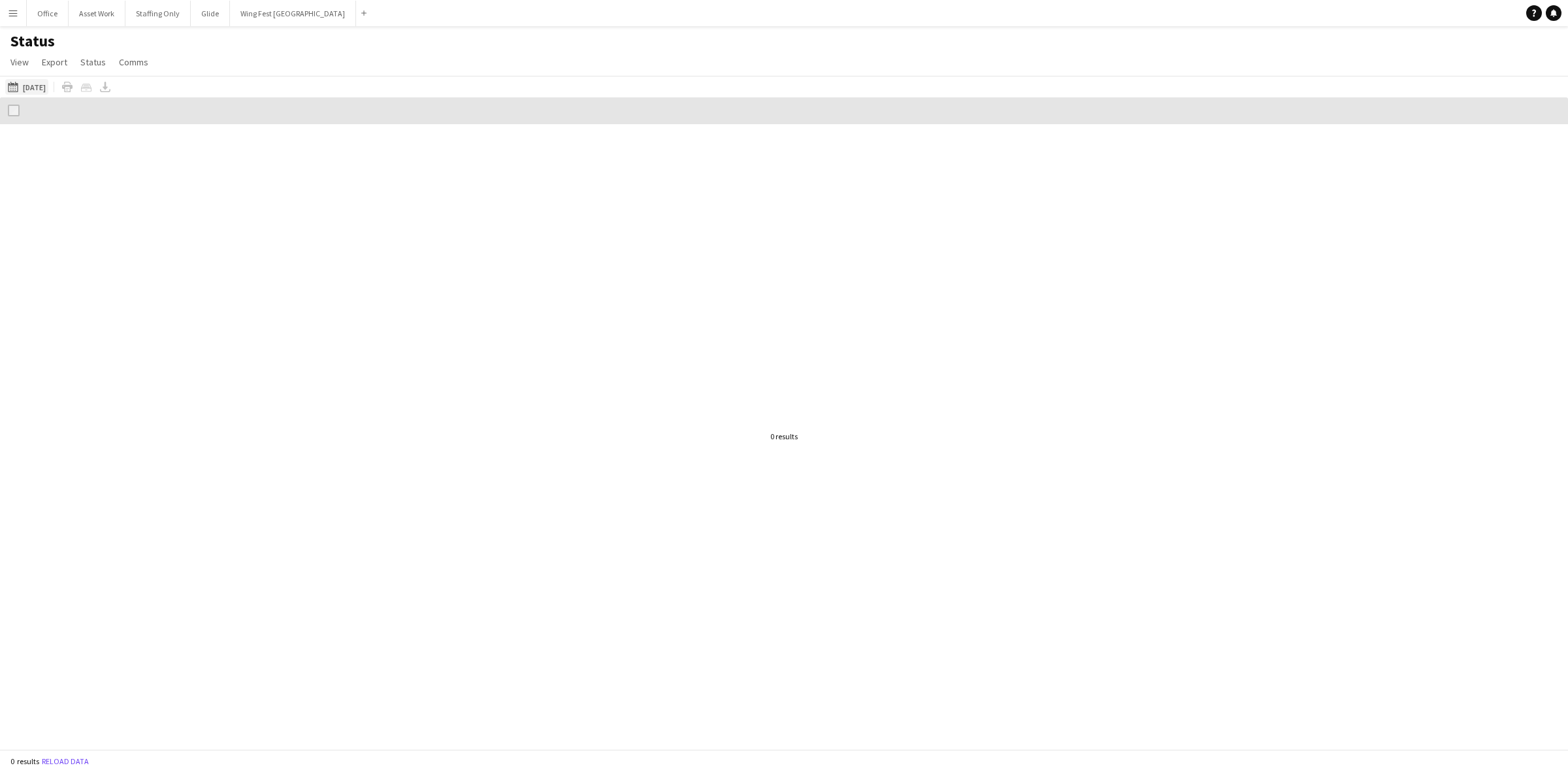
click at [39, 83] on button "[DATE] to [DATE] [DATE]" at bounding box center [27, 87] width 43 height 16
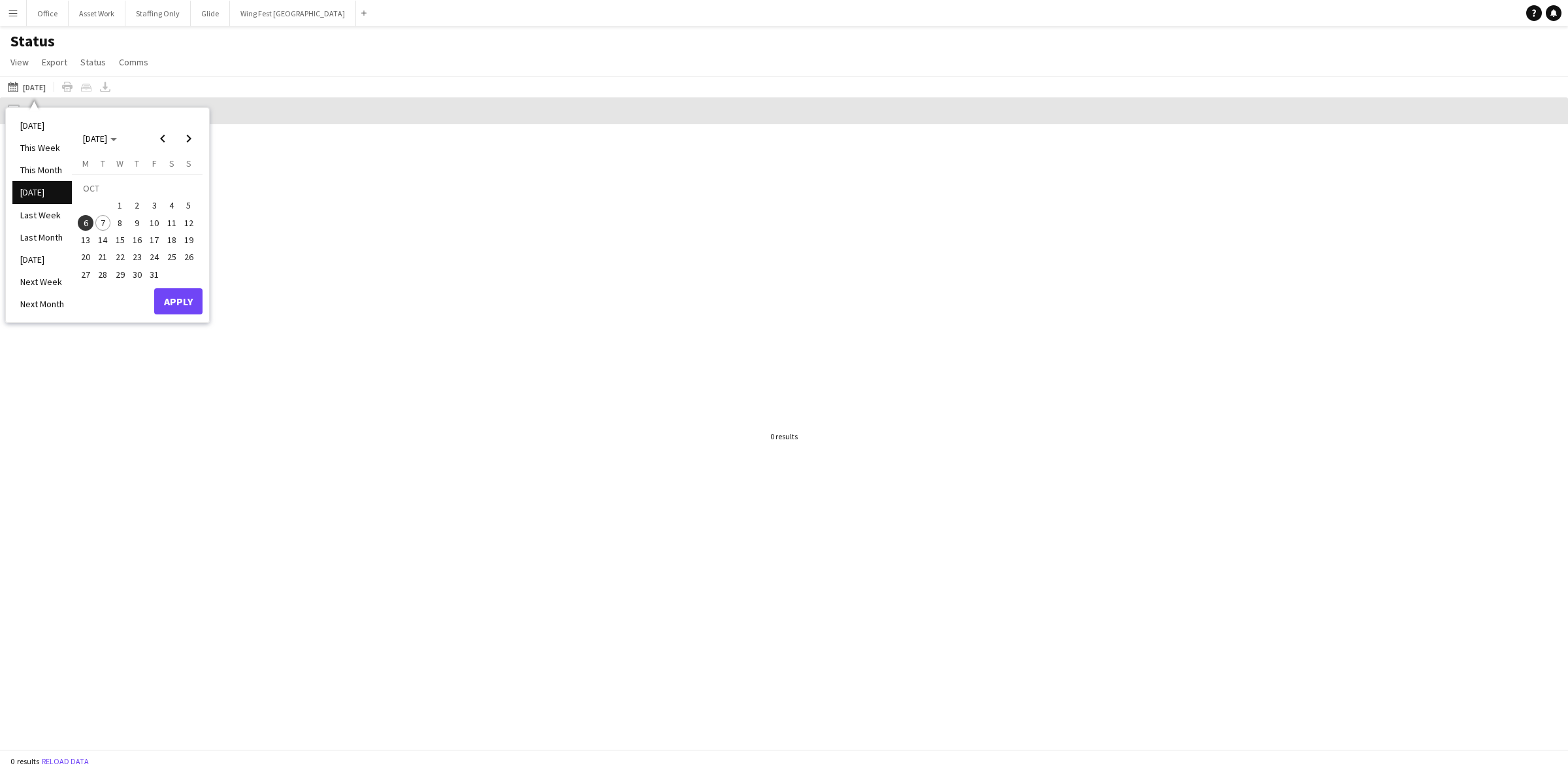
click at [90, 226] on span "6" at bounding box center [85, 223] width 16 height 16
click at [171, 304] on button "Apply" at bounding box center [178, 301] width 48 height 26
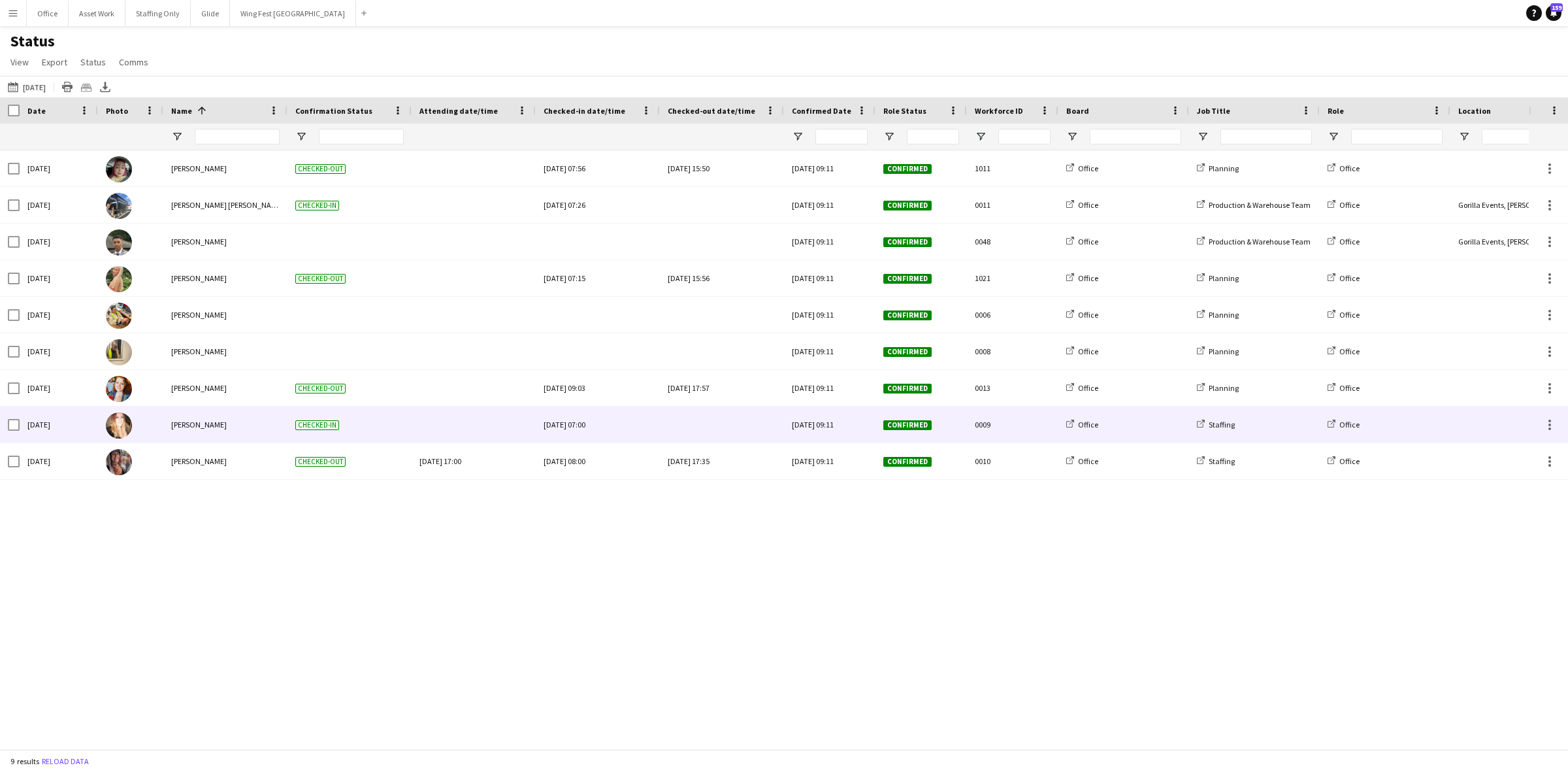
click at [724, 425] on div at bounding box center [722, 425] width 108 height 36
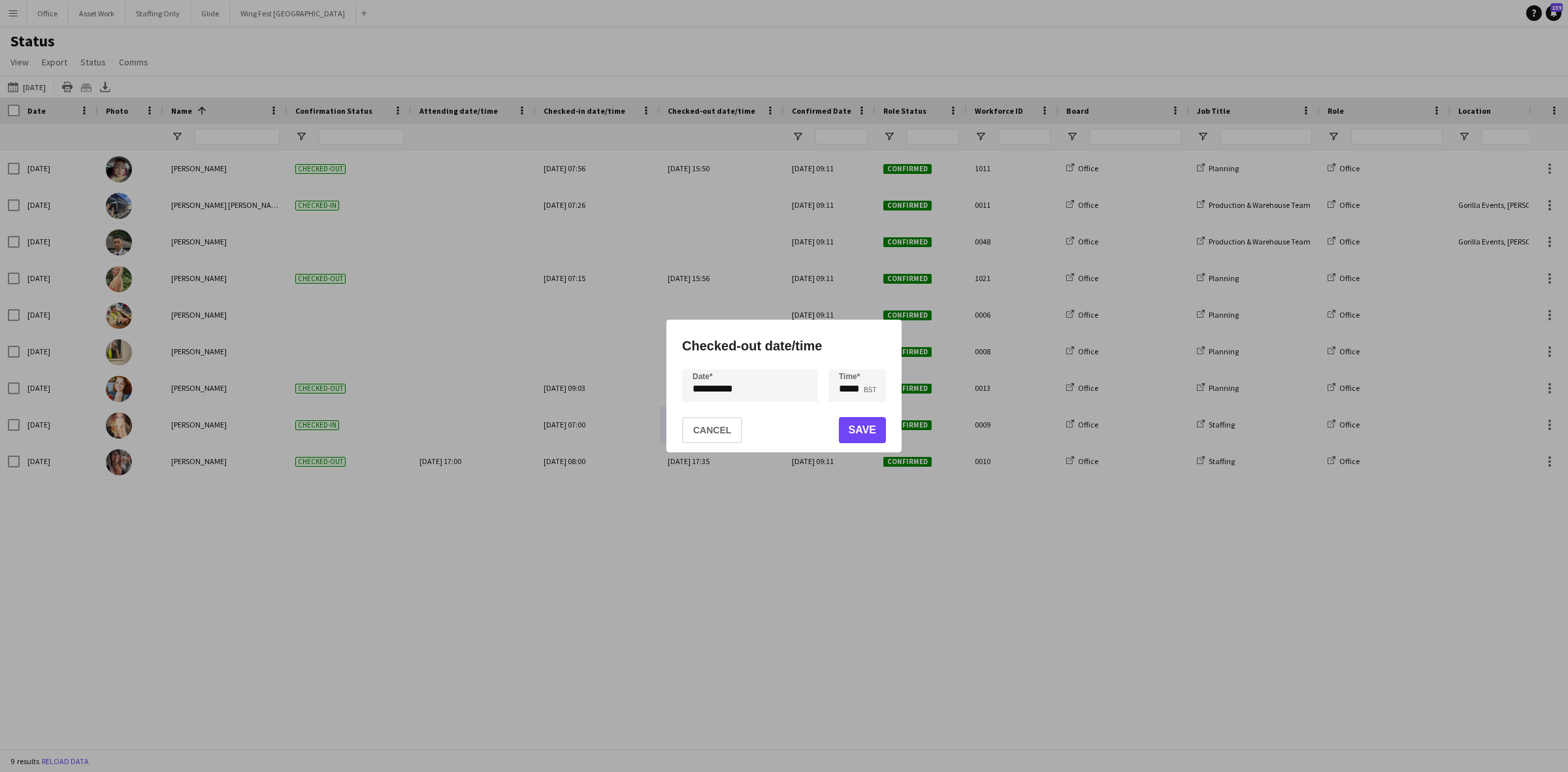
click at [752, 391] on div "**********" at bounding box center [784, 386] width 1568 height 772
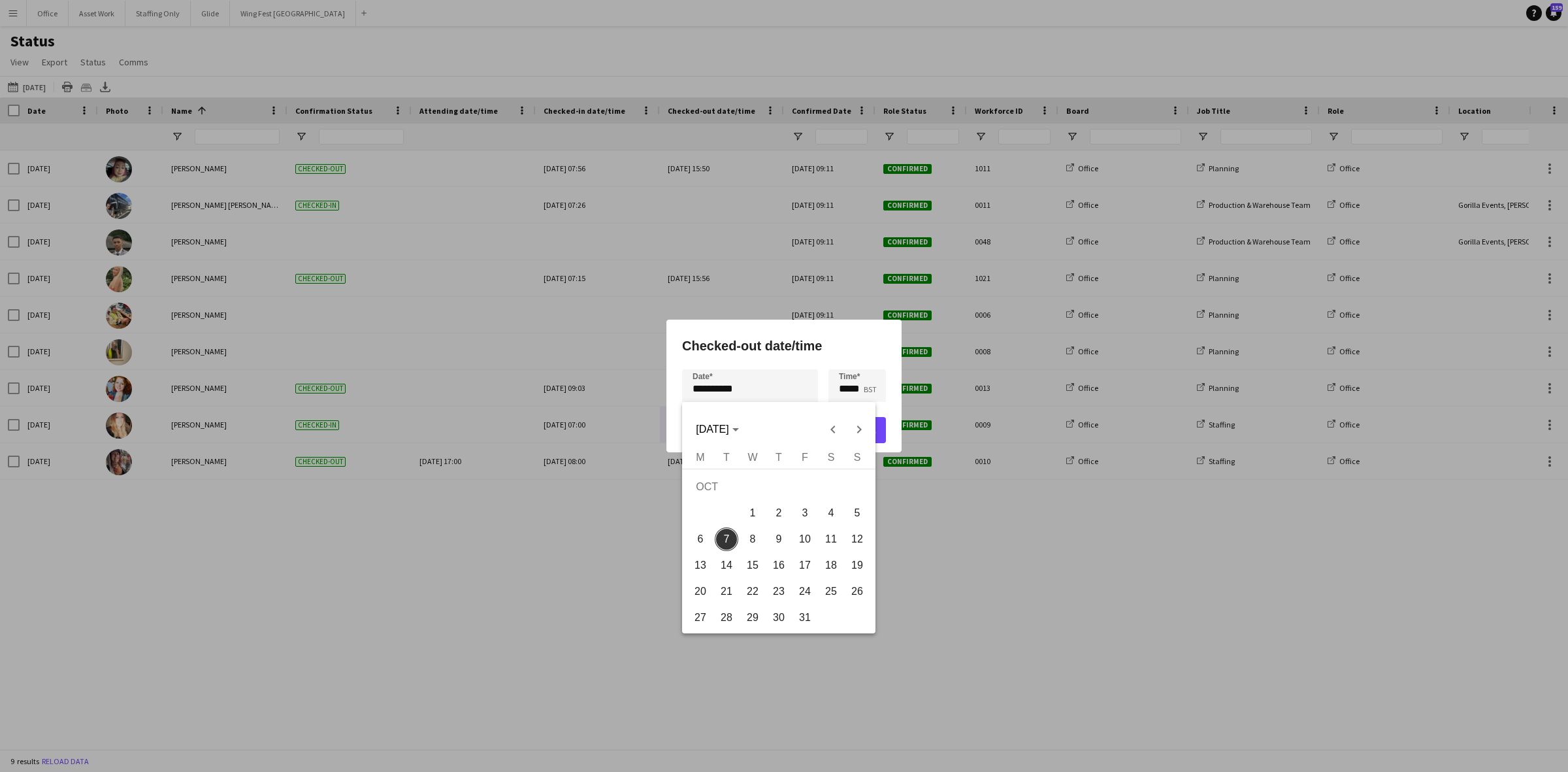
click at [697, 541] on span "6" at bounding box center [700, 539] width 23 height 23
type input "**********"
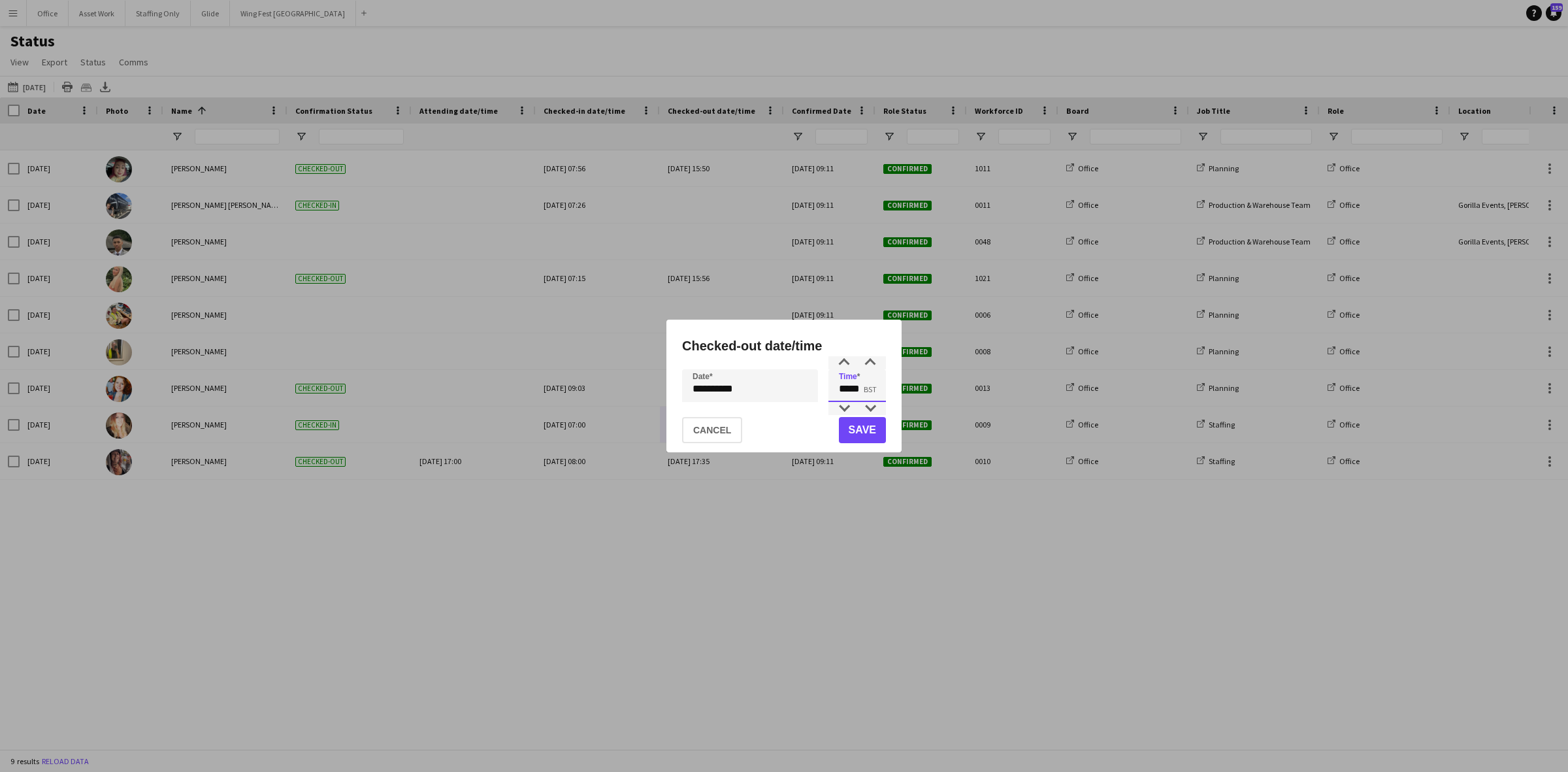
drag, startPoint x: 860, startPoint y: 392, endPoint x: 789, endPoint y: 386, distance: 71.3
click at [789, 386] on div "**********" at bounding box center [784, 386] width 204 height 33
type input "*****"
click at [853, 427] on button "Save" at bounding box center [862, 430] width 47 height 26
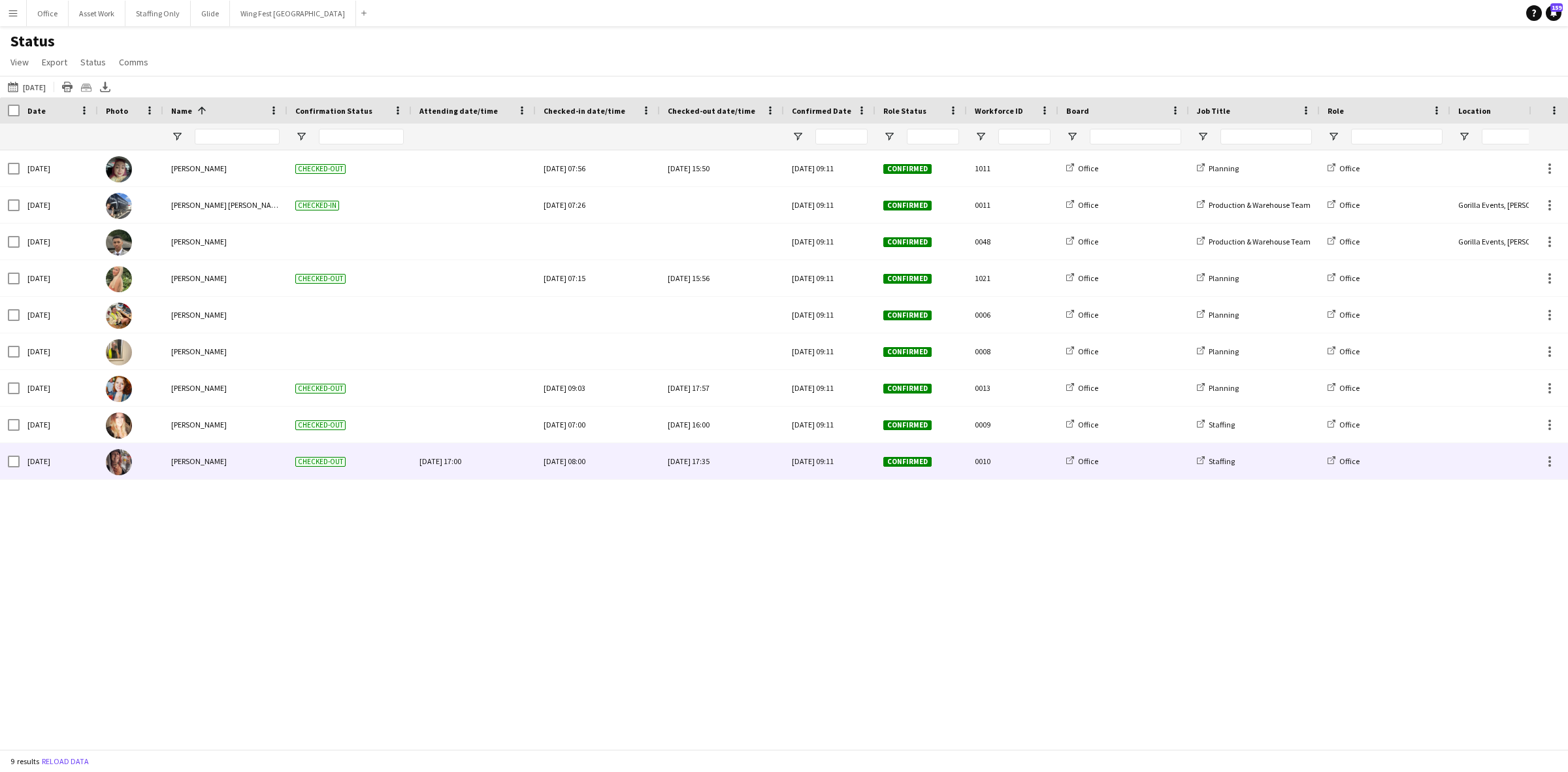
click at [647, 461] on div "Mon, 6 Oct 2025 08:00" at bounding box center [598, 461] width 108 height 36
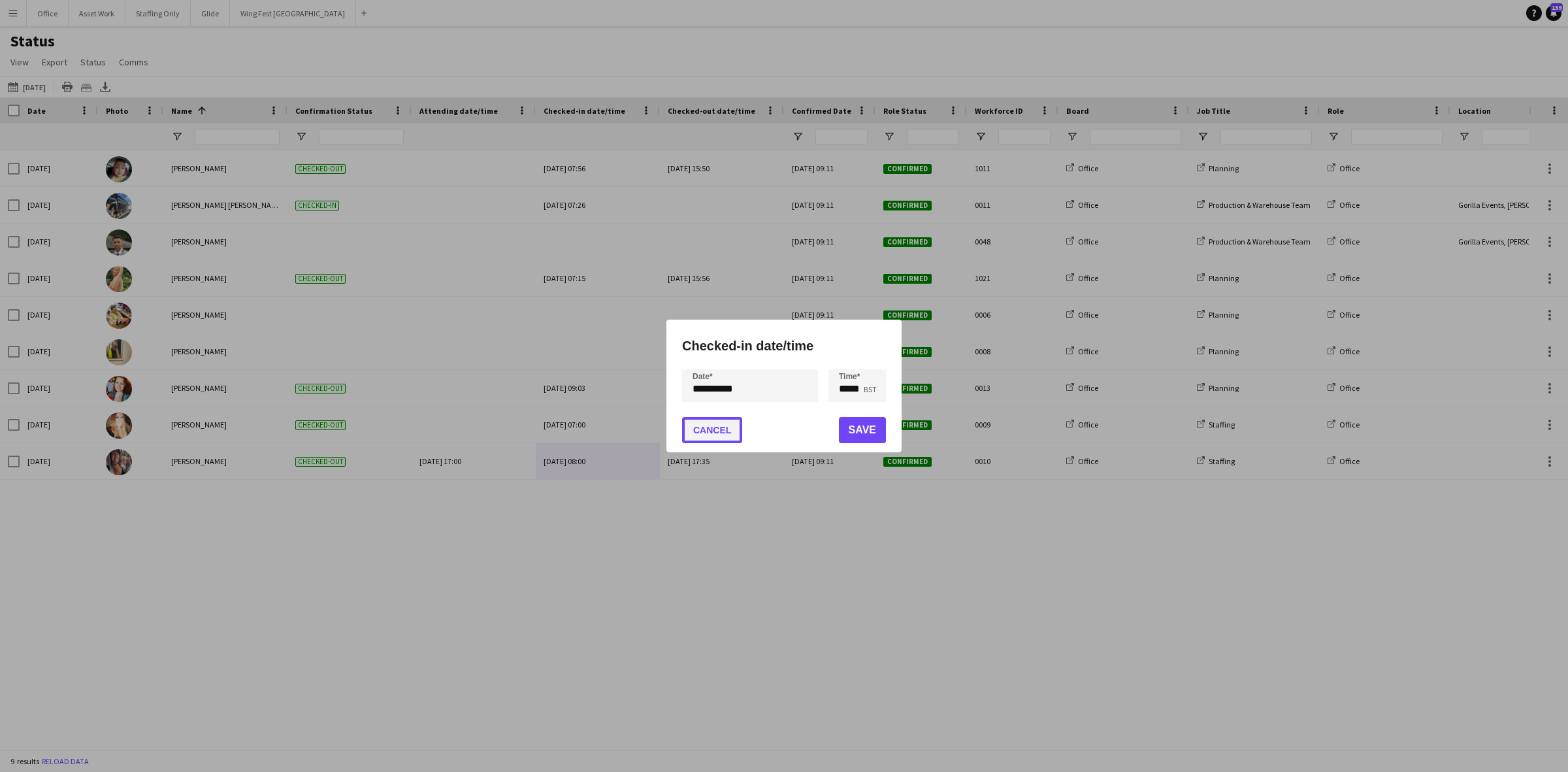
click at [720, 440] on button "Cancel" at bounding box center [712, 430] width 60 height 26
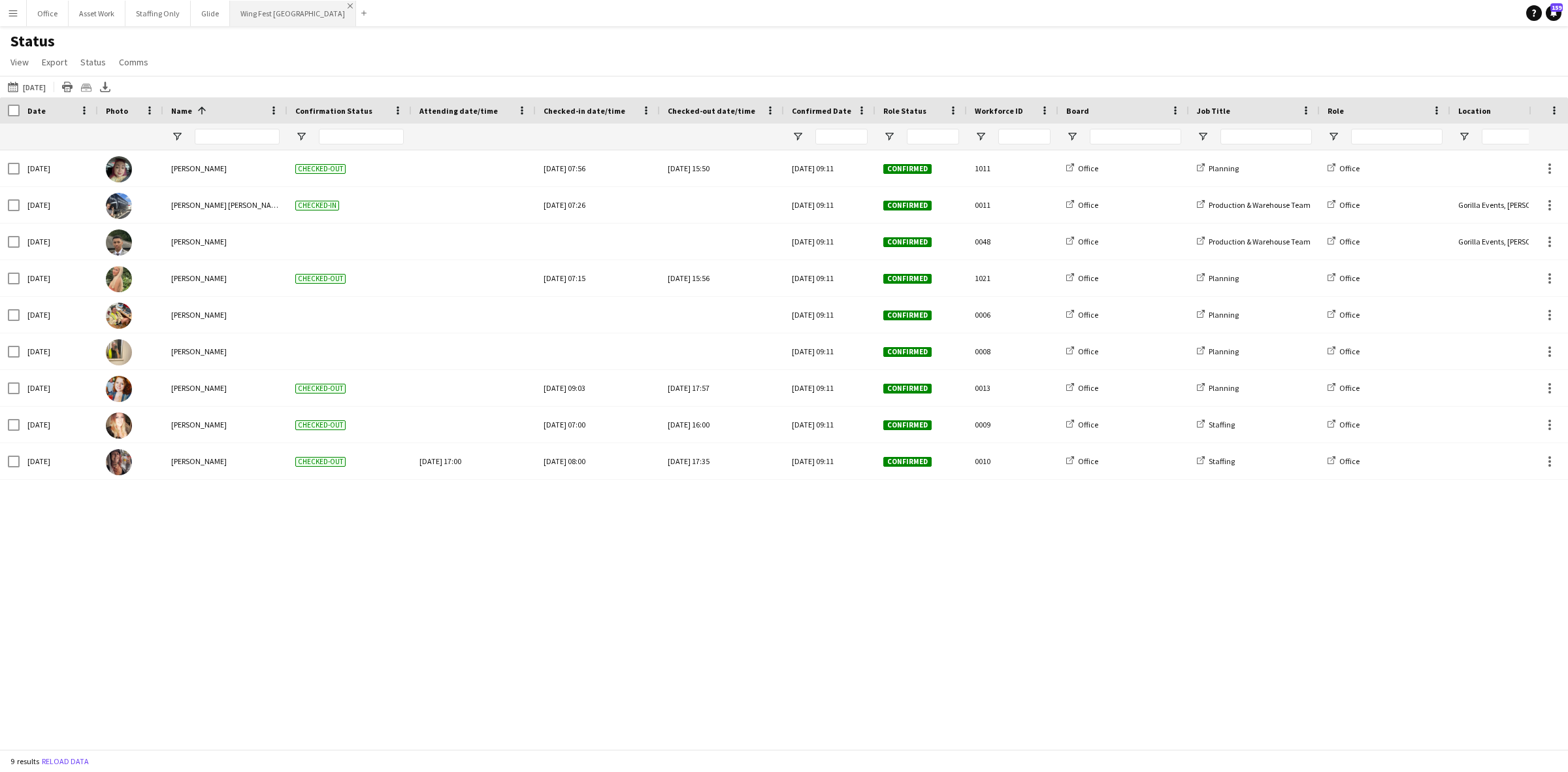
click at [347, 5] on app-icon "Close" at bounding box center [350, 6] width 5 height 5
click at [222, 4] on app-icon "Close" at bounding box center [224, 6] width 5 height 5
